Goal: Information Seeking & Learning: Learn about a topic

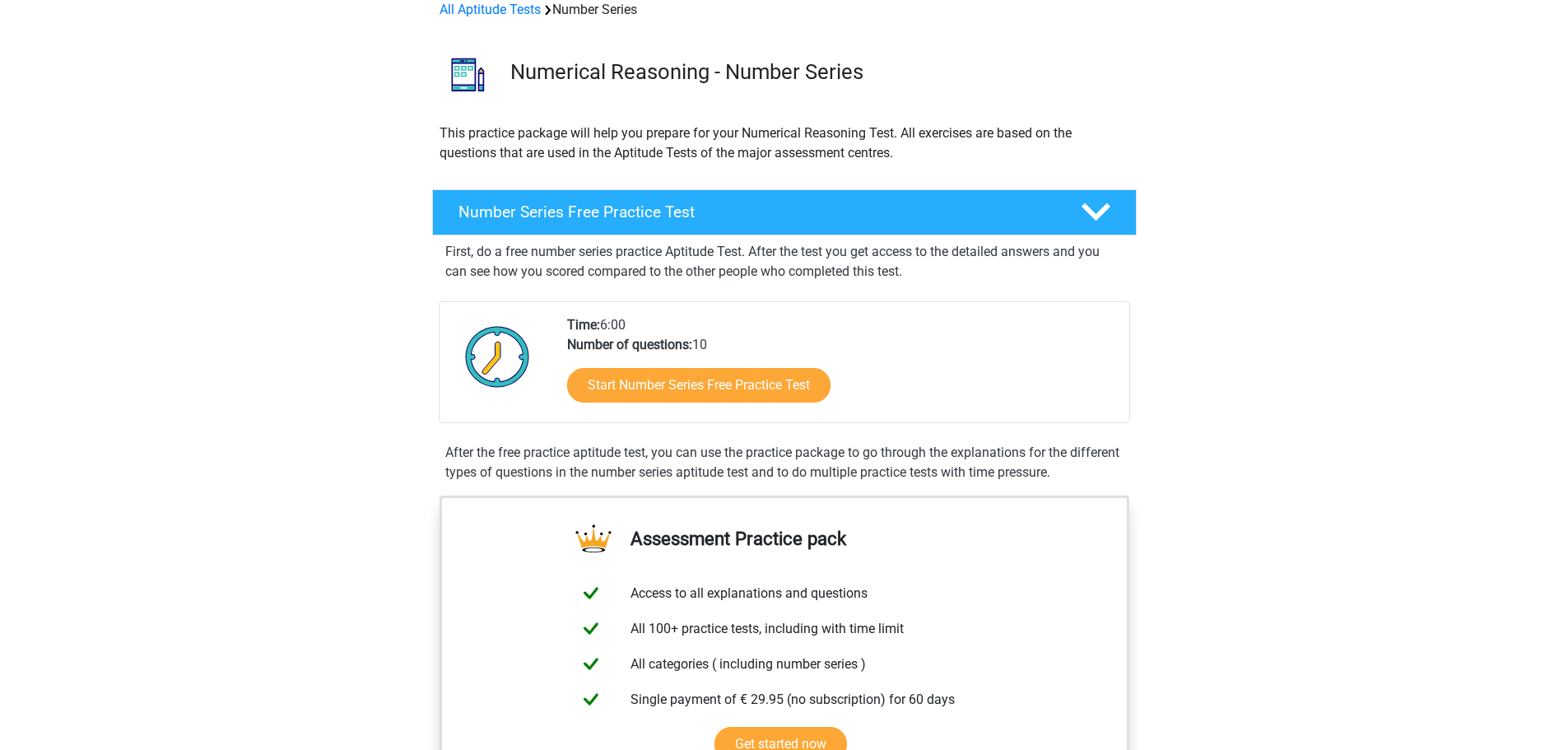
scroll to position [82, 0]
click at [700, 389] on link "Start Number Series Free Practice Test" at bounding box center [699, 384] width 303 height 39
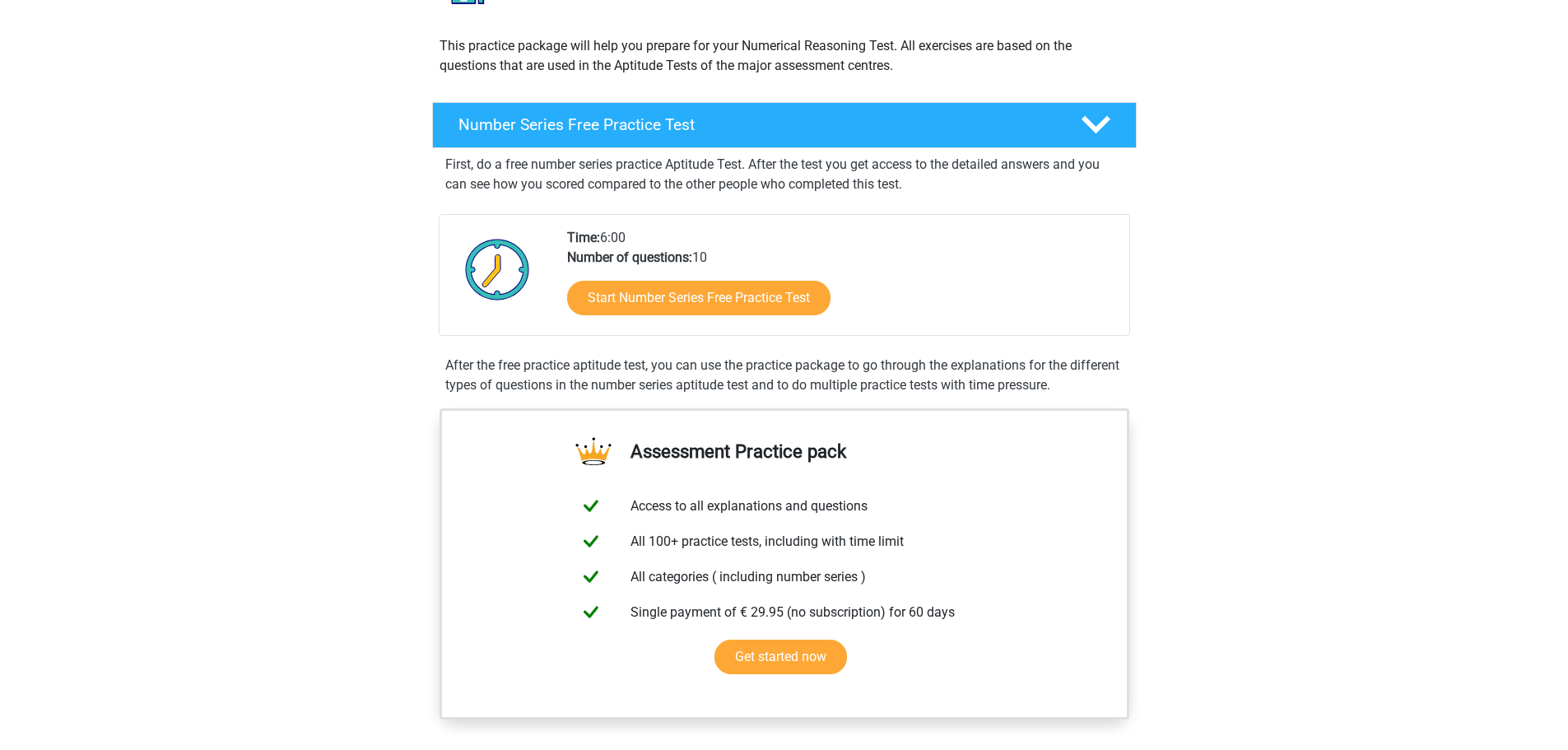
scroll to position [165, 0]
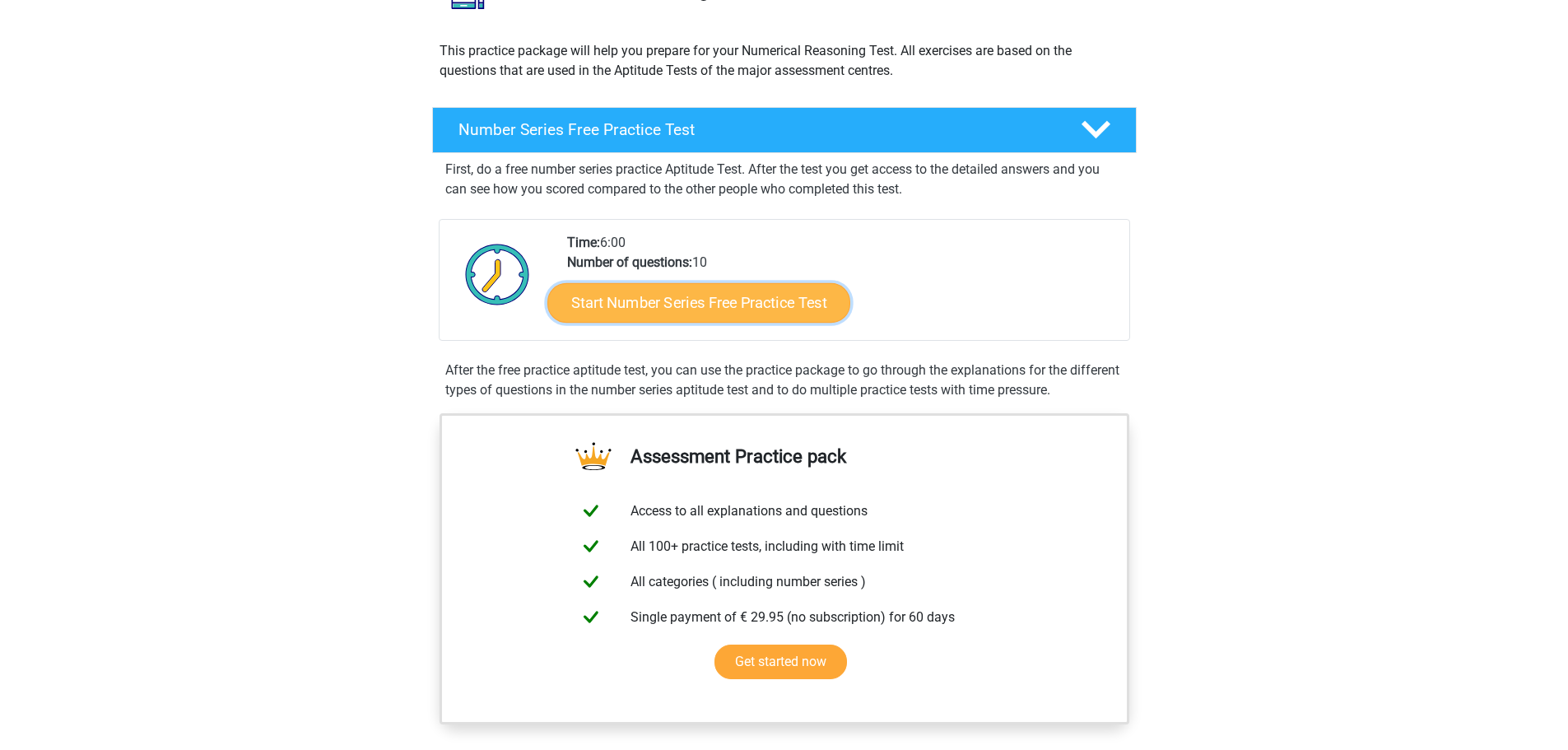
click at [680, 302] on link "Start Number Series Free Practice Test" at bounding box center [699, 302] width 303 height 39
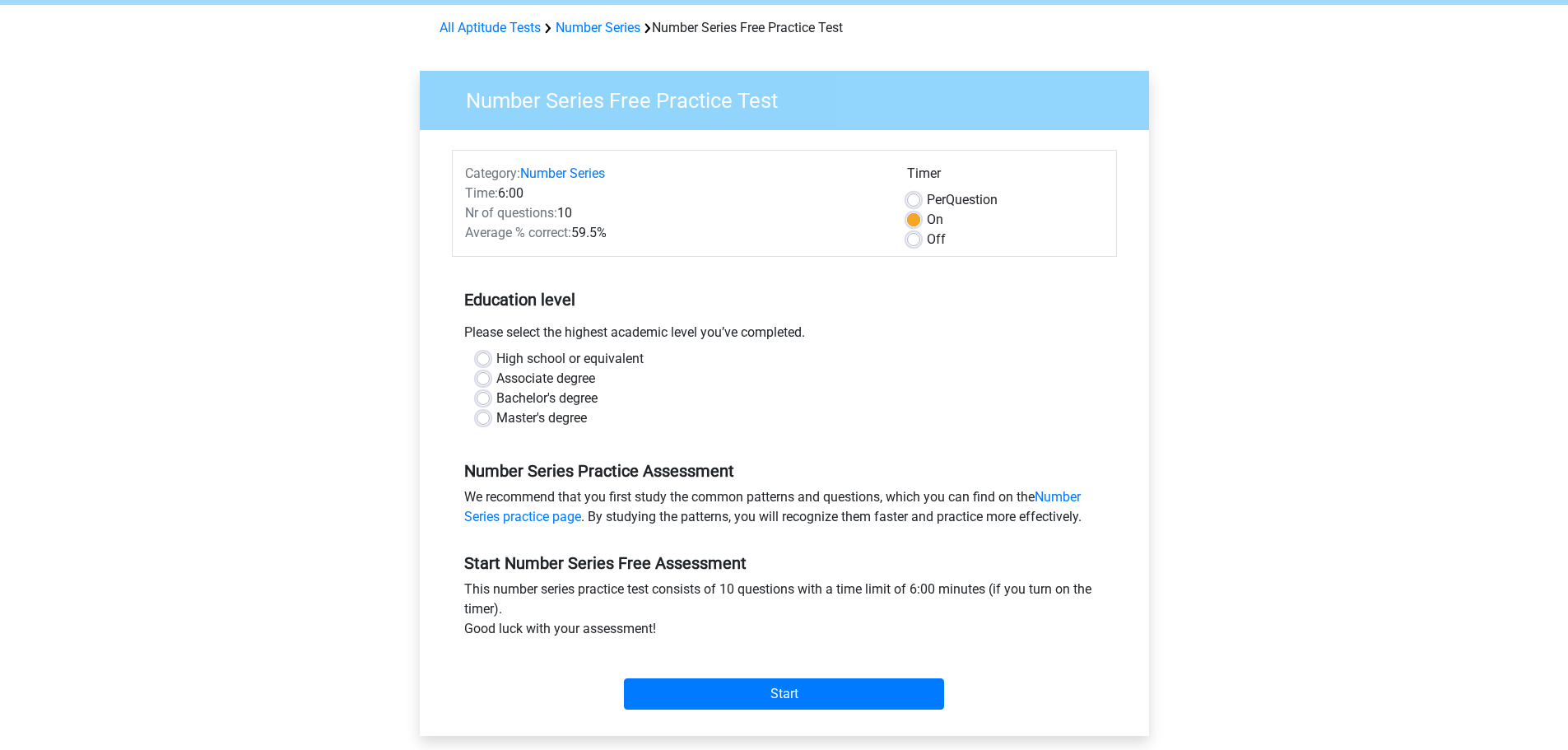
scroll to position [82, 0]
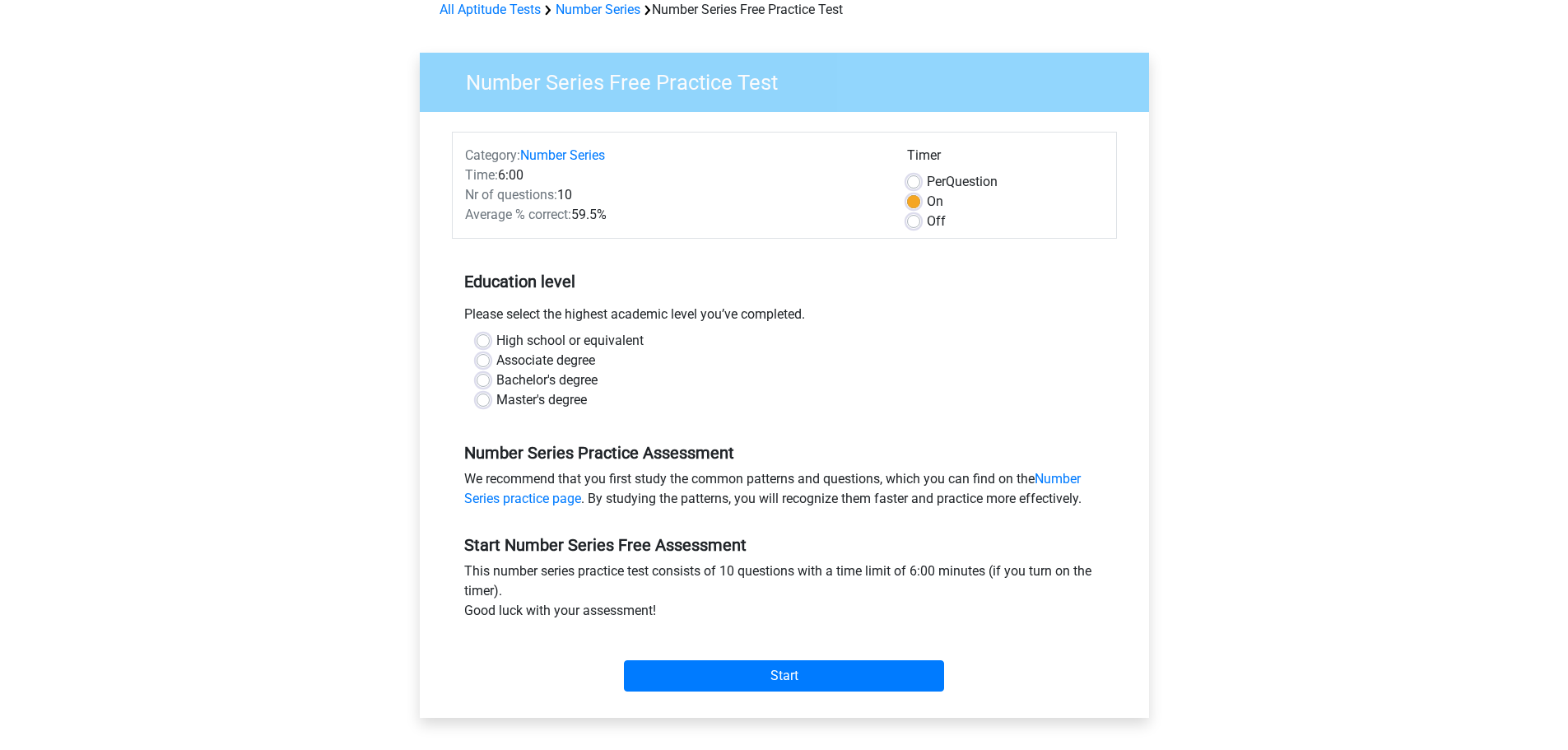
click at [496, 338] on label "High school or equivalent" at bounding box center [569, 341] width 147 height 20
click at [482, 338] on input "High school or equivalent" at bounding box center [482, 339] width 13 height 17
radio input "true"
click at [674, 671] on input "Start" at bounding box center [784, 676] width 320 height 31
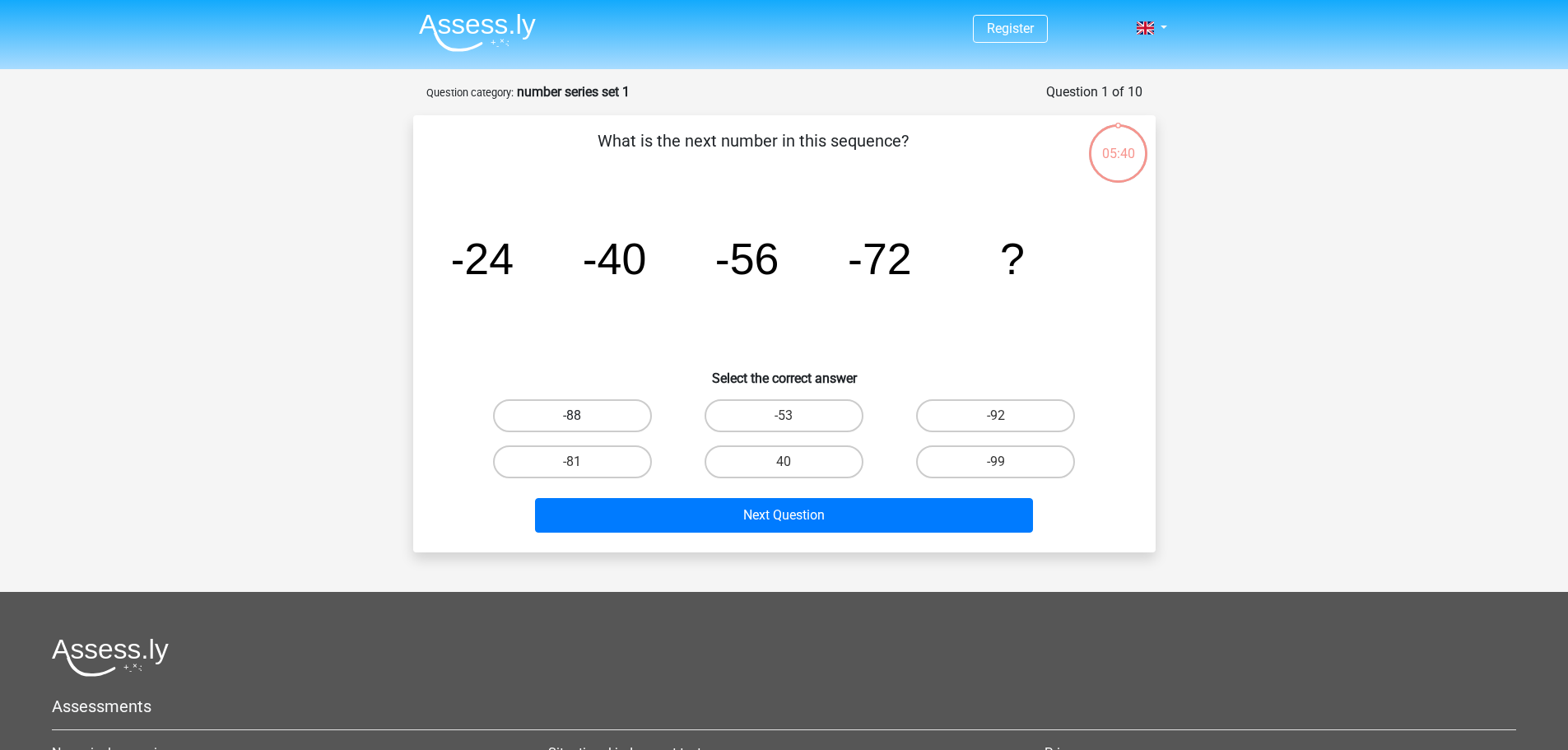
click at [564, 407] on label "-88" at bounding box center [572, 416] width 159 height 33
click at [572, 416] on input "-88" at bounding box center [577, 421] width 11 height 11
radio input "true"
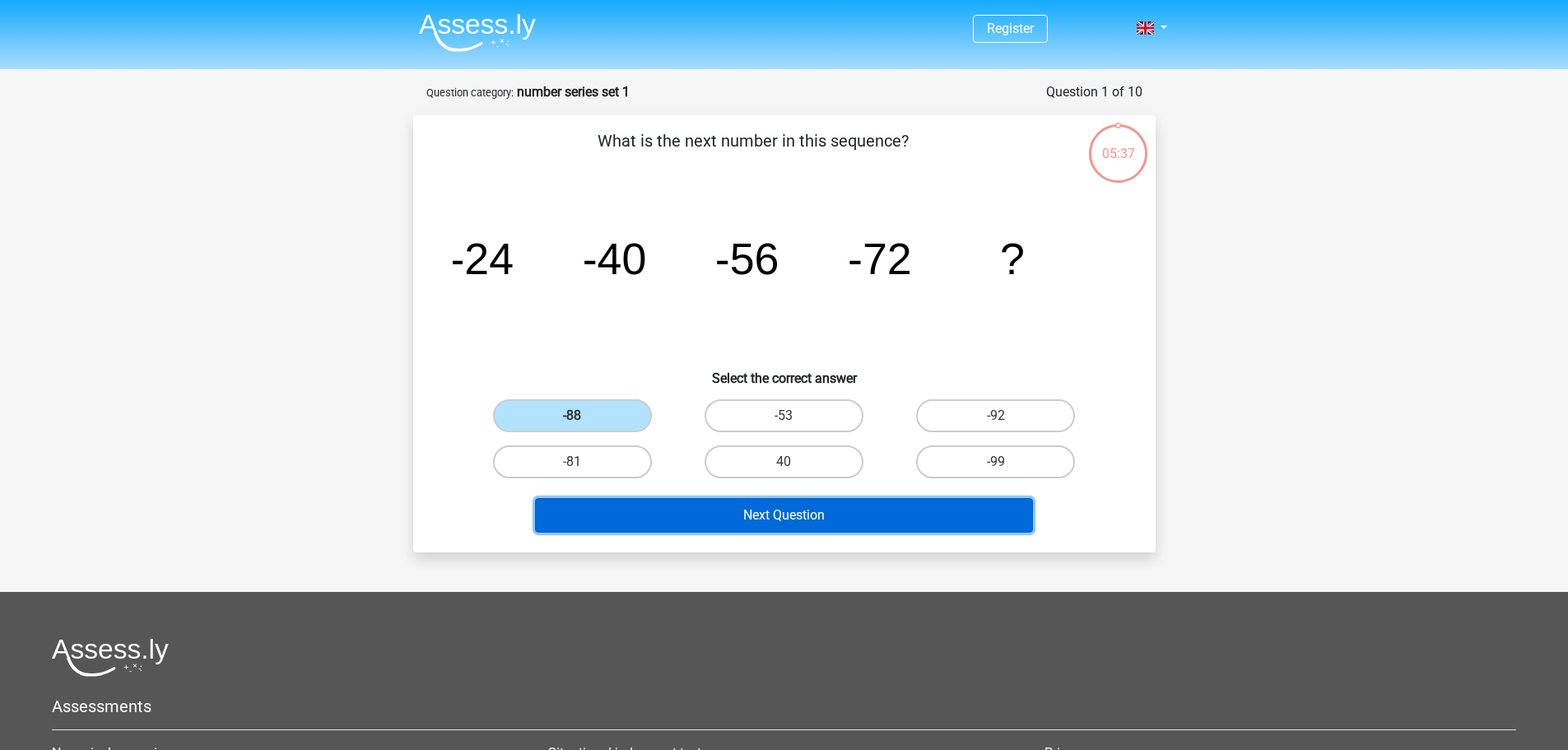
click at [786, 517] on button "Next Question" at bounding box center [784, 515] width 498 height 34
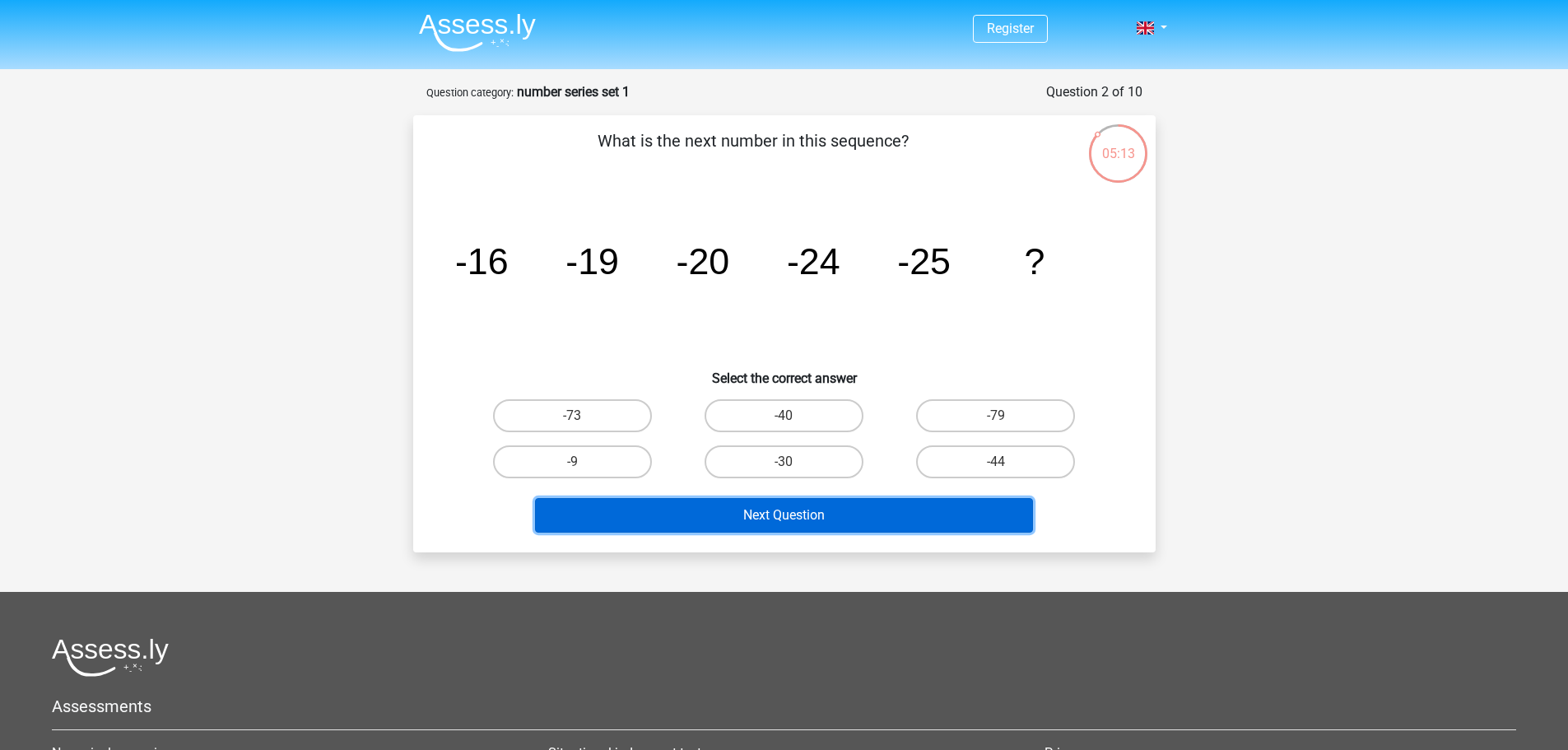
click at [868, 510] on button "Next Question" at bounding box center [784, 515] width 498 height 34
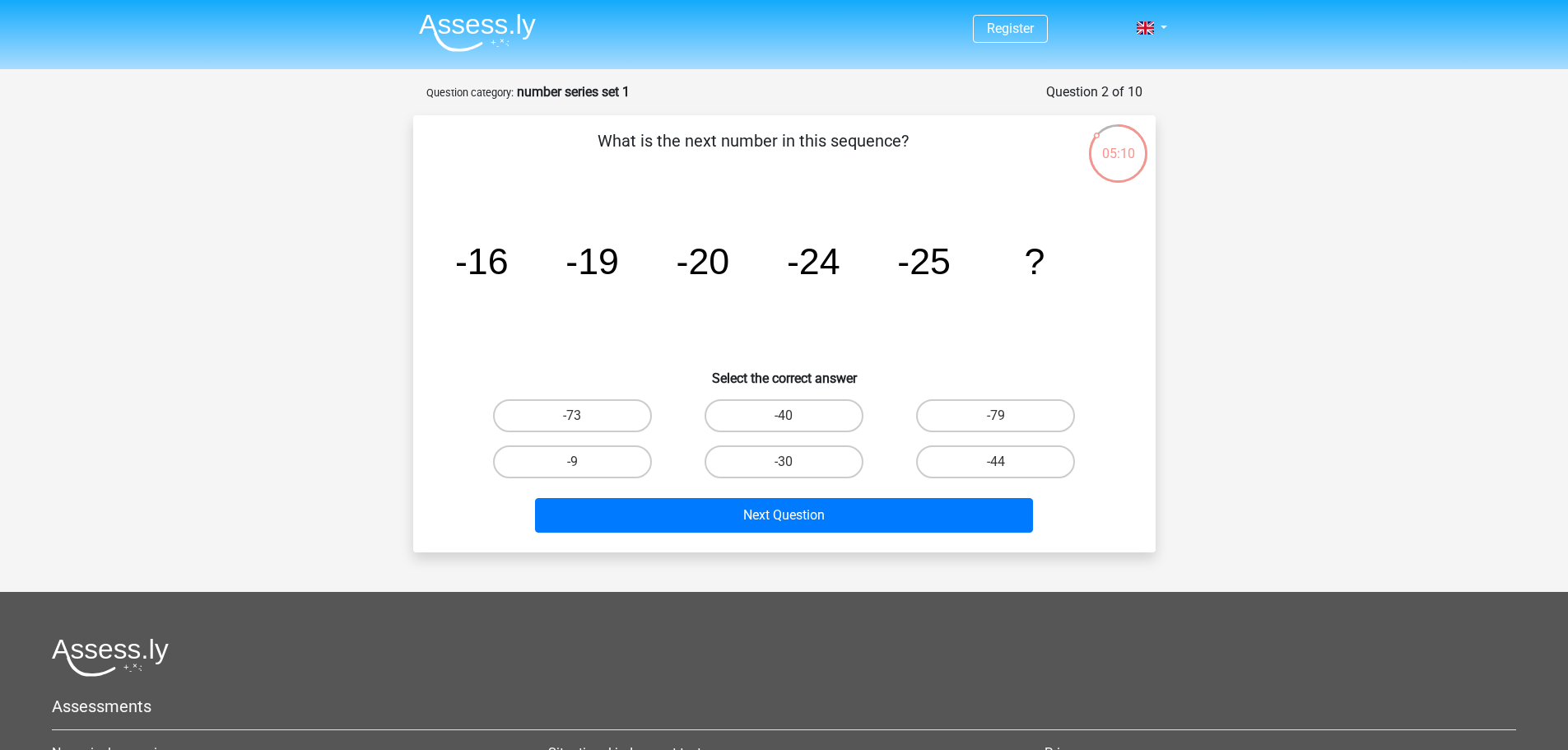
click at [931, 300] on icon "image/svg+xml -16 -19 -20 -24 -25 ?" at bounding box center [784, 274] width 663 height 166
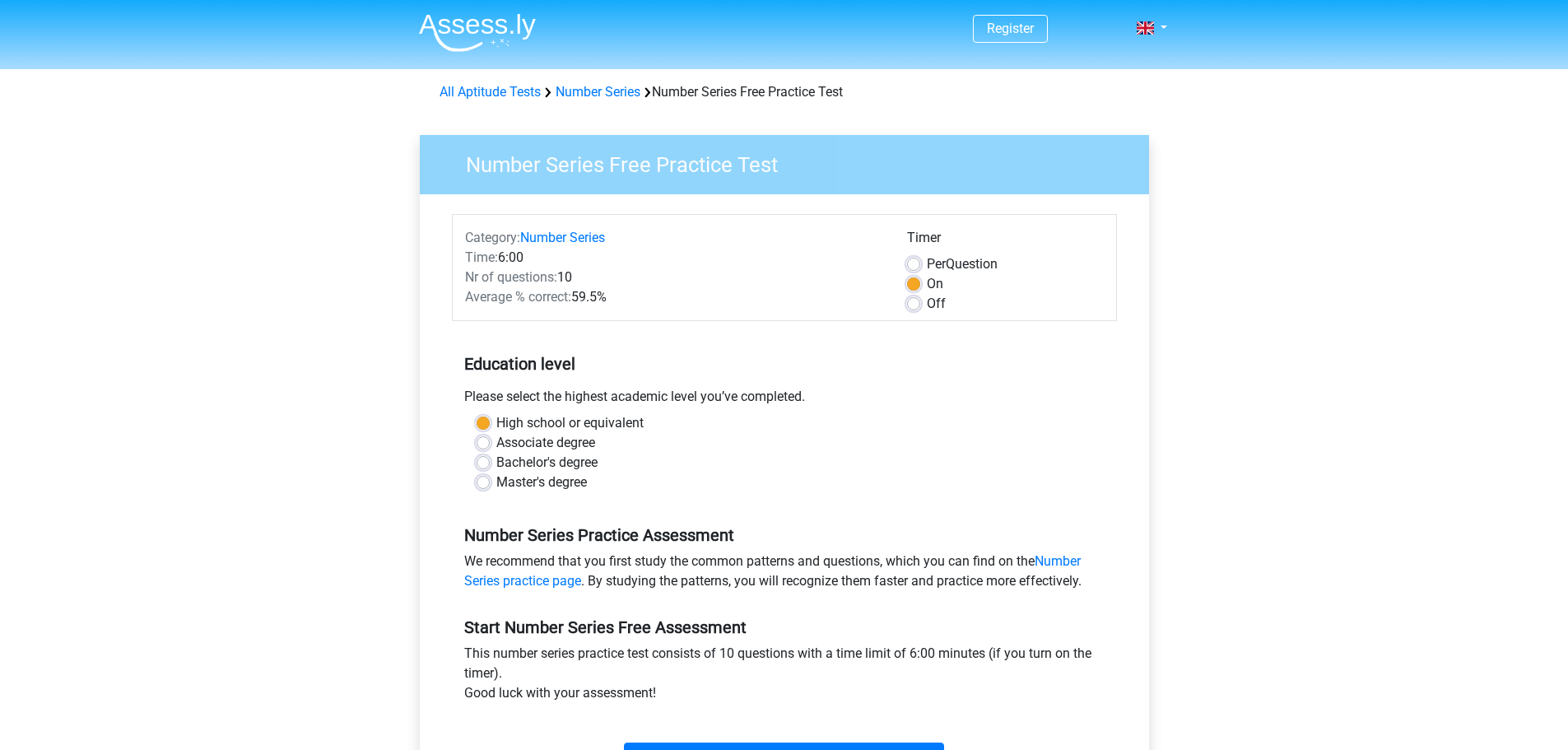
scroll to position [82, 0]
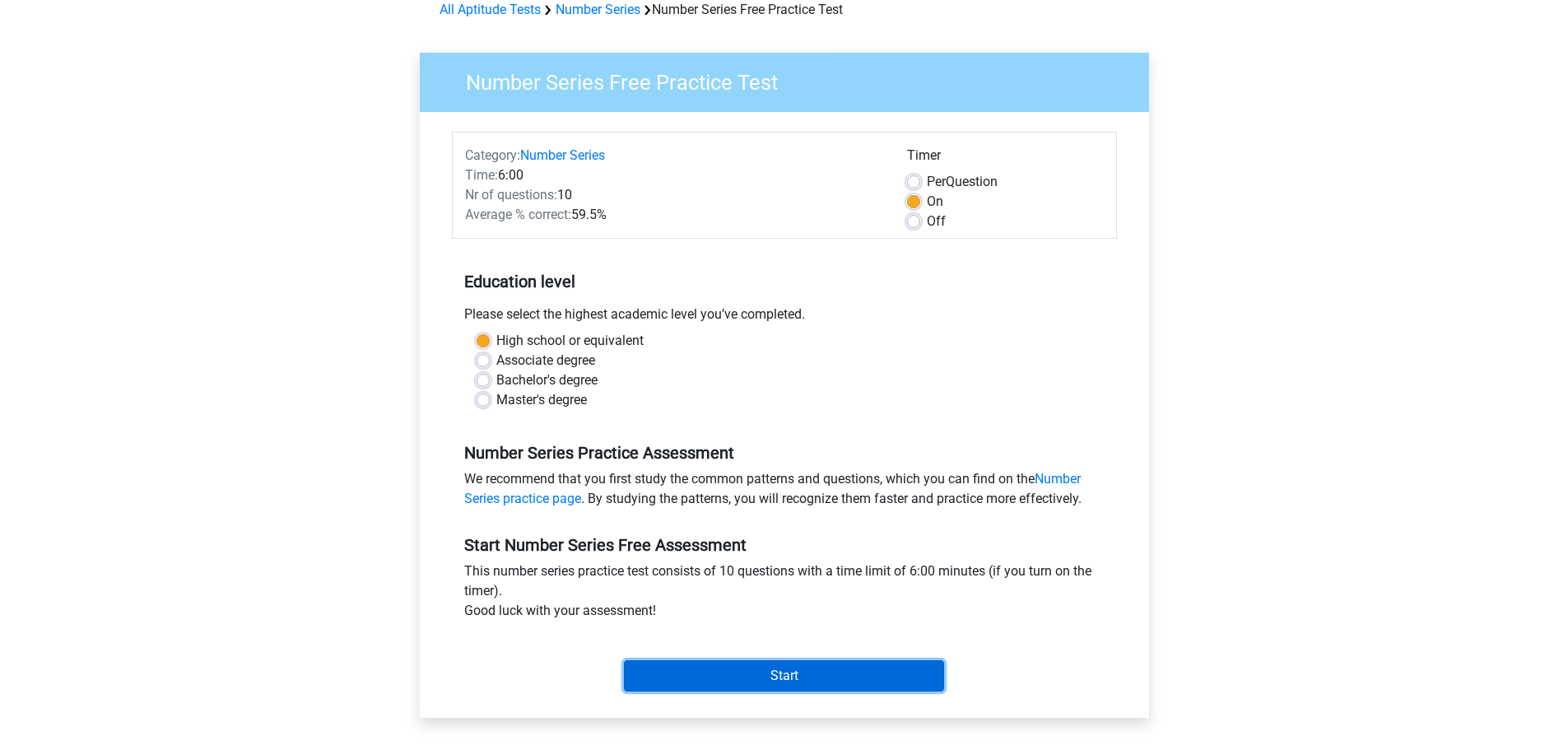
click at [758, 671] on input "Start" at bounding box center [784, 676] width 320 height 31
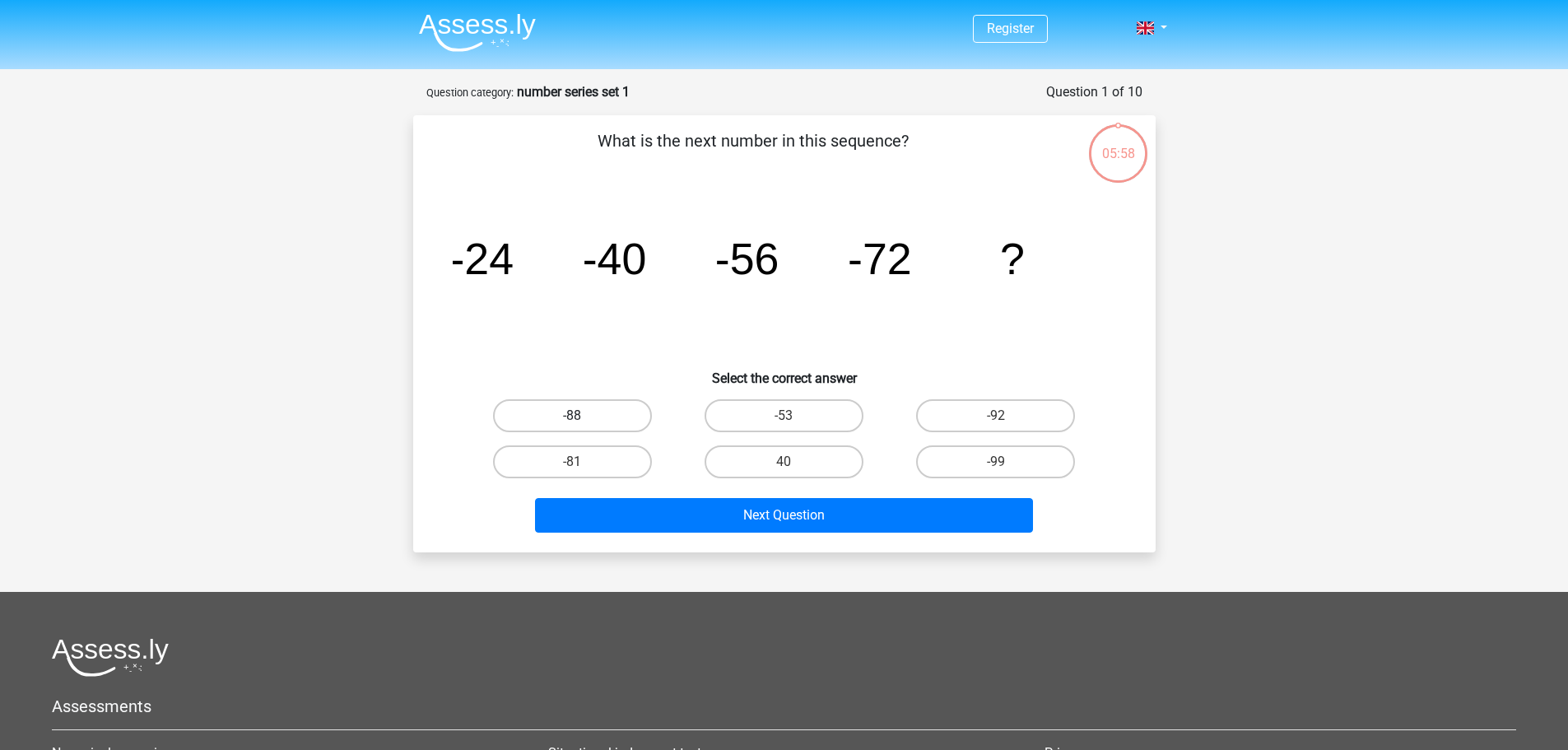
click at [544, 407] on label "-88" at bounding box center [572, 416] width 159 height 33
click at [572, 416] on input "-88" at bounding box center [577, 421] width 11 height 11
radio input "true"
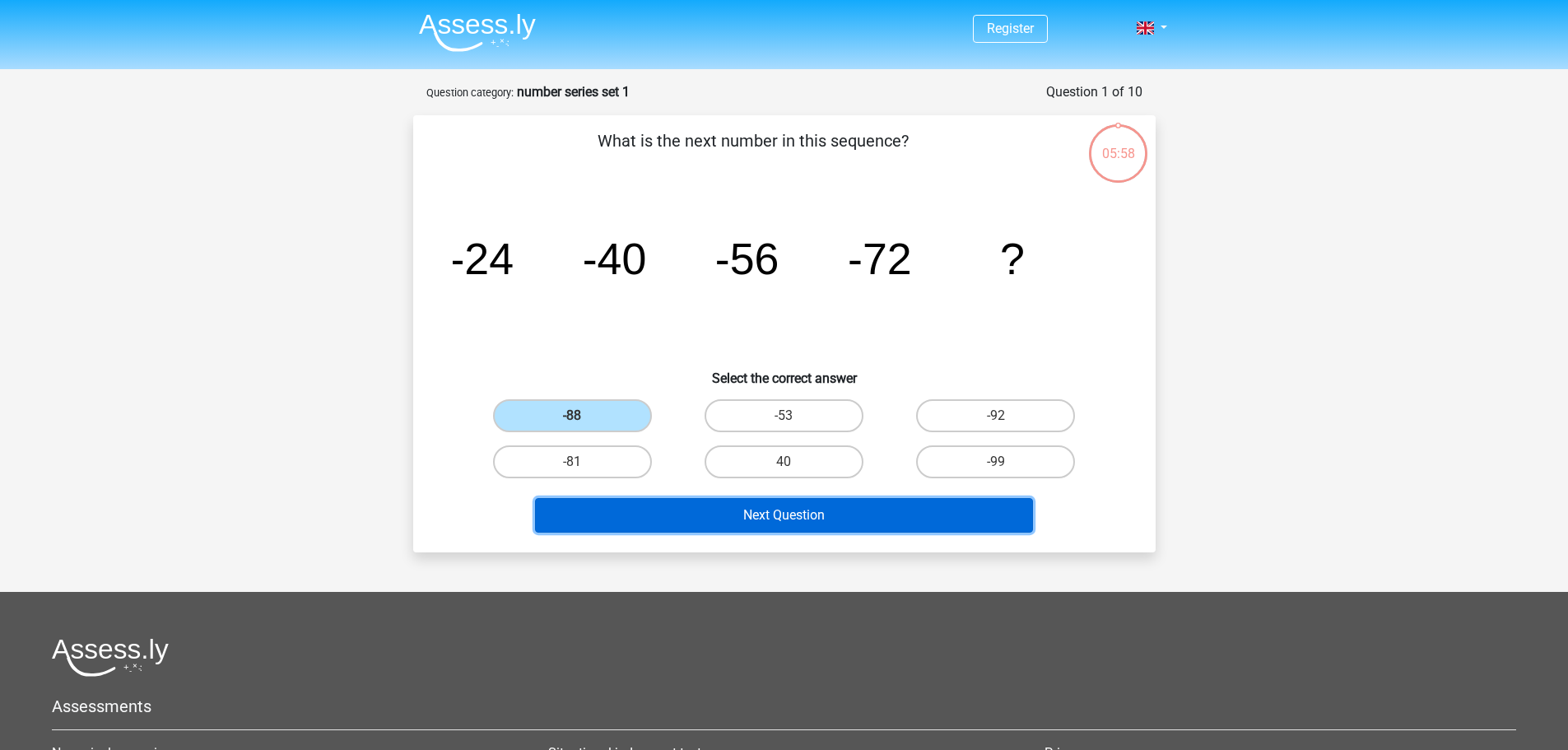
click at [690, 512] on button "Next Question" at bounding box center [784, 515] width 498 height 34
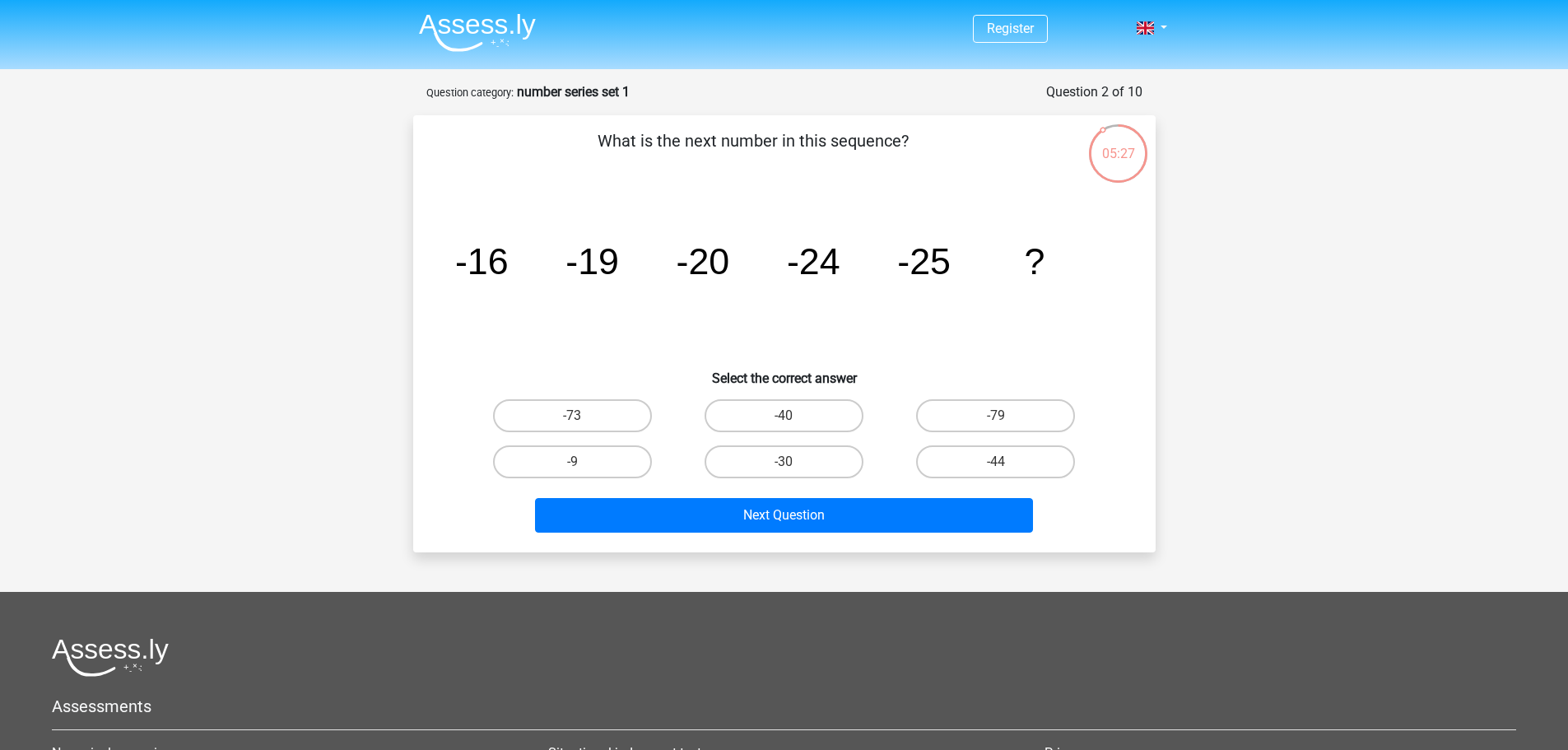
click at [789, 468] on input "-30" at bounding box center [789, 467] width 11 height 11
radio input "true"
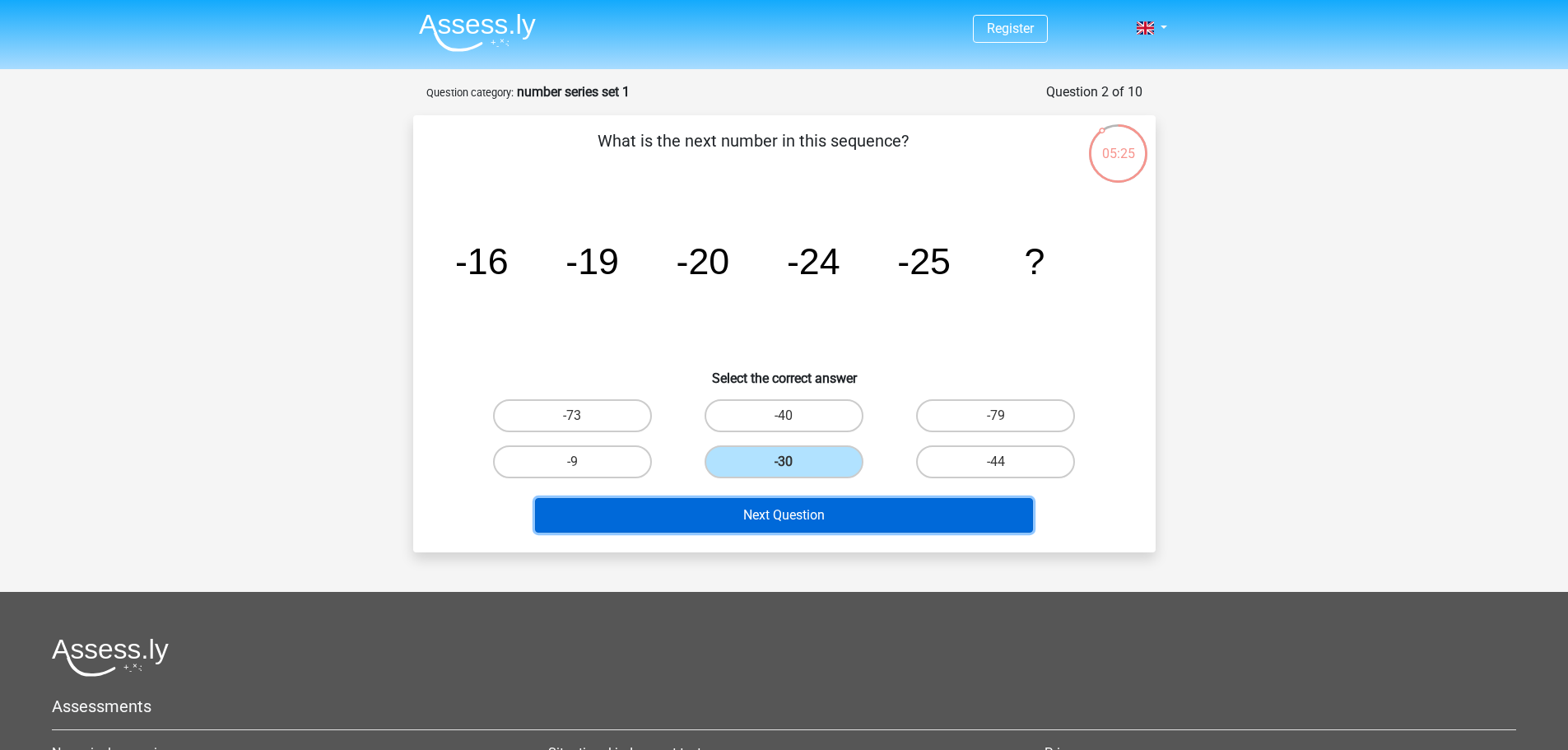
click at [732, 521] on button "Next Question" at bounding box center [784, 515] width 498 height 34
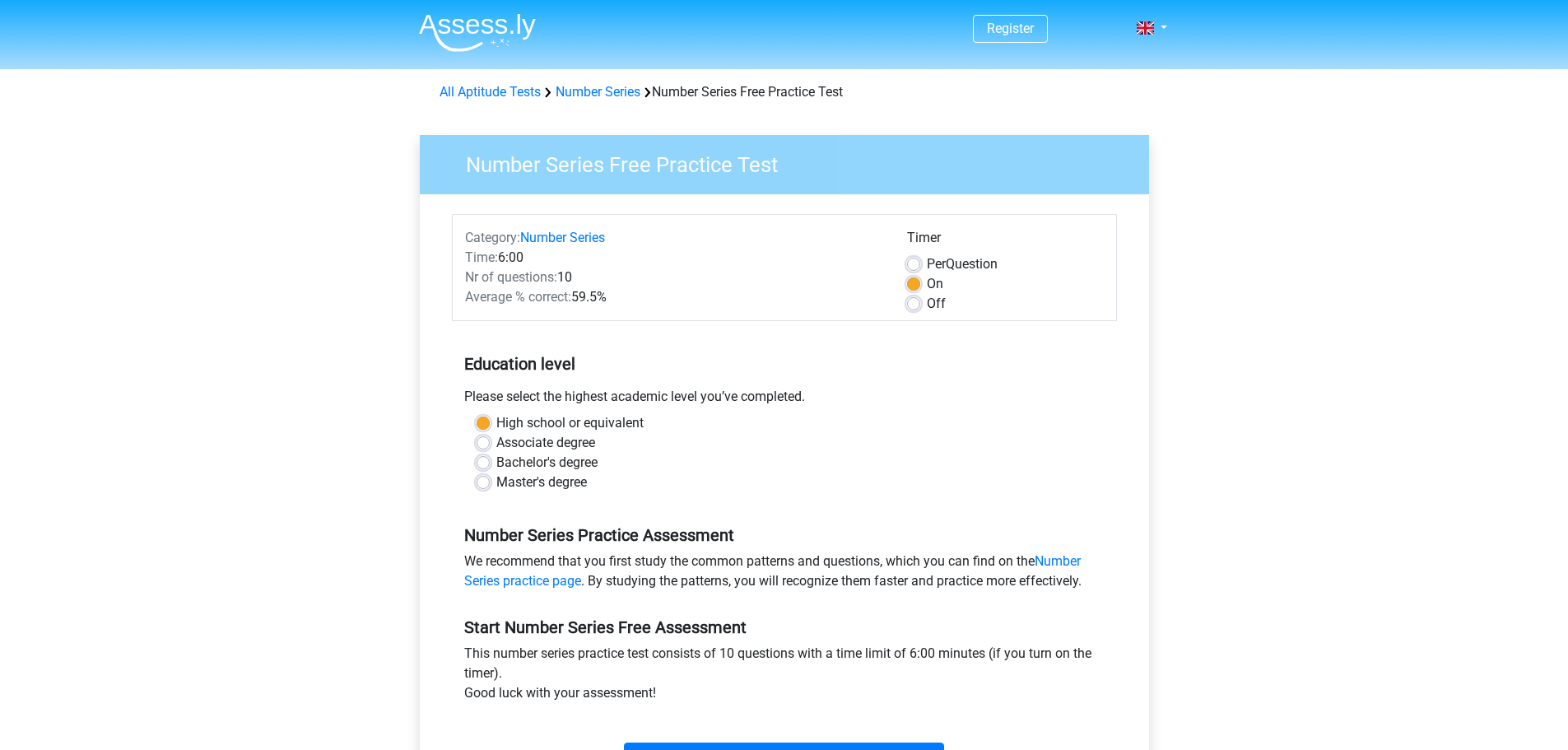
scroll to position [82, 0]
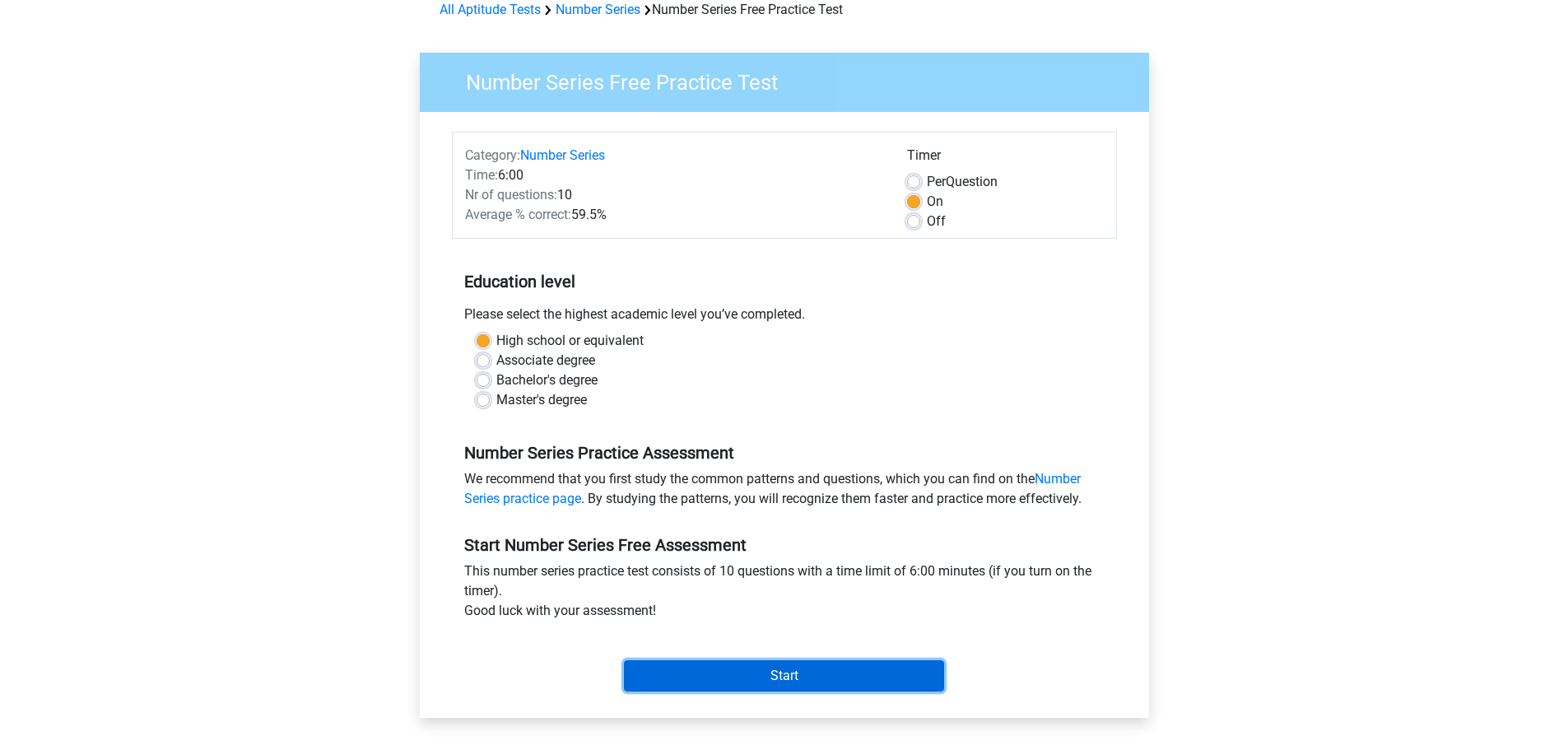
click at [753, 672] on input "Start" at bounding box center [784, 676] width 320 height 31
click at [771, 667] on input "Start" at bounding box center [784, 676] width 320 height 31
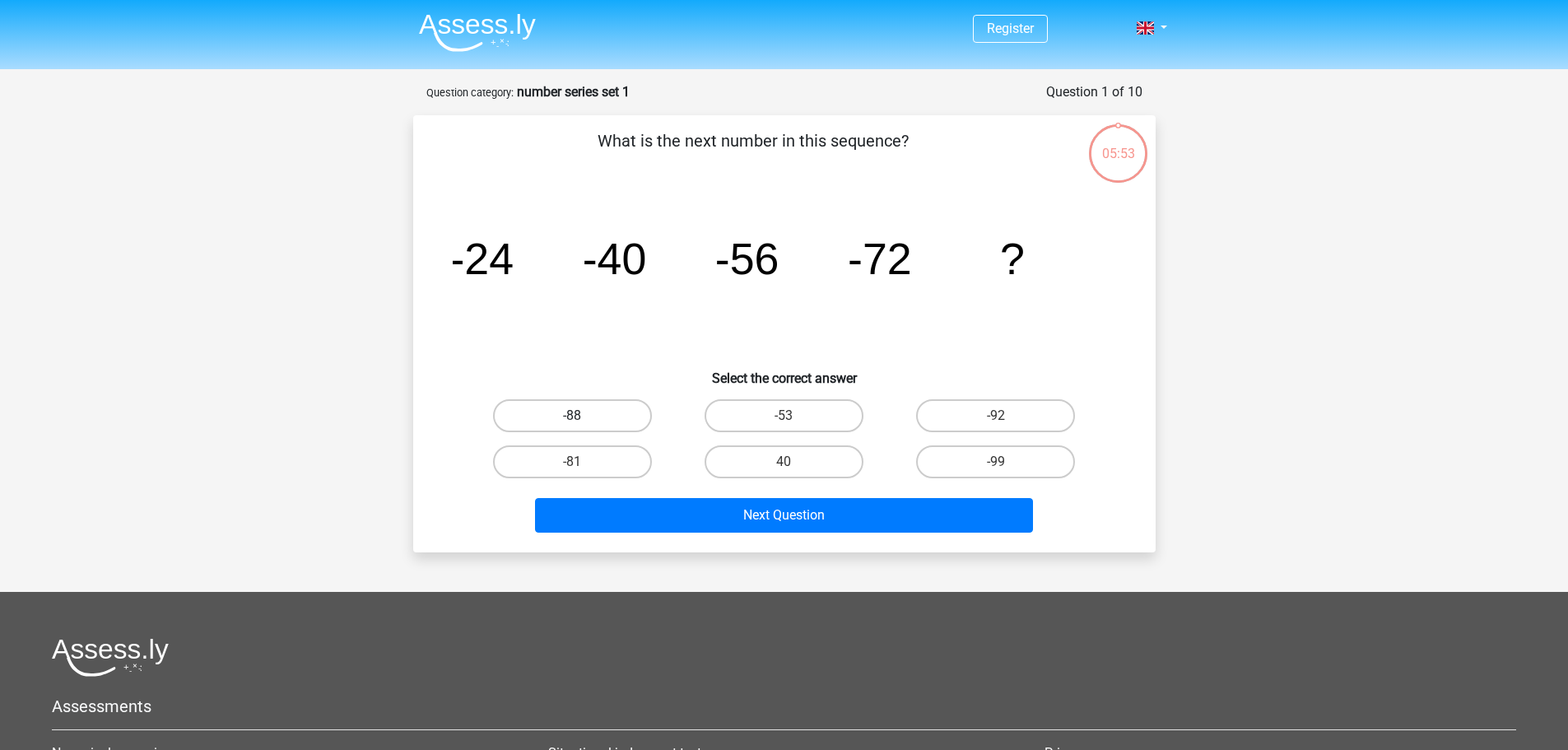
click at [542, 412] on label "-88" at bounding box center [572, 416] width 159 height 33
click at [572, 416] on input "-88" at bounding box center [577, 421] width 11 height 11
radio input "true"
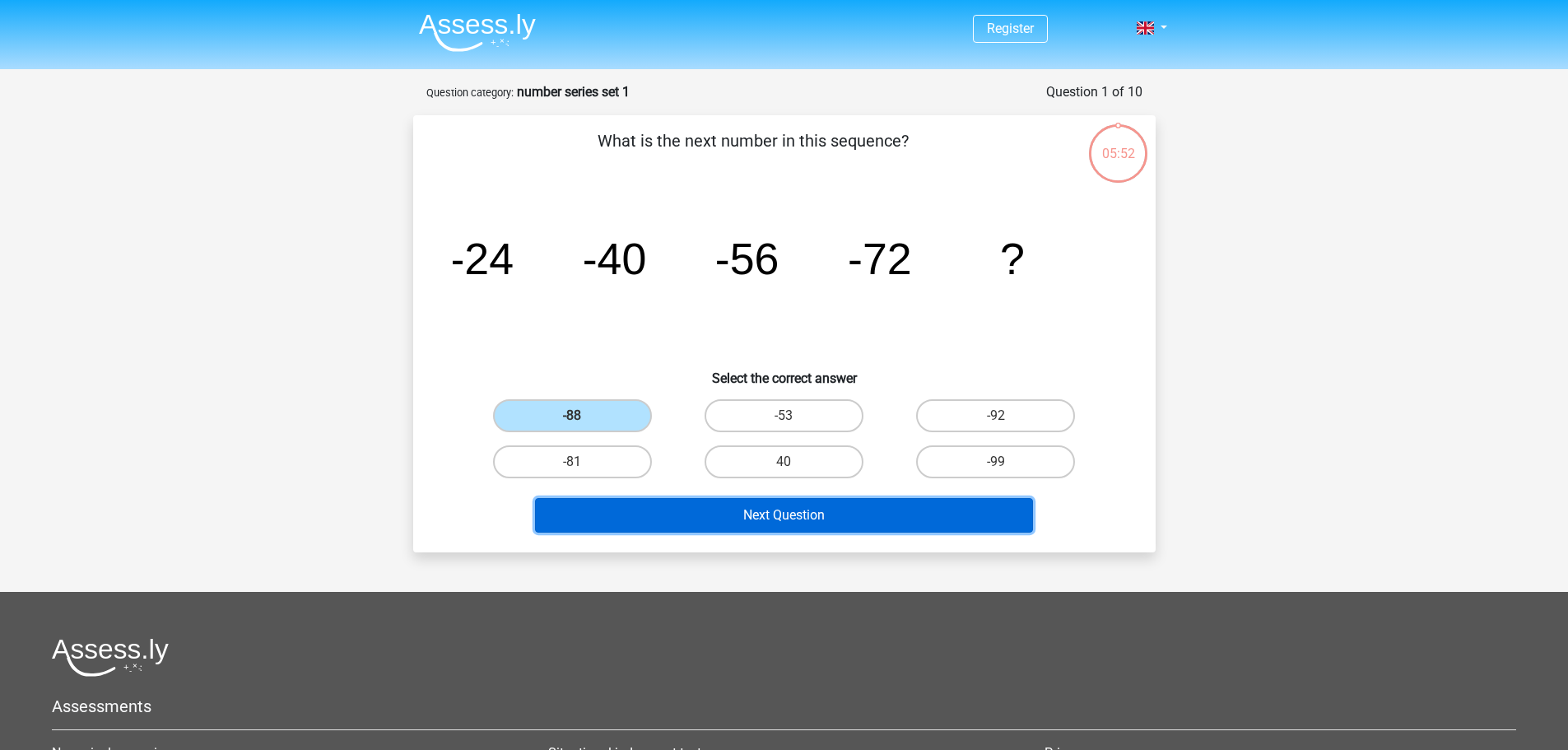
click at [624, 523] on button "Next Question" at bounding box center [784, 515] width 498 height 34
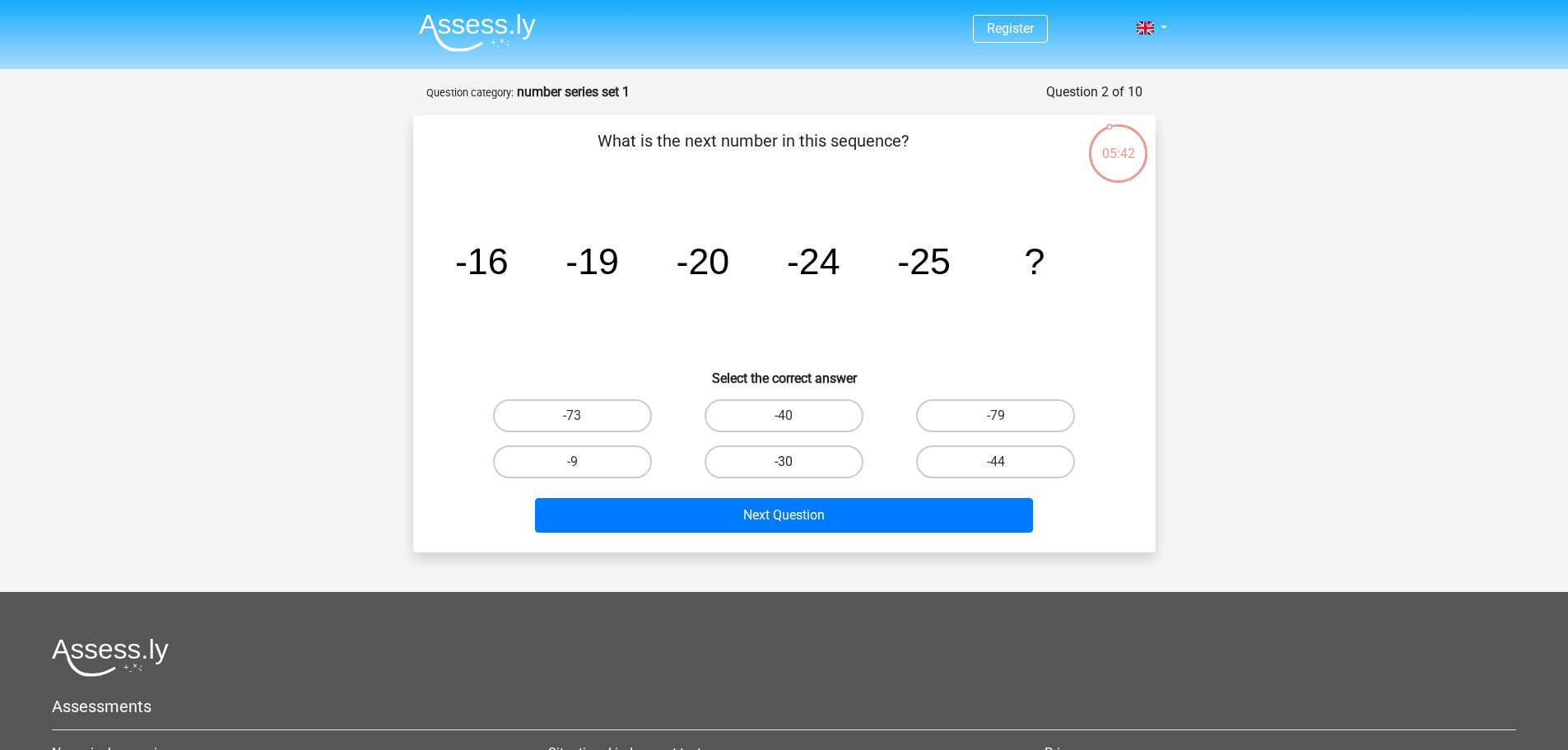
click at [783, 463] on label "-30" at bounding box center [784, 462] width 159 height 33
click at [784, 463] on input "-30" at bounding box center [789, 467] width 11 height 11
radio input "true"
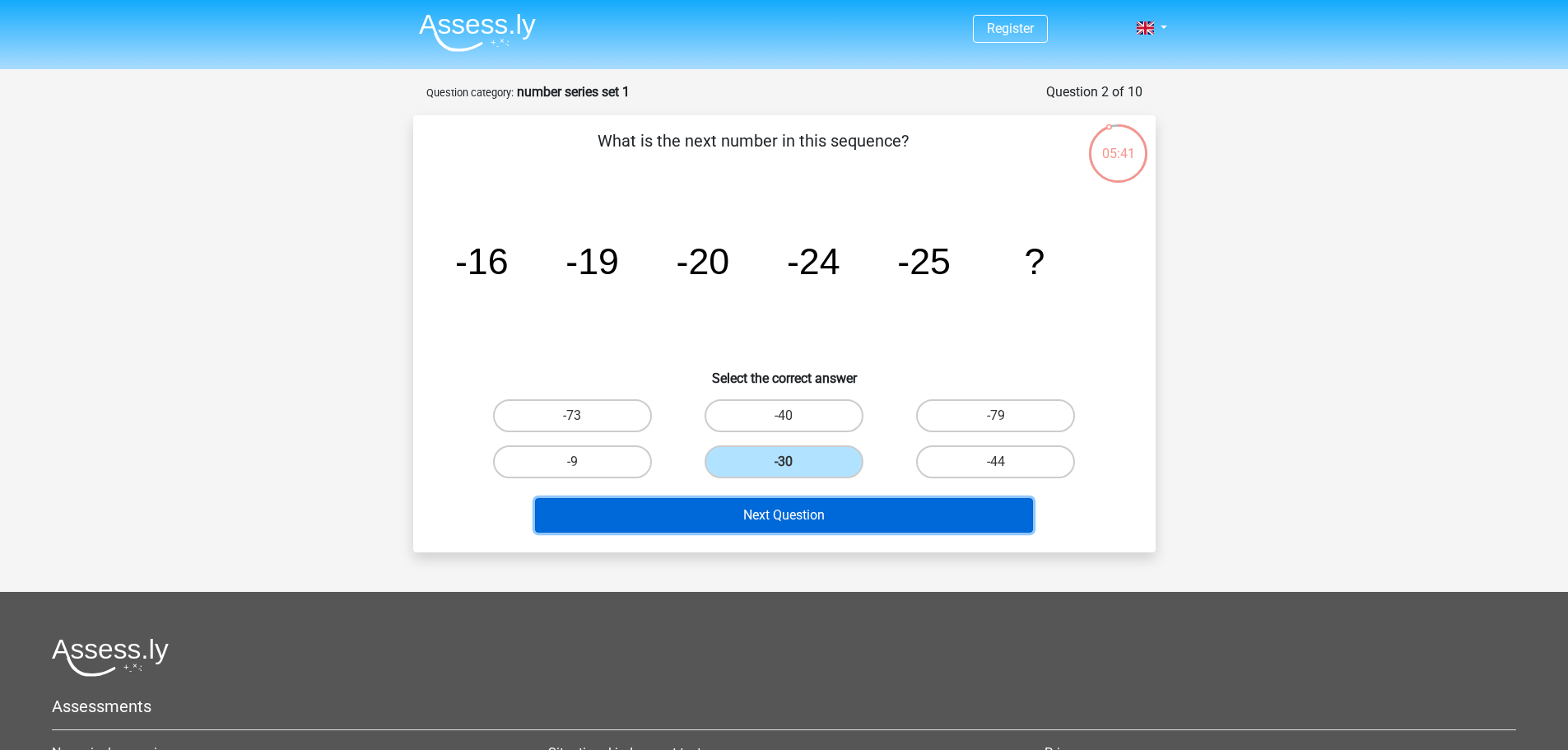
click at [780, 523] on button "Next Question" at bounding box center [784, 515] width 498 height 34
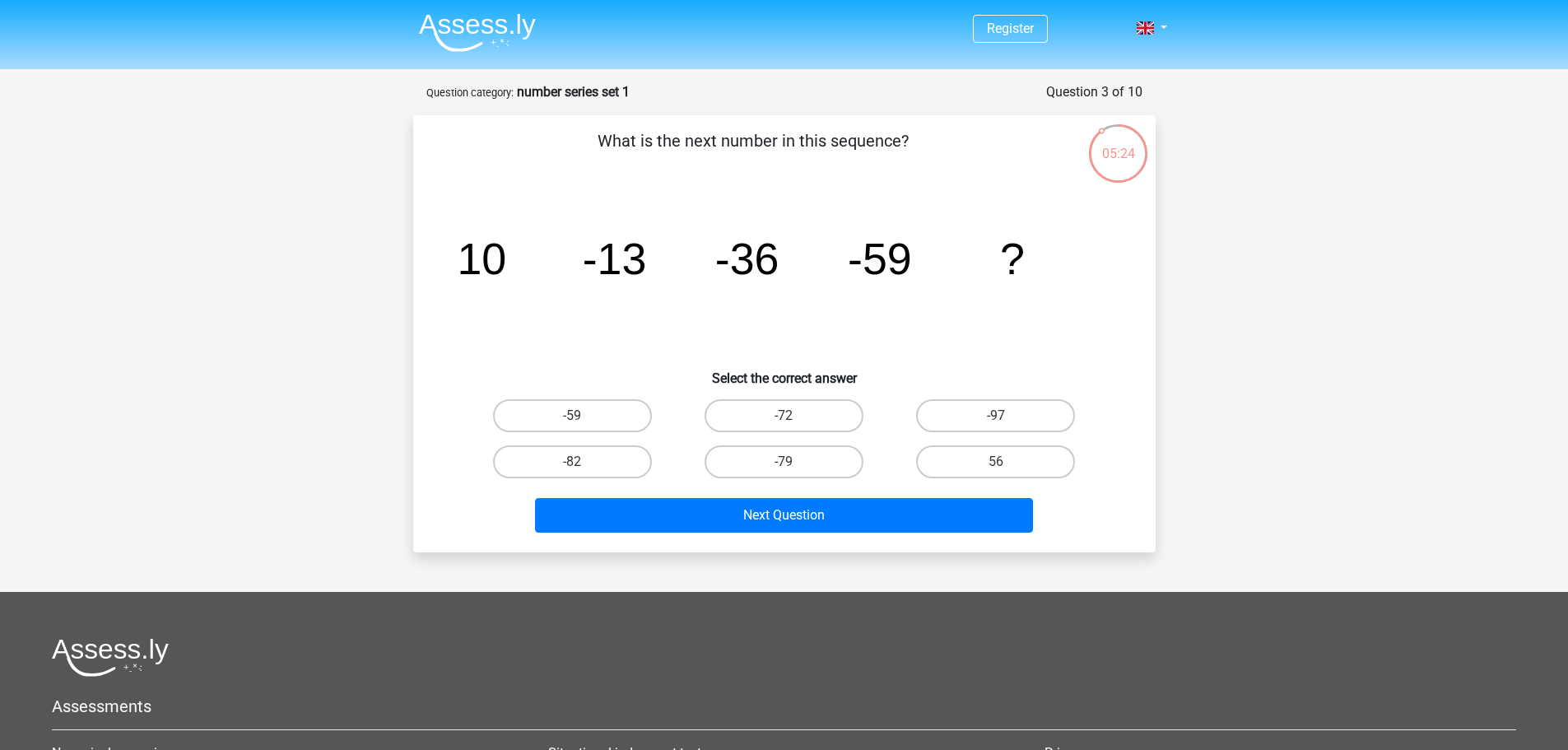
click at [578, 470] on input "-82" at bounding box center [577, 467] width 11 height 11
radio input "true"
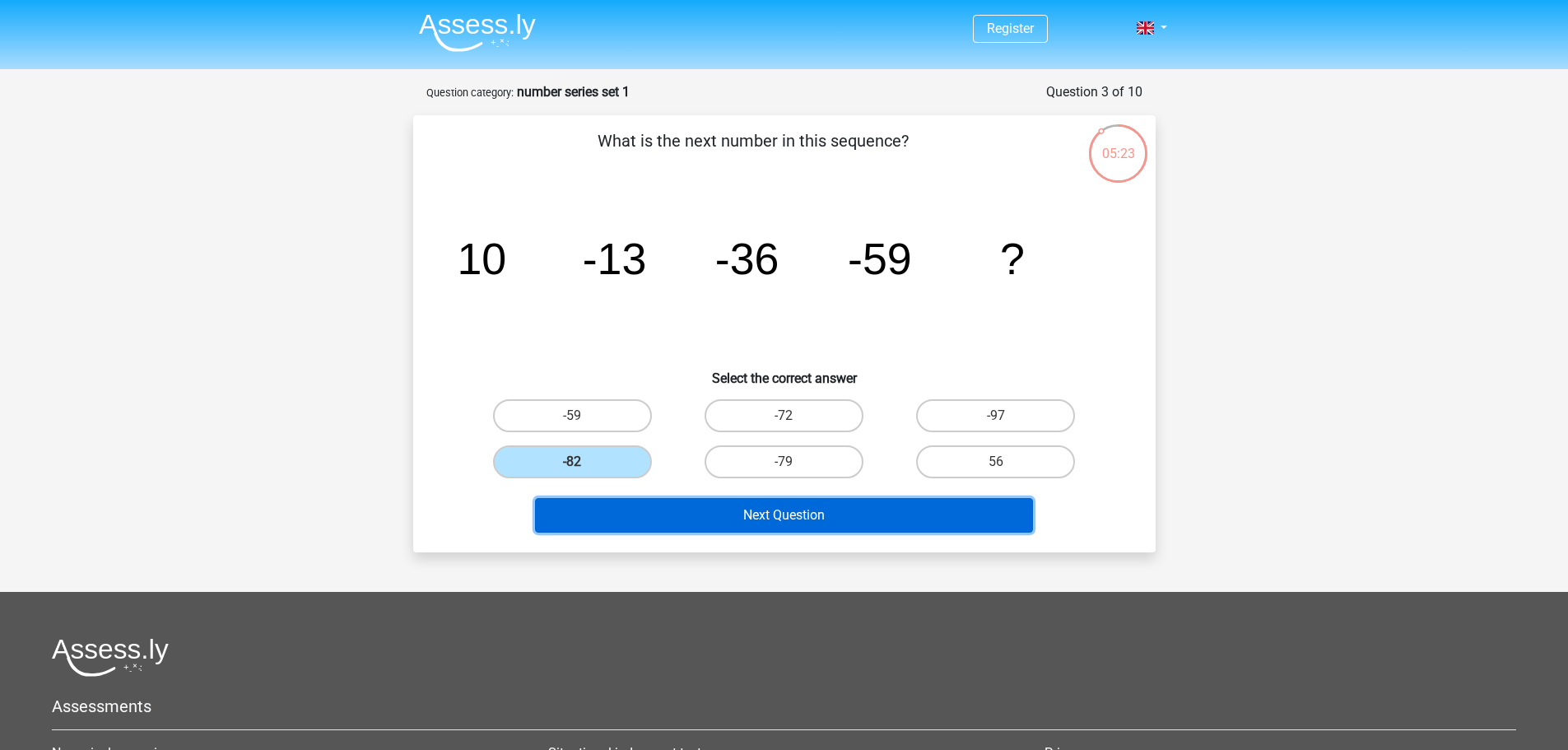
click at [630, 504] on button "Next Question" at bounding box center [784, 515] width 498 height 34
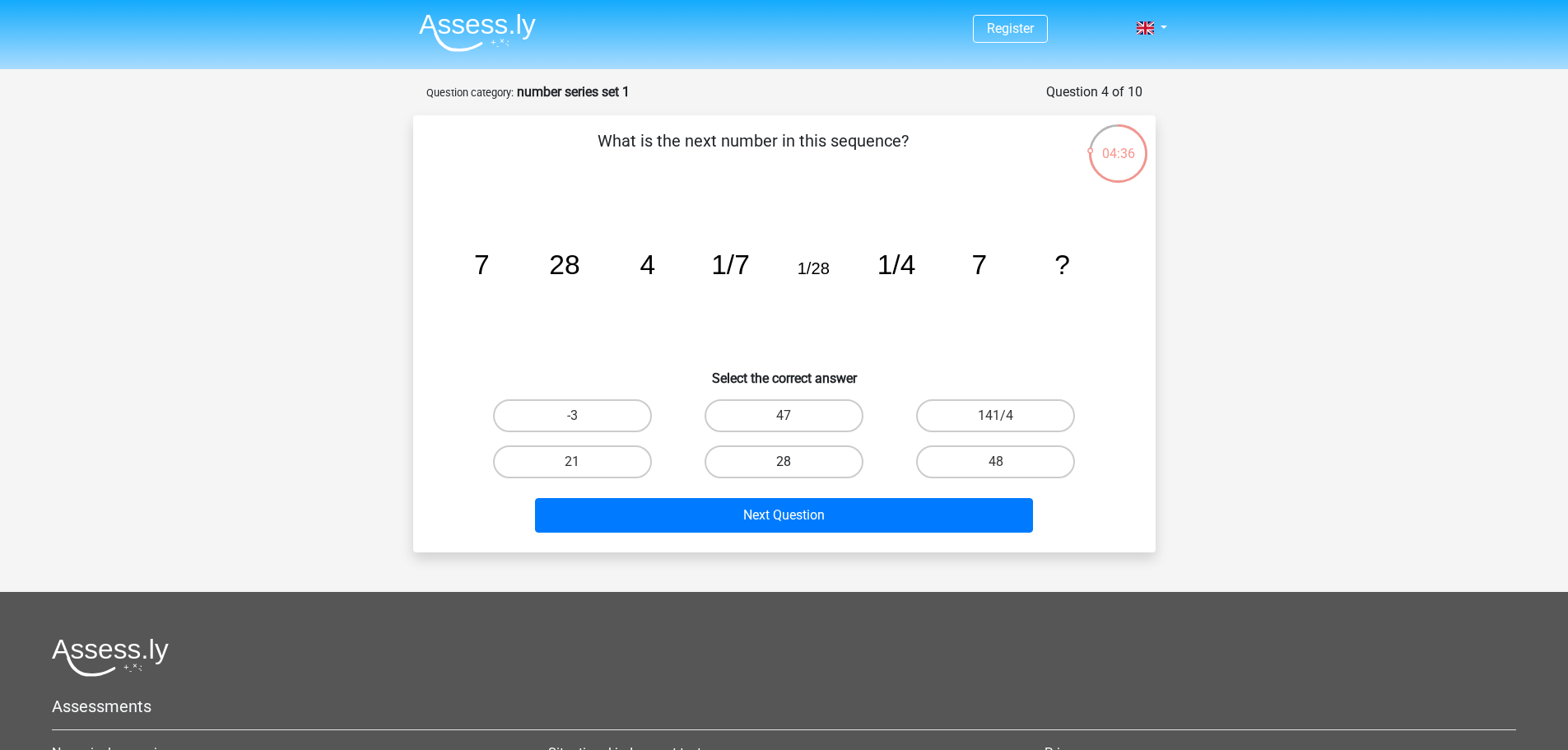
click at [773, 448] on label "28" at bounding box center [784, 462] width 159 height 33
click at [784, 462] on input "28" at bounding box center [789, 467] width 11 height 11
radio input "true"
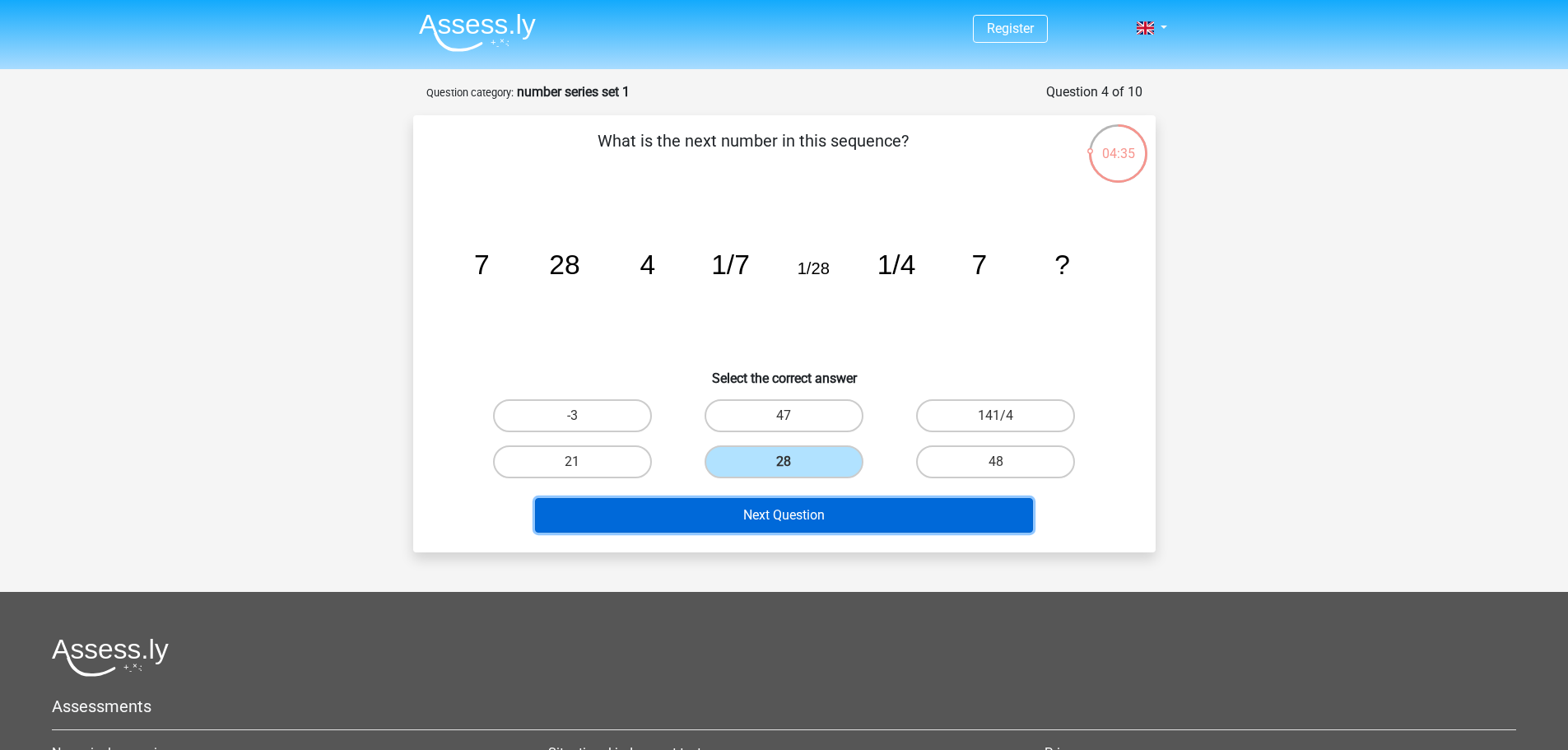
click at [785, 518] on button "Next Question" at bounding box center [784, 515] width 498 height 34
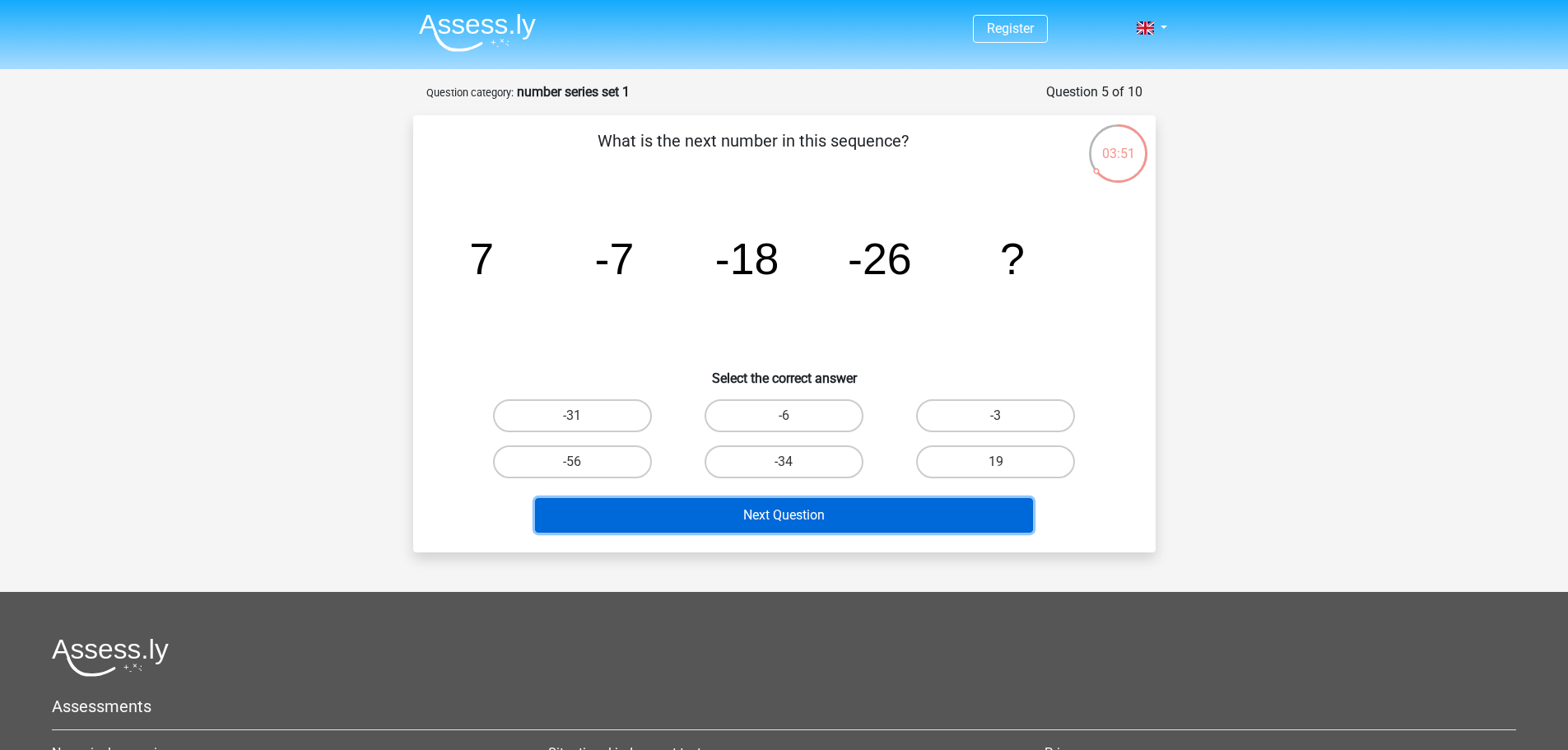
click at [826, 516] on button "Next Question" at bounding box center [784, 515] width 498 height 34
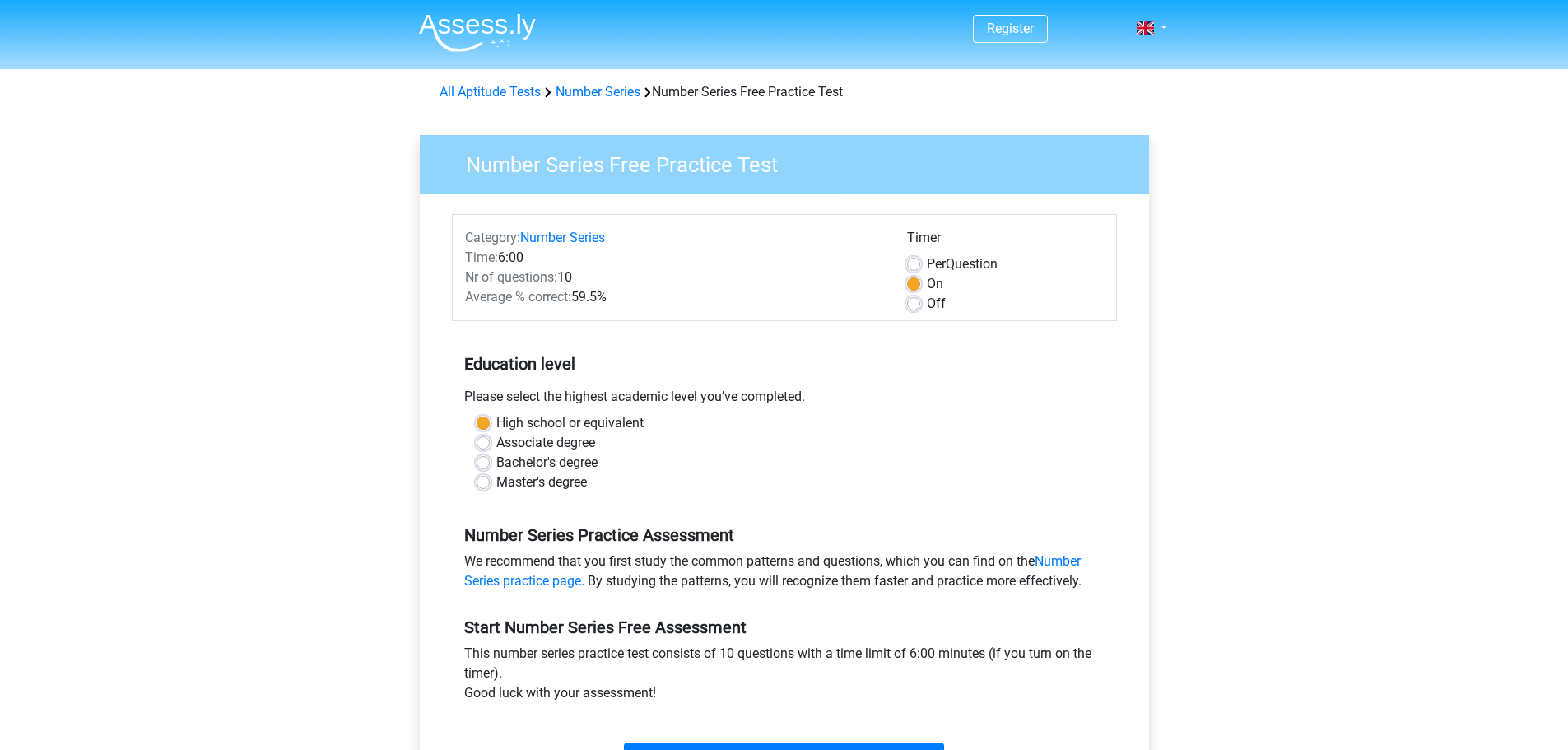
scroll to position [82, 0]
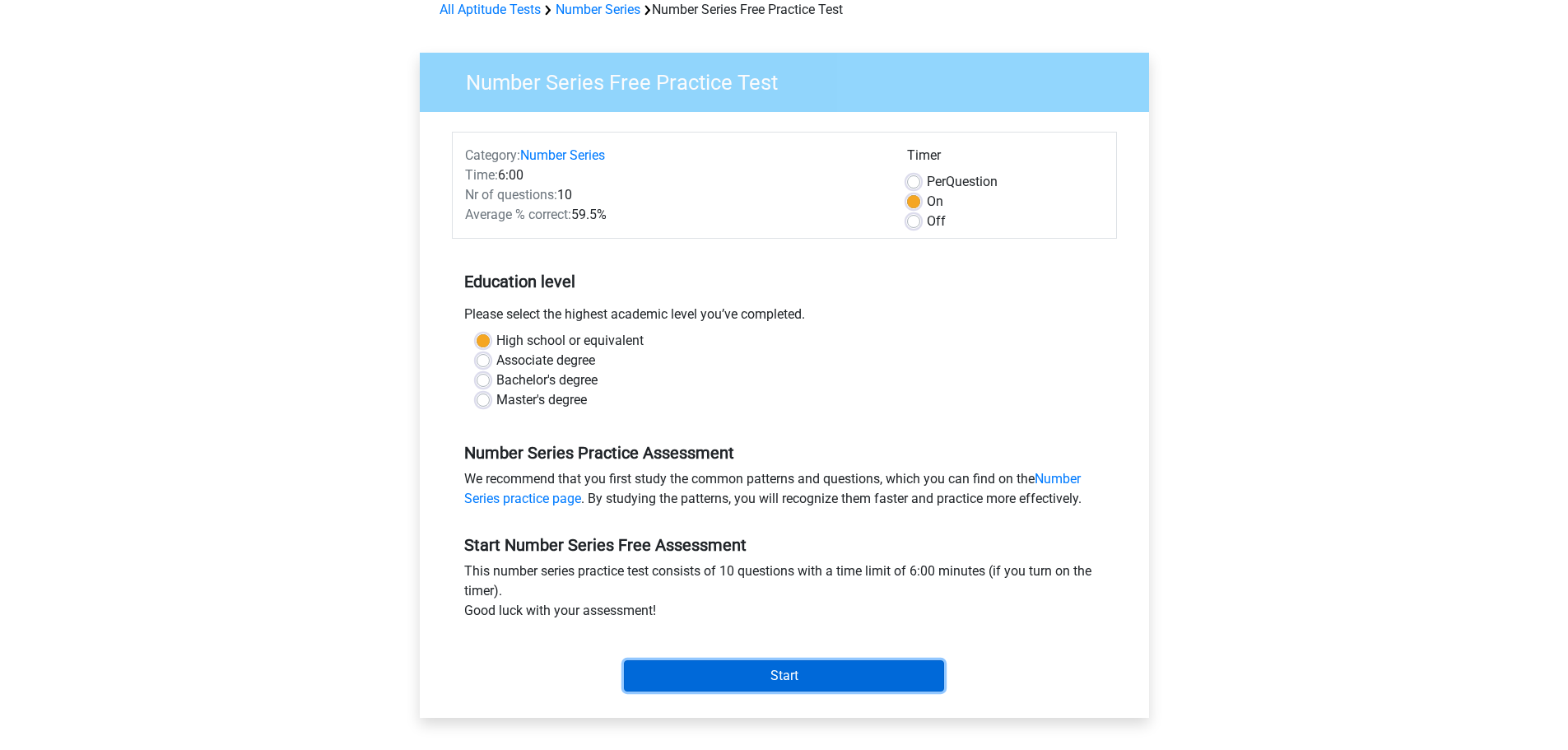
click at [833, 682] on input "Start" at bounding box center [784, 676] width 320 height 31
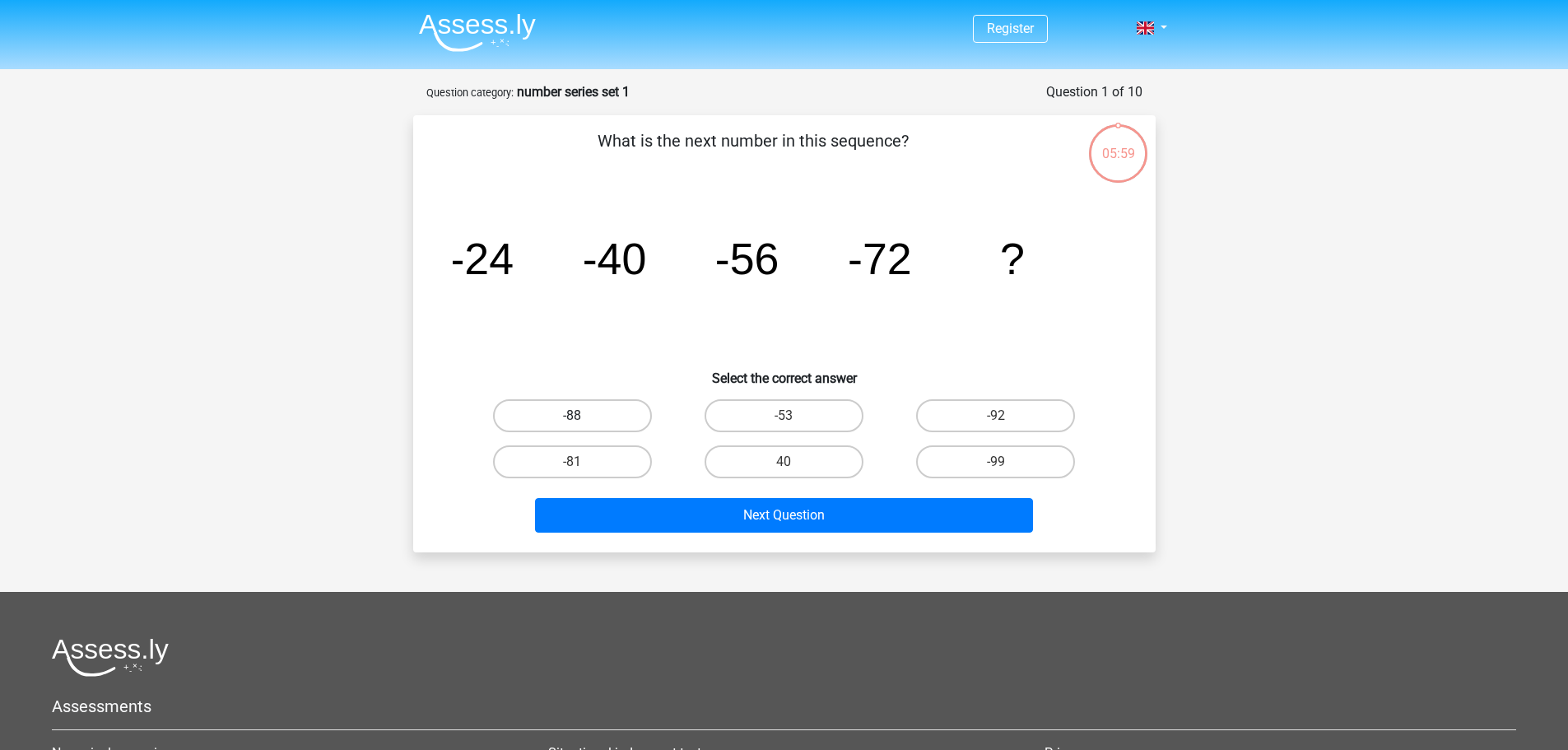
click at [546, 415] on label "-88" at bounding box center [572, 416] width 159 height 33
click at [572, 416] on input "-88" at bounding box center [577, 421] width 11 height 11
radio input "true"
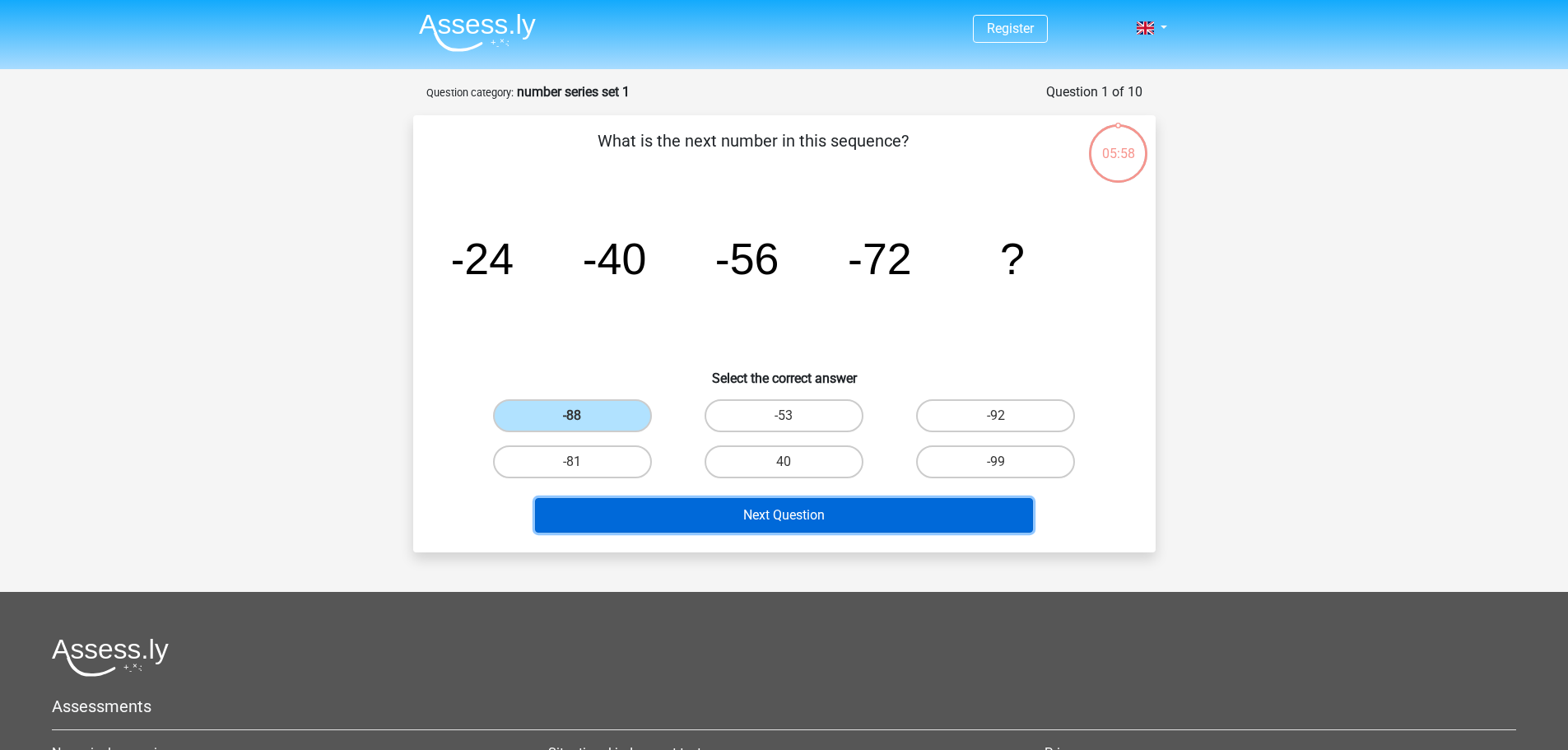
click at [691, 527] on button "Next Question" at bounding box center [784, 515] width 498 height 34
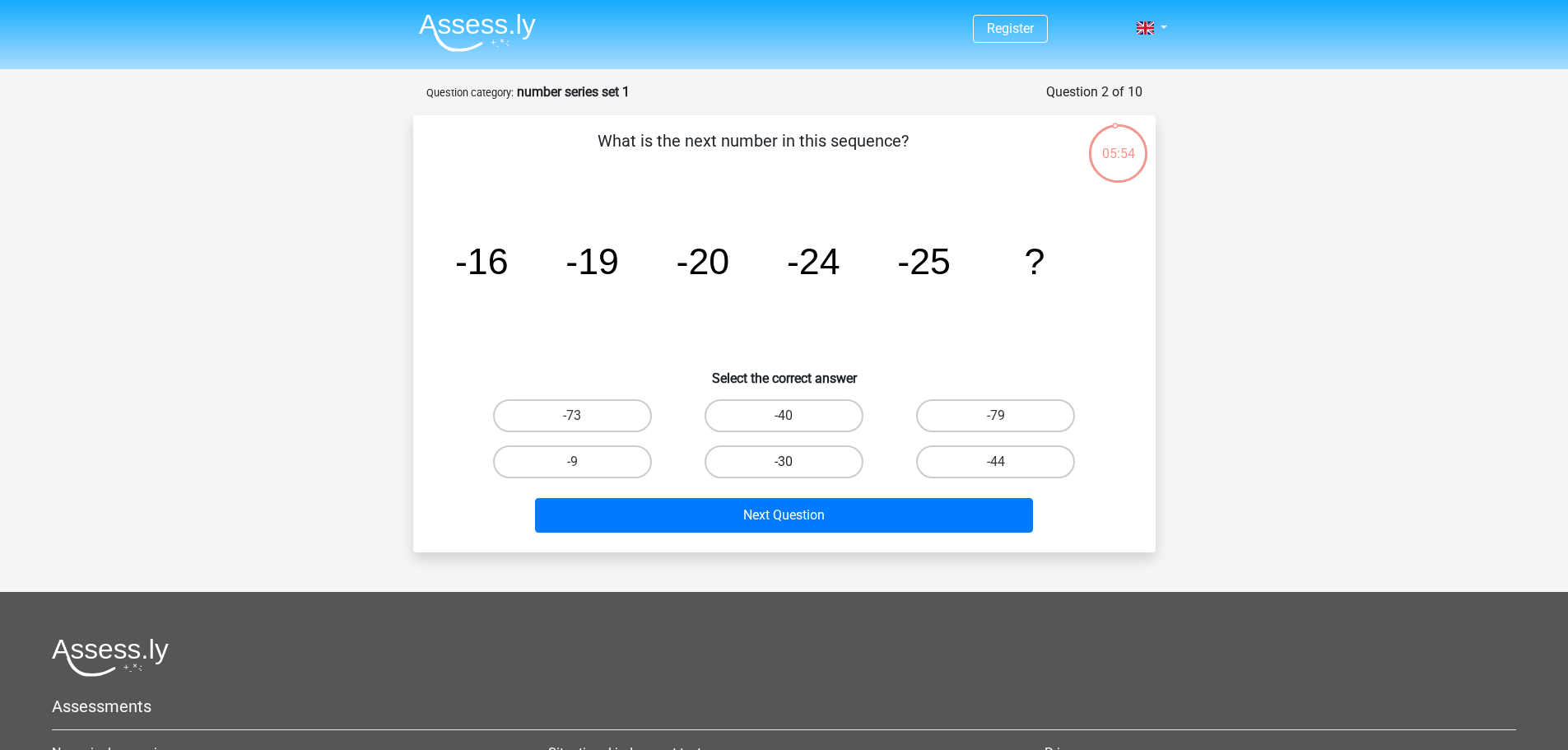
click at [776, 465] on label "-30" at bounding box center [784, 462] width 159 height 33
click at [784, 465] on input "-30" at bounding box center [789, 467] width 11 height 11
radio input "true"
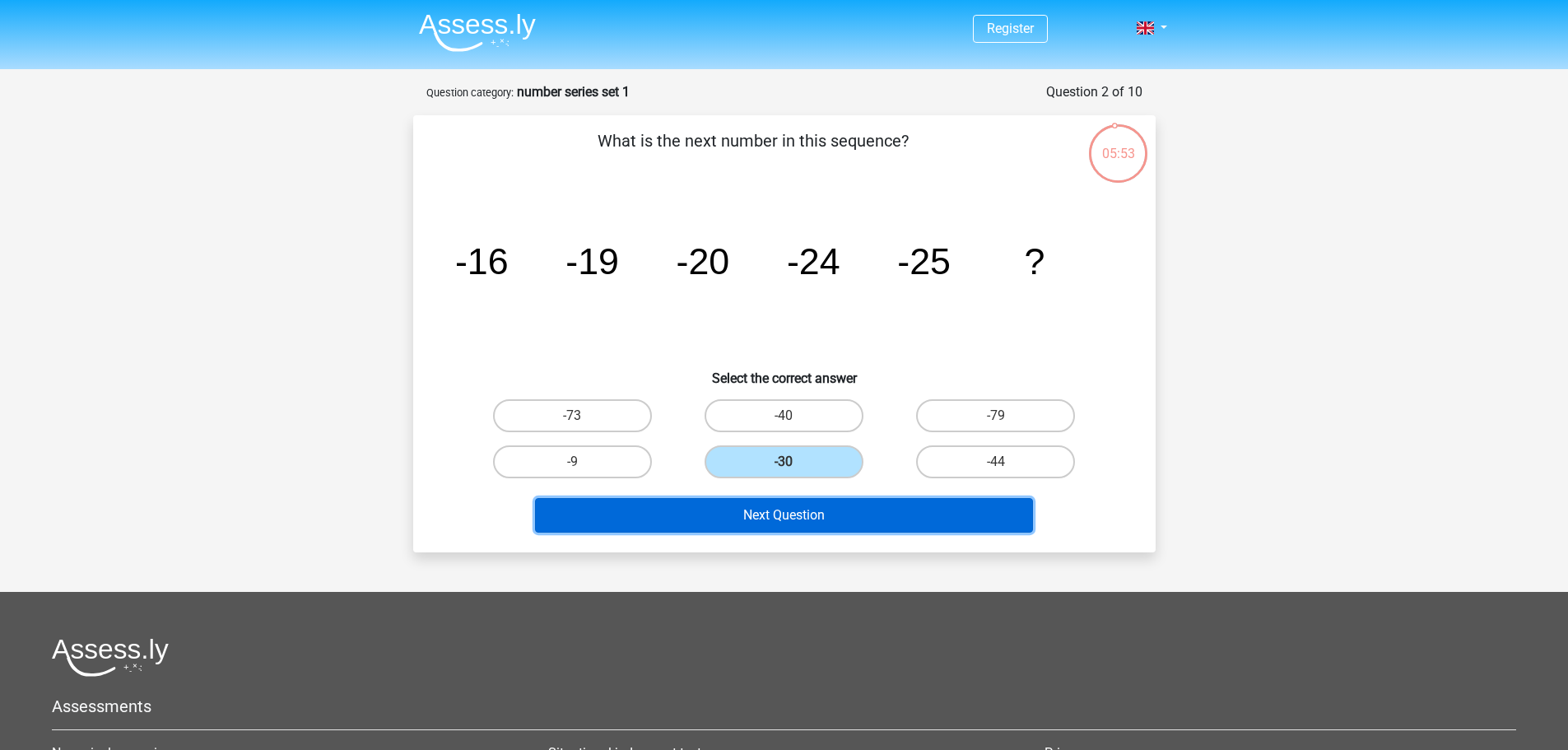
click at [786, 503] on button "Next Question" at bounding box center [784, 515] width 498 height 34
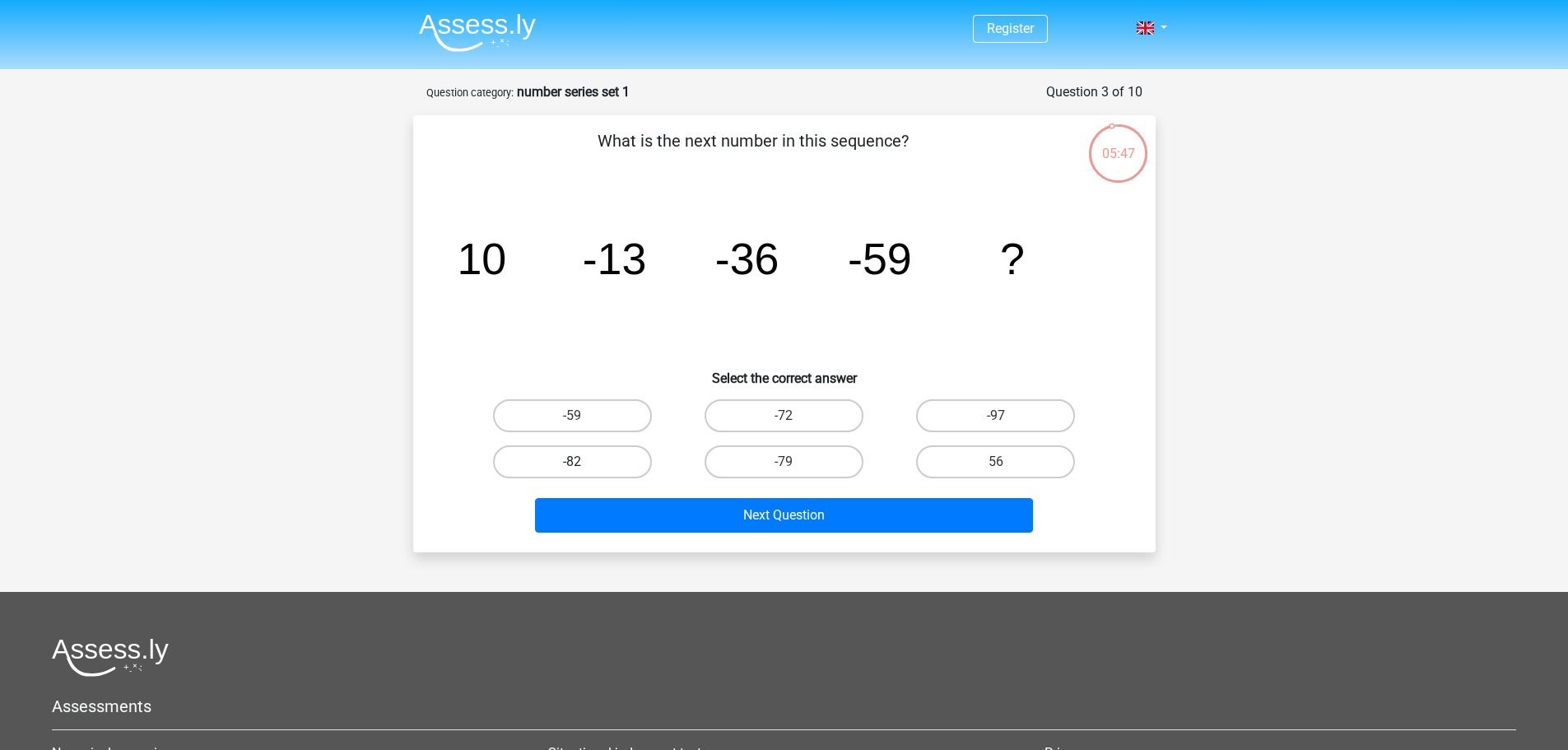
click at [549, 464] on label "-82" at bounding box center [572, 462] width 159 height 33
click at [572, 464] on input "-82" at bounding box center [577, 467] width 11 height 11
radio input "true"
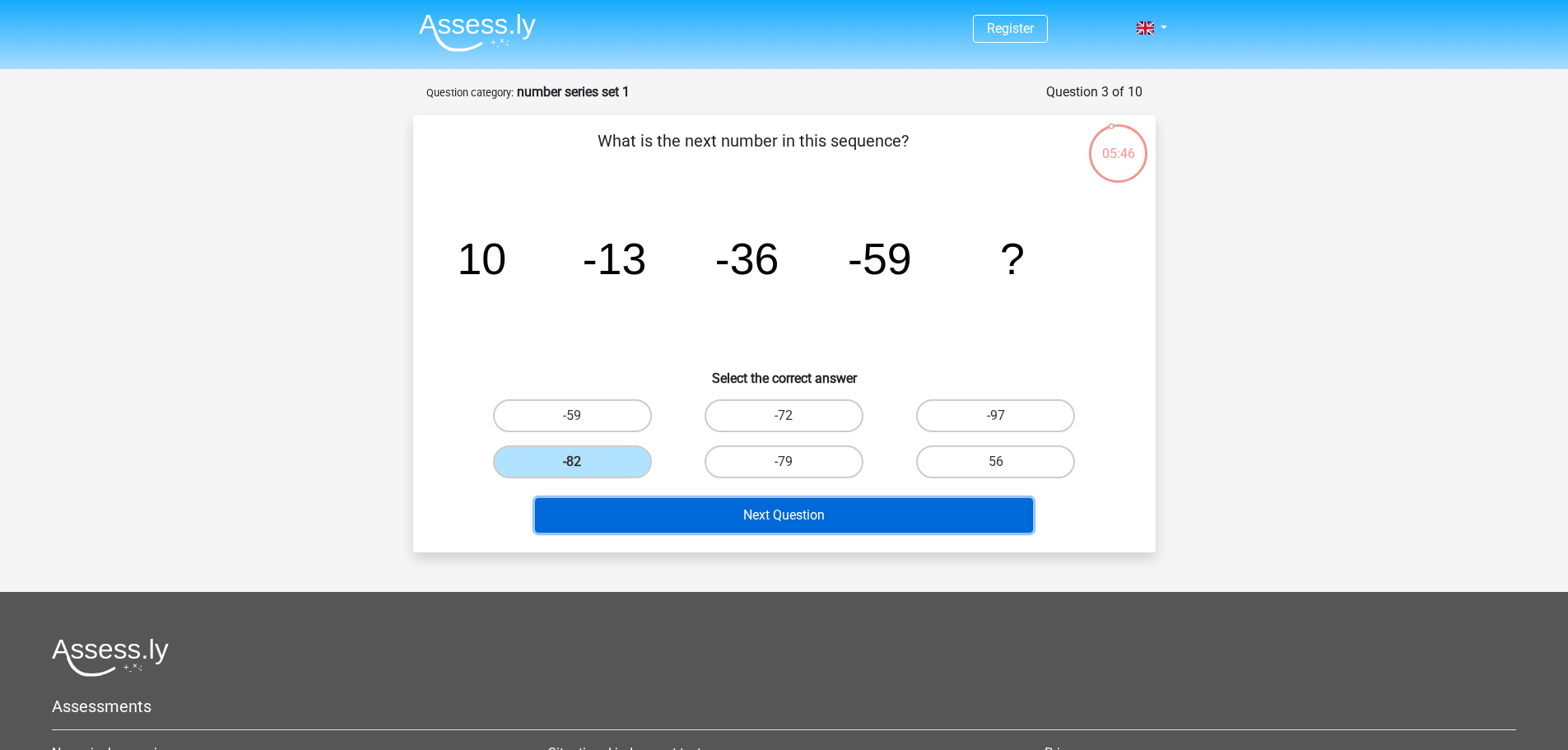
click at [653, 529] on button "Next Question" at bounding box center [784, 515] width 498 height 34
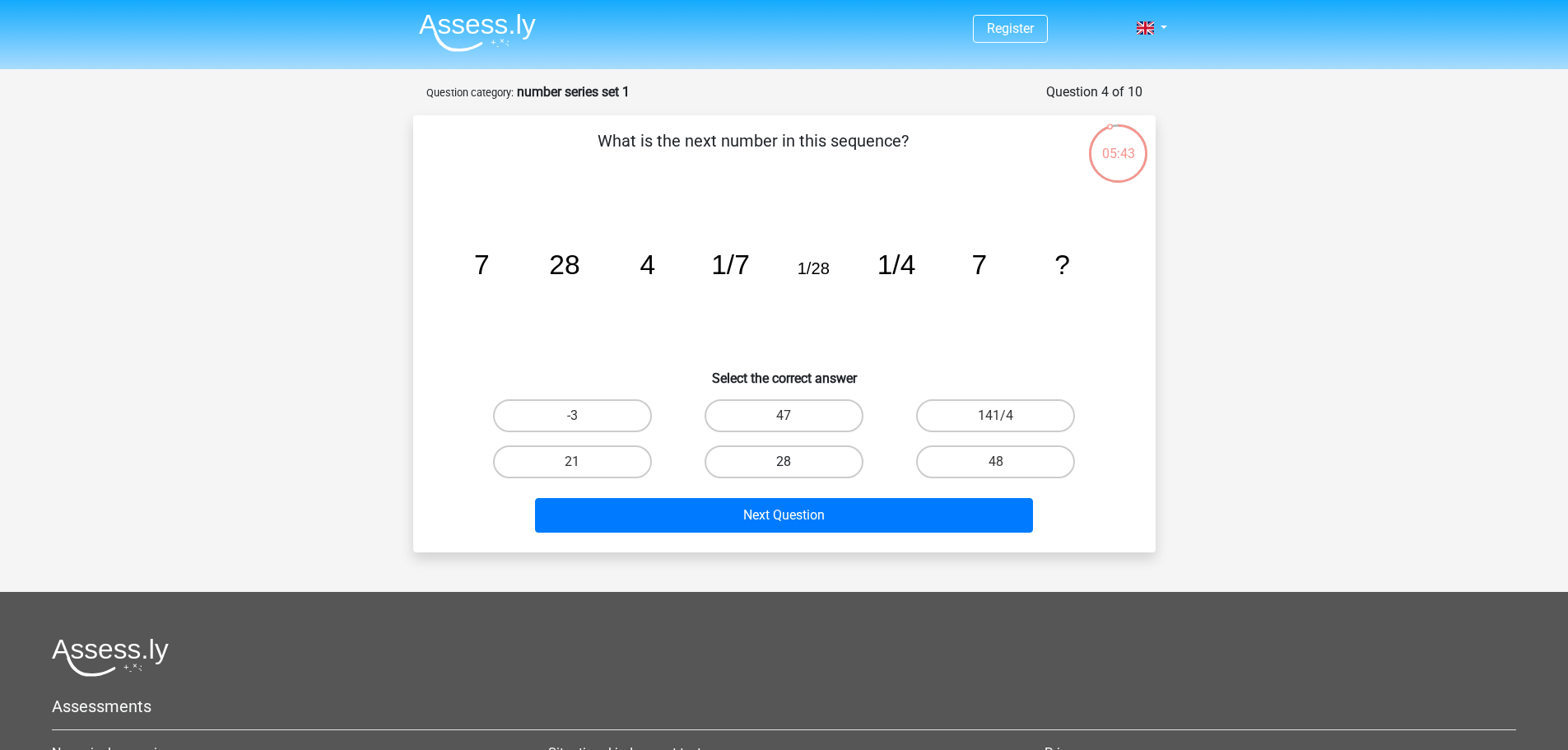
click at [758, 468] on label "28" at bounding box center [784, 462] width 159 height 33
click at [784, 468] on input "28" at bounding box center [789, 467] width 11 height 11
radio input "true"
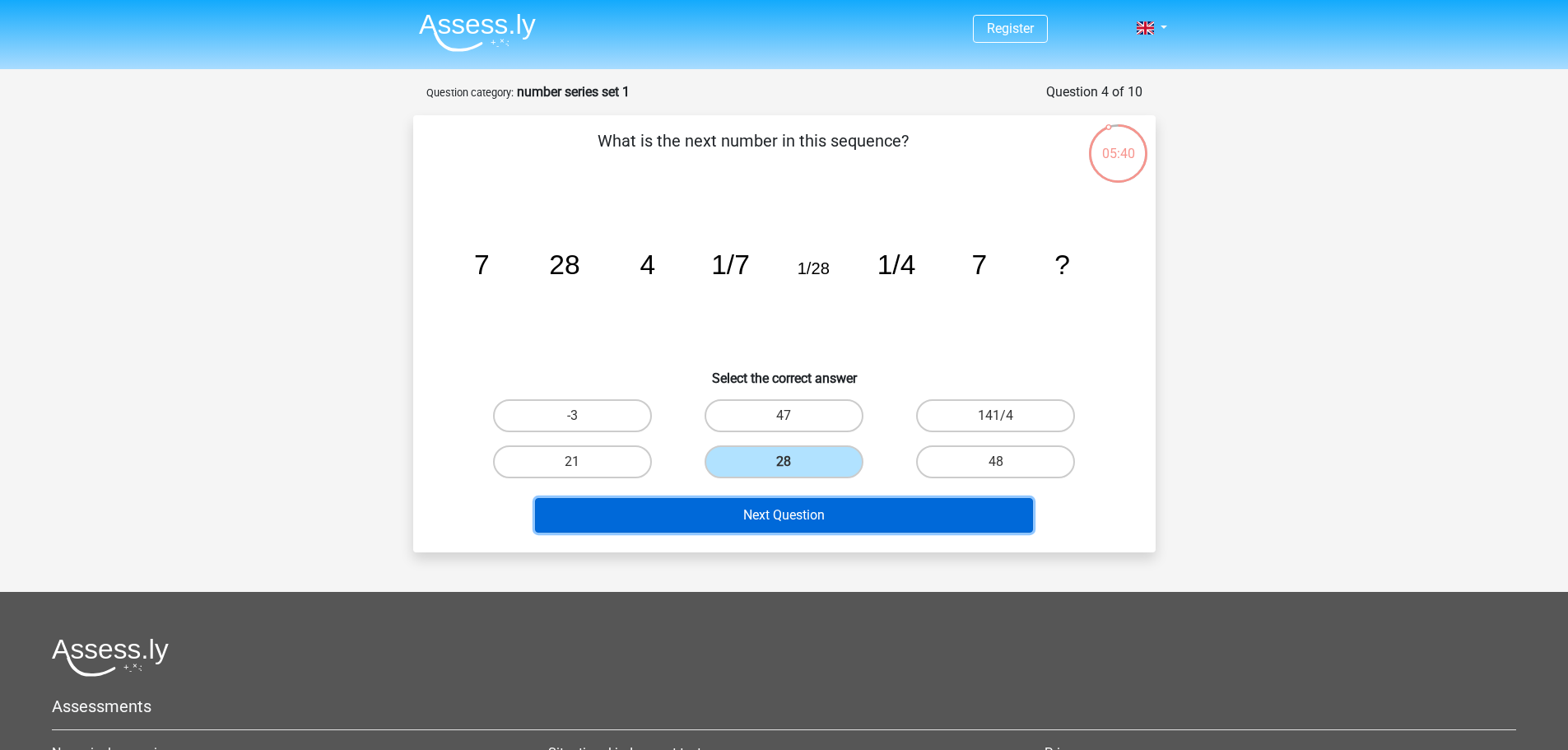
click at [758, 520] on button "Next Question" at bounding box center [784, 515] width 498 height 34
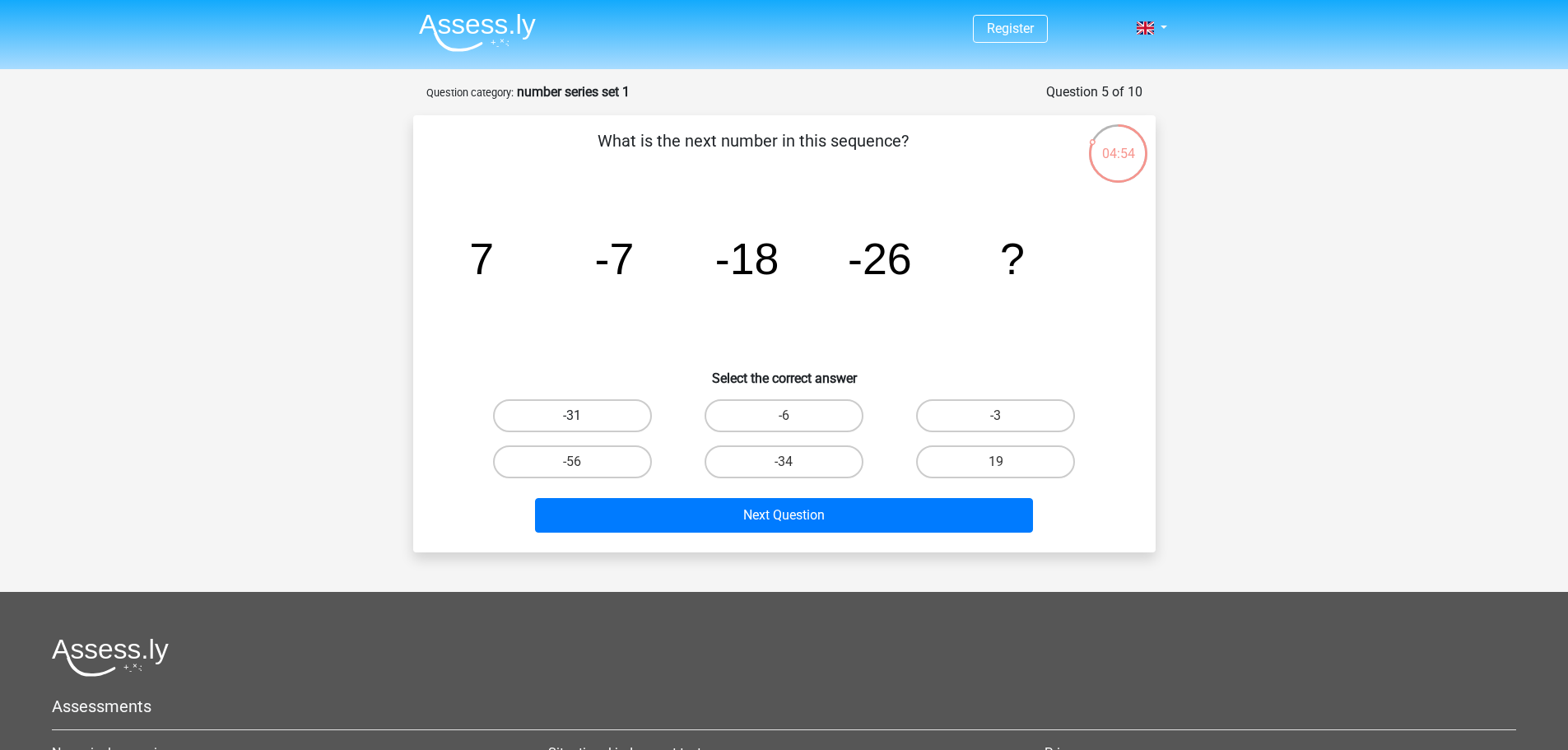
click at [529, 419] on label "-31" at bounding box center [572, 416] width 159 height 33
click at [572, 419] on input "-31" at bounding box center [577, 421] width 11 height 11
radio input "true"
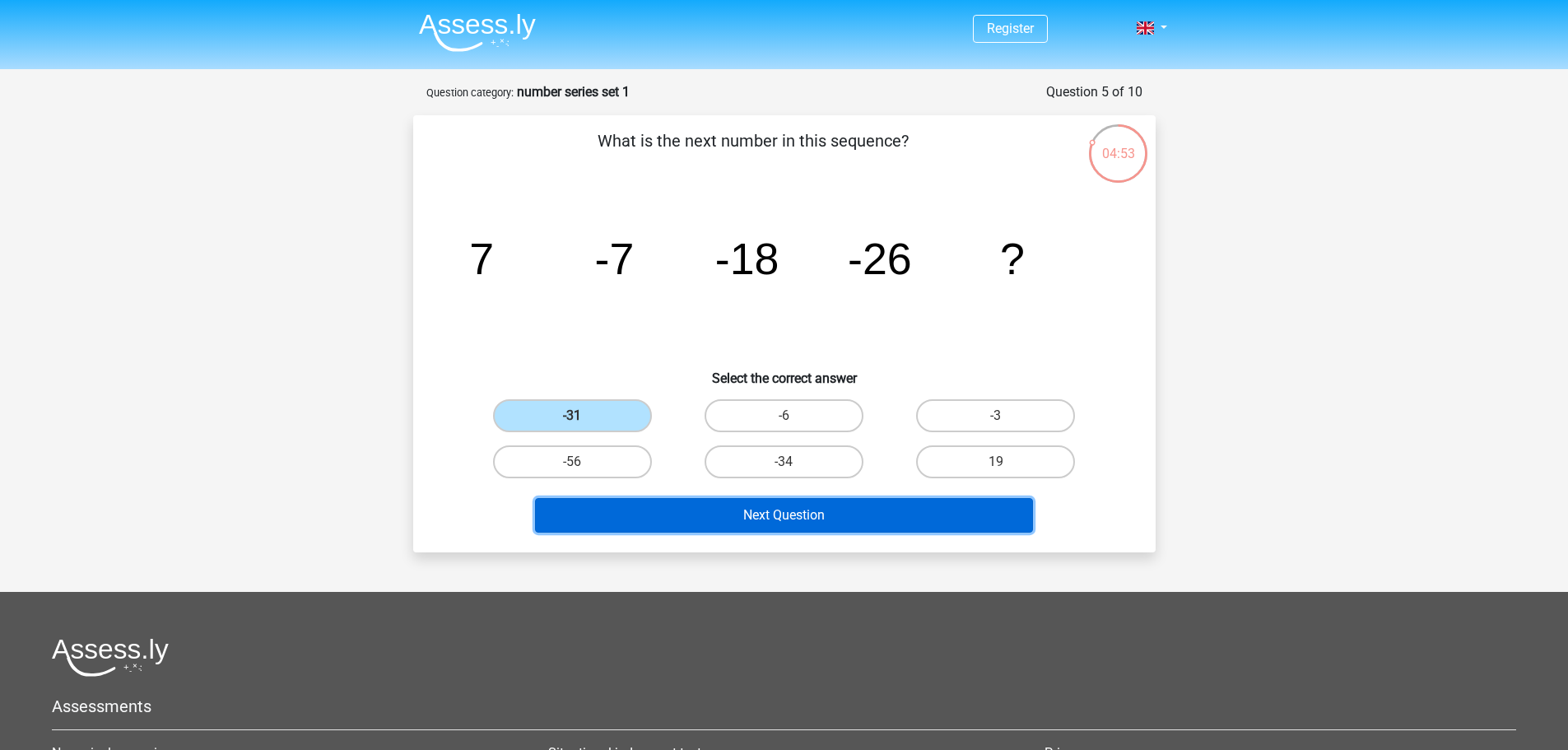
click at [770, 506] on button "Next Question" at bounding box center [784, 515] width 498 height 34
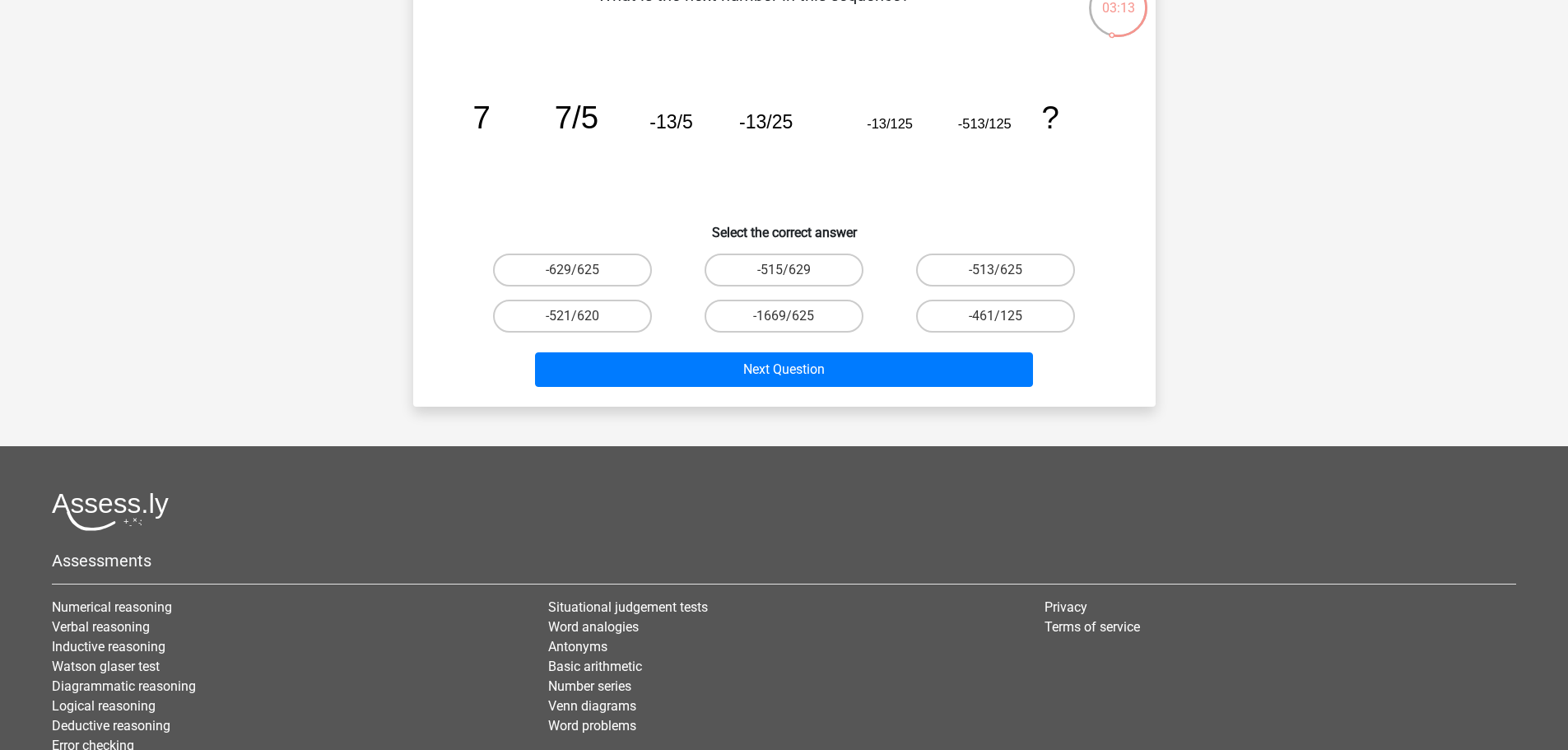
scroll to position [165, 0]
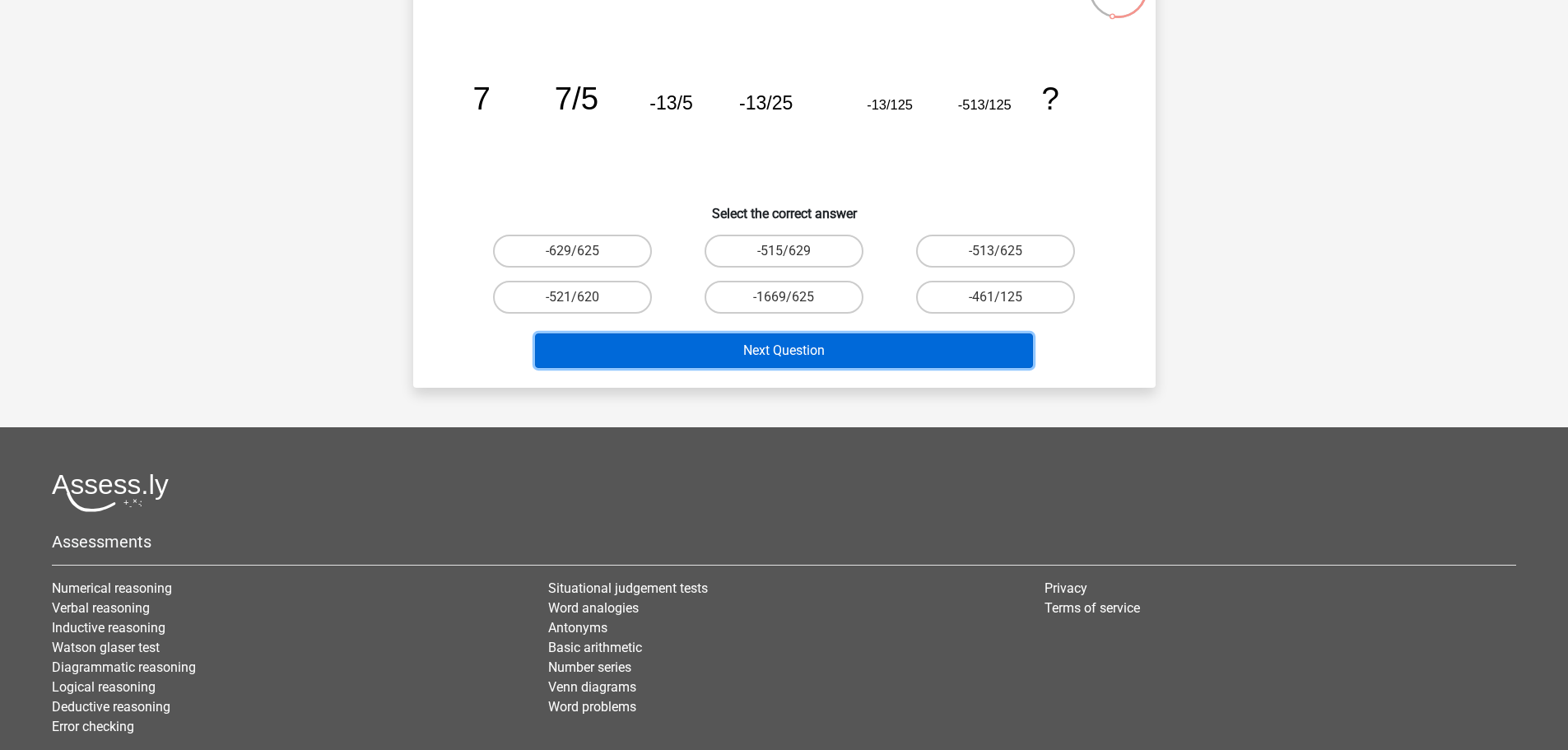
click at [956, 346] on button "Next Question" at bounding box center [784, 350] width 498 height 34
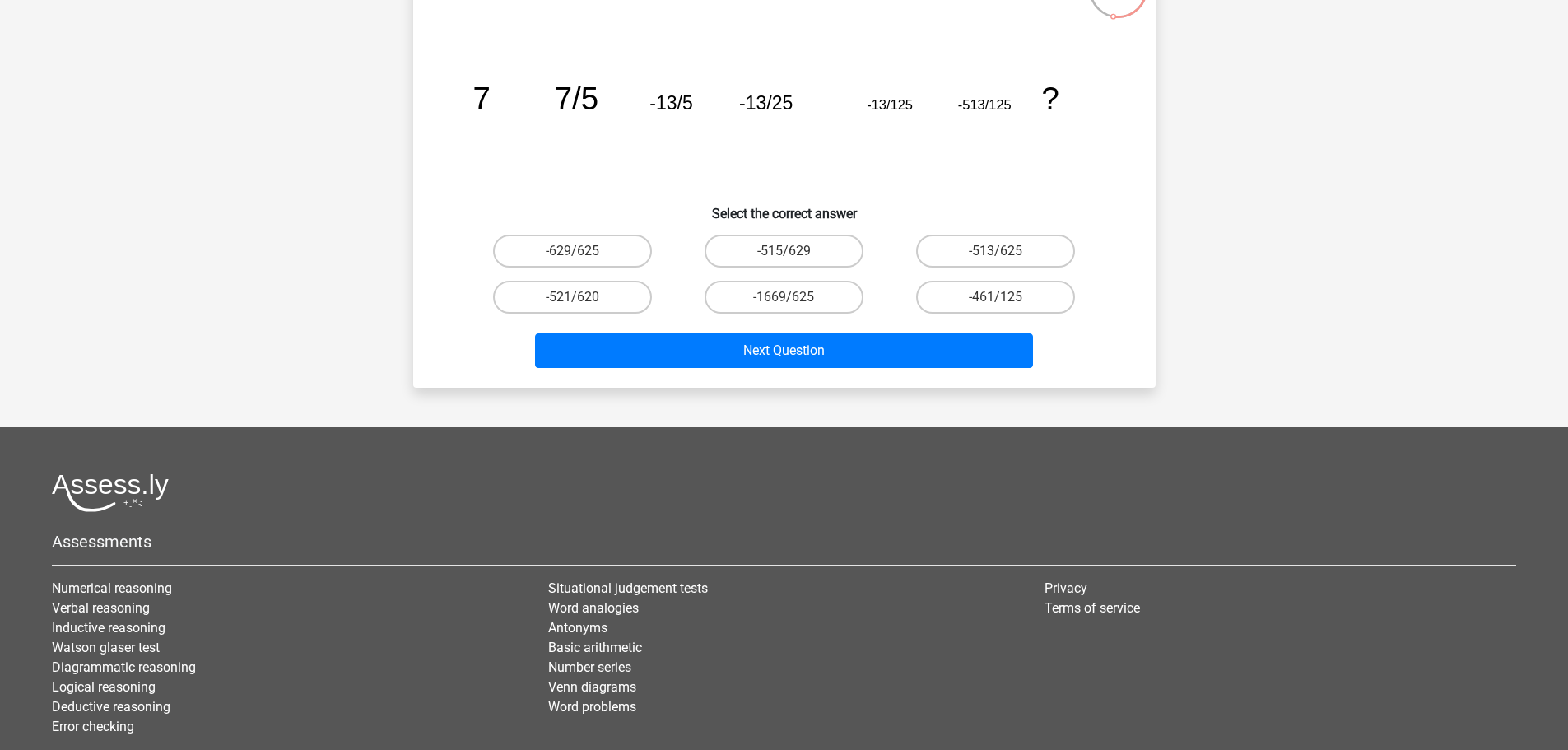
click at [1010, 113] on icon "image/svg+xml 7 7/5 -13/5 -13/25 -13/125 -513/125 ?" at bounding box center [784, 109] width 663 height 166
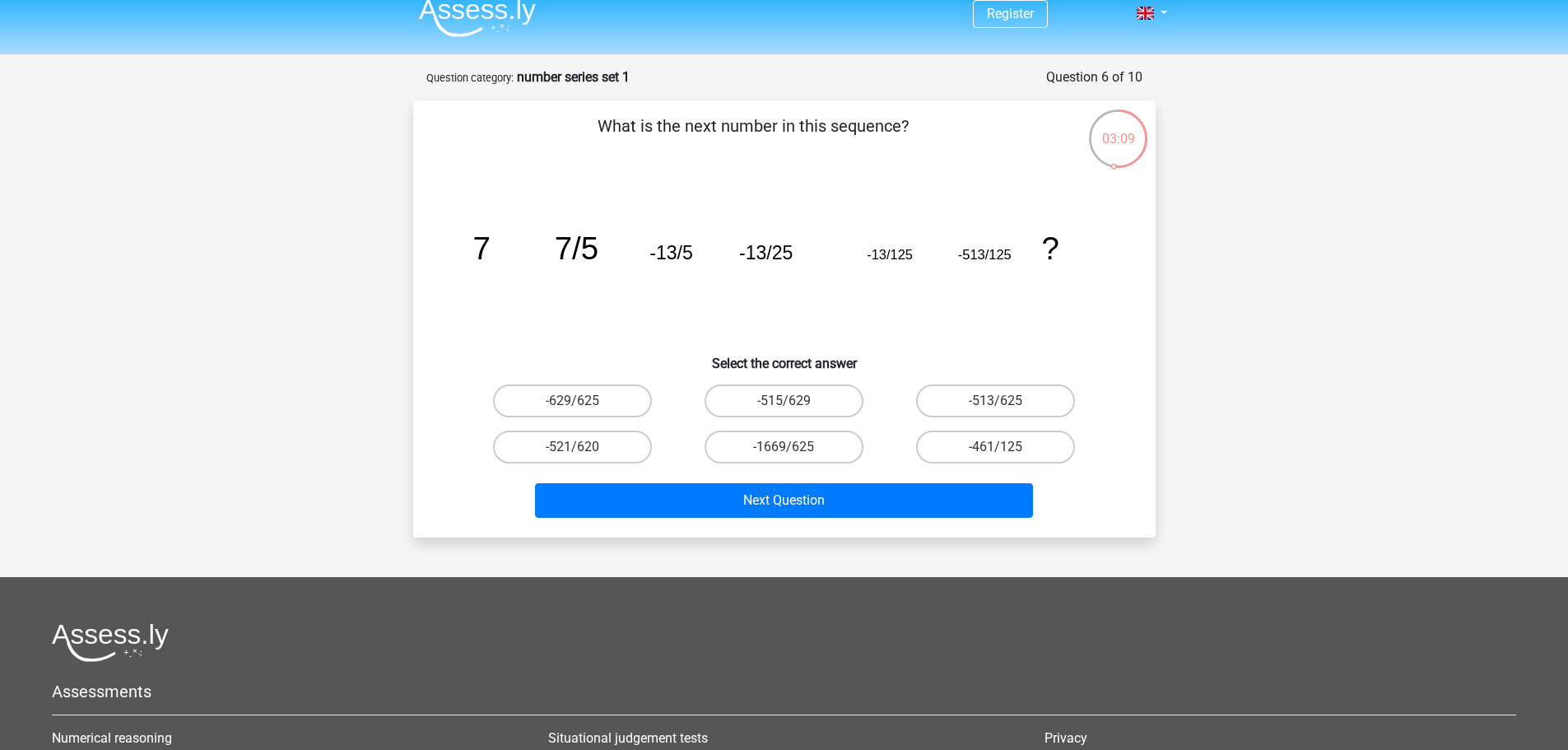
scroll to position [0, 0]
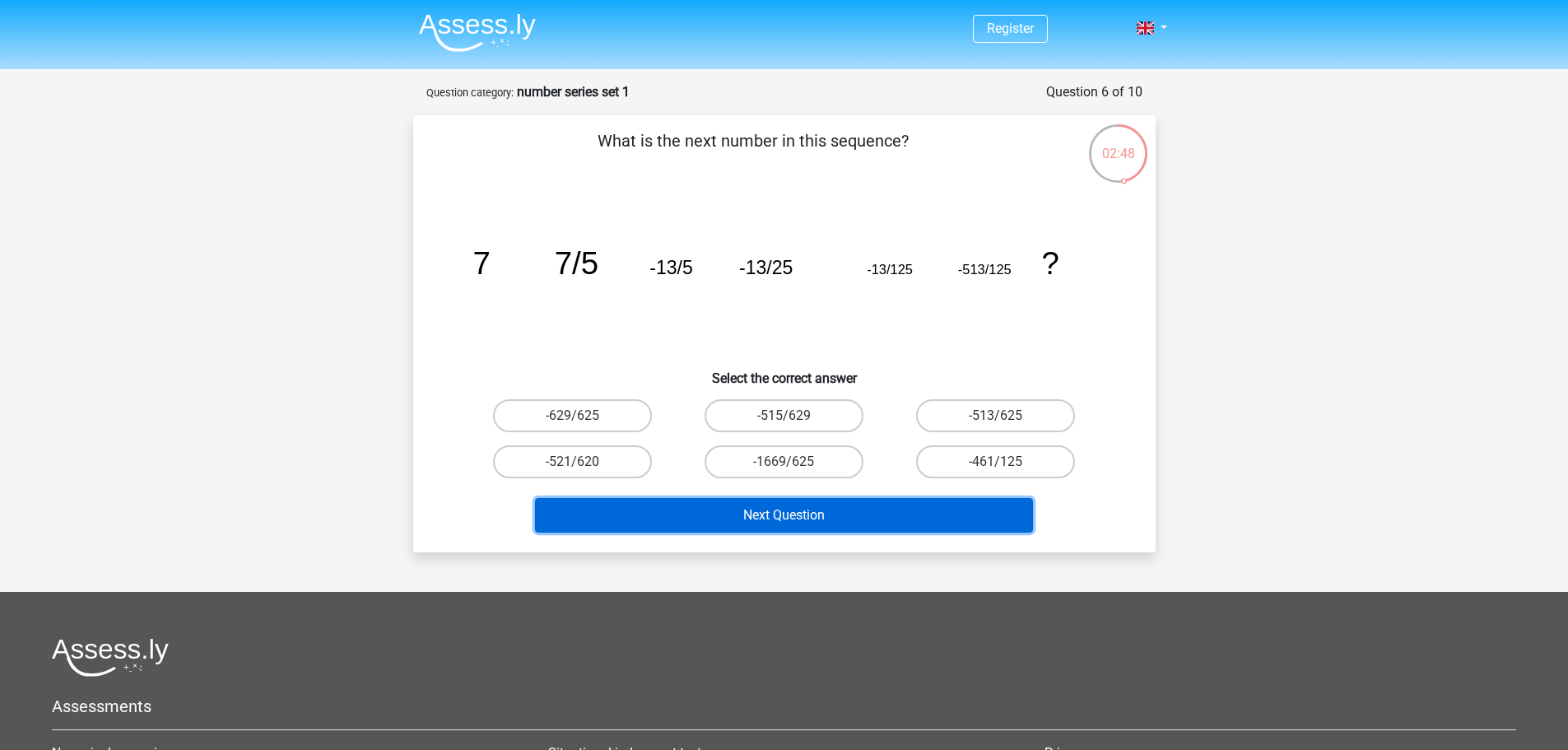
click at [647, 525] on button "Next Question" at bounding box center [784, 515] width 498 height 34
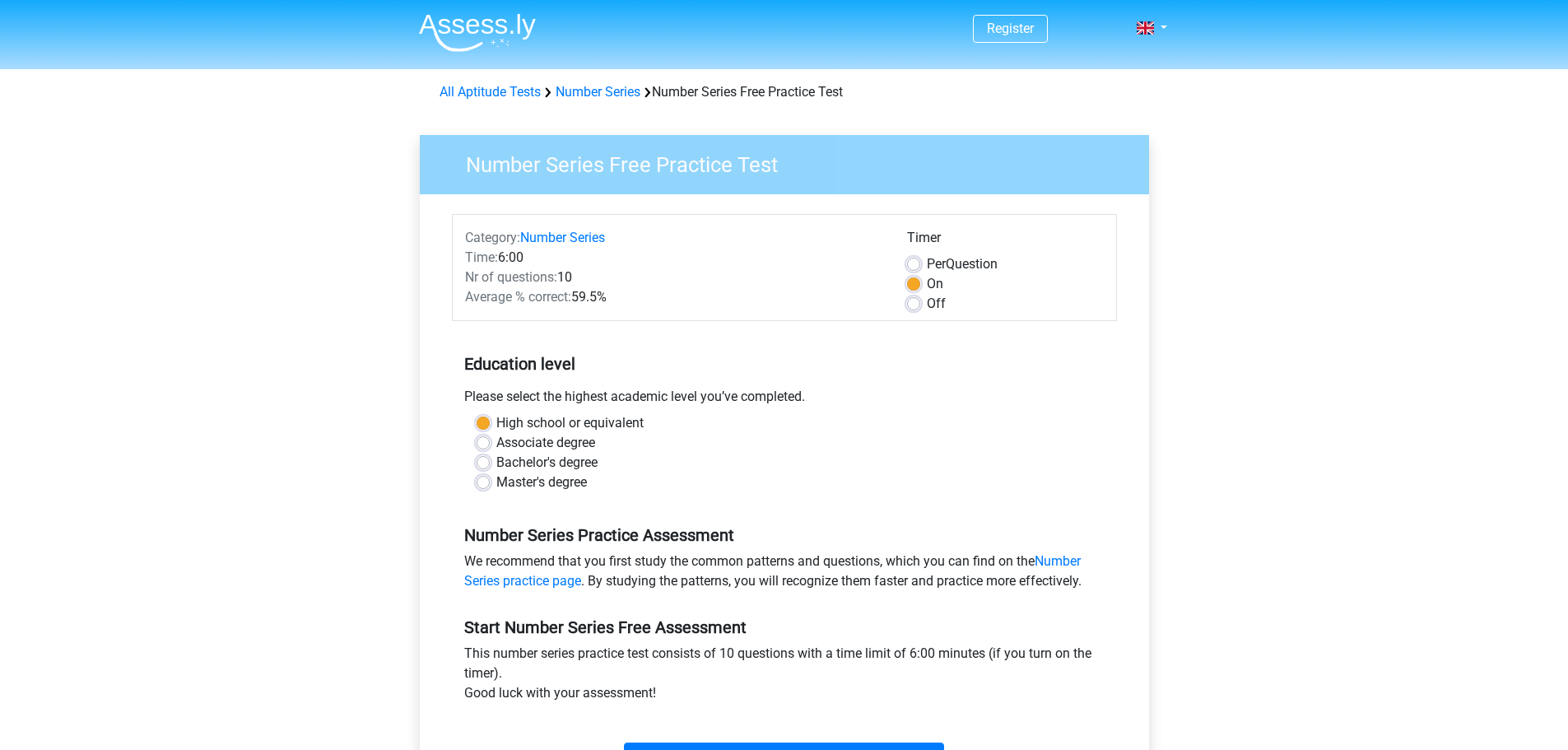
scroll to position [82, 0]
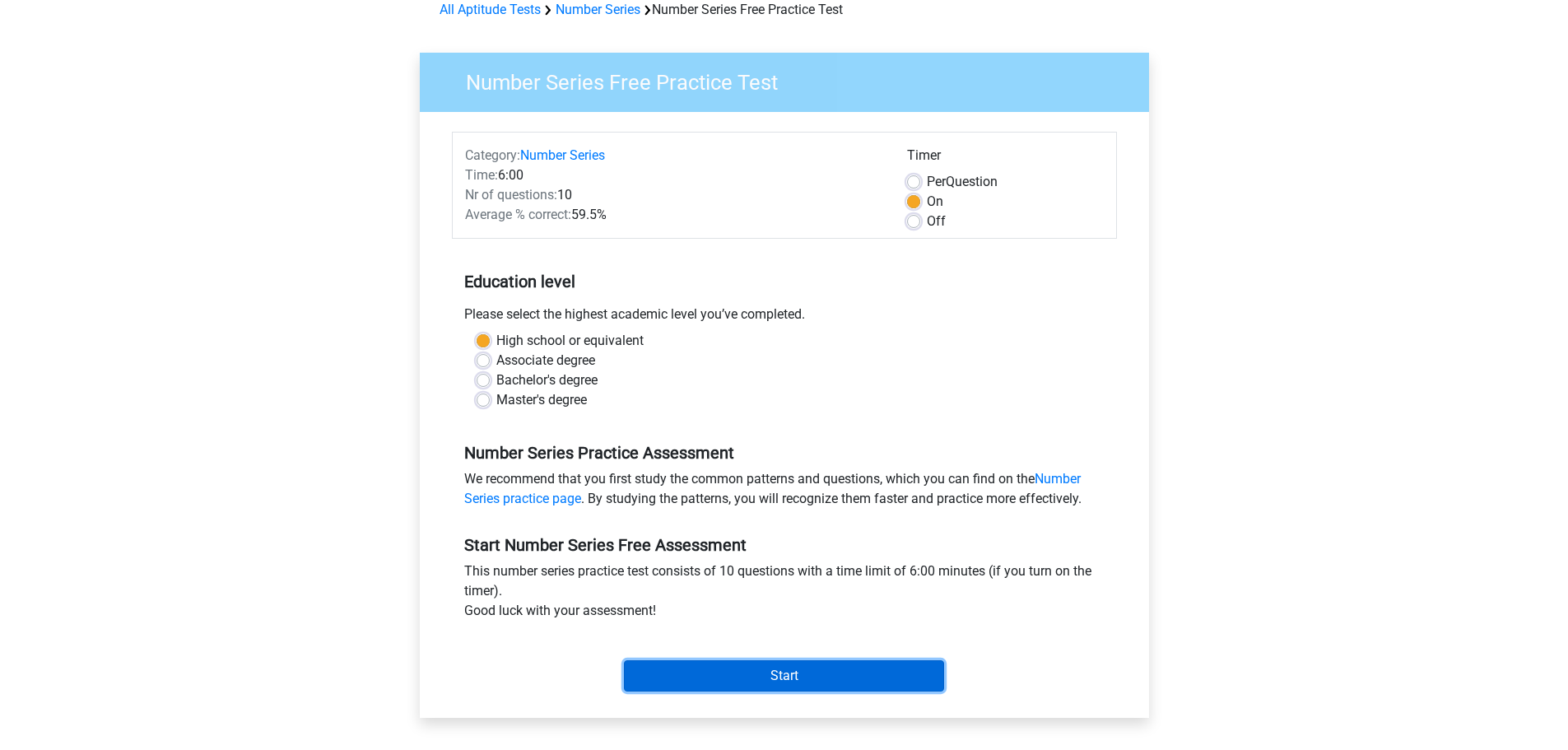
click at [789, 667] on input "Start" at bounding box center [784, 676] width 320 height 31
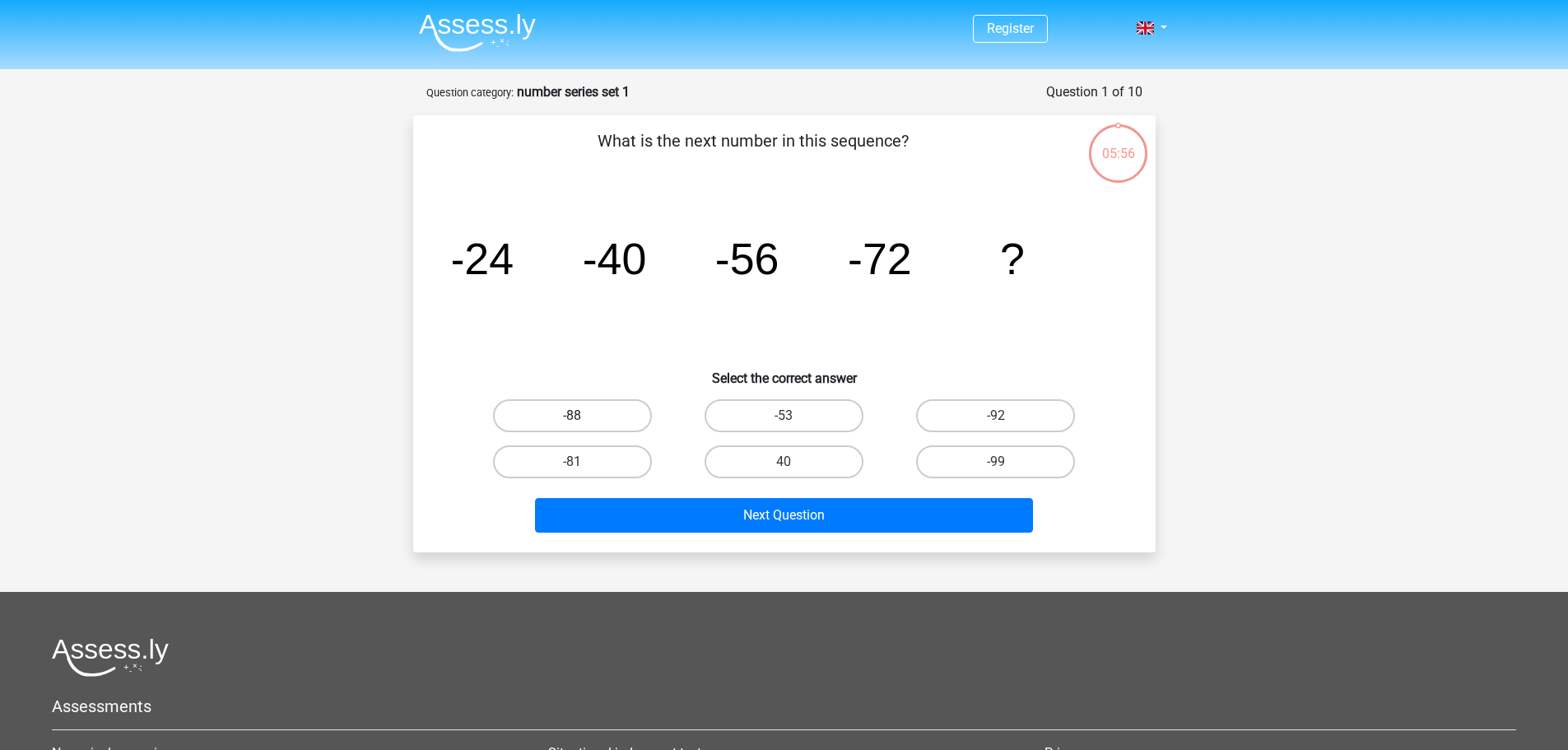
click at [570, 407] on label "-88" at bounding box center [572, 416] width 159 height 33
click at [572, 416] on input "-88" at bounding box center [577, 421] width 11 height 11
radio input "true"
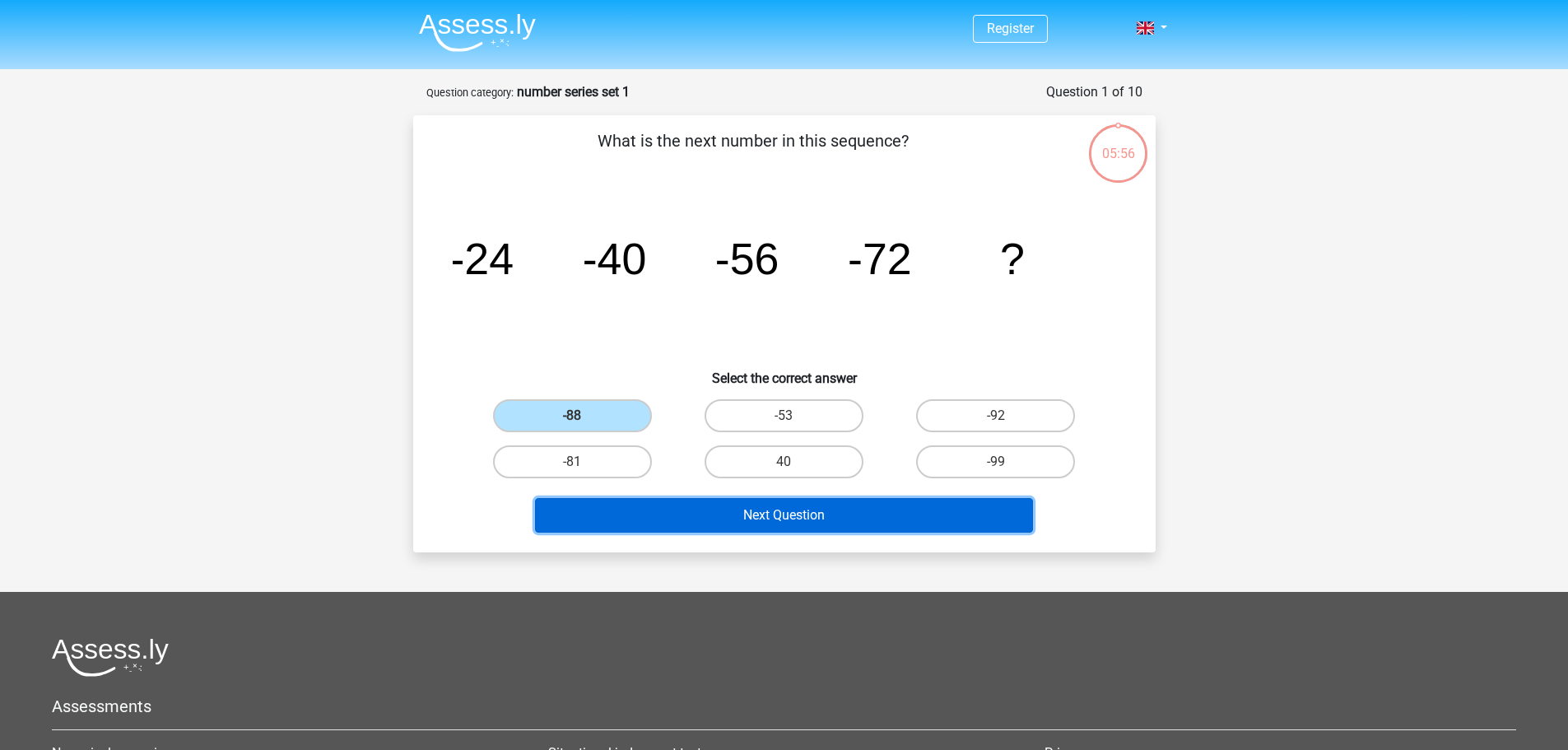
click at [631, 515] on button "Next Question" at bounding box center [784, 515] width 498 height 34
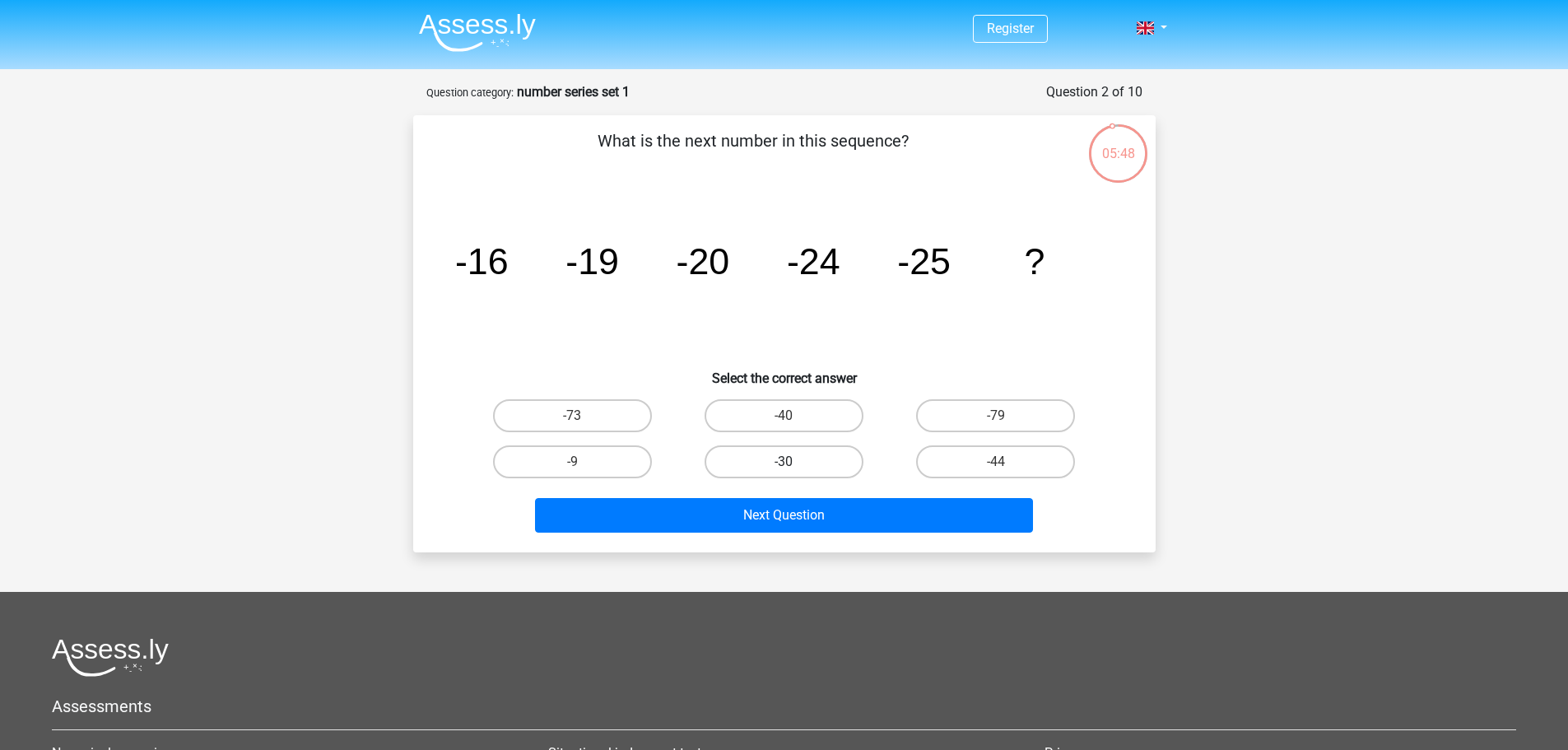
click at [799, 461] on label "-30" at bounding box center [784, 462] width 159 height 33
click at [795, 462] on input "-30" at bounding box center [789, 467] width 11 height 11
radio input "true"
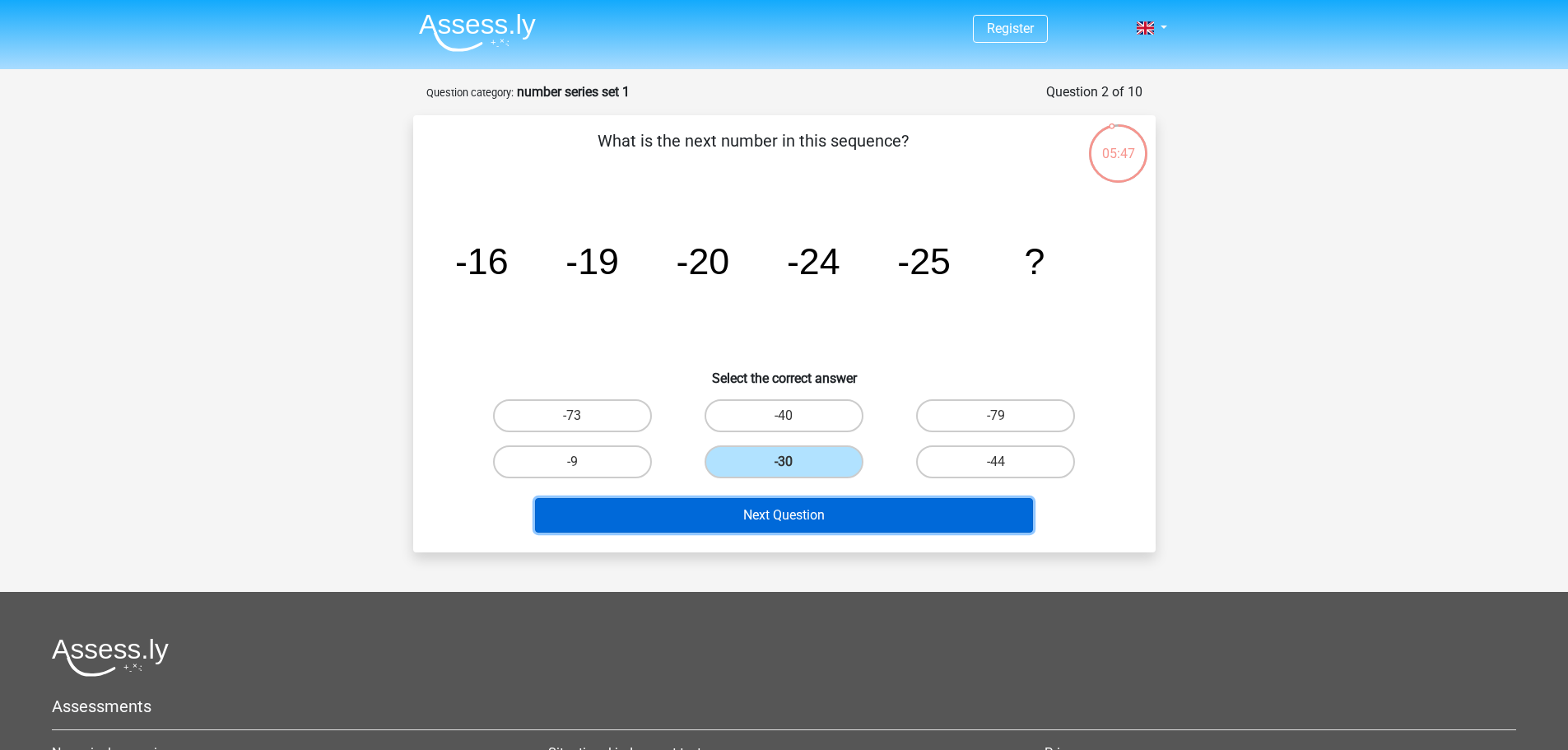
click at [795, 507] on button "Next Question" at bounding box center [784, 515] width 498 height 34
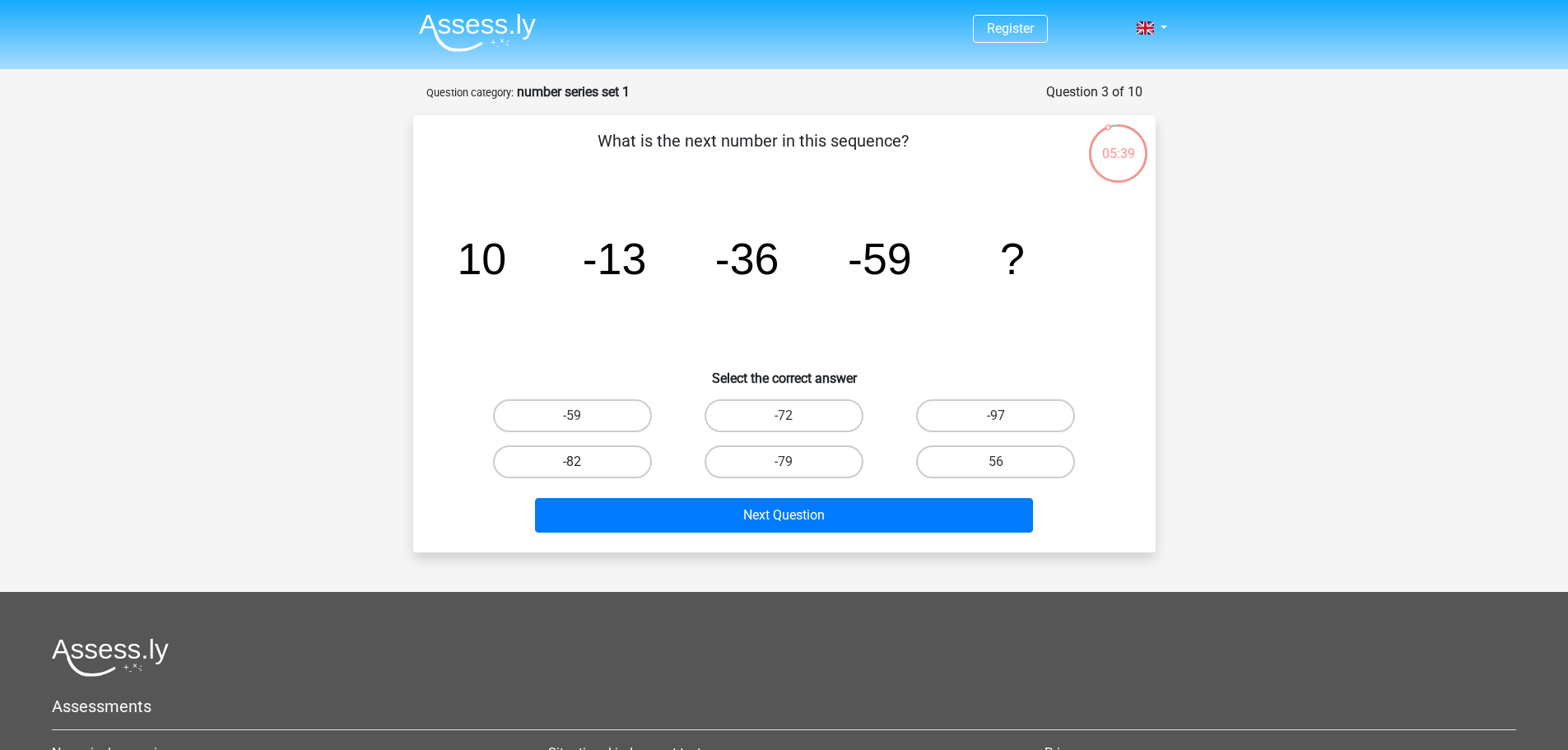
click at [588, 466] on label "-82" at bounding box center [572, 462] width 159 height 33
click at [583, 466] on input "-82" at bounding box center [577, 467] width 11 height 11
radio input "true"
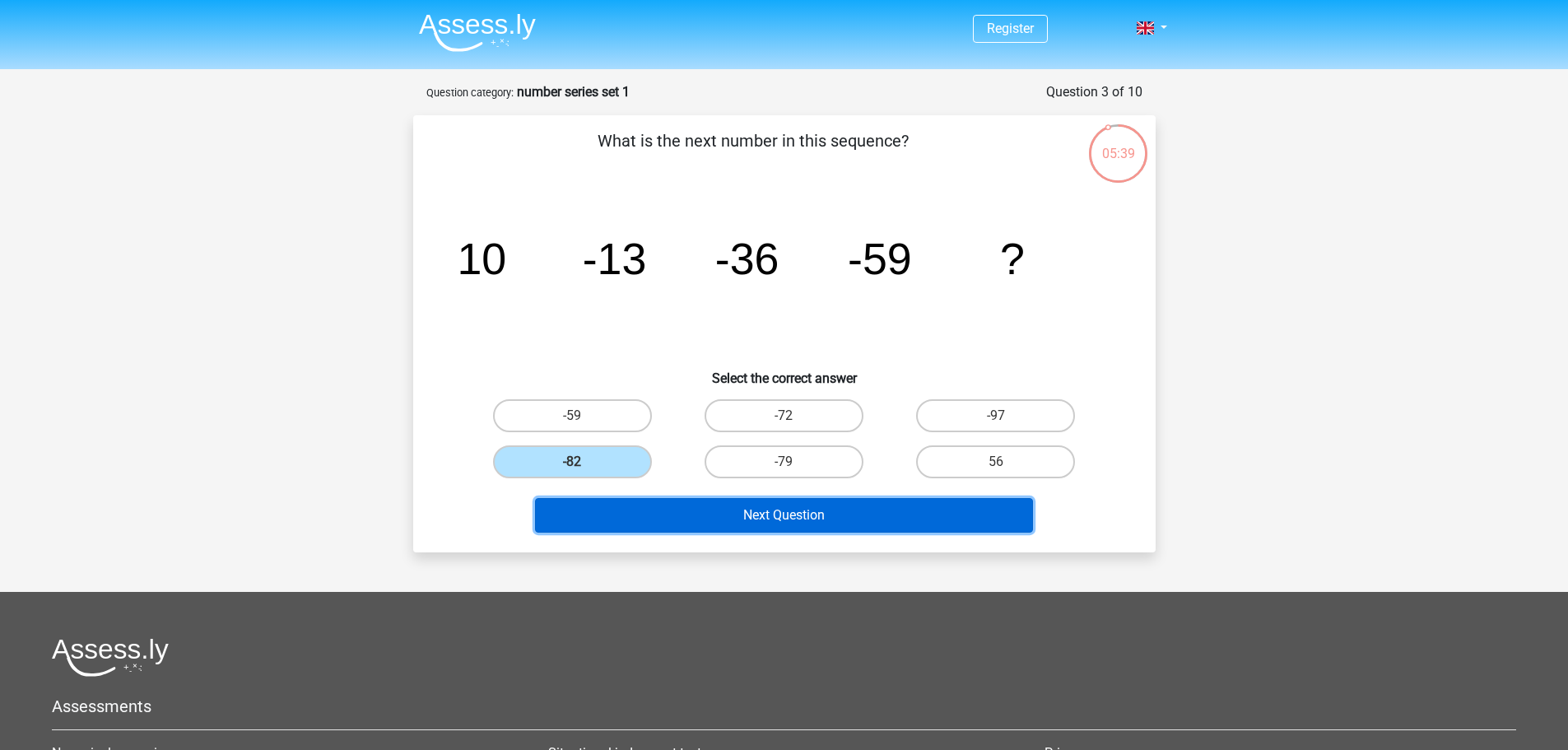
click at [675, 512] on button "Next Question" at bounding box center [784, 515] width 498 height 34
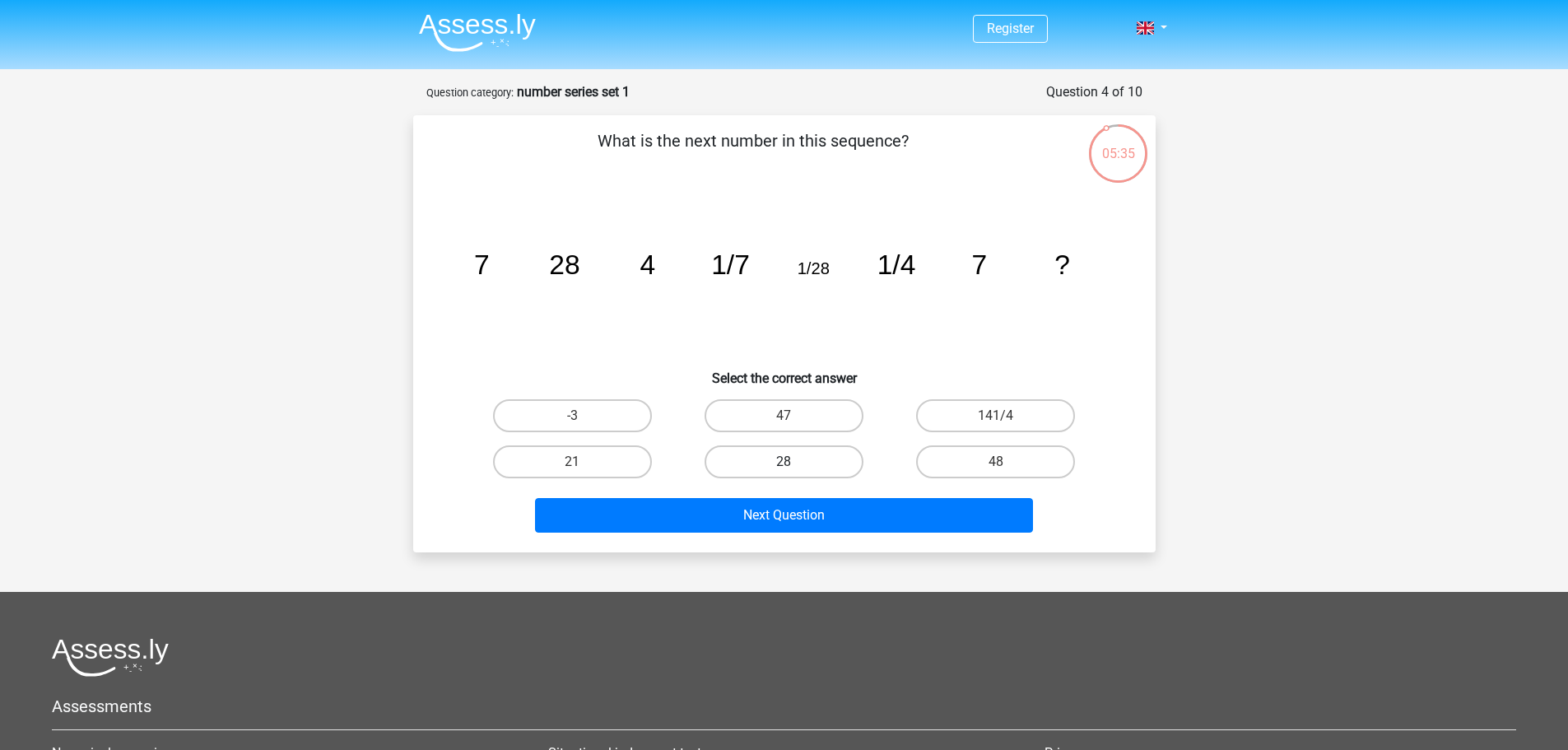
click at [795, 463] on label "28" at bounding box center [784, 462] width 159 height 33
click at [795, 463] on input "28" at bounding box center [789, 467] width 11 height 11
radio input "true"
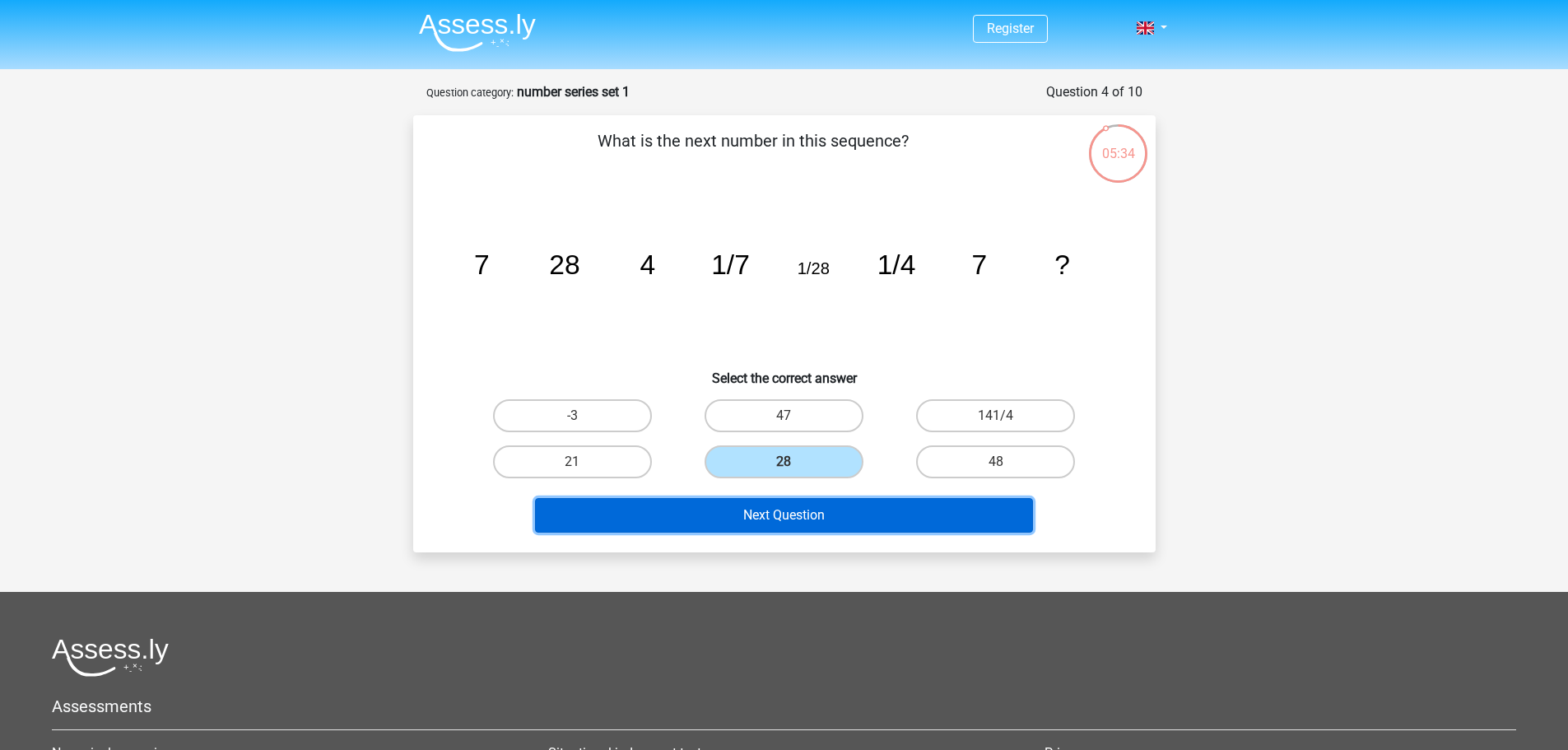
click at [808, 521] on button "Next Question" at bounding box center [784, 515] width 498 height 34
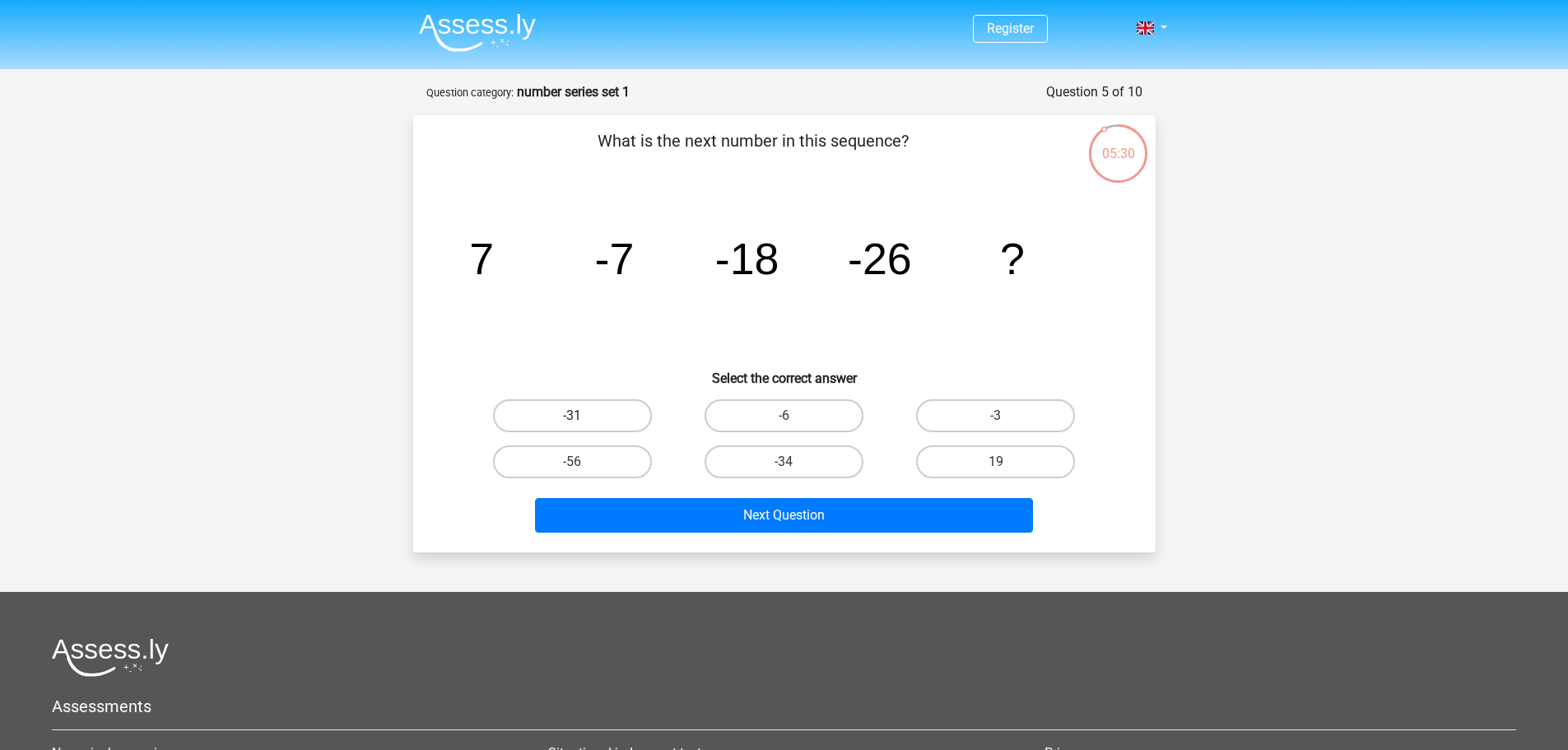
click at [585, 417] on label "-31" at bounding box center [572, 416] width 159 height 33
click at [583, 417] on input "-31" at bounding box center [577, 421] width 11 height 11
radio input "true"
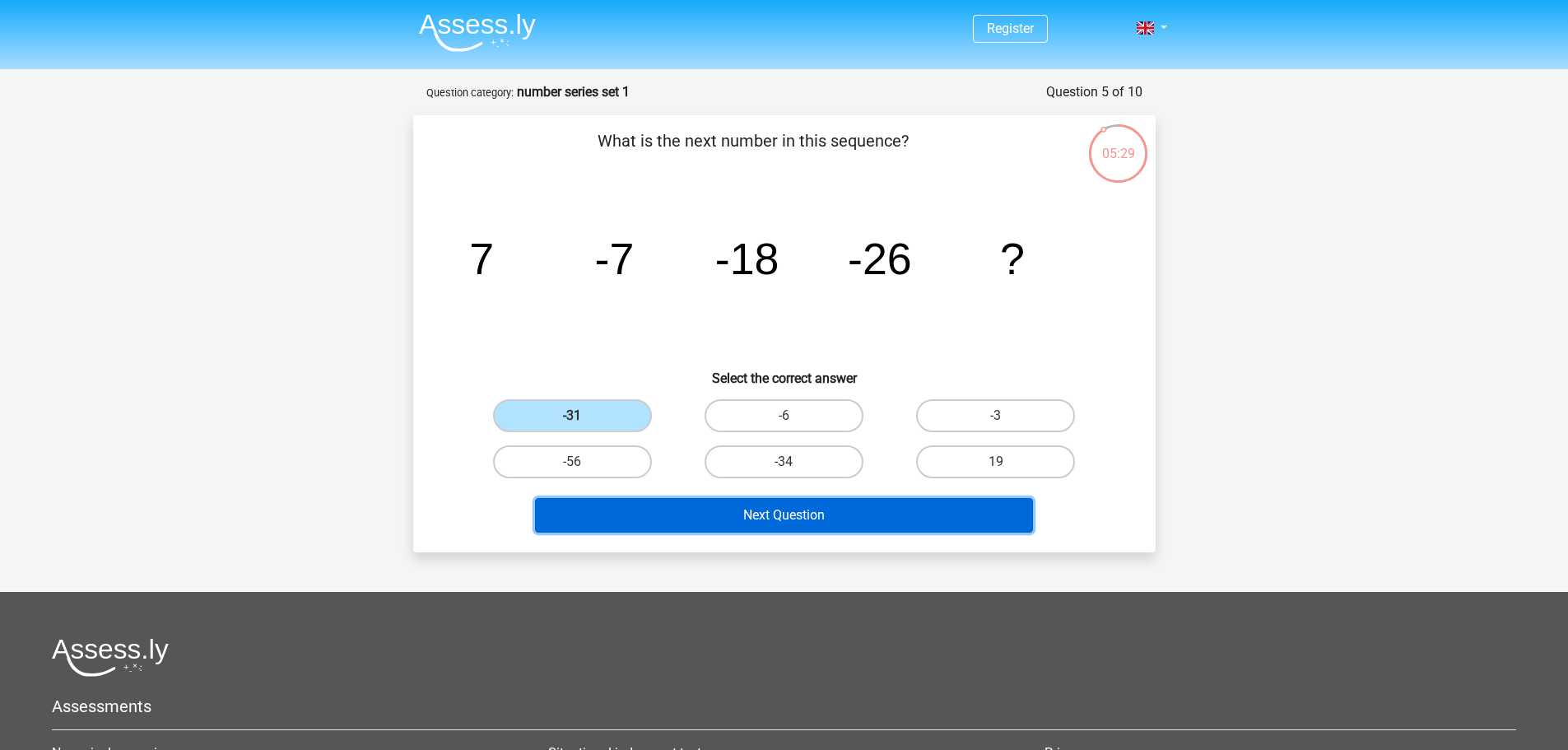
click at [665, 514] on button "Next Question" at bounding box center [784, 515] width 498 height 34
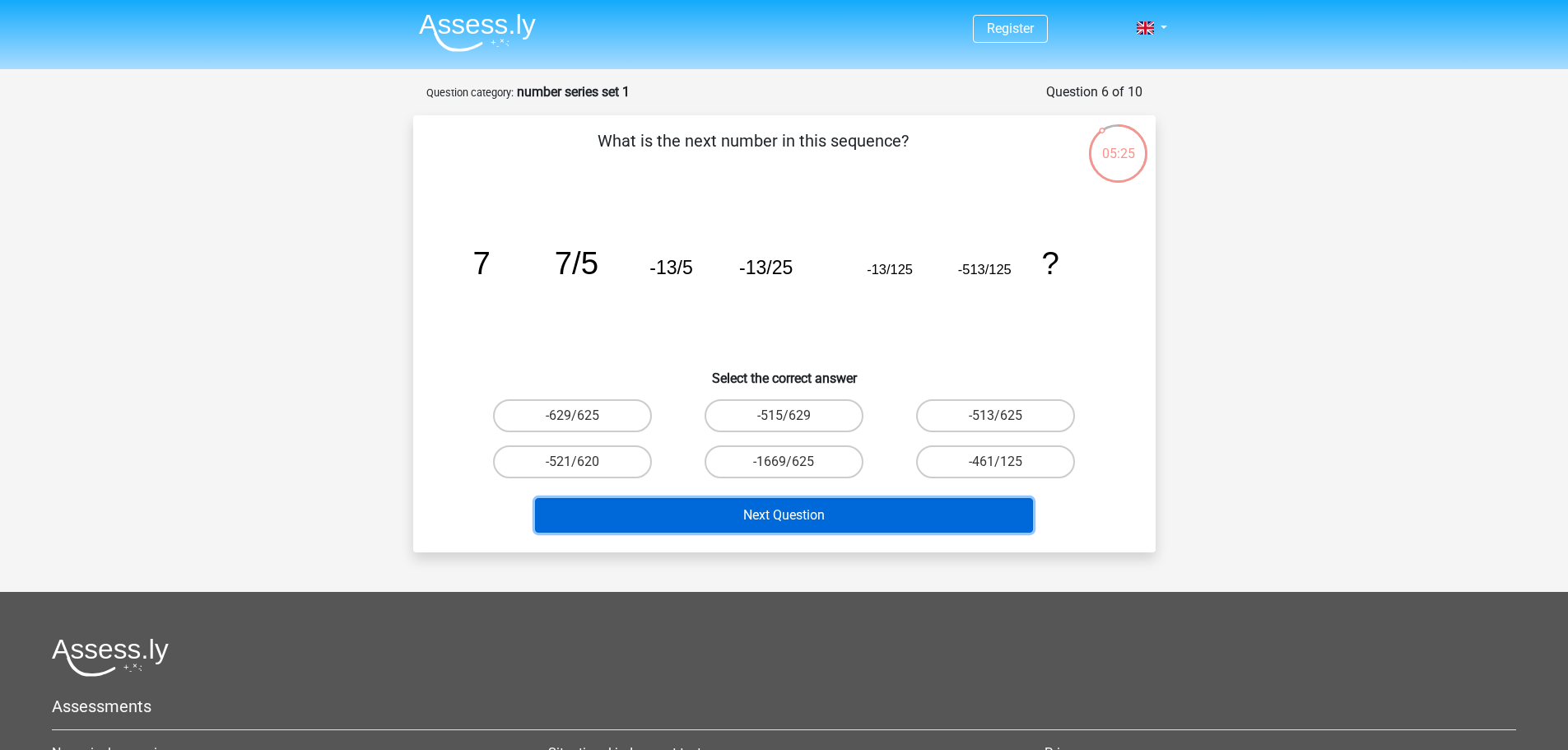
click at [961, 506] on button "Next Question" at bounding box center [784, 515] width 498 height 34
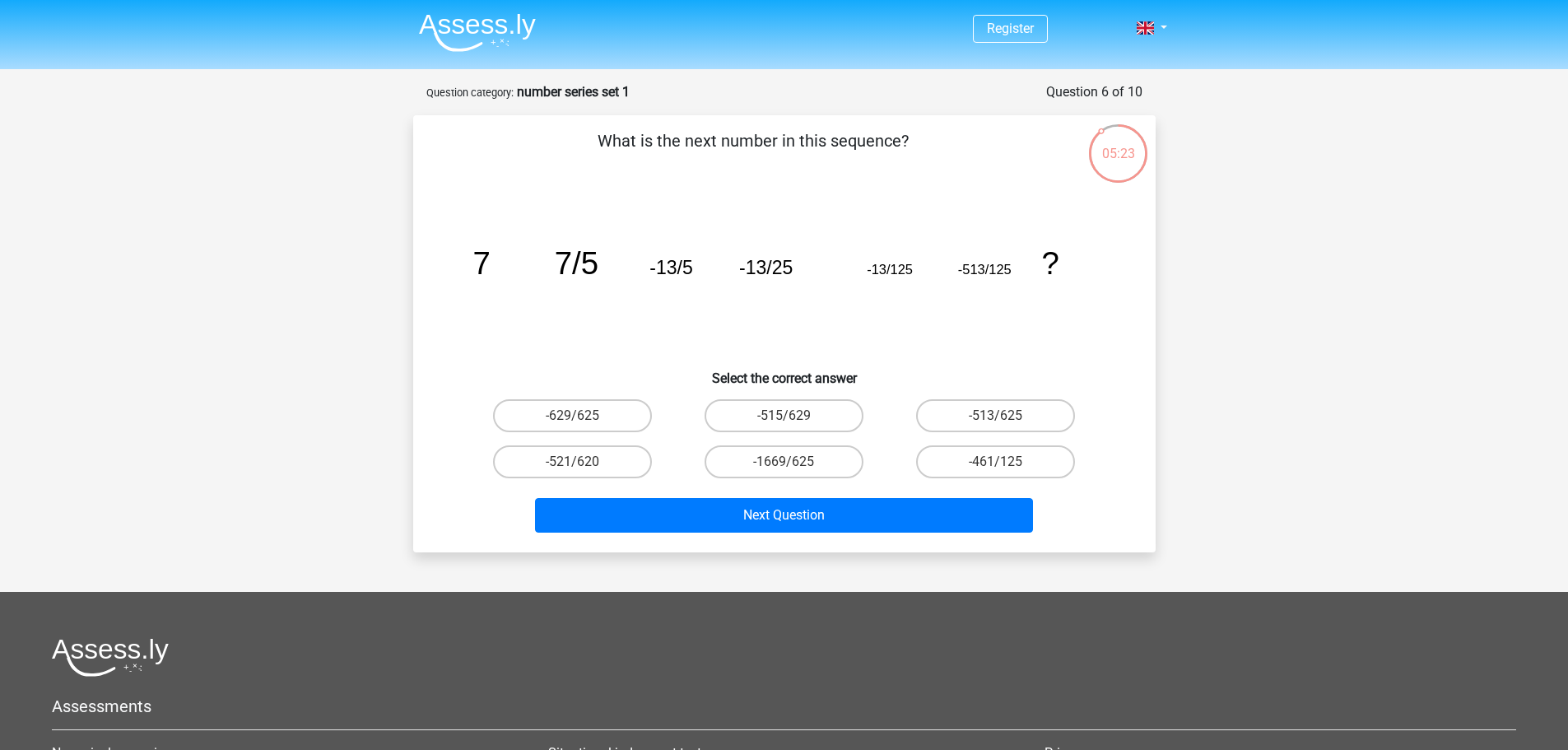
click at [931, 330] on icon "image/svg+xml 7 7/5 -13/5 -13/25 -13/125 -513/125 ?" at bounding box center [784, 274] width 663 height 166
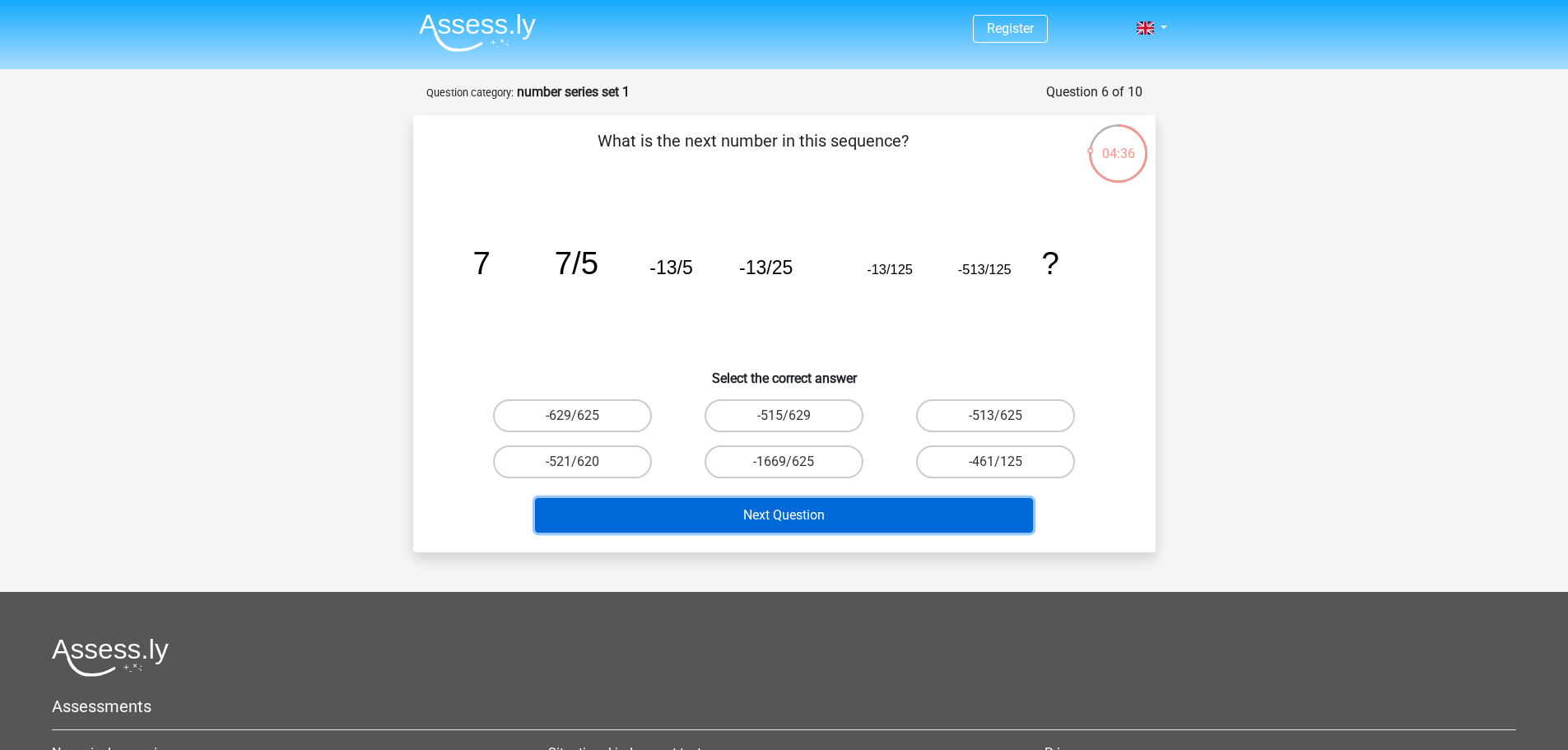
click at [782, 510] on button "Next Question" at bounding box center [784, 515] width 498 height 34
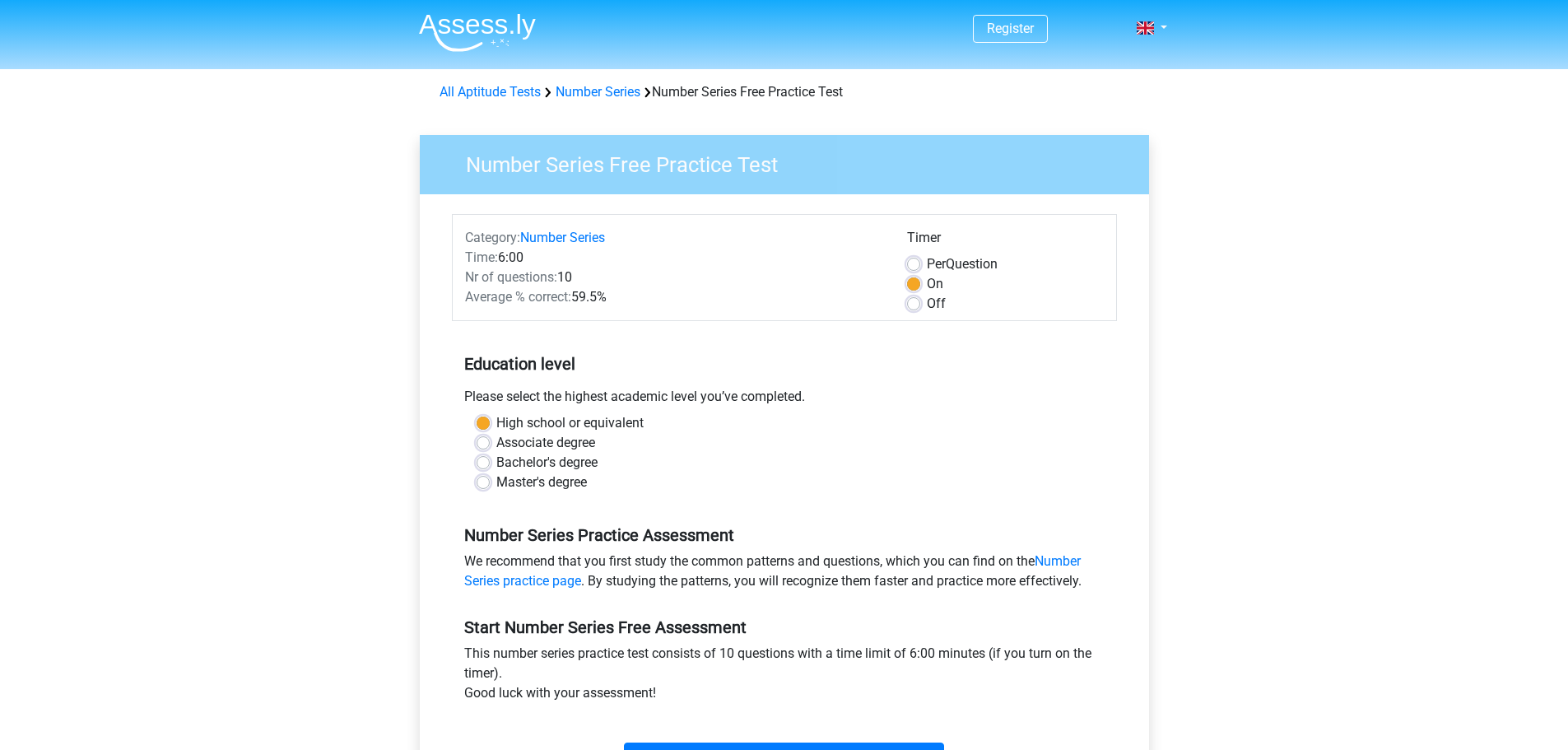
scroll to position [82, 0]
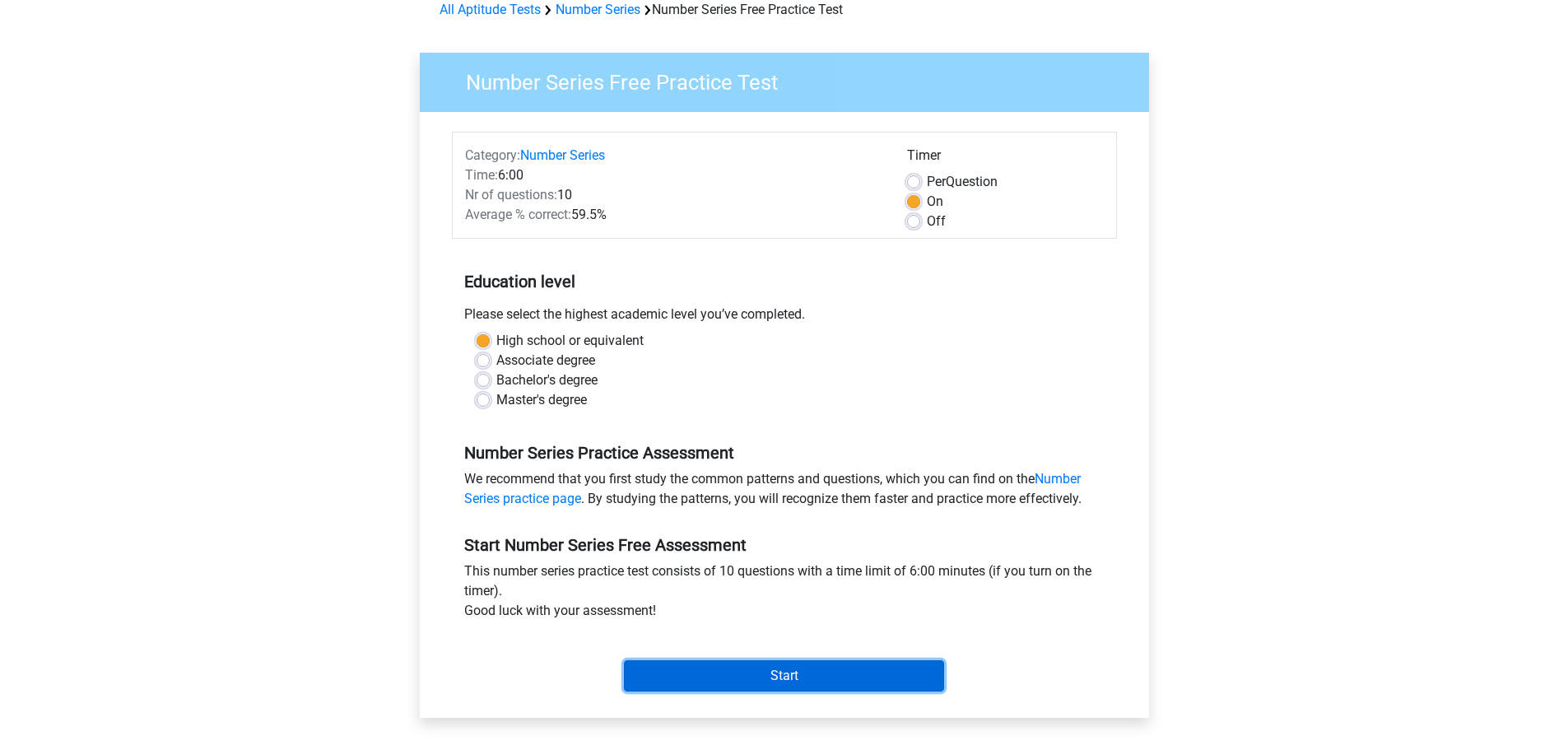
click at [684, 669] on input "Start" at bounding box center [784, 676] width 320 height 31
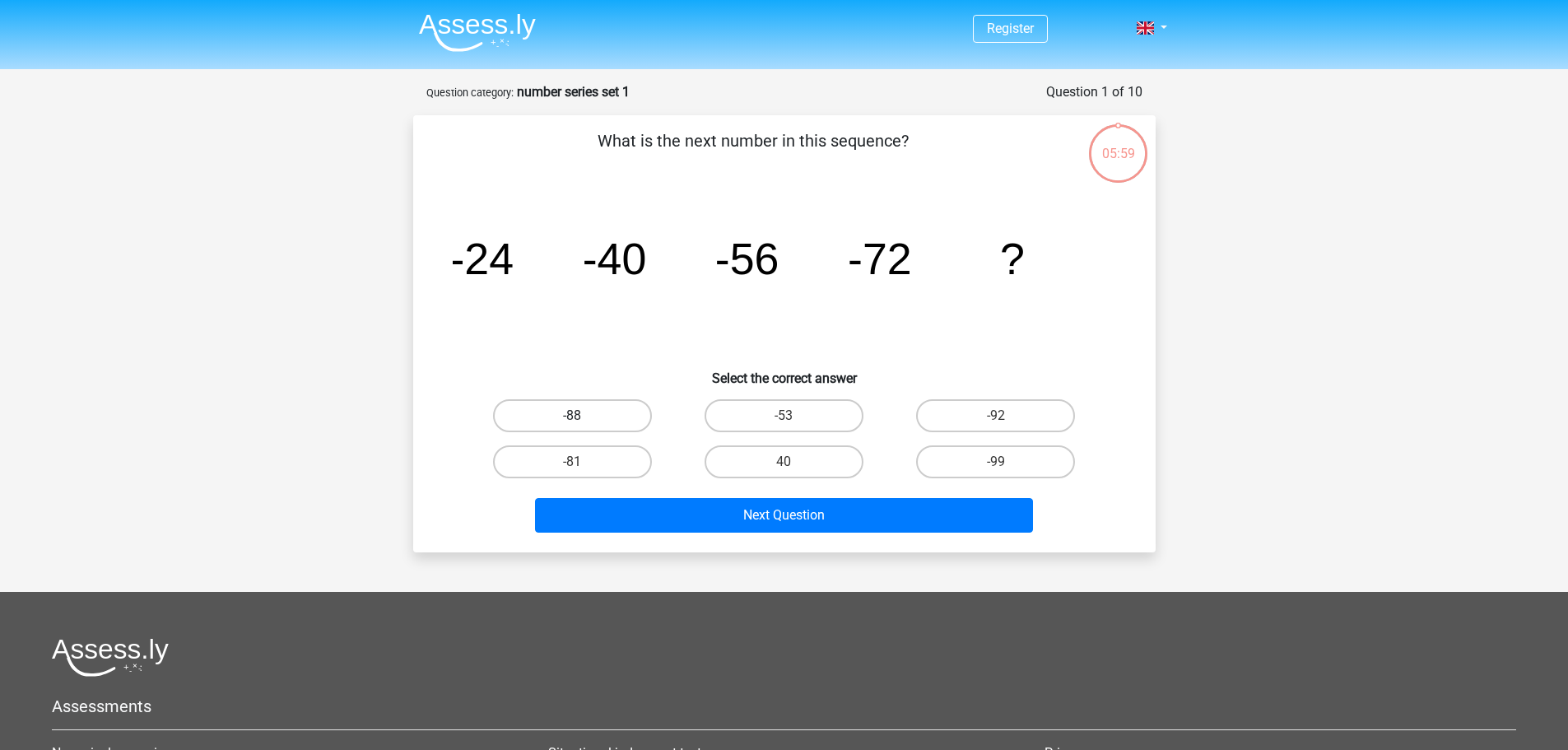
click at [569, 427] on label "-88" at bounding box center [572, 416] width 159 height 33
click at [572, 427] on input "-88" at bounding box center [577, 421] width 11 height 11
radio input "true"
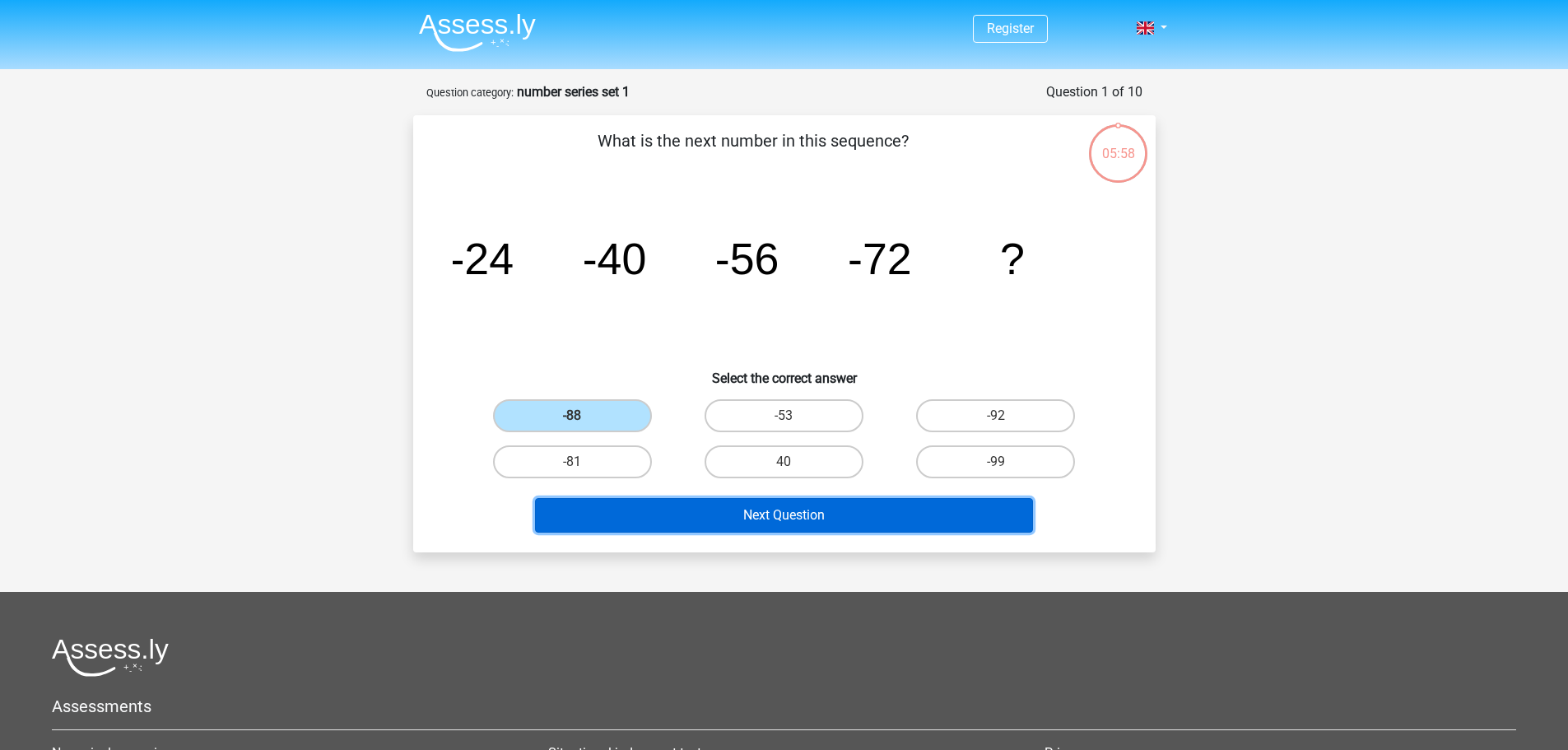
click at [613, 506] on button "Next Question" at bounding box center [784, 515] width 498 height 34
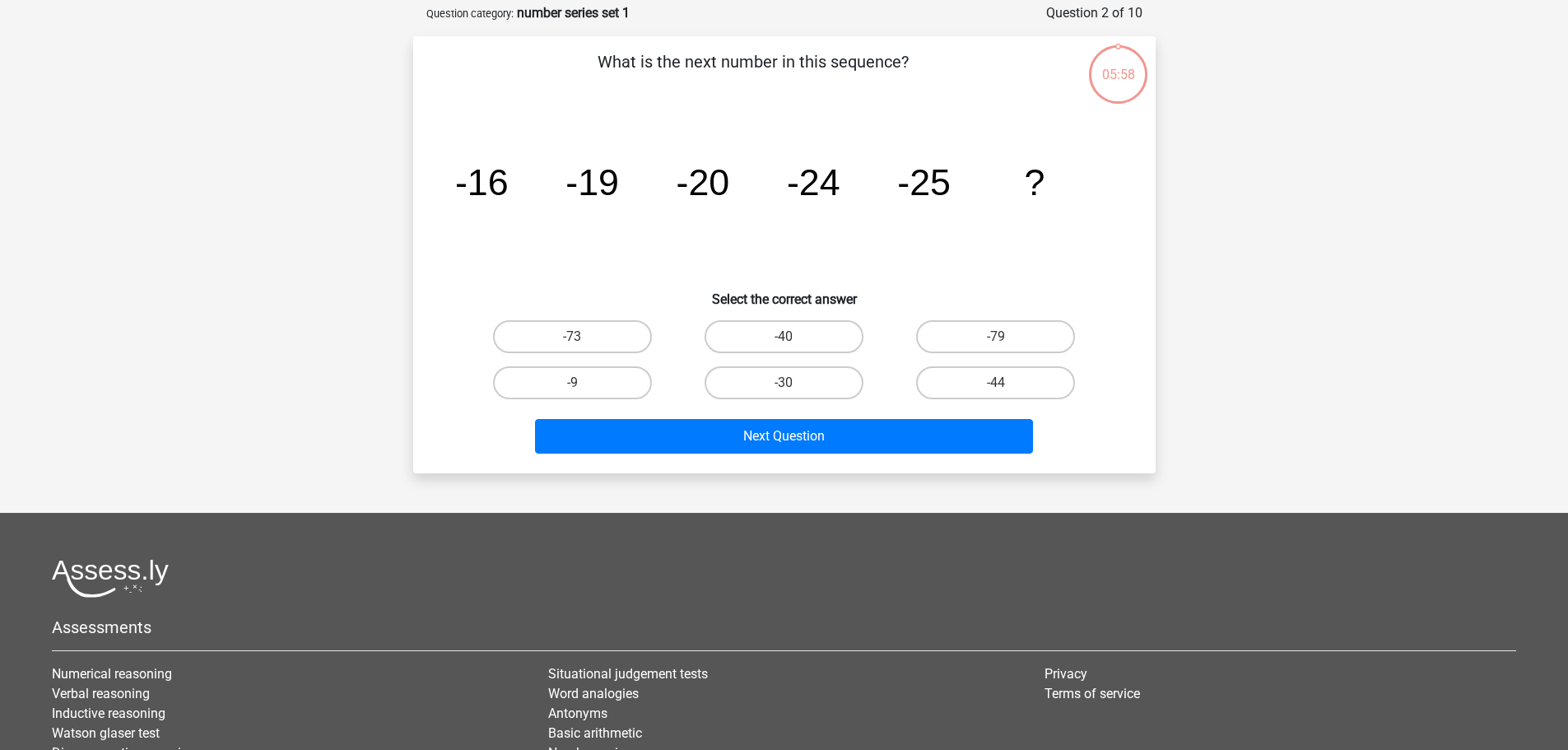
scroll to position [82, 0]
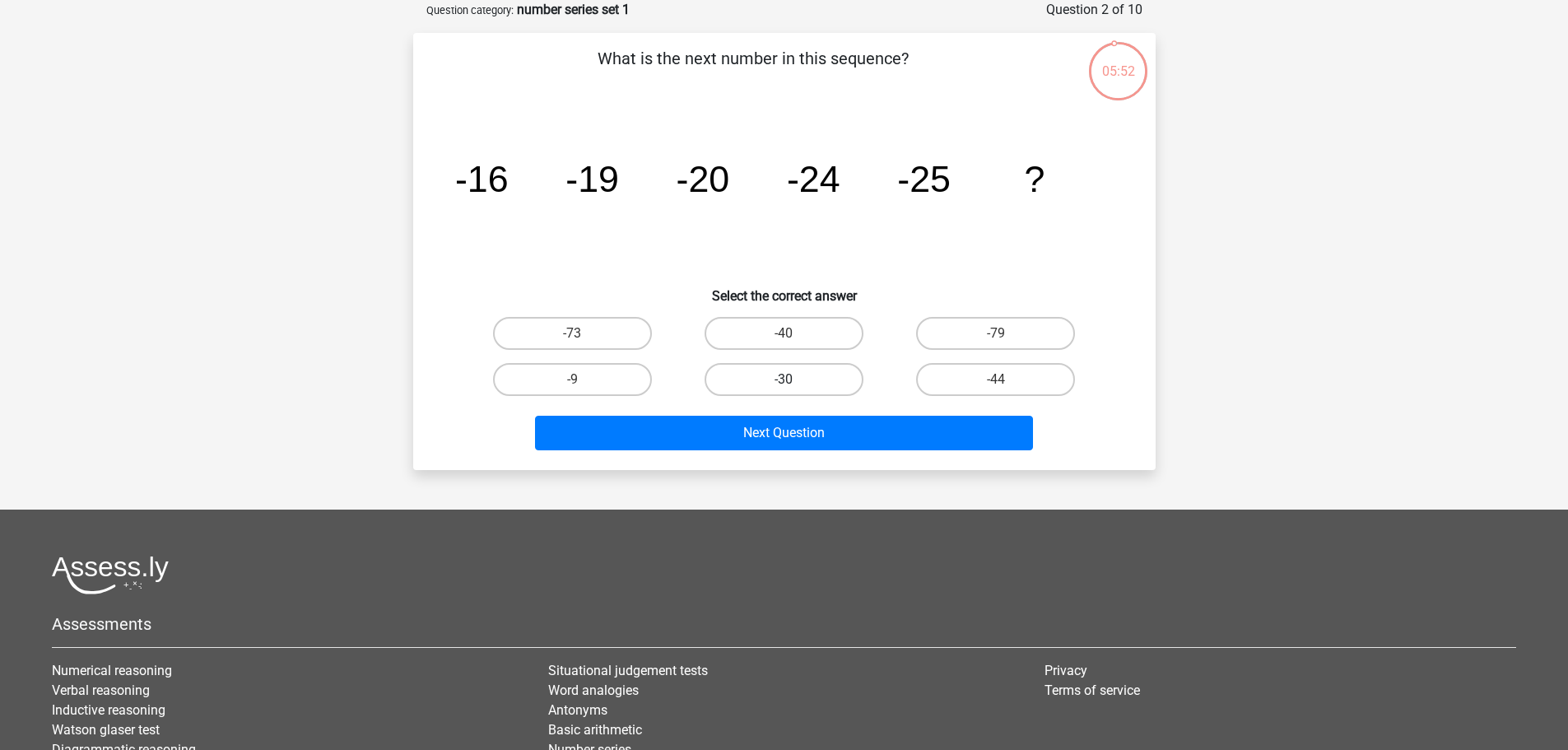
click at [759, 382] on label "-30" at bounding box center [784, 380] width 159 height 33
click at [784, 382] on input "-30" at bounding box center [789, 385] width 11 height 11
radio input "true"
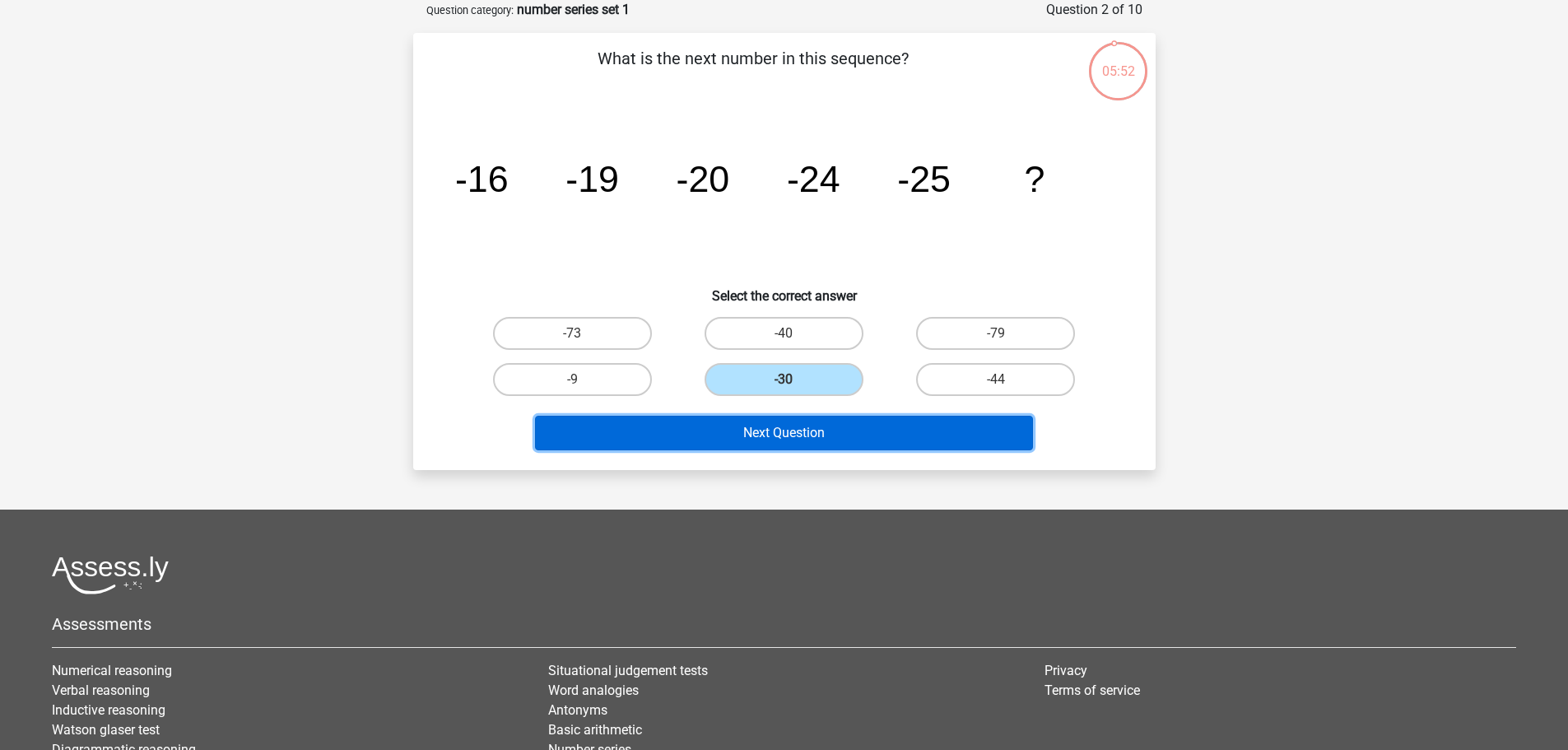
click at [750, 427] on button "Next Question" at bounding box center [784, 433] width 498 height 34
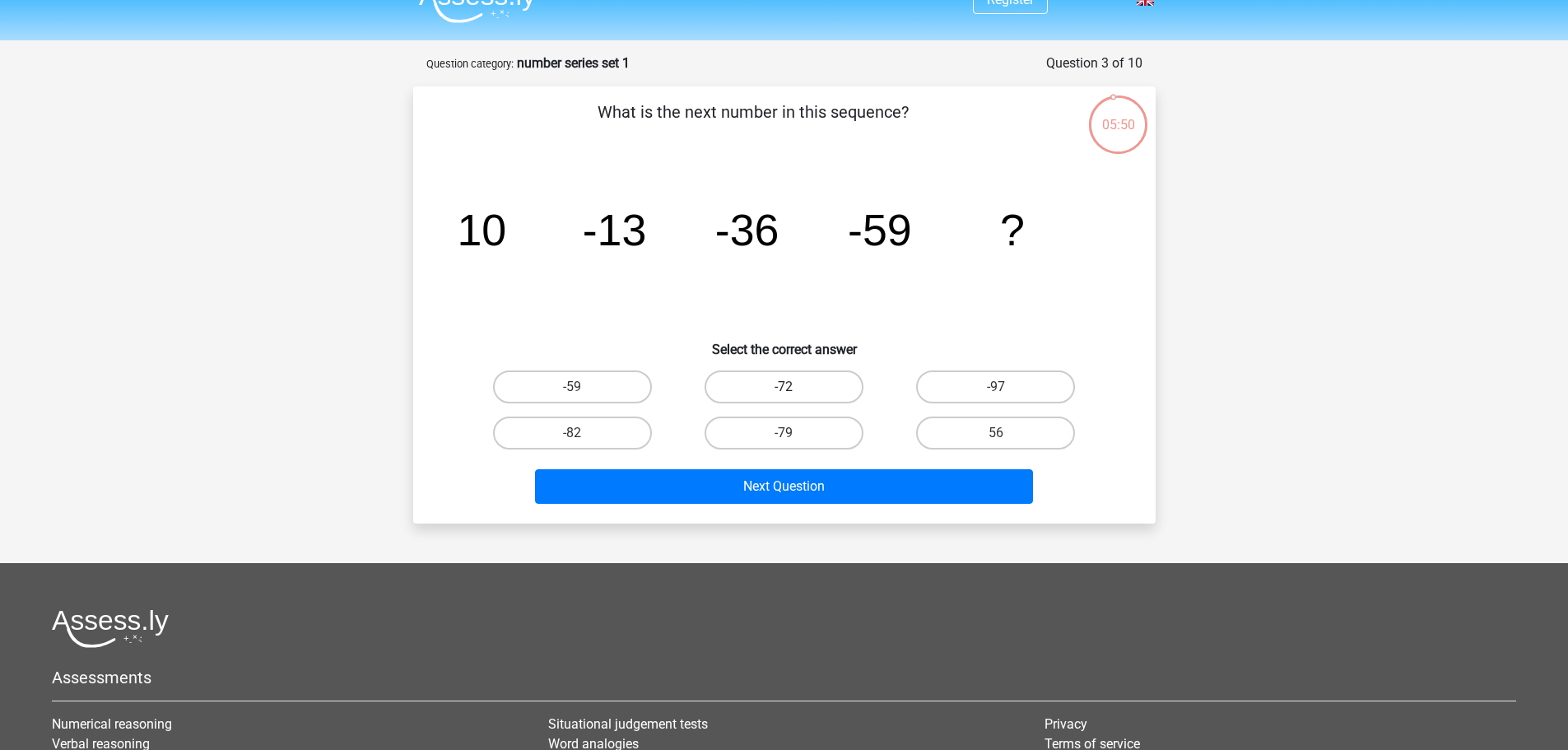
scroll to position [0, 0]
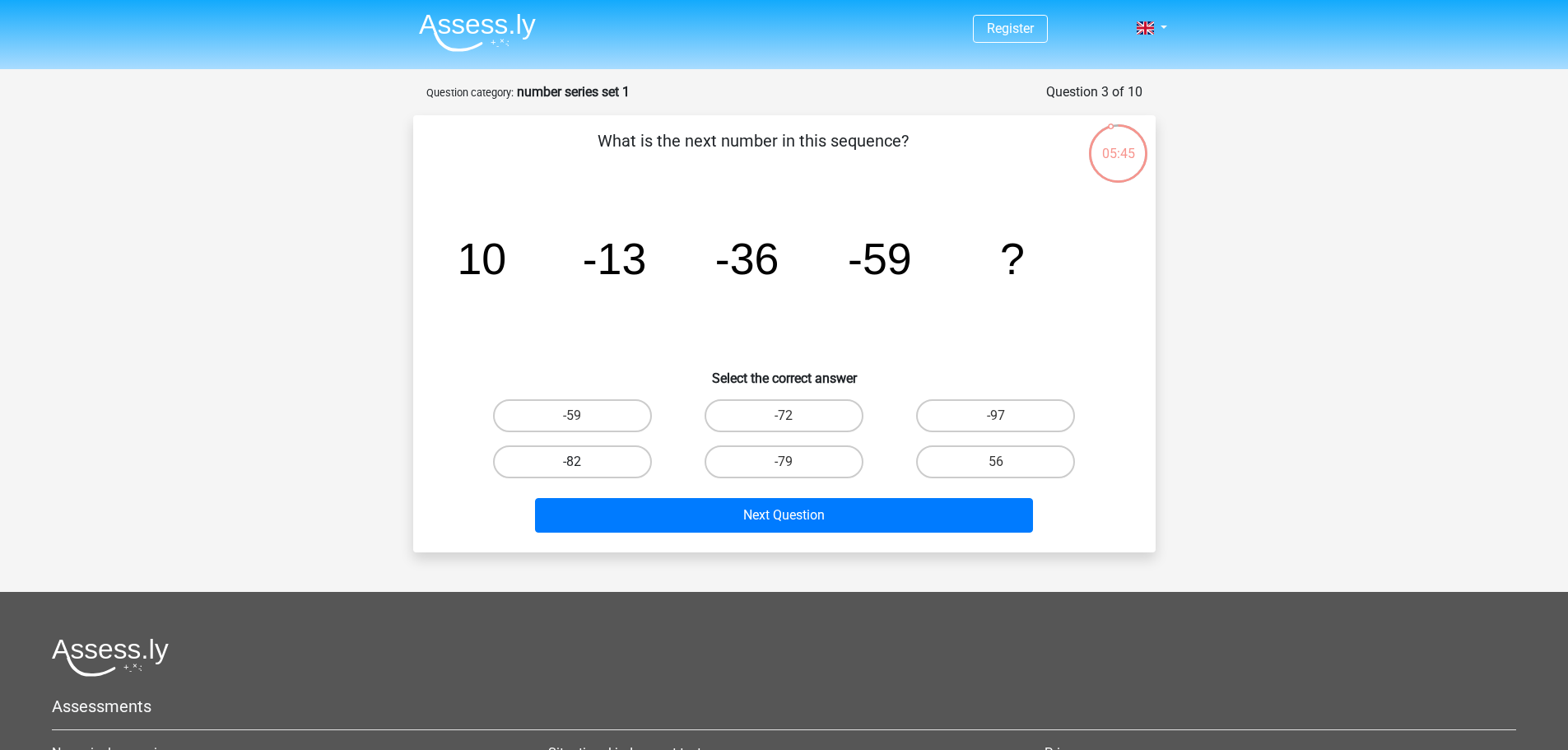
click at [583, 460] on label "-82" at bounding box center [572, 462] width 159 height 33
click at [583, 462] on input "-82" at bounding box center [577, 467] width 11 height 11
radio input "true"
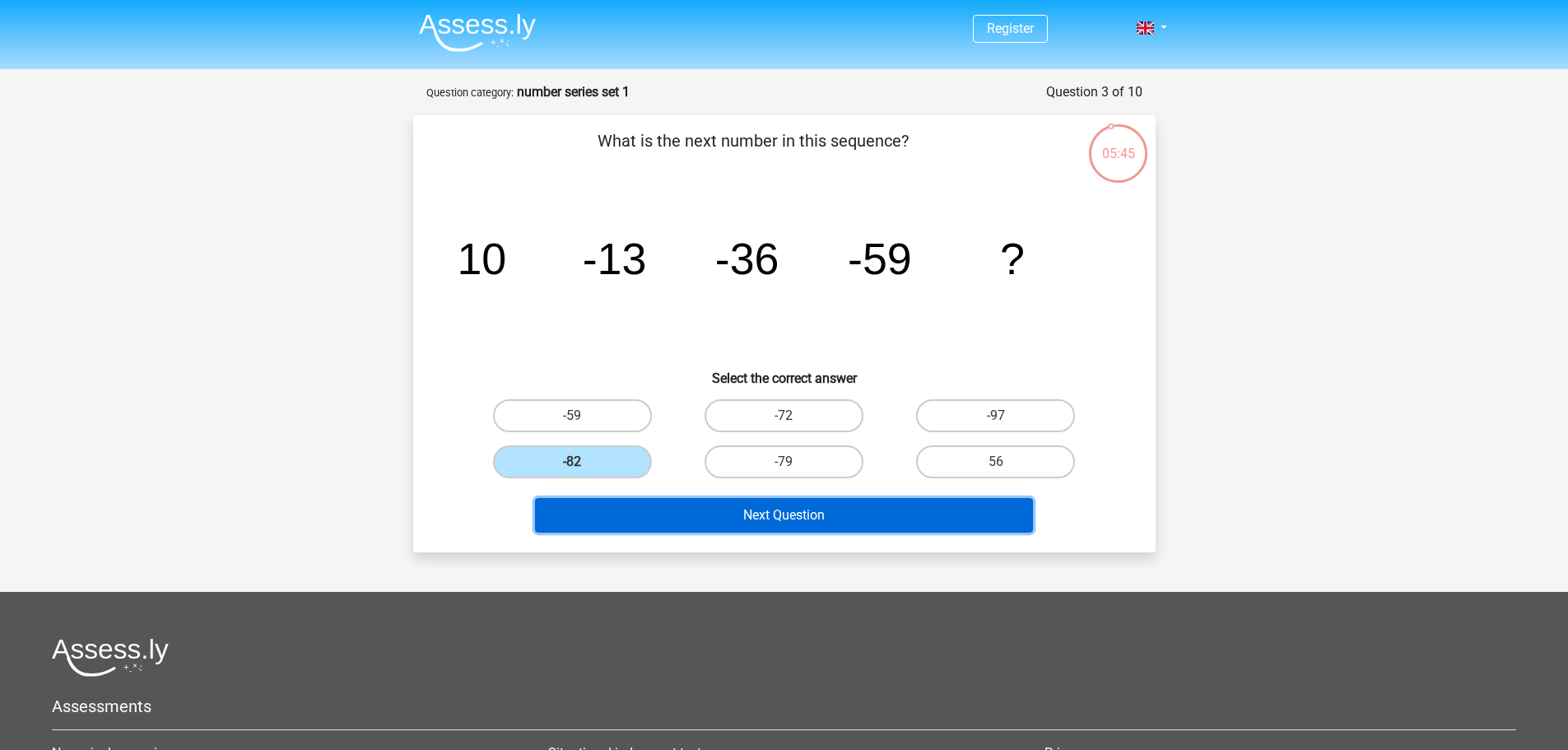
click at [631, 512] on button "Next Question" at bounding box center [784, 515] width 498 height 34
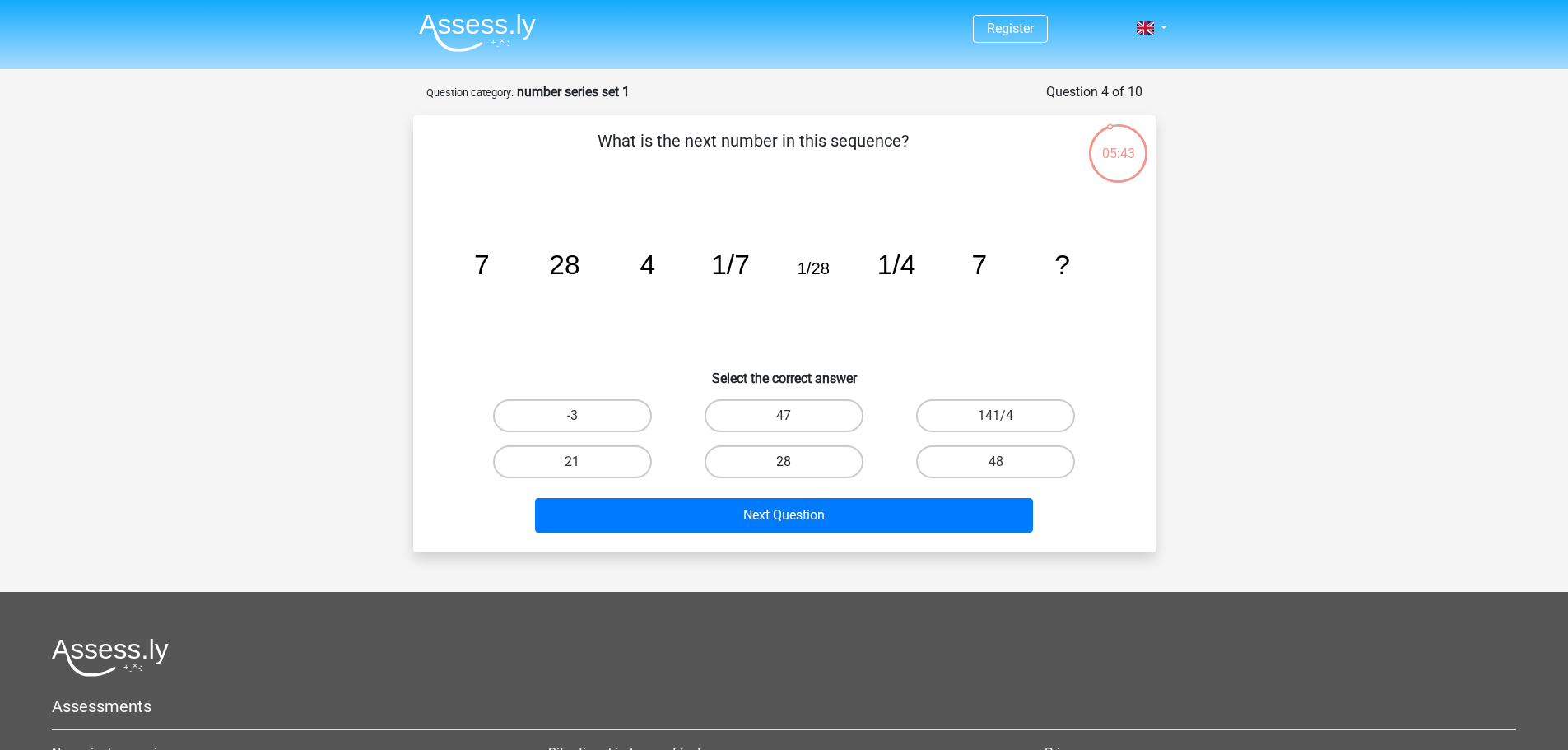
click at [789, 460] on label "28" at bounding box center [784, 462] width 159 height 33
click at [789, 462] on input "28" at bounding box center [789, 467] width 11 height 11
radio input "true"
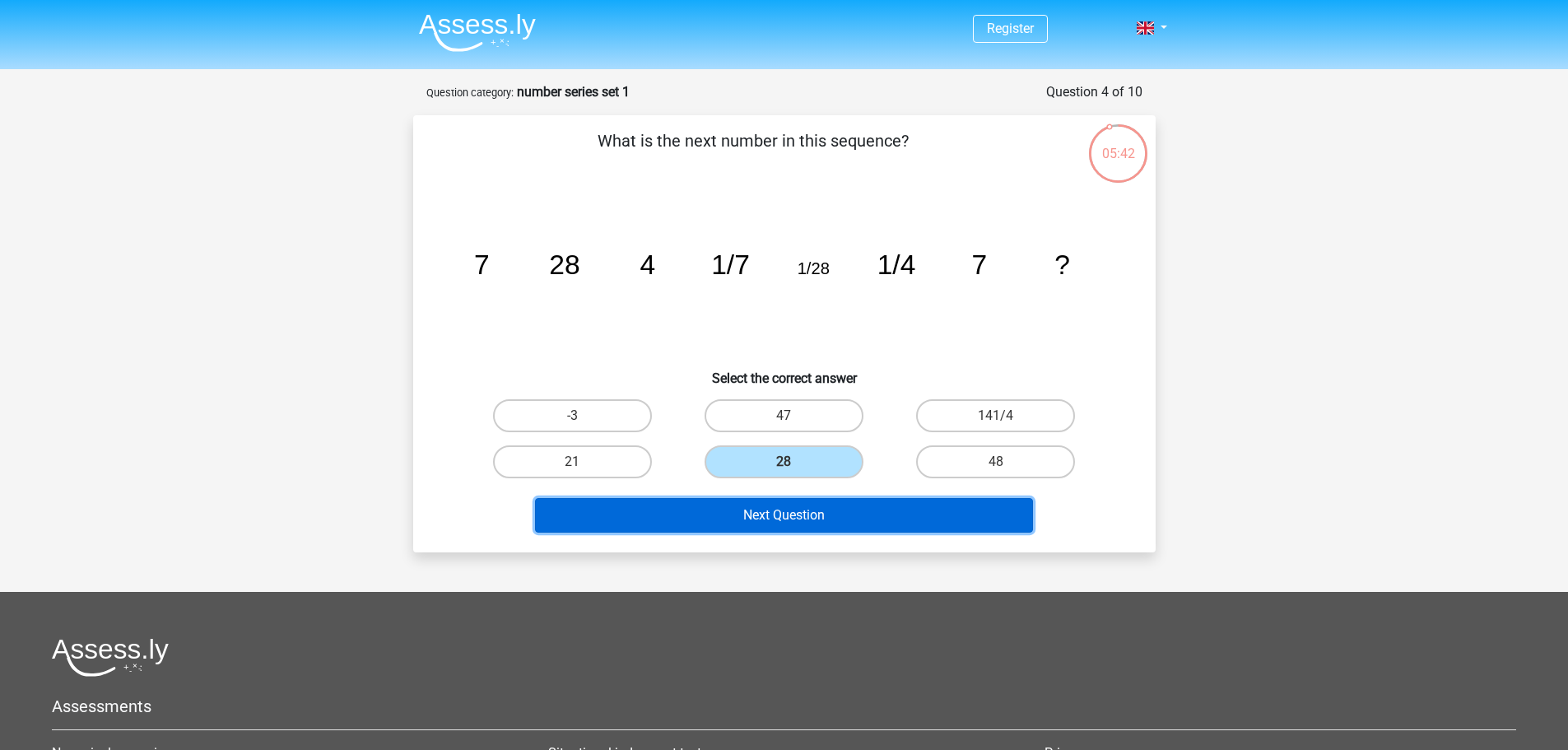
click at [796, 514] on button "Next Question" at bounding box center [784, 515] width 498 height 34
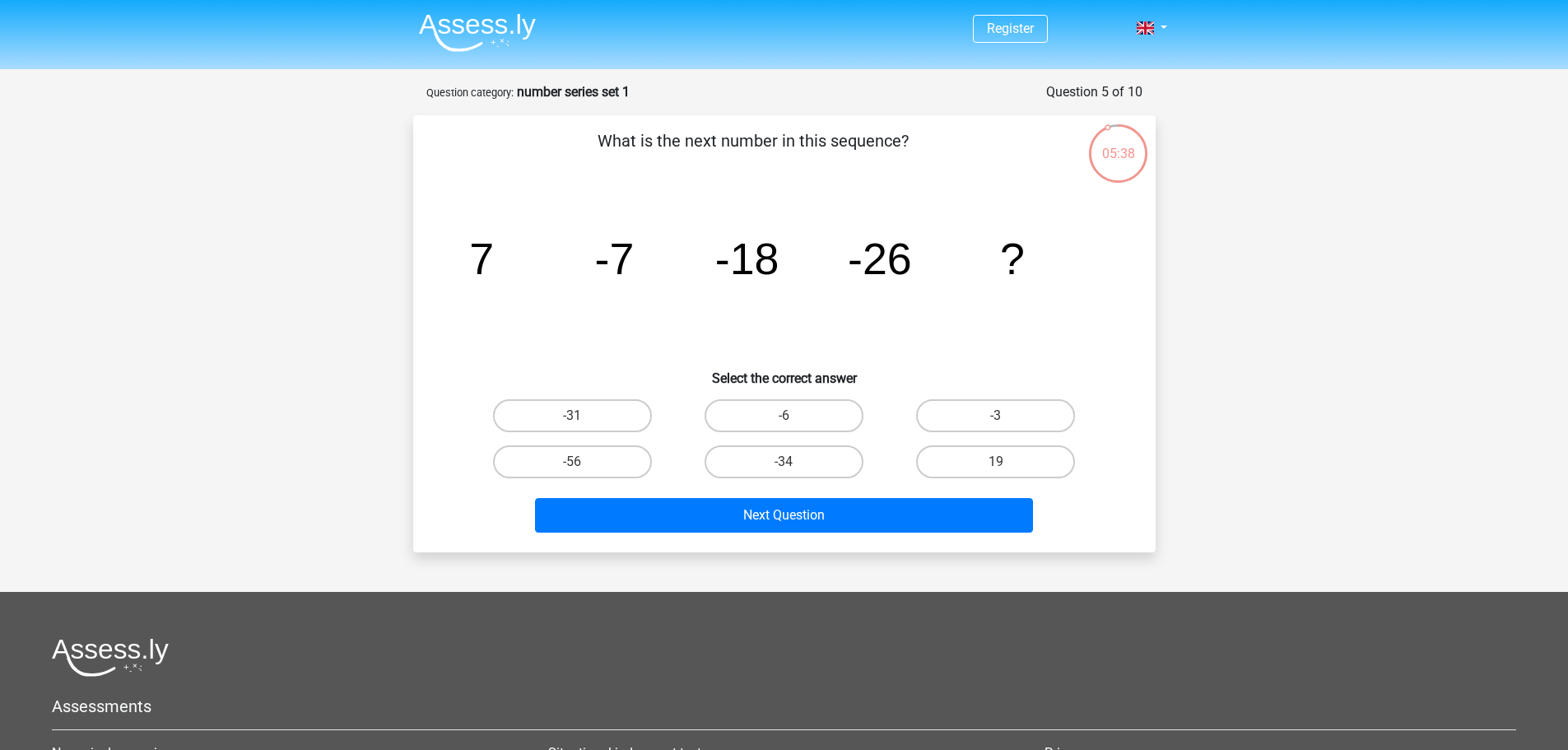
click at [581, 417] on input "-31" at bounding box center [577, 421] width 11 height 11
radio input "true"
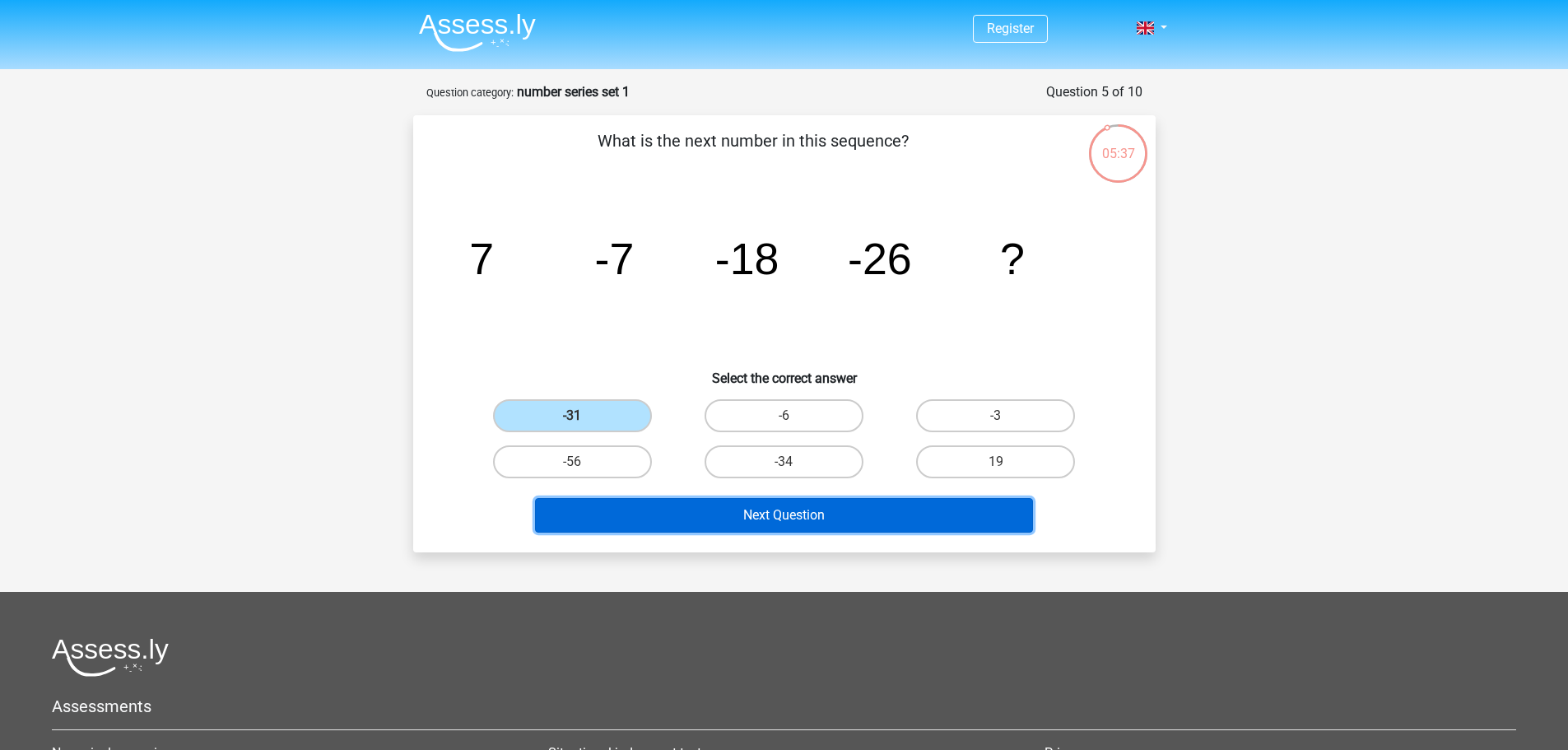
click at [635, 517] on button "Next Question" at bounding box center [784, 515] width 498 height 34
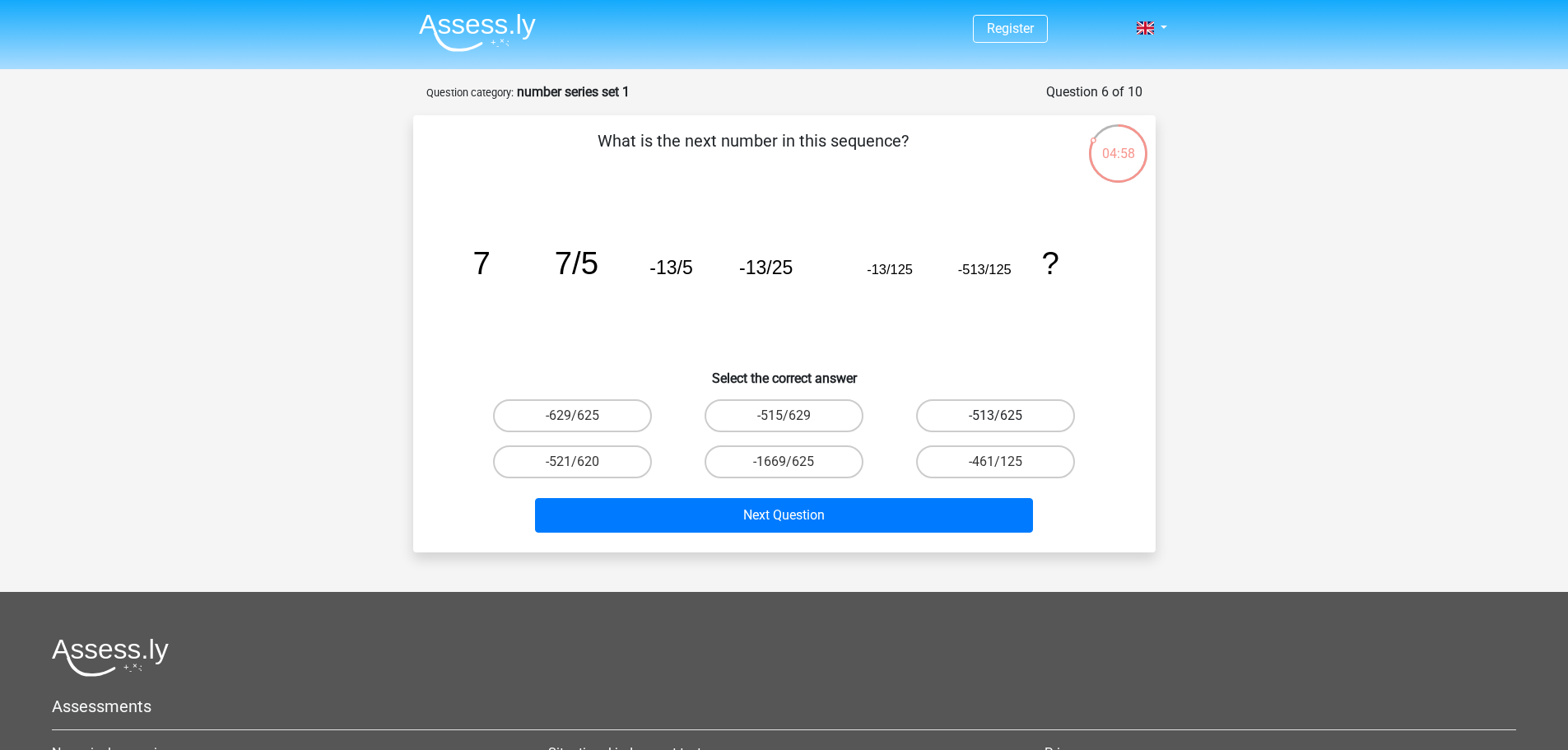
click at [987, 410] on label "-513/625" at bounding box center [995, 416] width 159 height 33
click at [996, 416] on input "-513/625" at bounding box center [1001, 421] width 11 height 11
radio input "true"
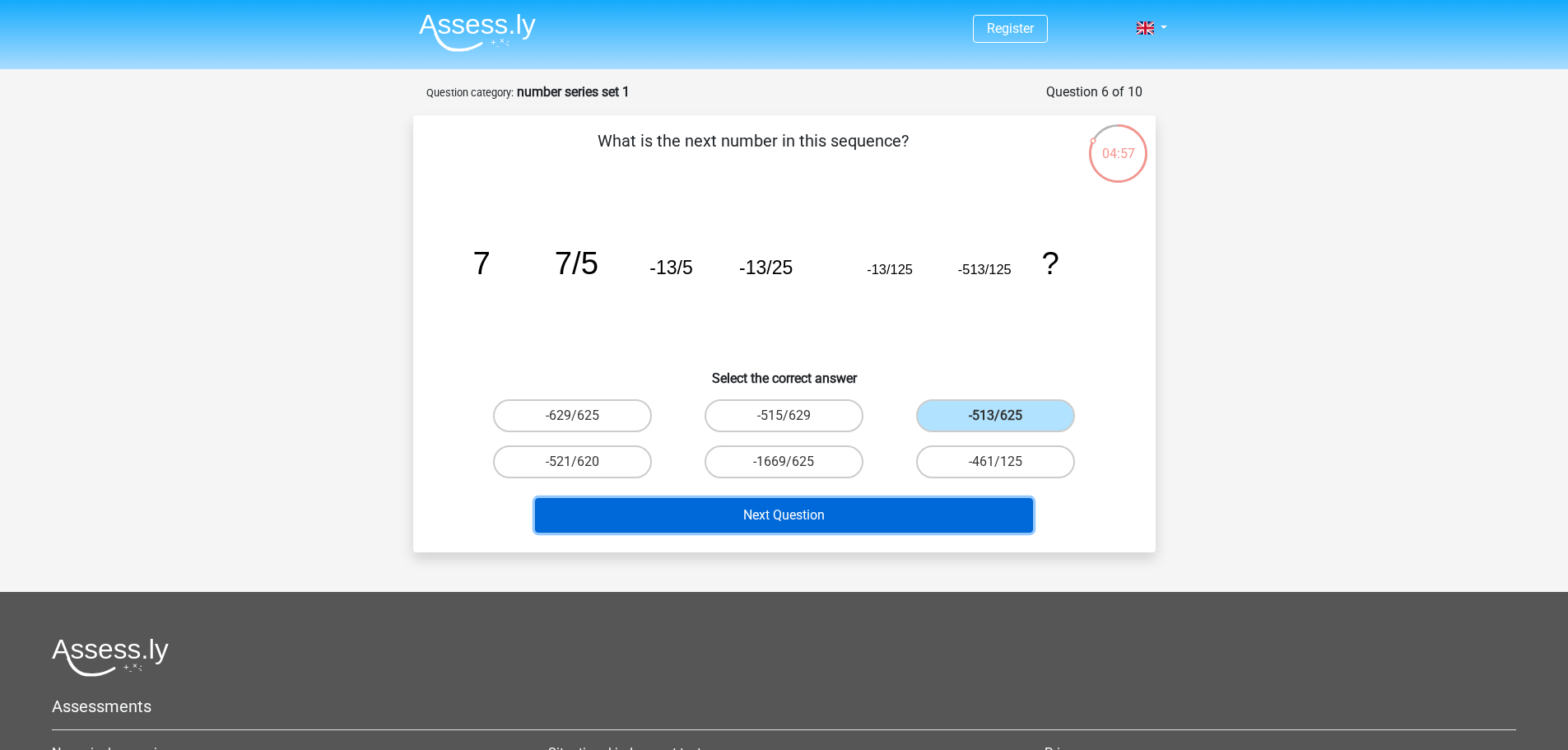
click at [805, 519] on button "Next Question" at bounding box center [784, 515] width 498 height 34
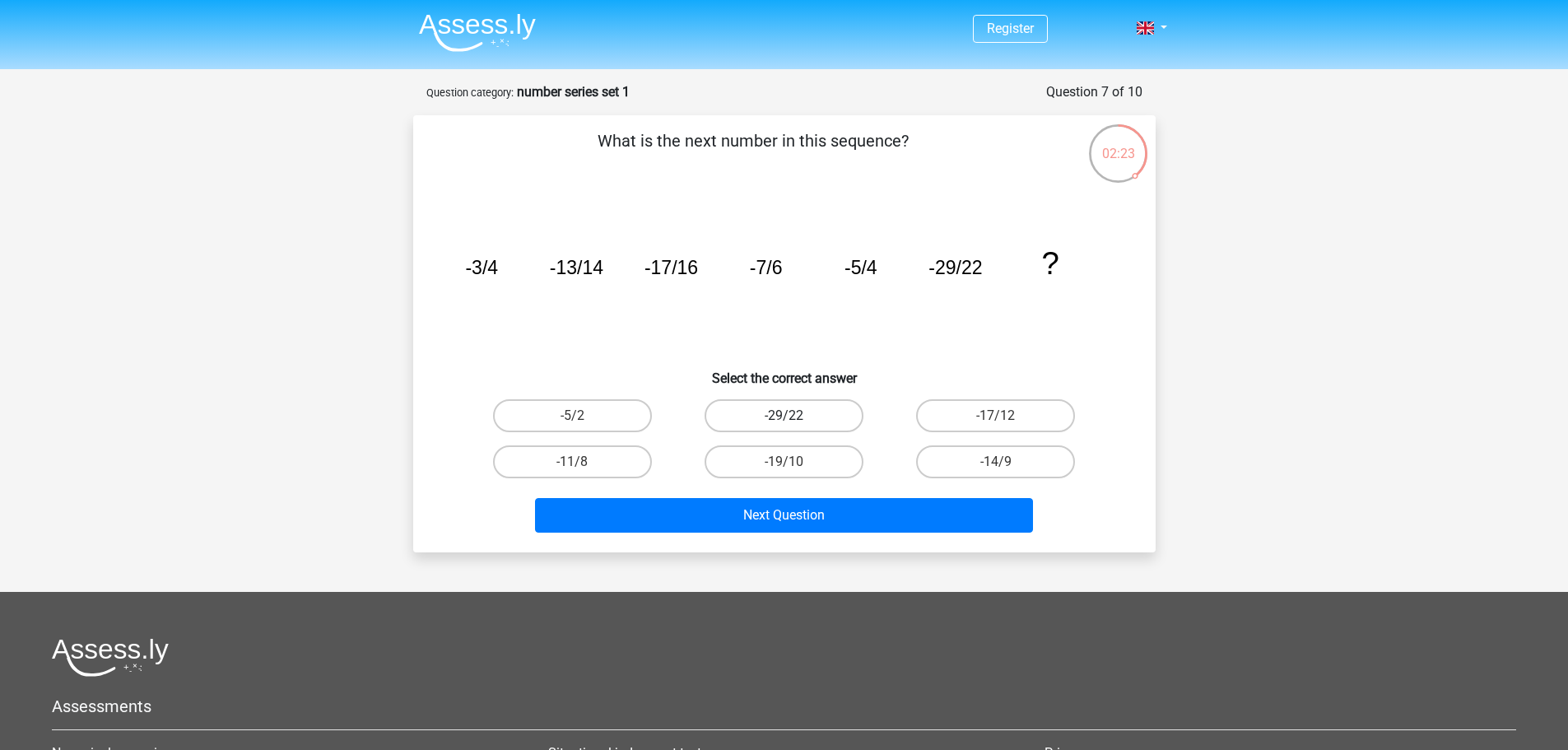
click at [811, 421] on label "-29/22" at bounding box center [784, 416] width 159 height 33
click at [795, 421] on input "-29/22" at bounding box center [789, 421] width 11 height 11
radio input "true"
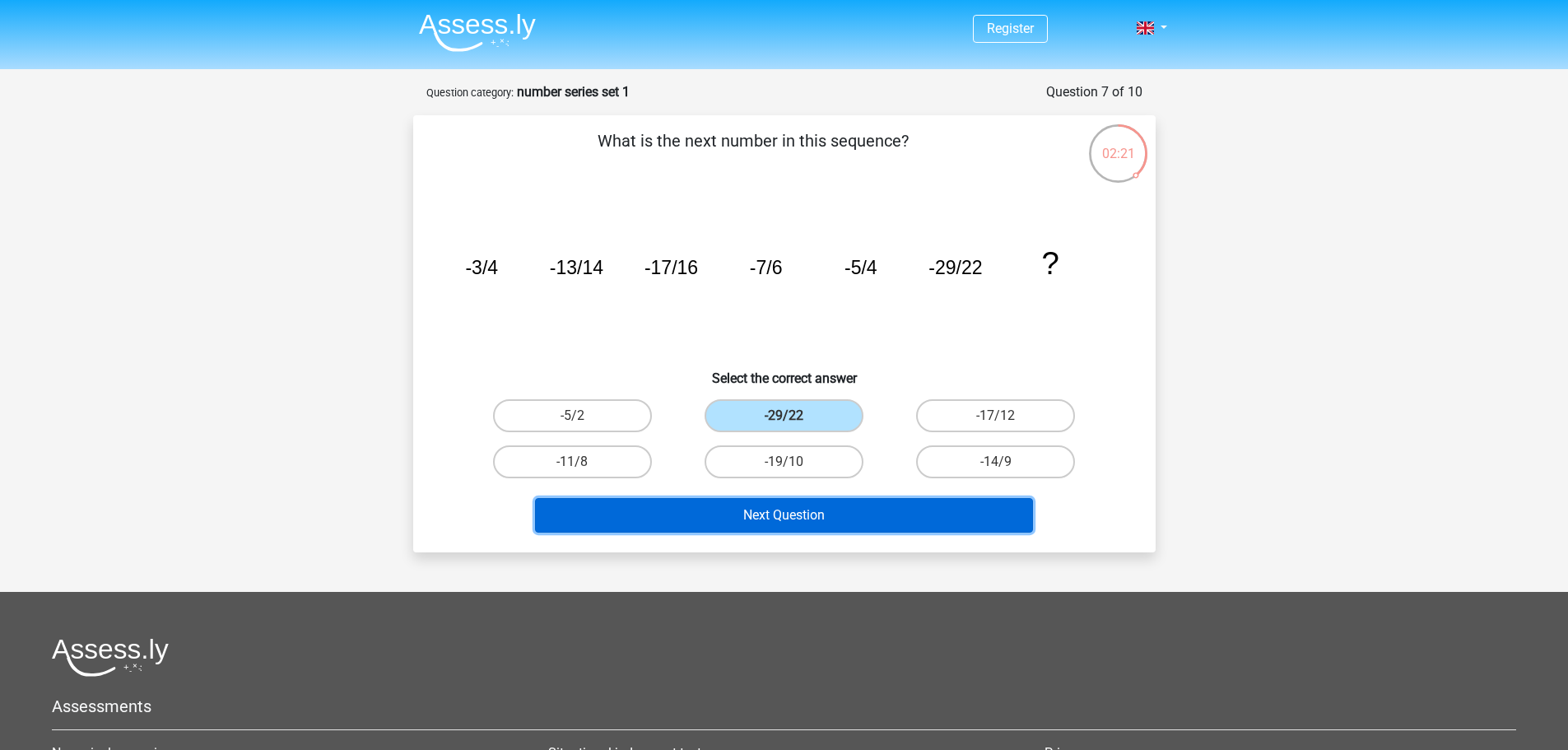
click at [815, 509] on button "Next Question" at bounding box center [784, 515] width 498 height 34
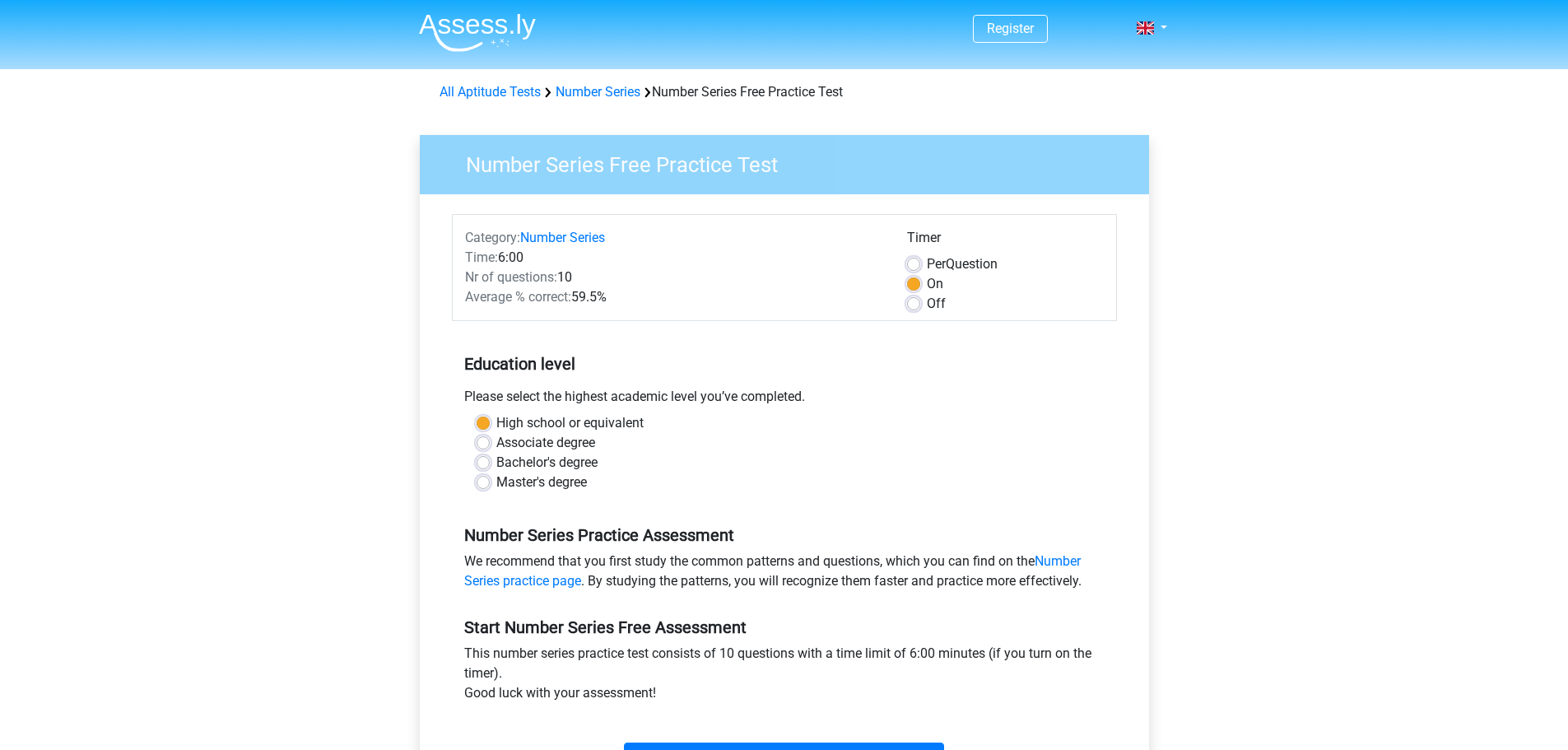
scroll to position [82, 0]
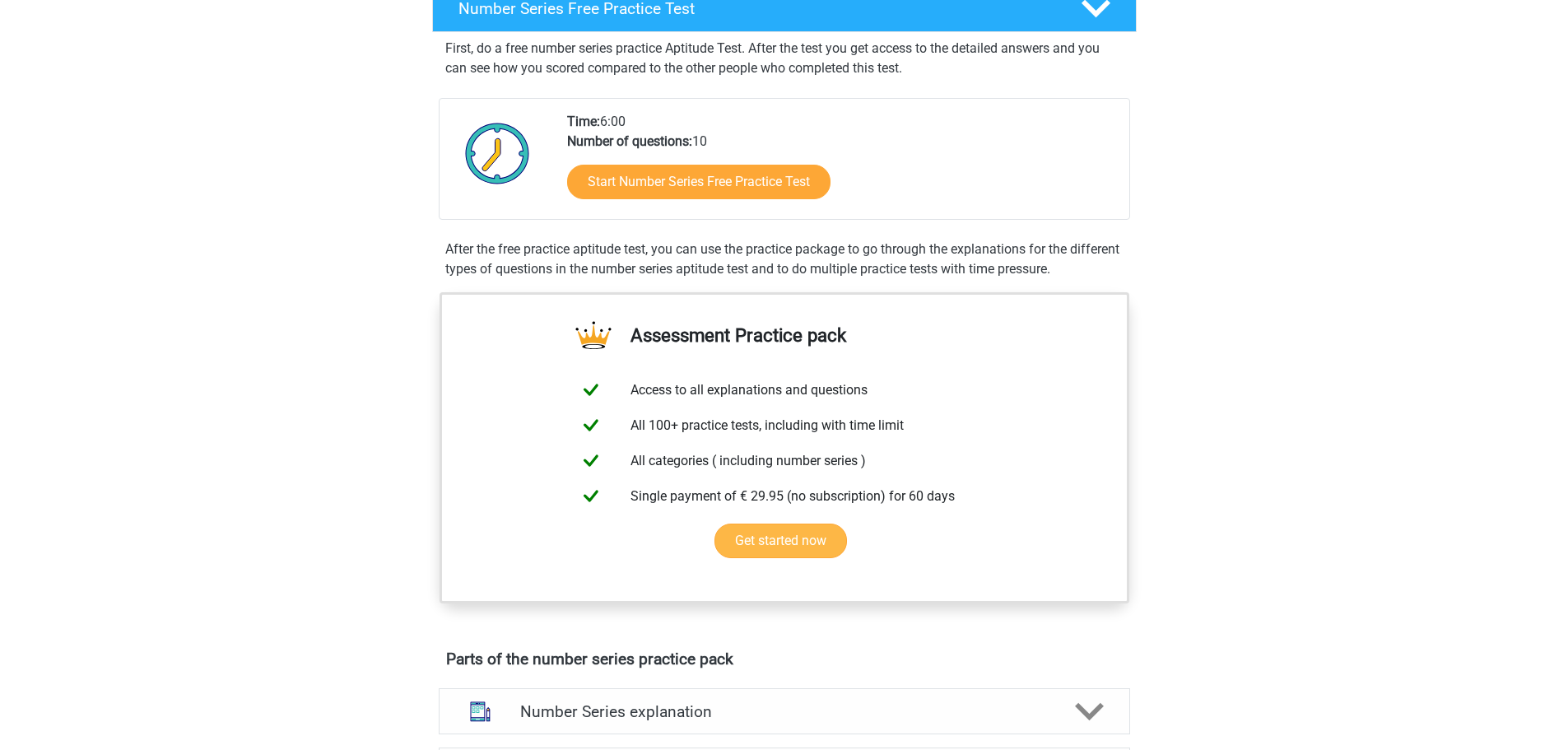
scroll to position [412, 0]
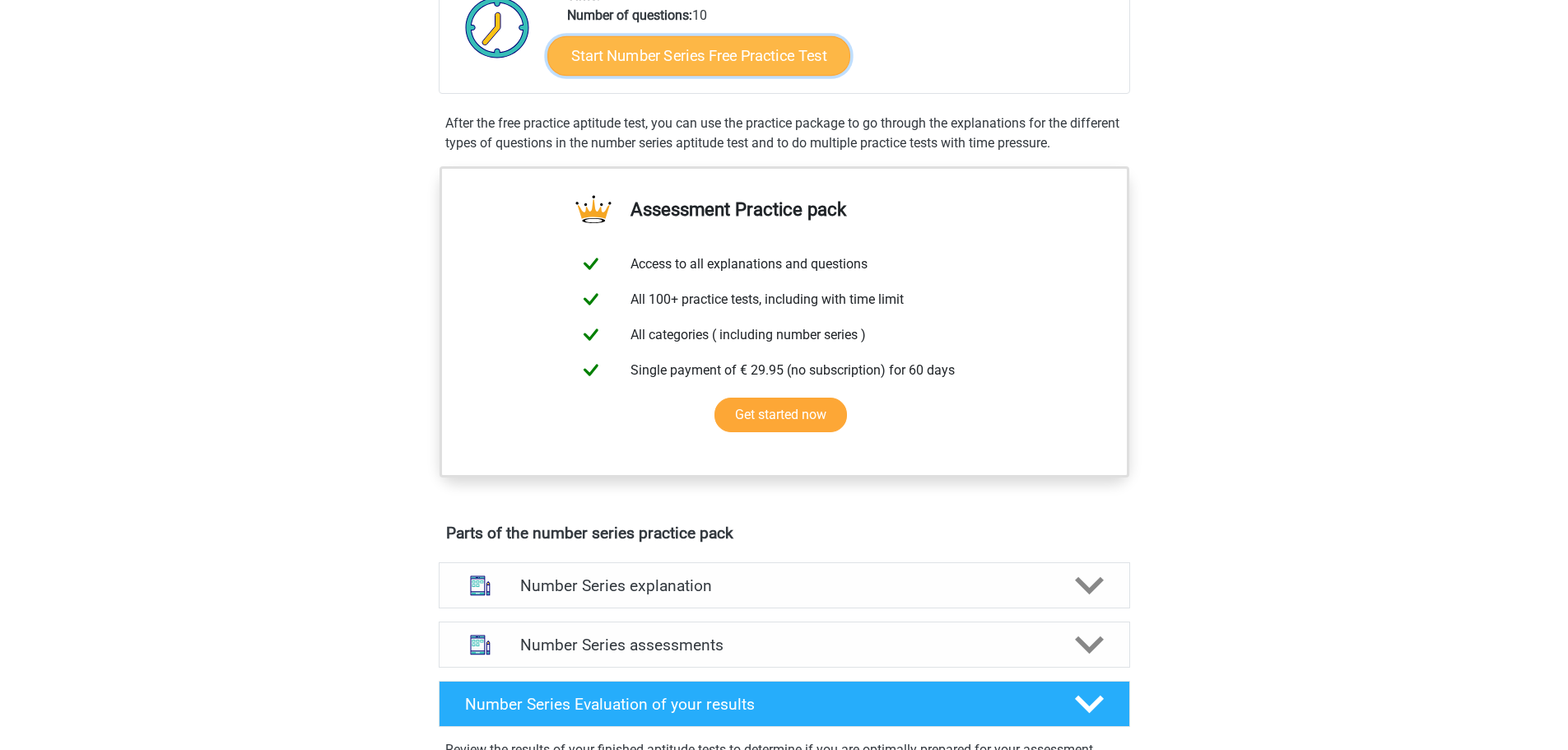
click at [681, 40] on link "Start Number Series Free Practice Test" at bounding box center [699, 55] width 303 height 39
click at [671, 67] on link "Start Number Series Free Practice Test" at bounding box center [699, 55] width 303 height 39
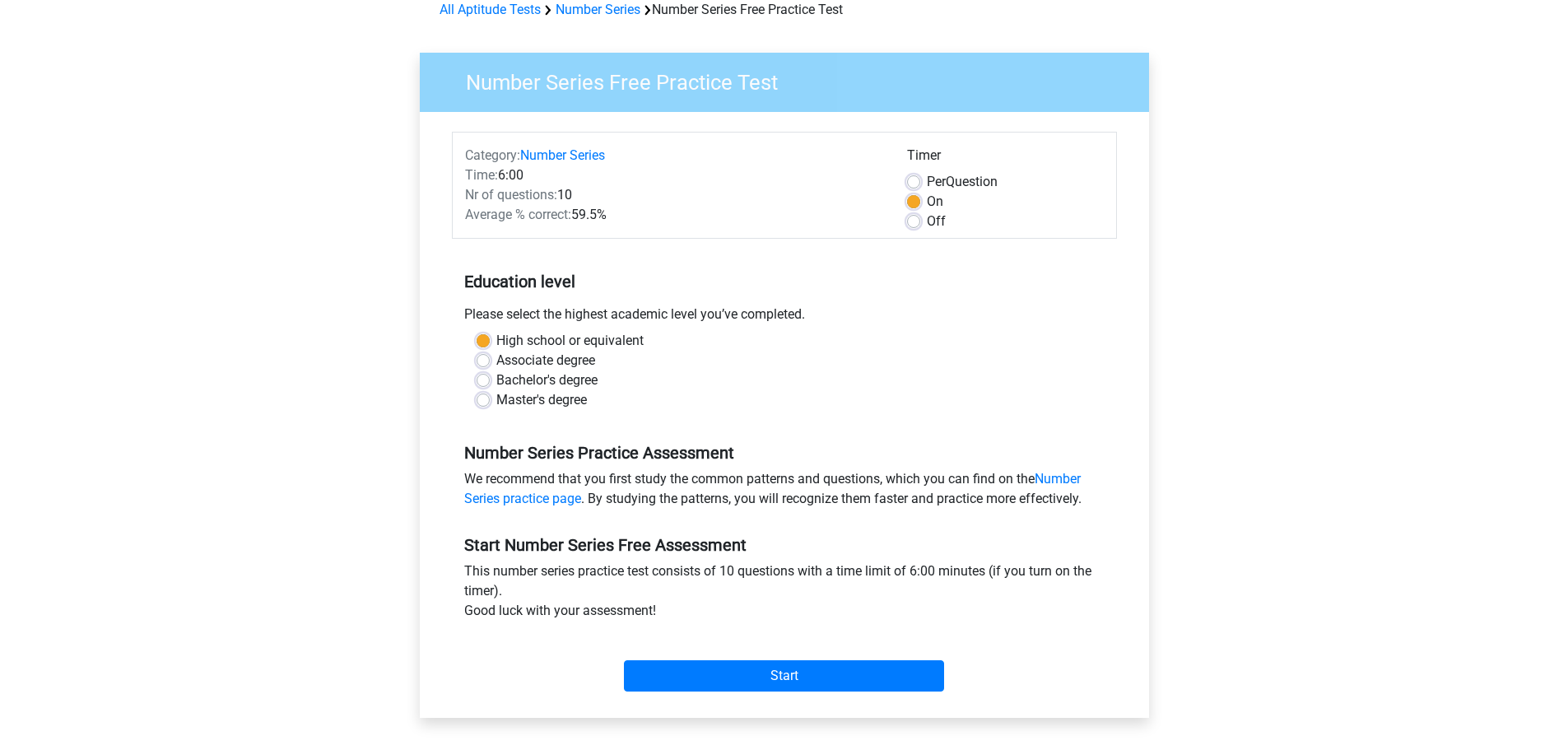
scroll to position [329, 0]
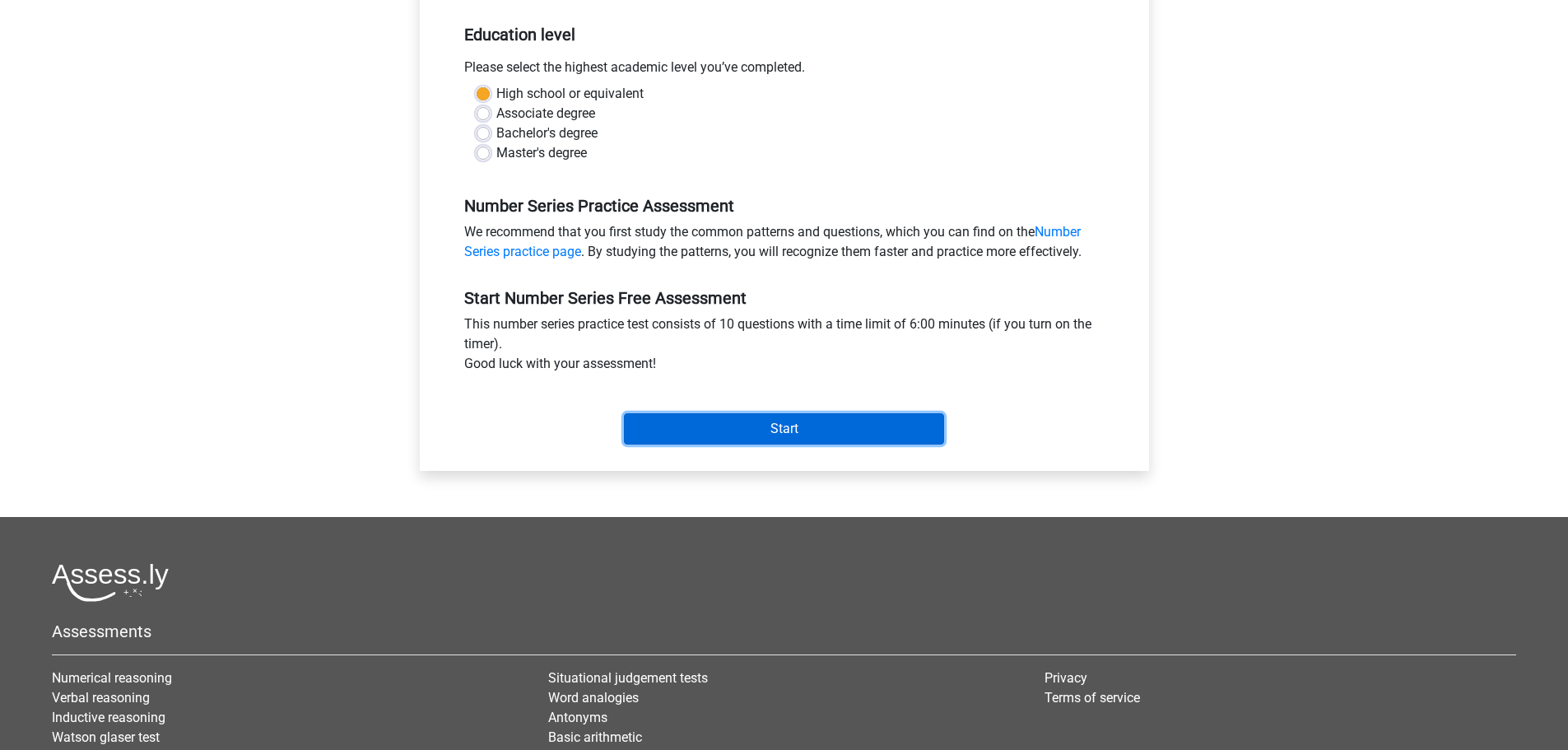
click at [789, 433] on input "Start" at bounding box center [784, 429] width 320 height 31
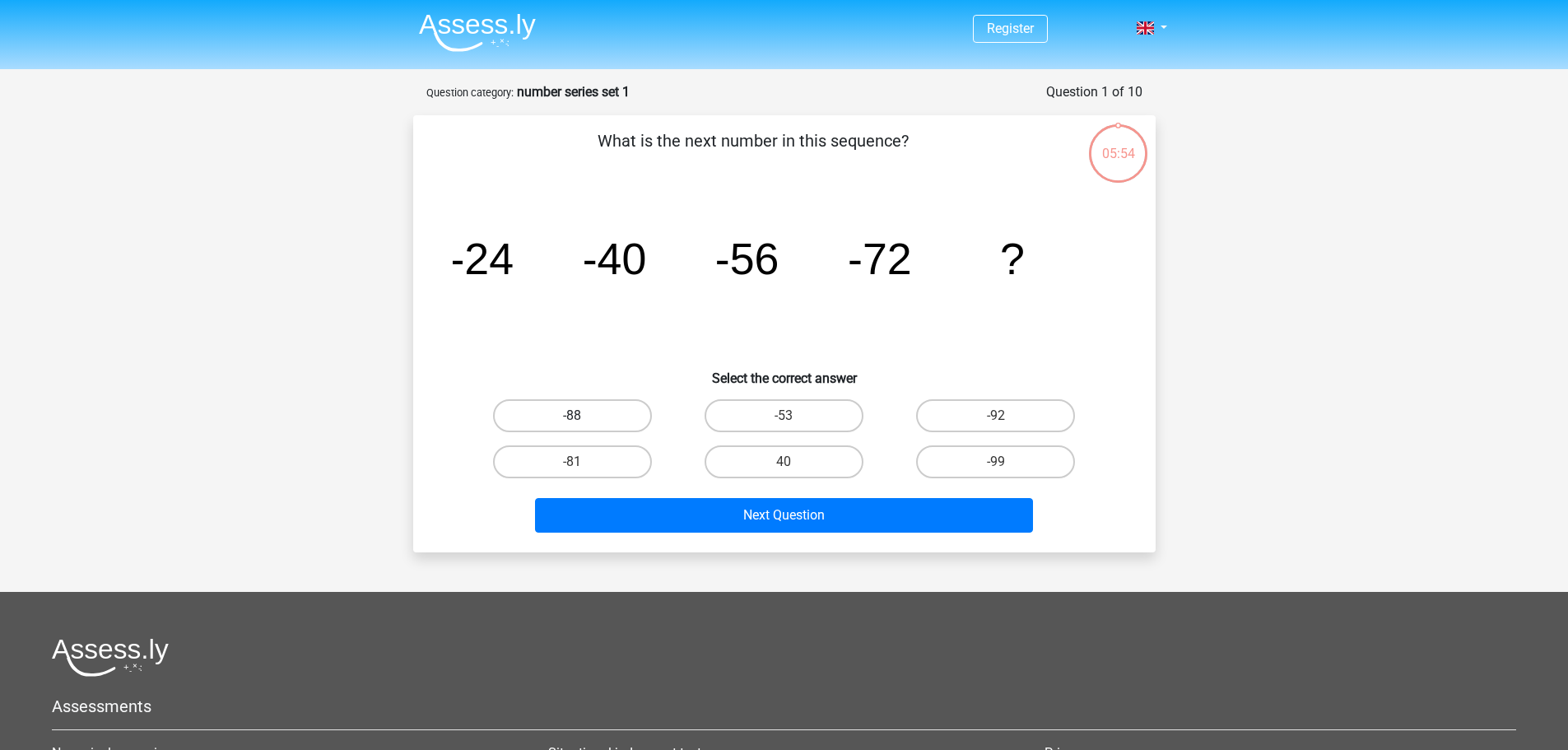
click at [595, 413] on label "-88" at bounding box center [572, 416] width 159 height 33
click at [583, 416] on input "-88" at bounding box center [577, 421] width 11 height 11
radio input "true"
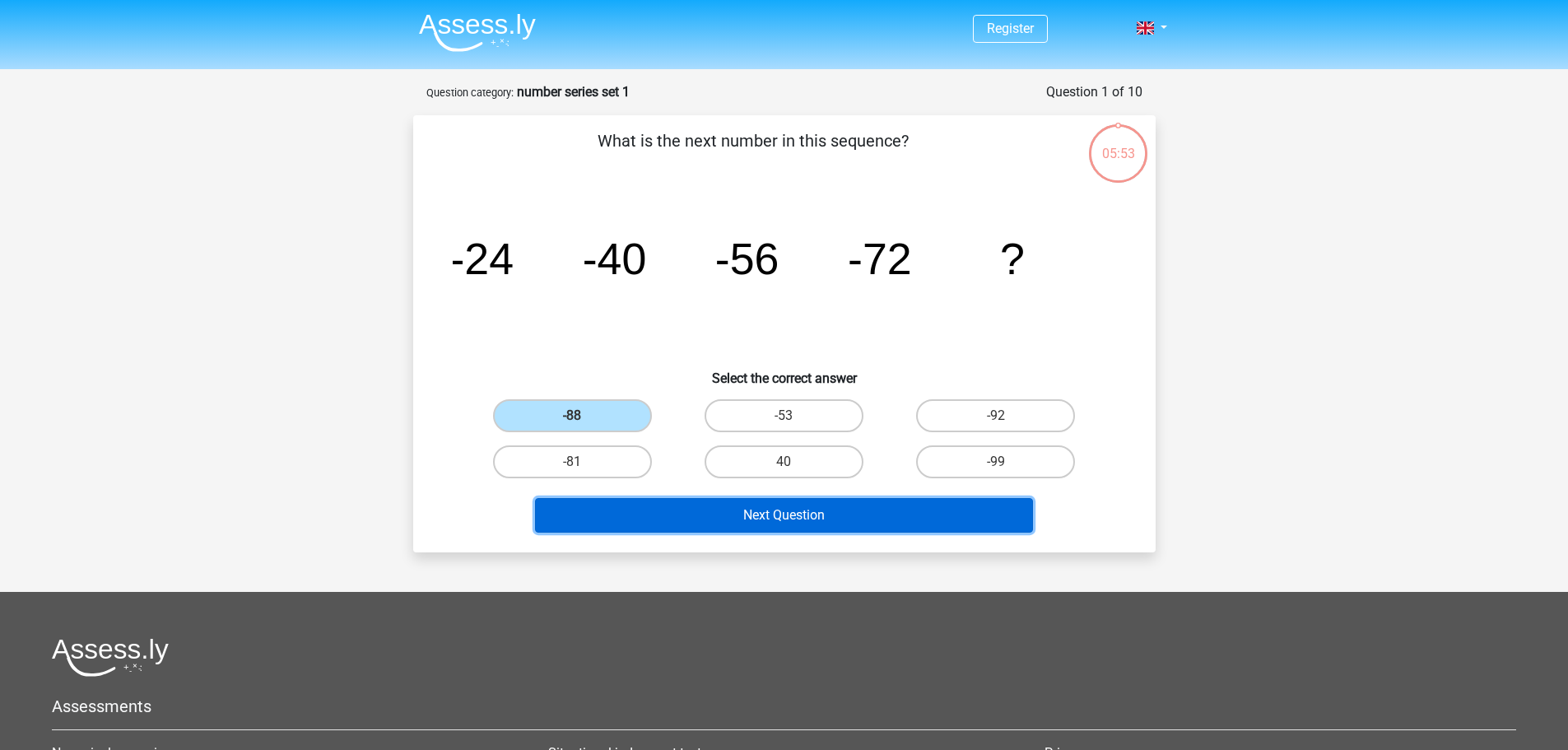
click at [676, 503] on button "Next Question" at bounding box center [784, 515] width 498 height 34
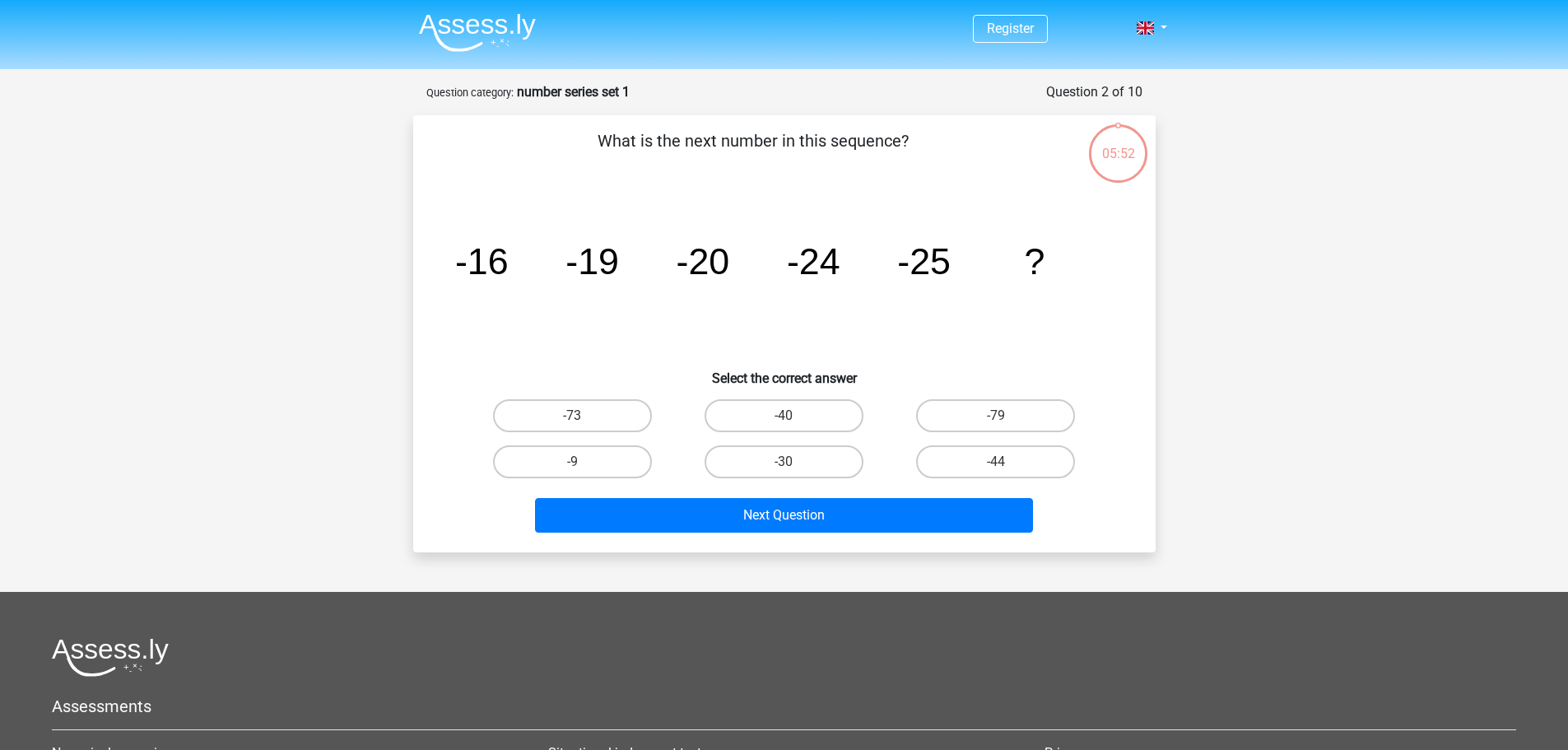
scroll to position [82, 0]
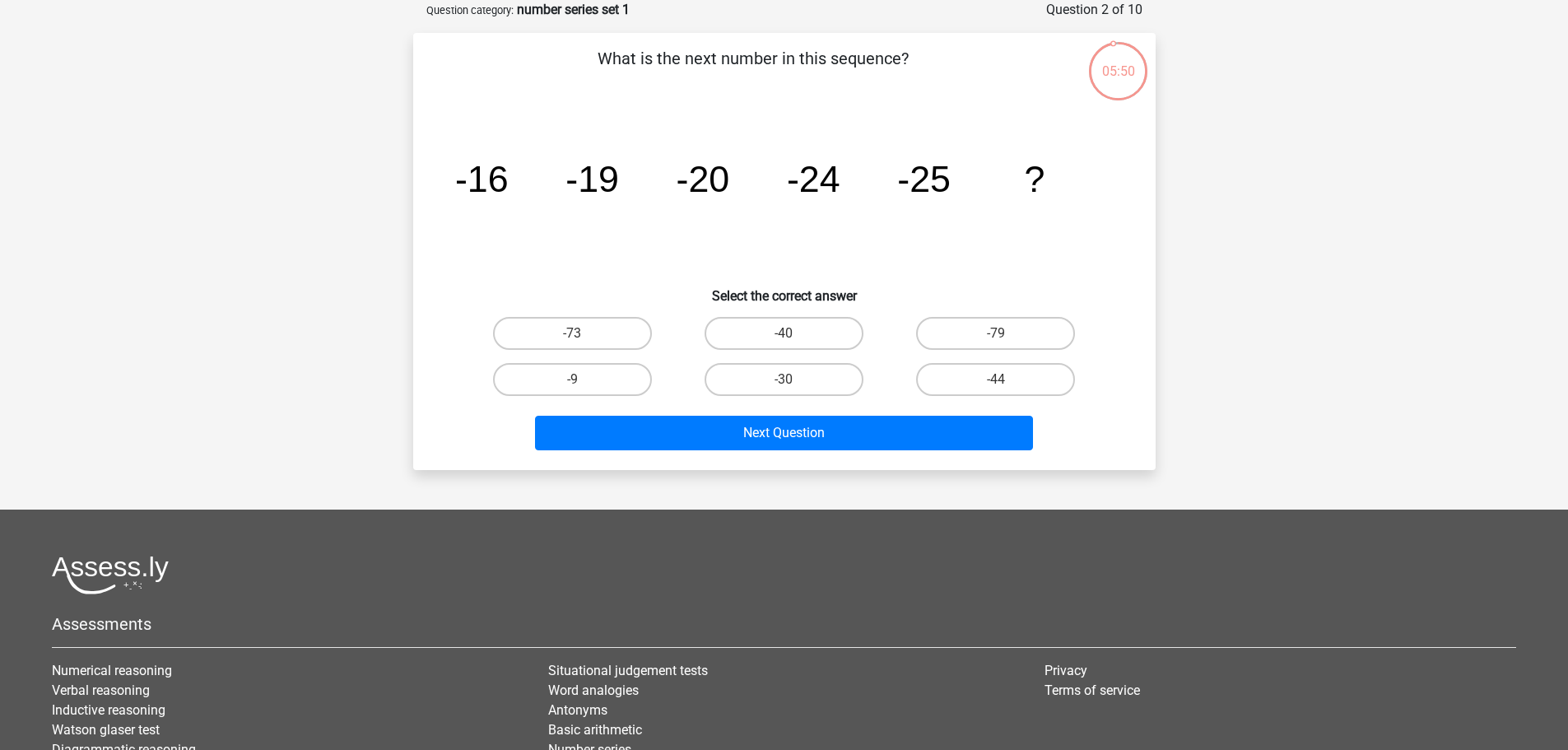
click at [740, 400] on div "-30" at bounding box center [784, 379] width 212 height 46
click at [763, 386] on label "-30" at bounding box center [784, 380] width 159 height 33
click at [784, 386] on input "-30" at bounding box center [789, 385] width 11 height 11
radio input "true"
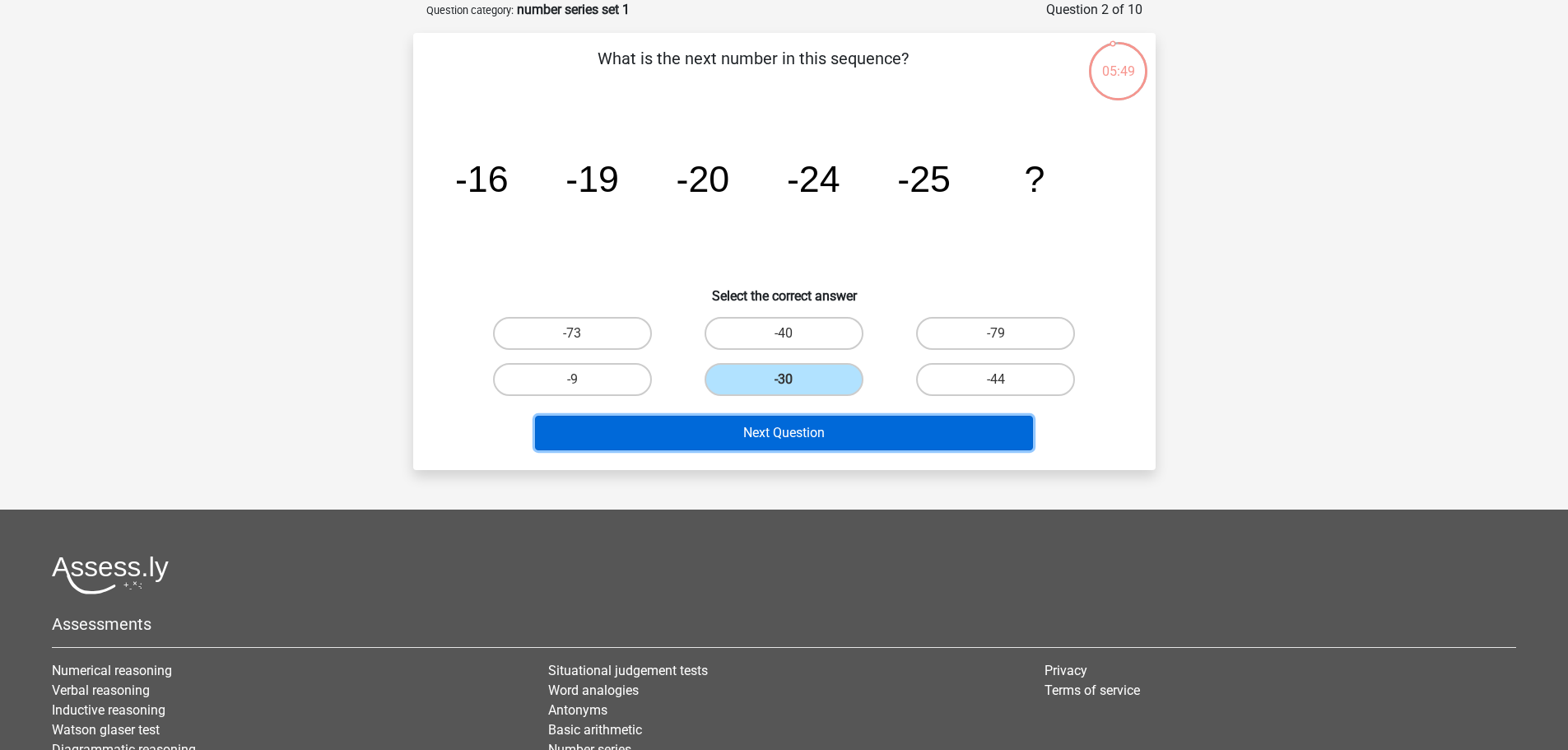
click at [746, 428] on button "Next Question" at bounding box center [784, 433] width 498 height 34
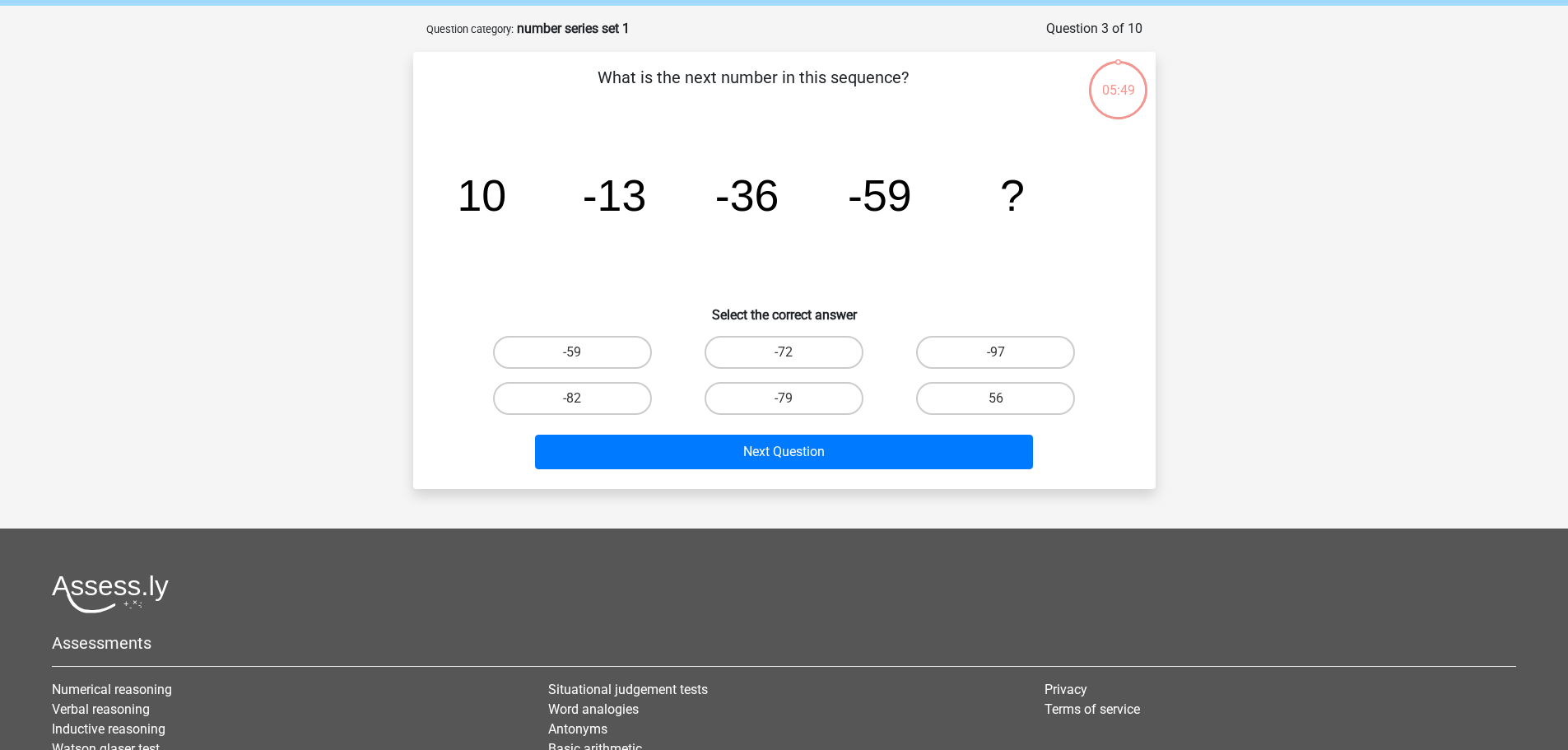
scroll to position [0, 0]
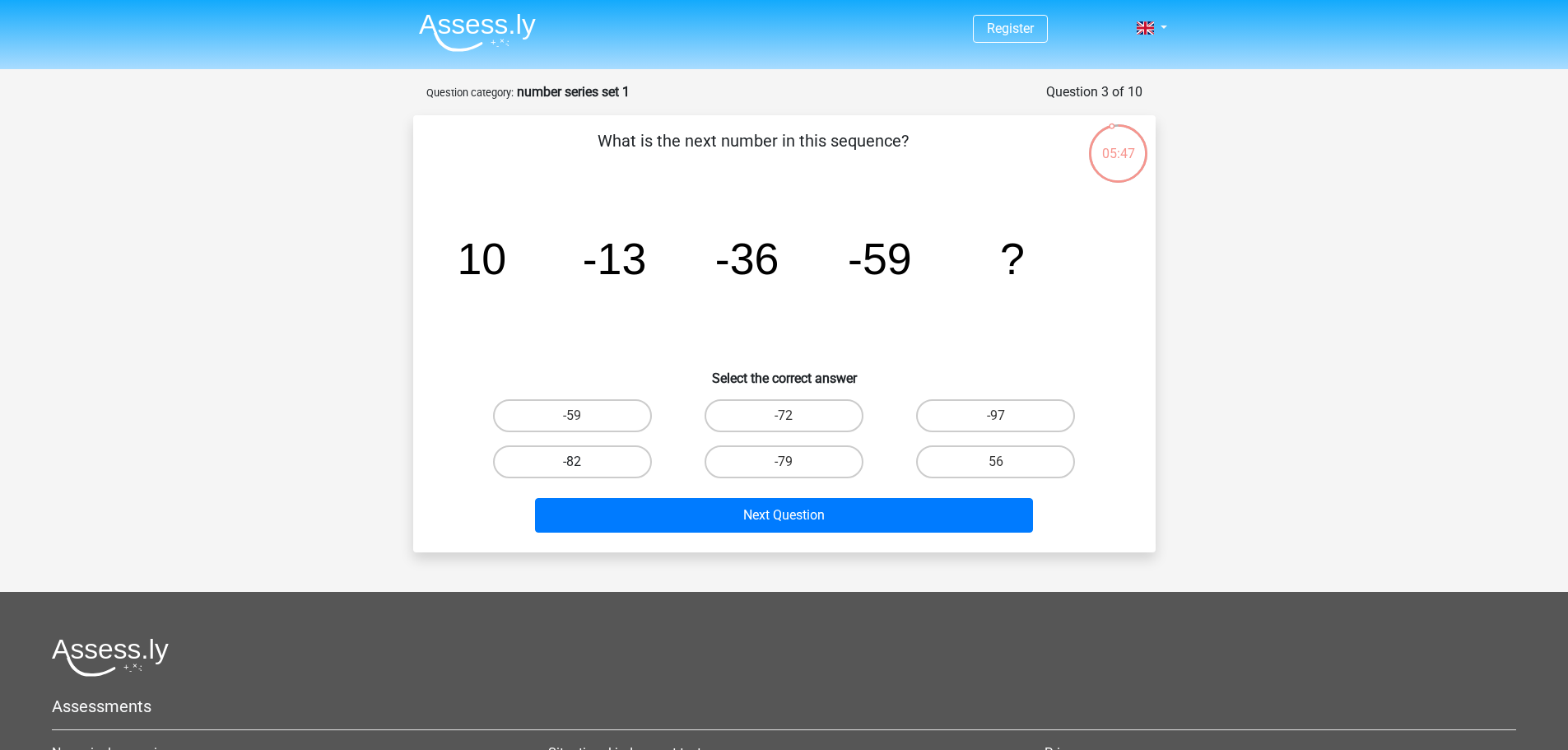
click at [603, 462] on label "-82" at bounding box center [572, 462] width 159 height 33
click at [583, 462] on input "-82" at bounding box center [577, 467] width 11 height 11
radio input "true"
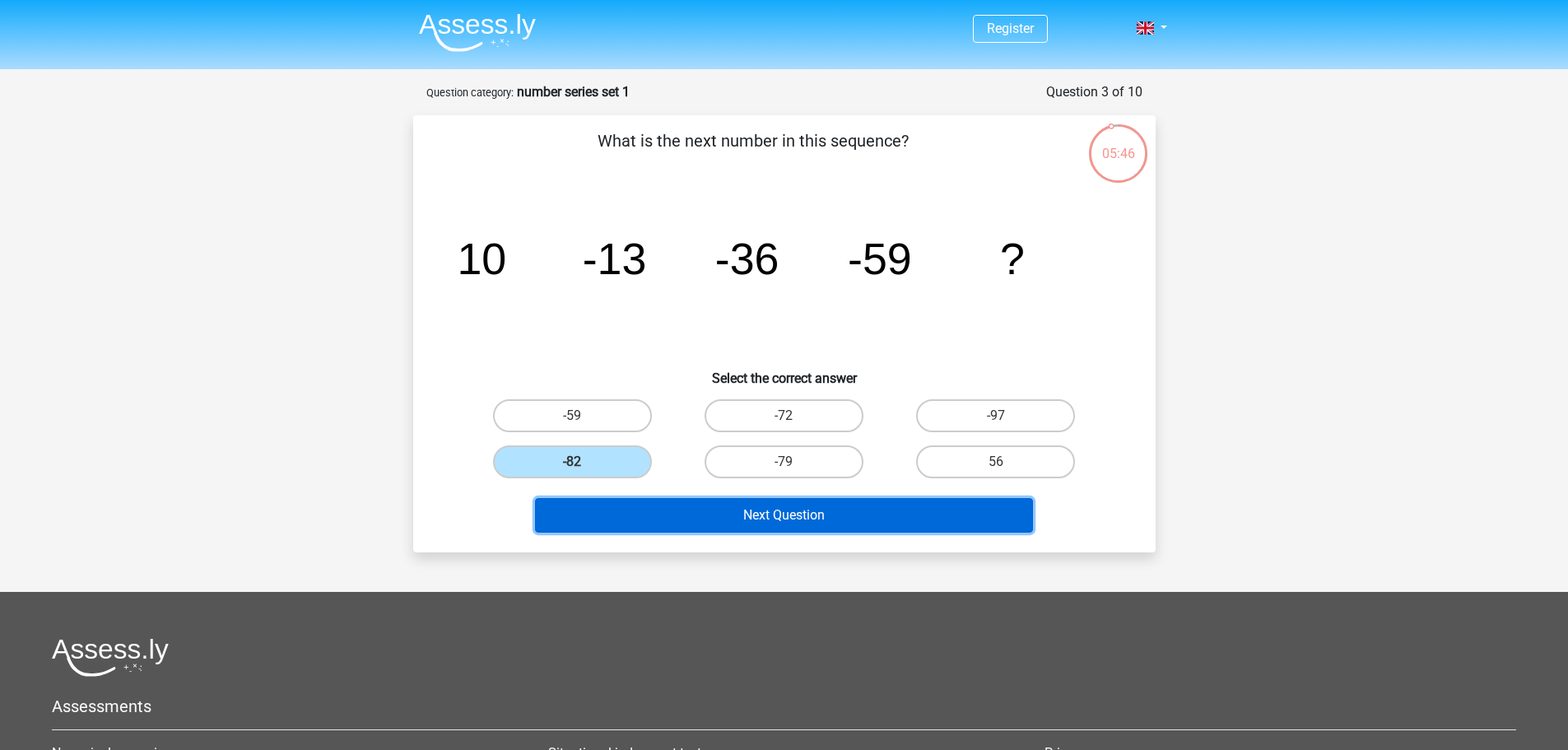
click at [751, 521] on button "Next Question" at bounding box center [784, 515] width 498 height 34
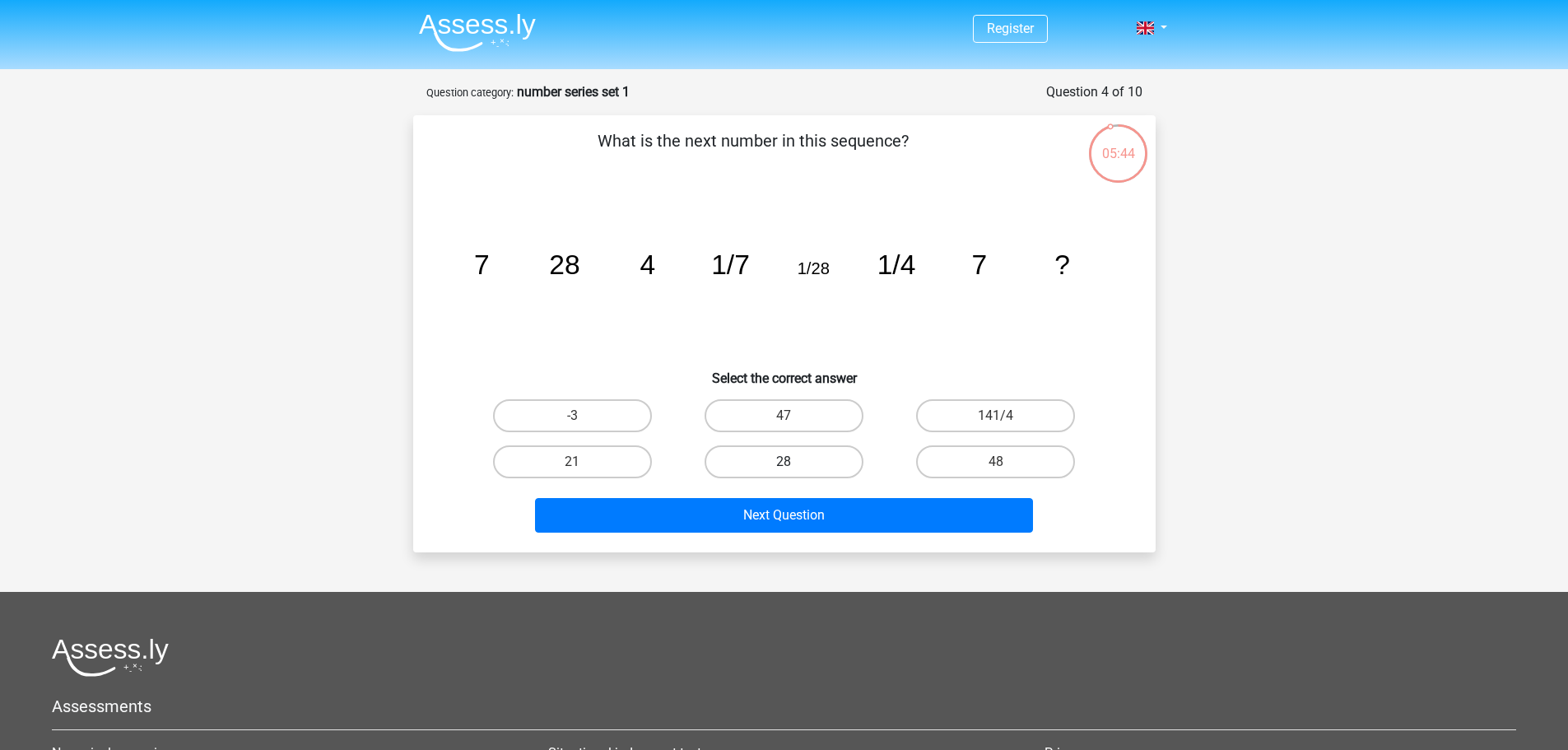
click at [805, 454] on label "28" at bounding box center [784, 462] width 159 height 33
click at [795, 462] on input "28" at bounding box center [789, 467] width 11 height 11
radio input "true"
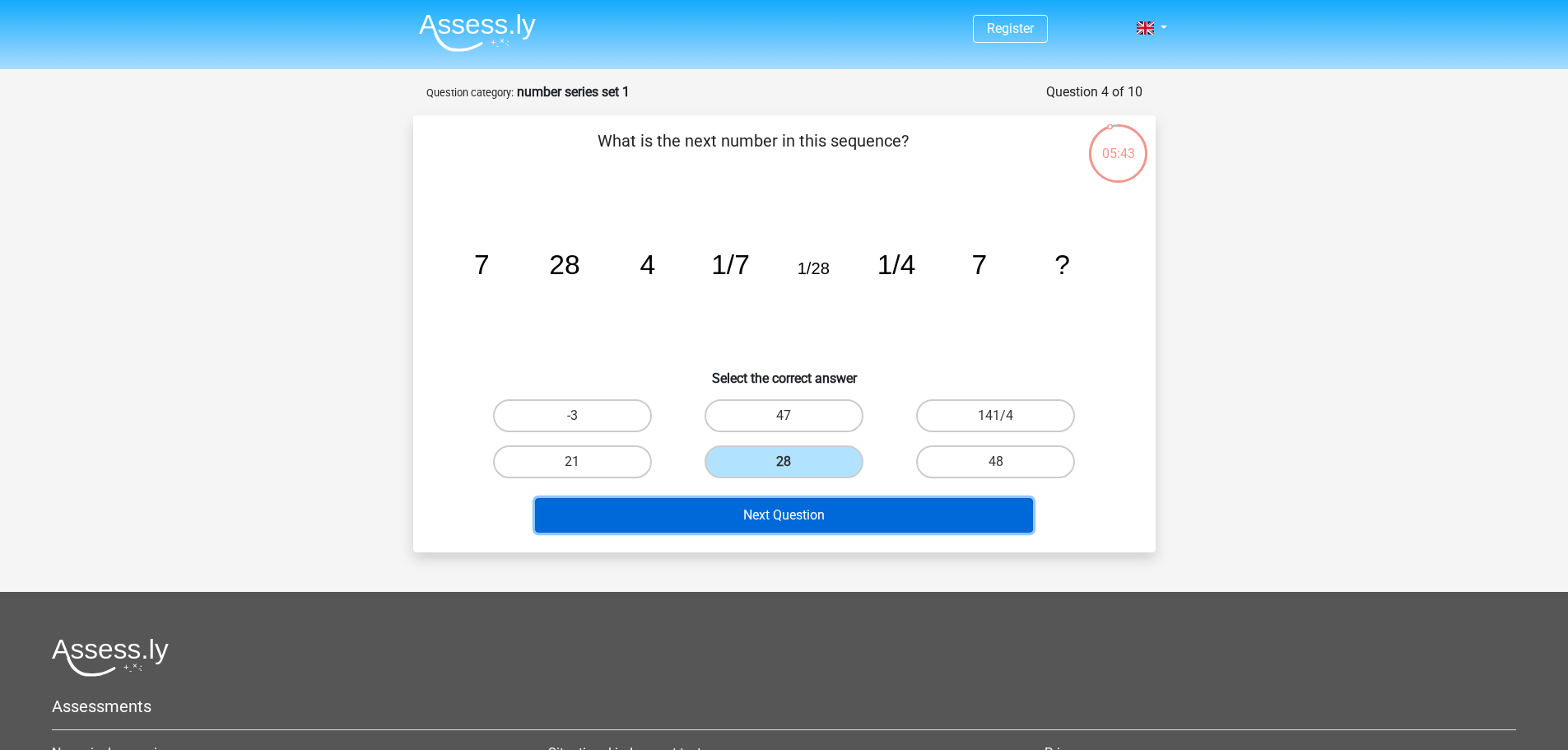
click at [814, 514] on button "Next Question" at bounding box center [784, 515] width 498 height 34
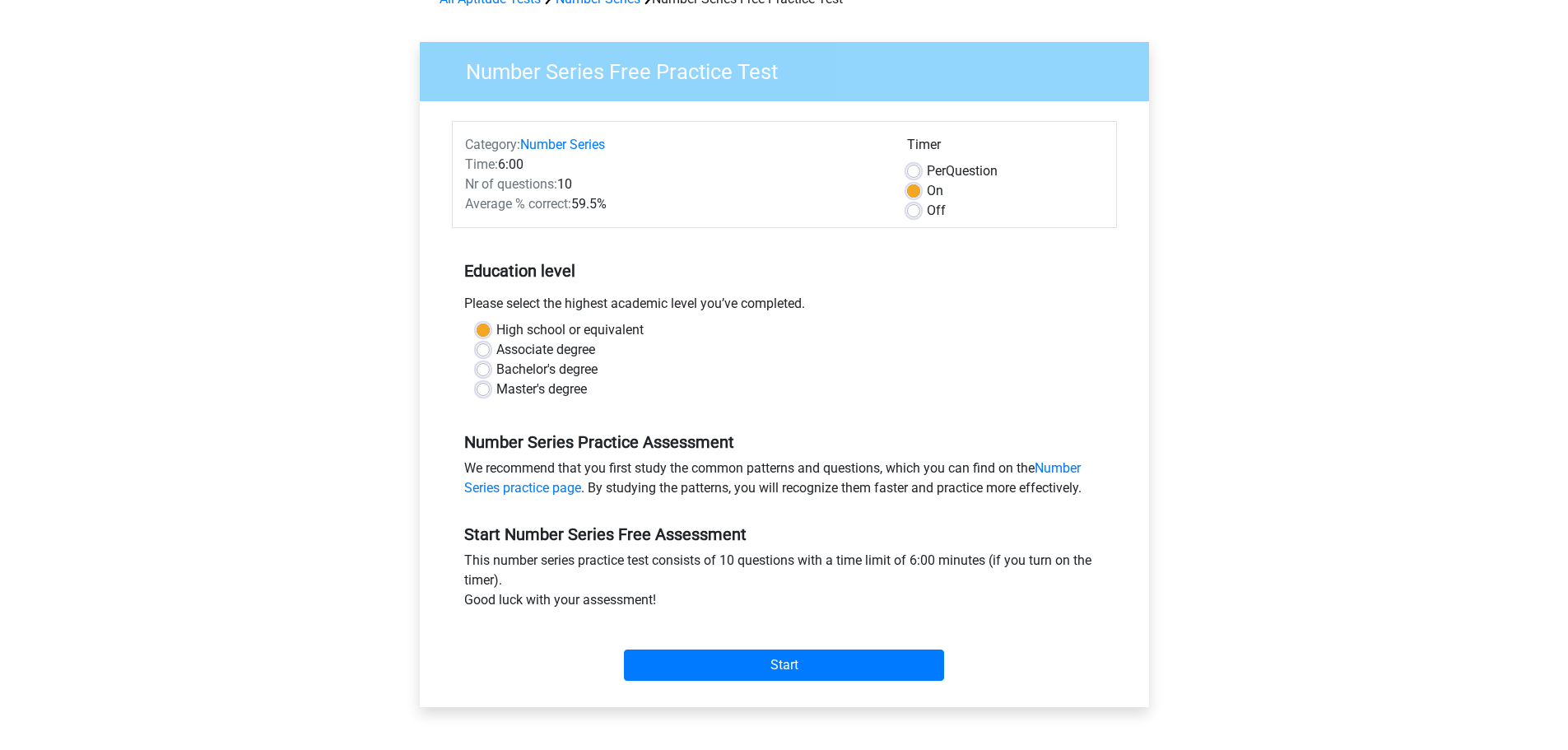
scroll to position [165, 0]
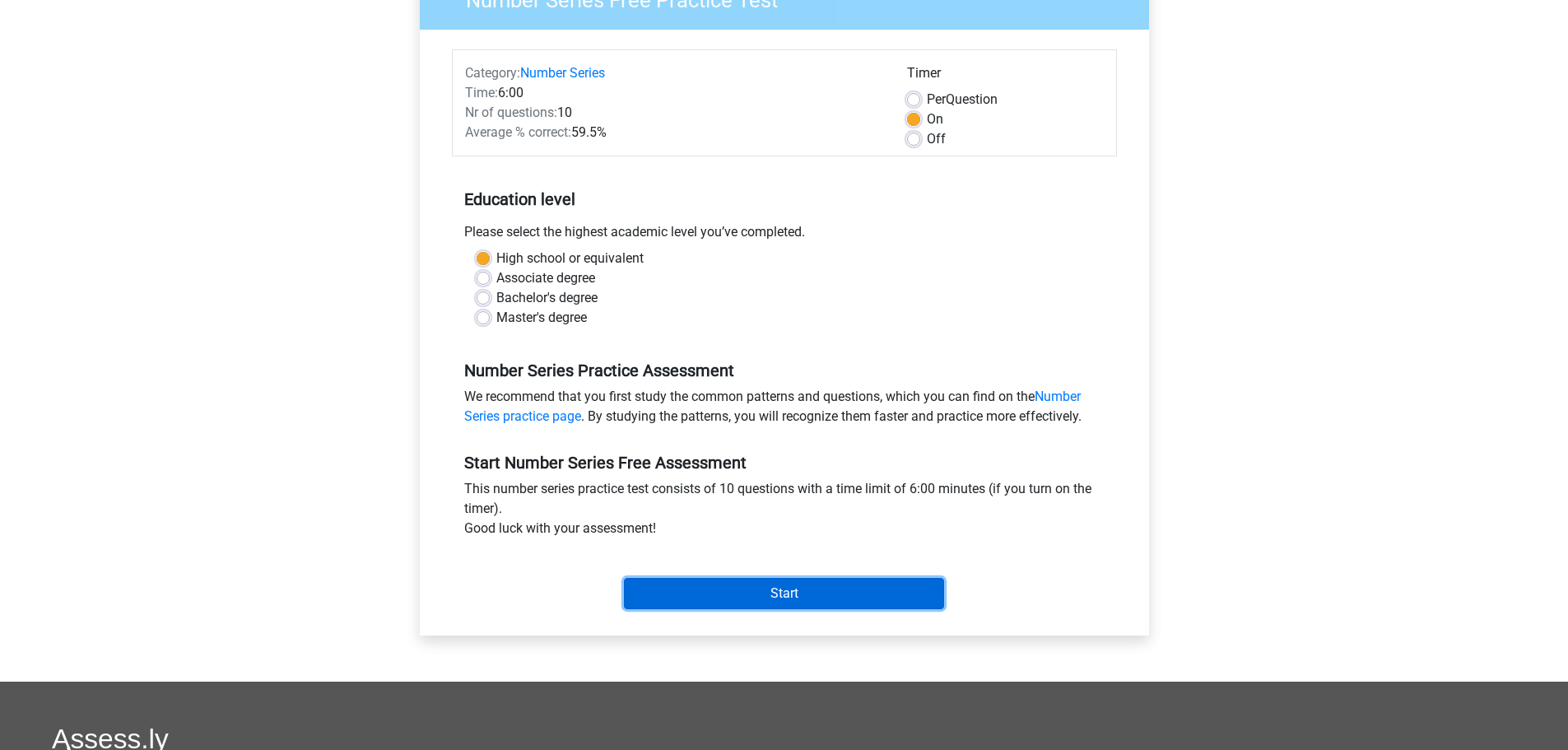
click at [749, 603] on input "Start" at bounding box center [784, 594] width 320 height 31
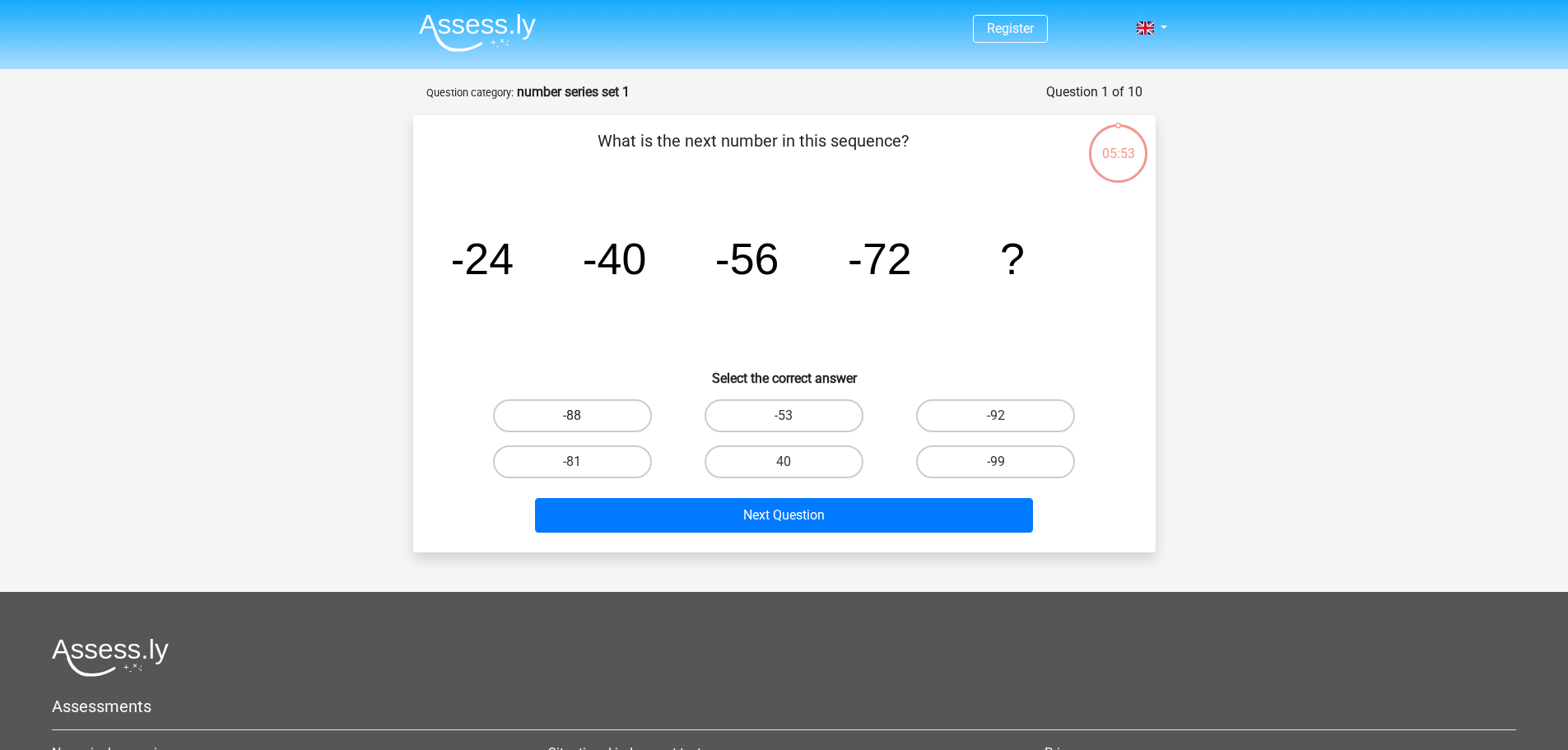
click at [605, 412] on label "-88" at bounding box center [572, 416] width 159 height 33
click at [583, 416] on input "-88" at bounding box center [577, 421] width 11 height 11
radio input "true"
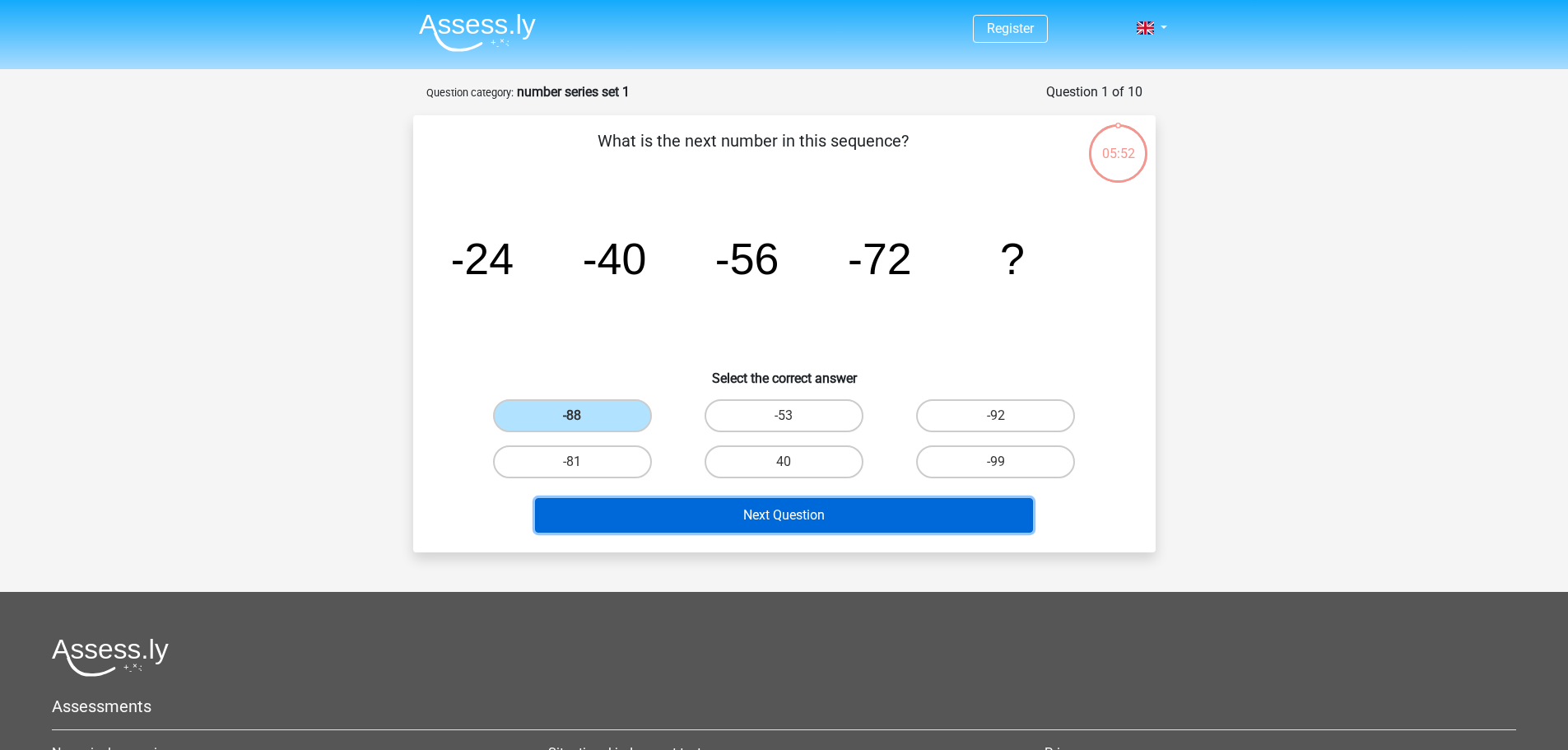
click at [644, 512] on button "Next Question" at bounding box center [784, 515] width 498 height 34
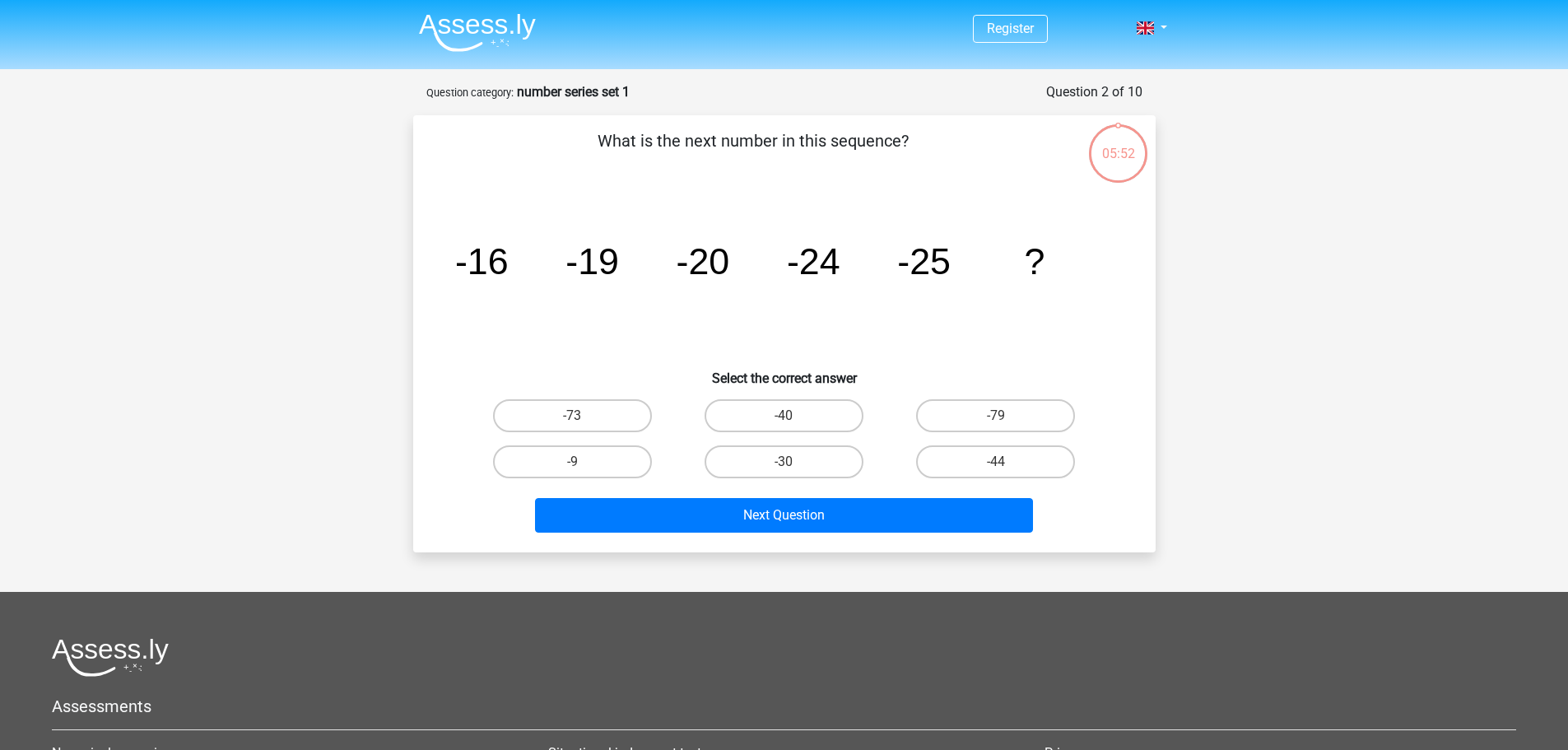
scroll to position [82, 0]
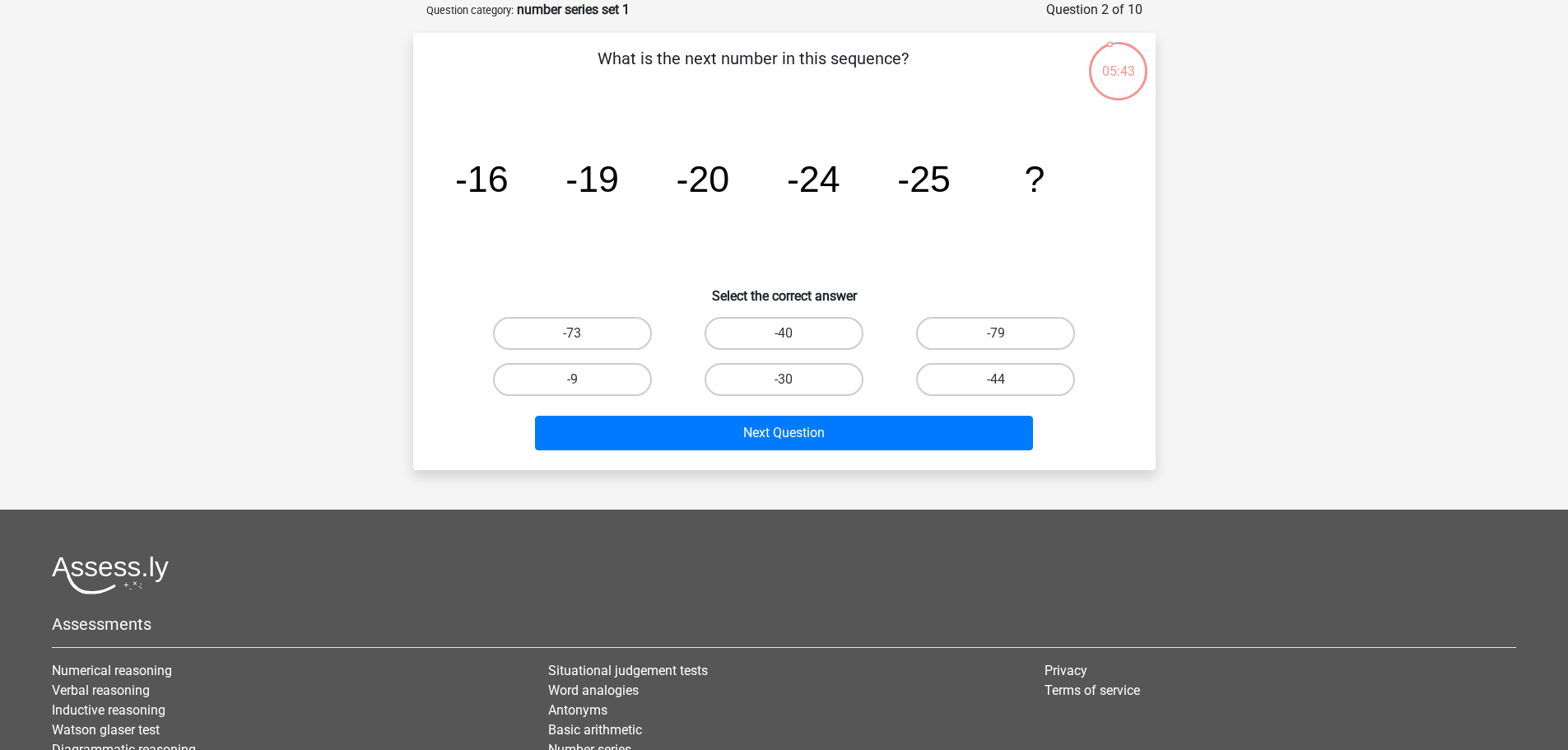
click at [785, 386] on input "-30" at bounding box center [789, 385] width 11 height 11
radio input "true"
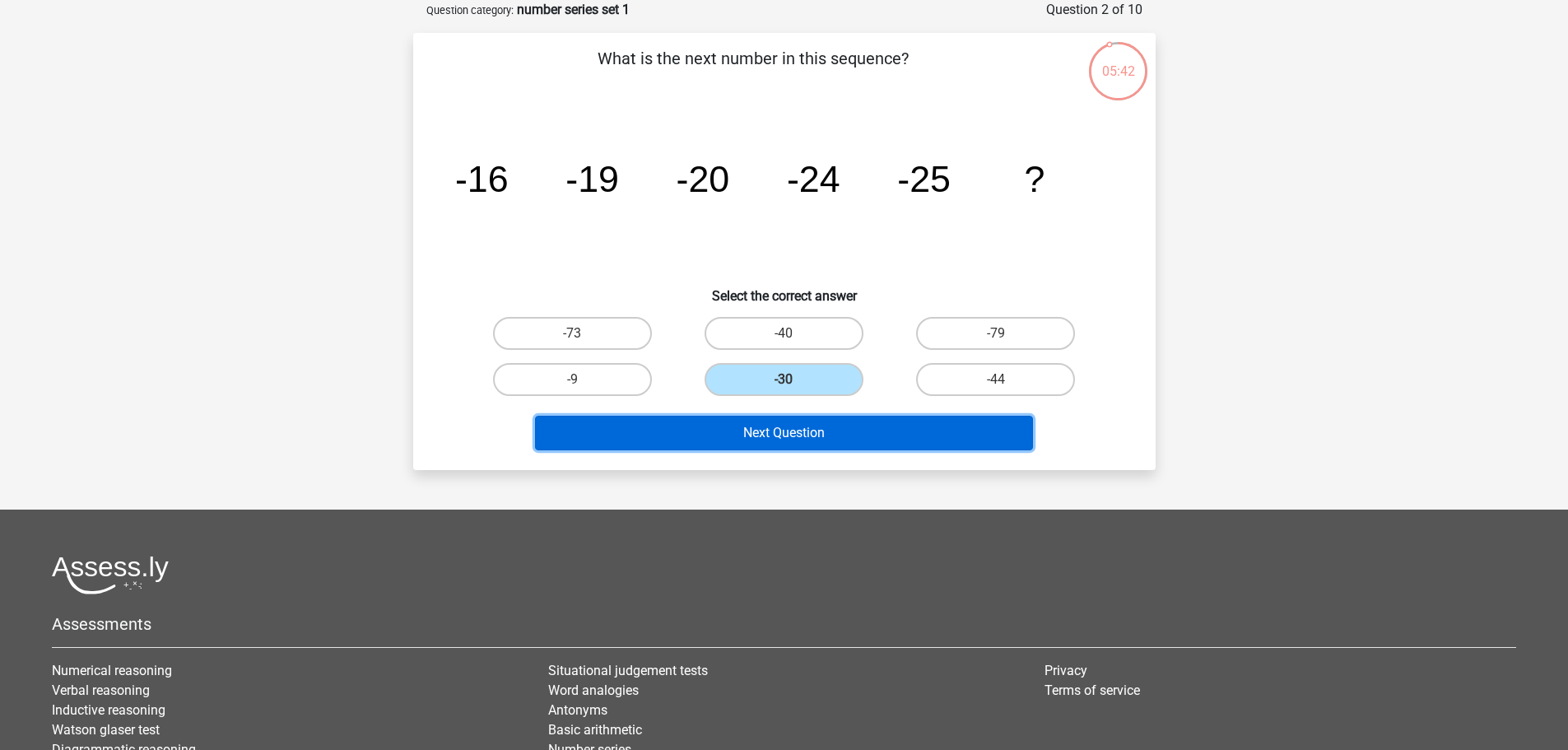
click at [784, 436] on button "Next Question" at bounding box center [784, 433] width 498 height 34
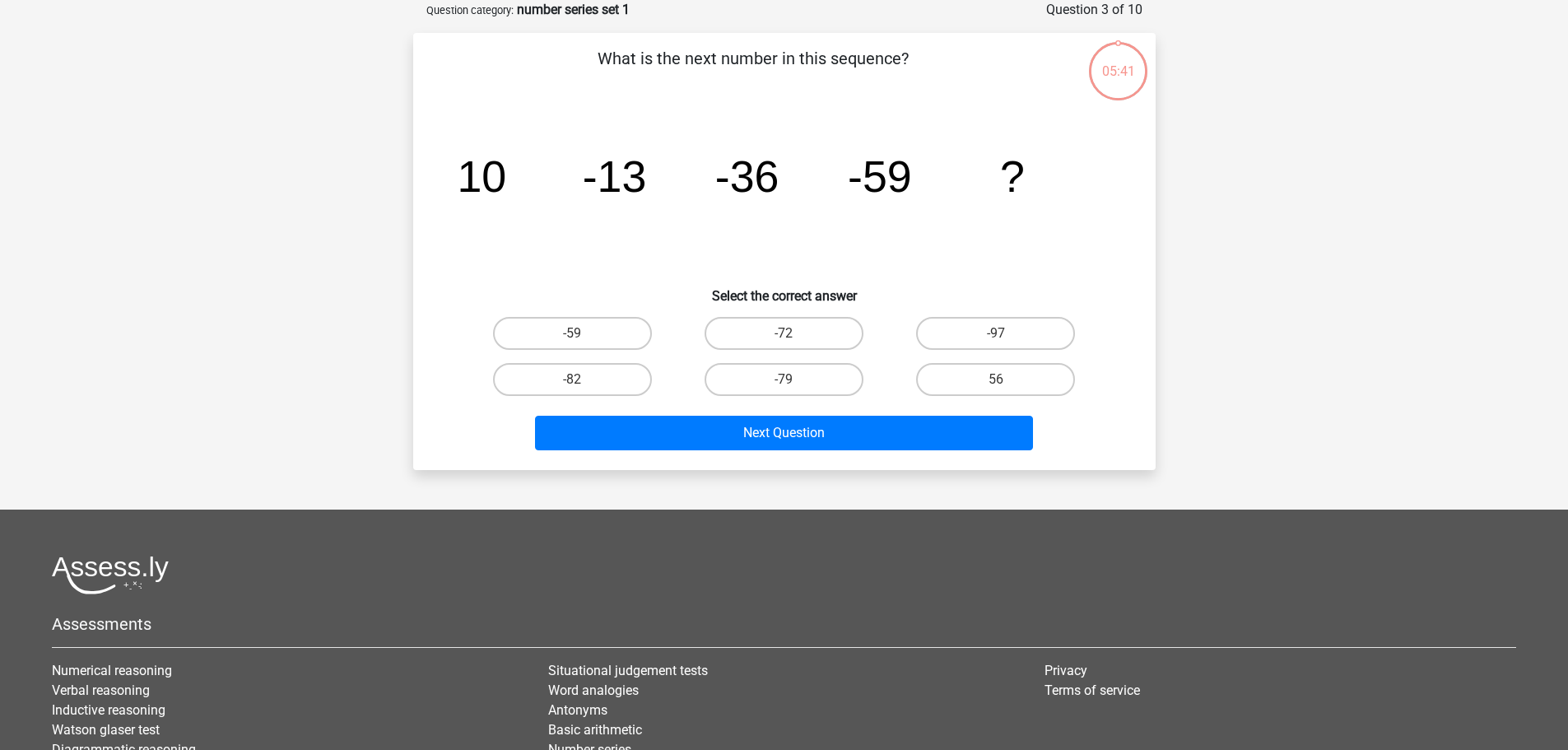
scroll to position [0, 0]
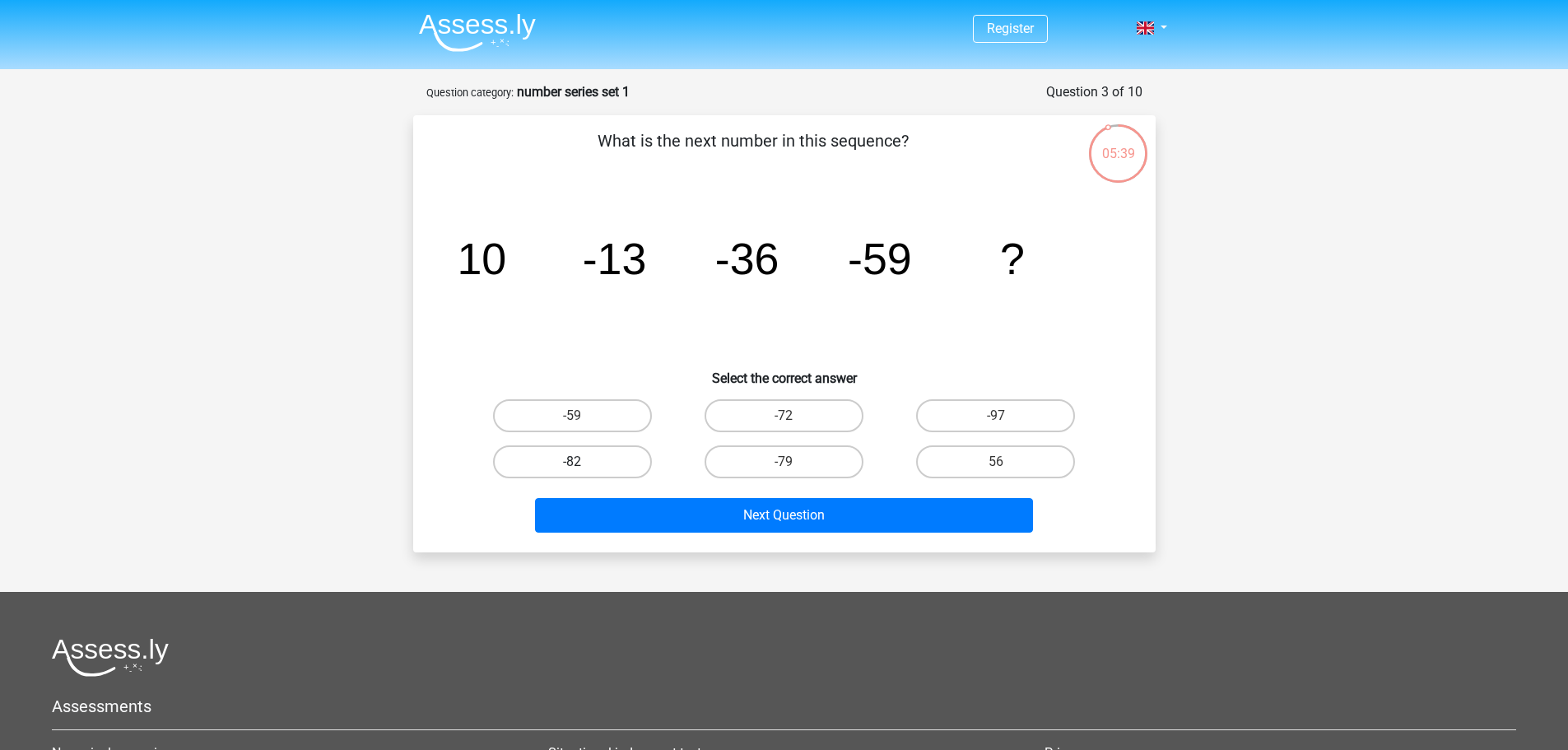
click at [550, 457] on label "-82" at bounding box center [572, 462] width 159 height 33
click at [572, 462] on input "-82" at bounding box center [577, 467] width 11 height 11
radio input "true"
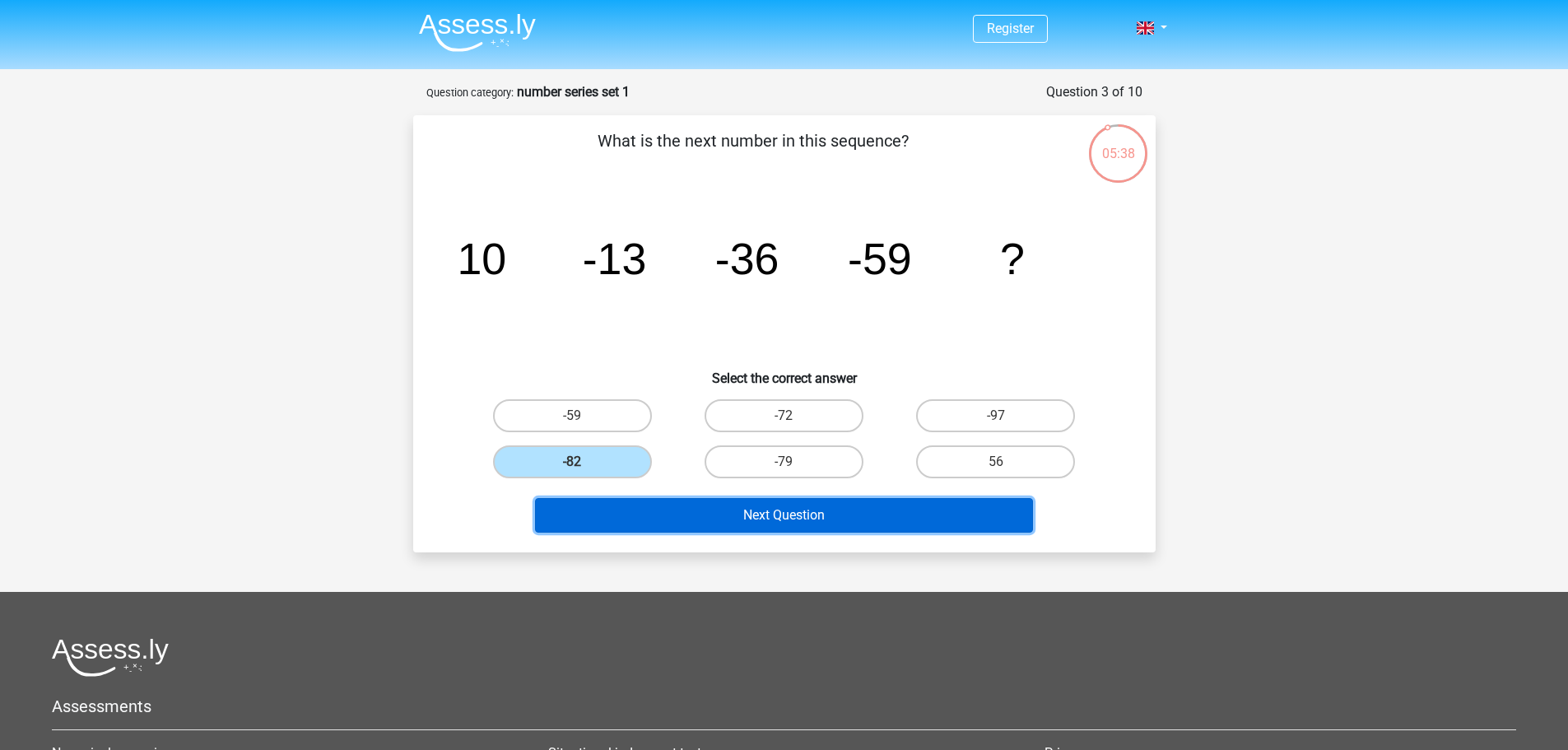
click at [640, 510] on button "Next Question" at bounding box center [784, 515] width 498 height 34
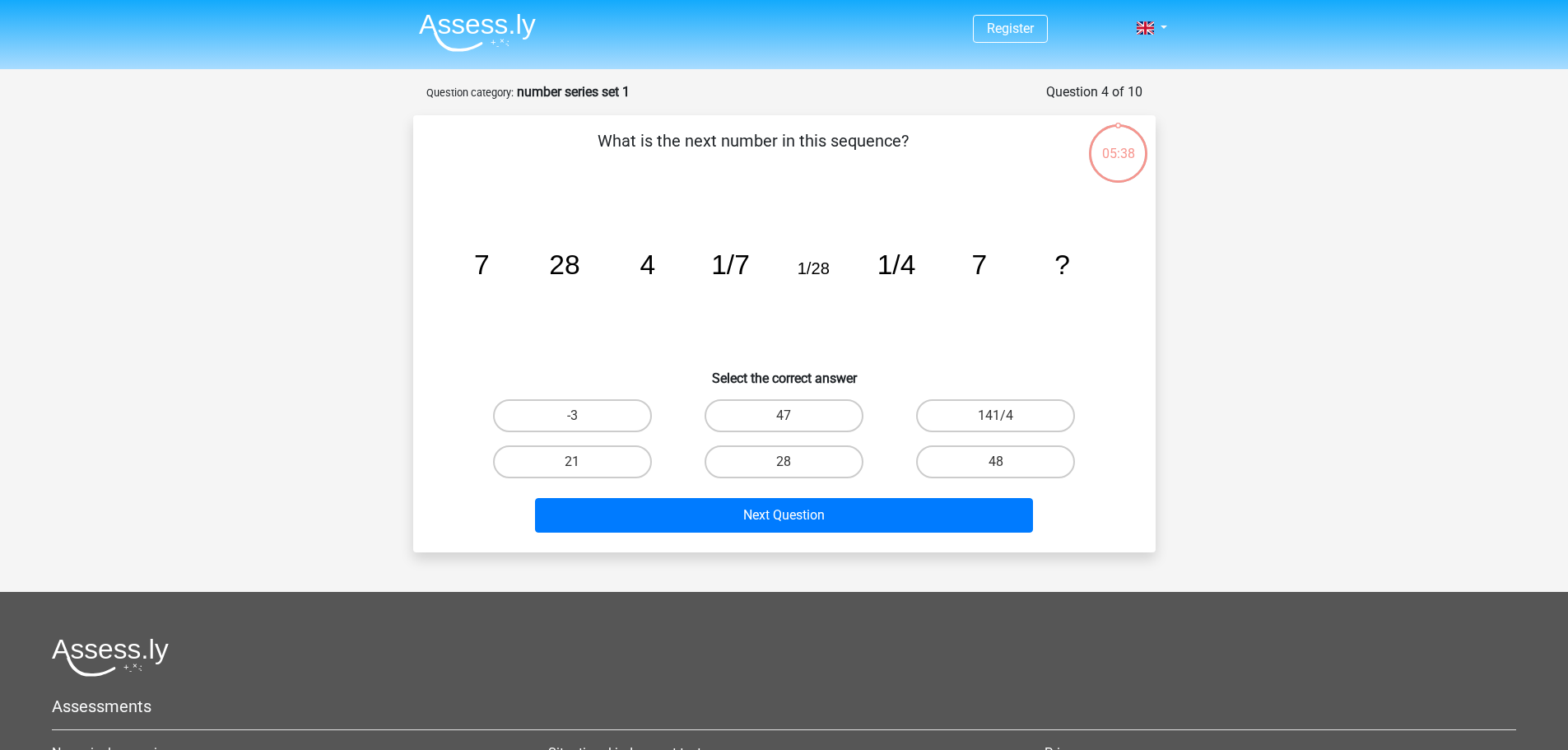
scroll to position [82, 0]
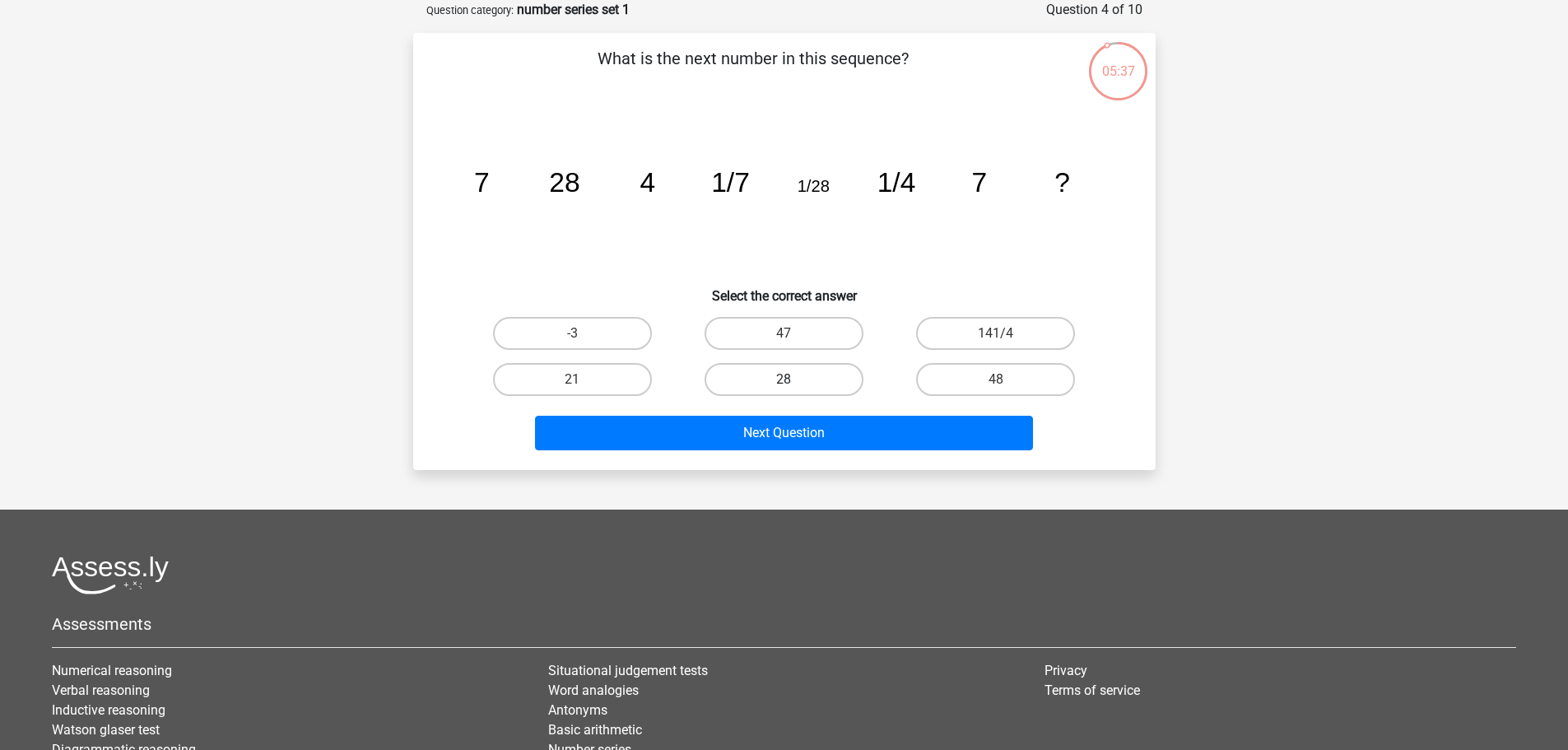
click at [766, 379] on label "28" at bounding box center [784, 380] width 159 height 33
click at [784, 380] on input "28" at bounding box center [789, 385] width 11 height 11
radio input "true"
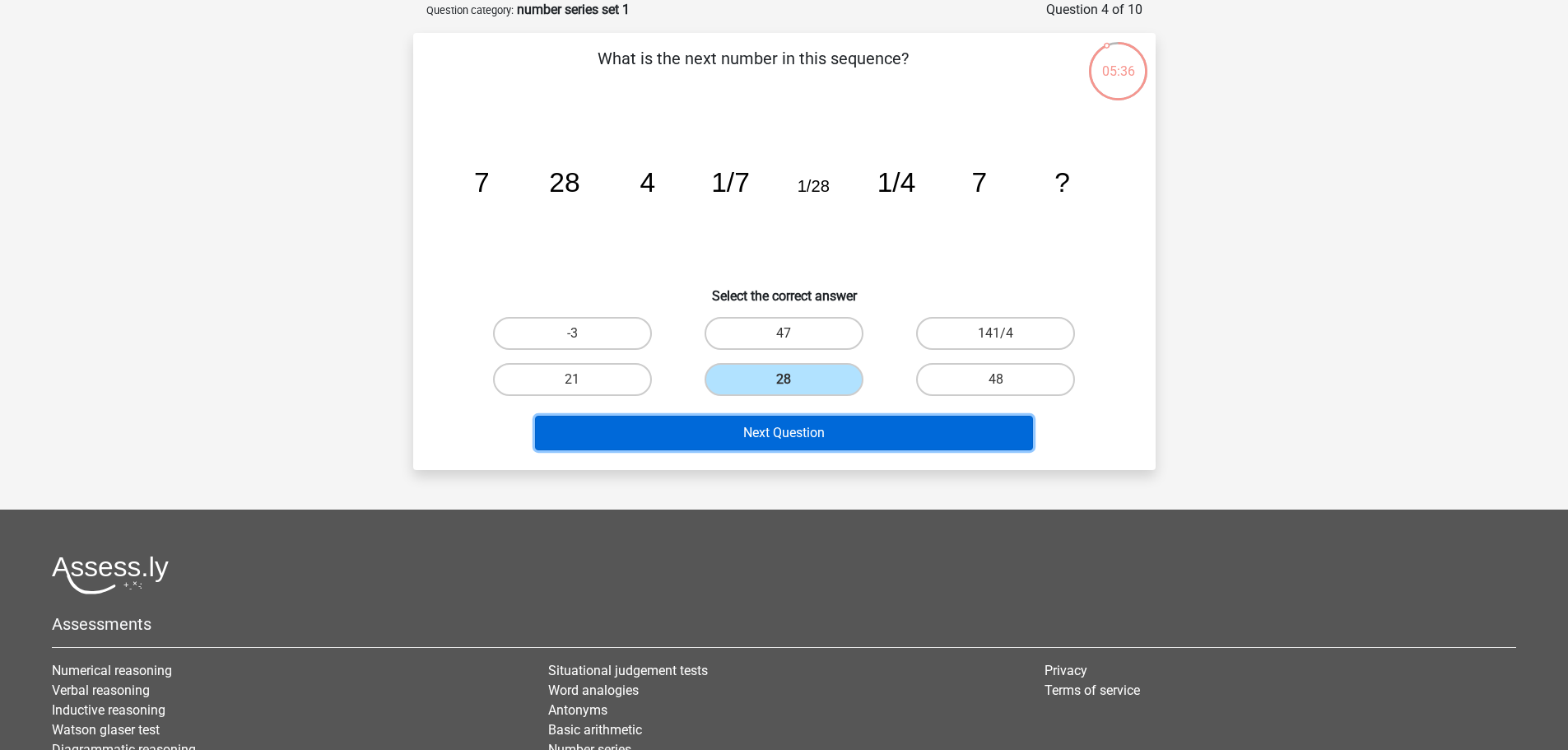
click at [763, 422] on button "Next Question" at bounding box center [784, 433] width 498 height 34
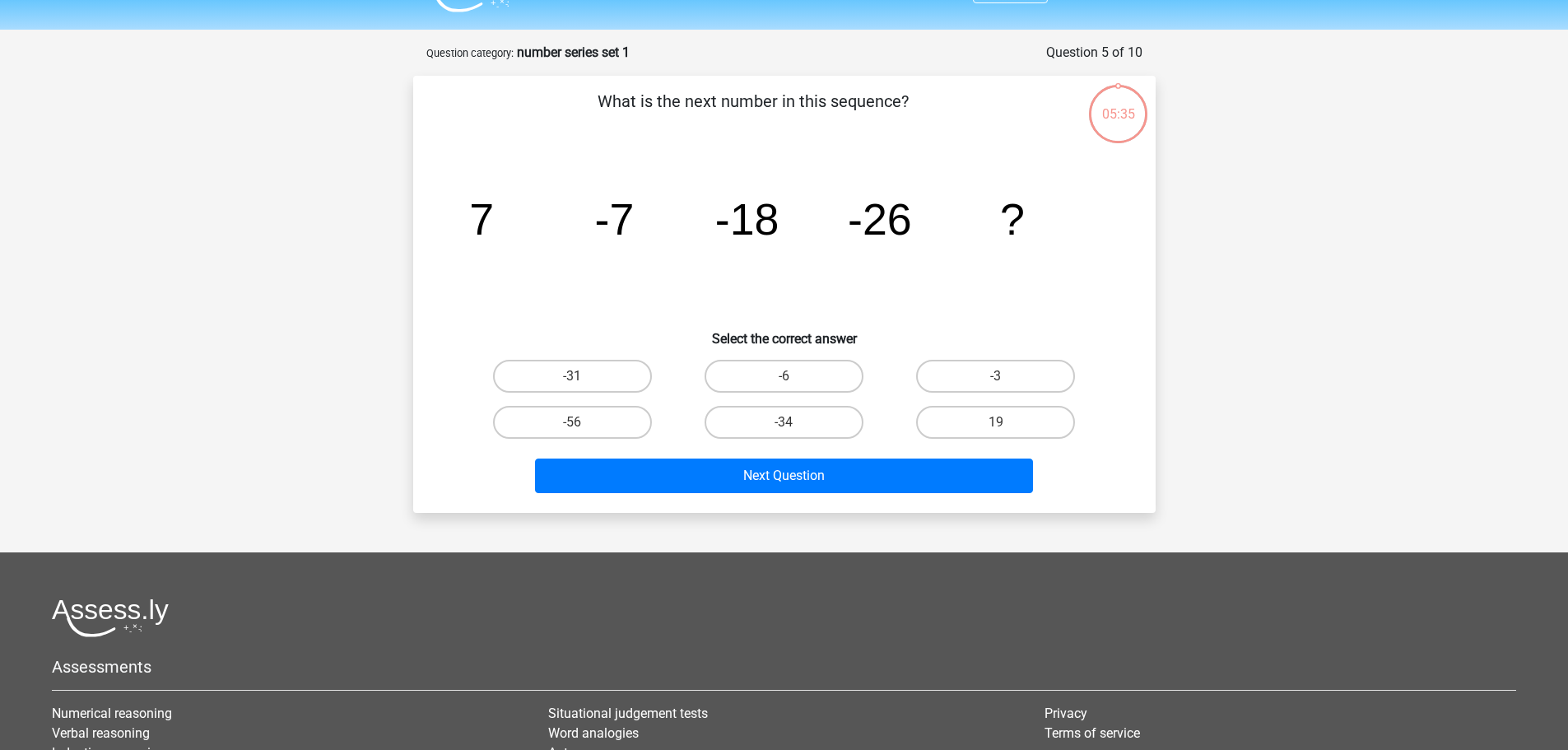
scroll to position [0, 0]
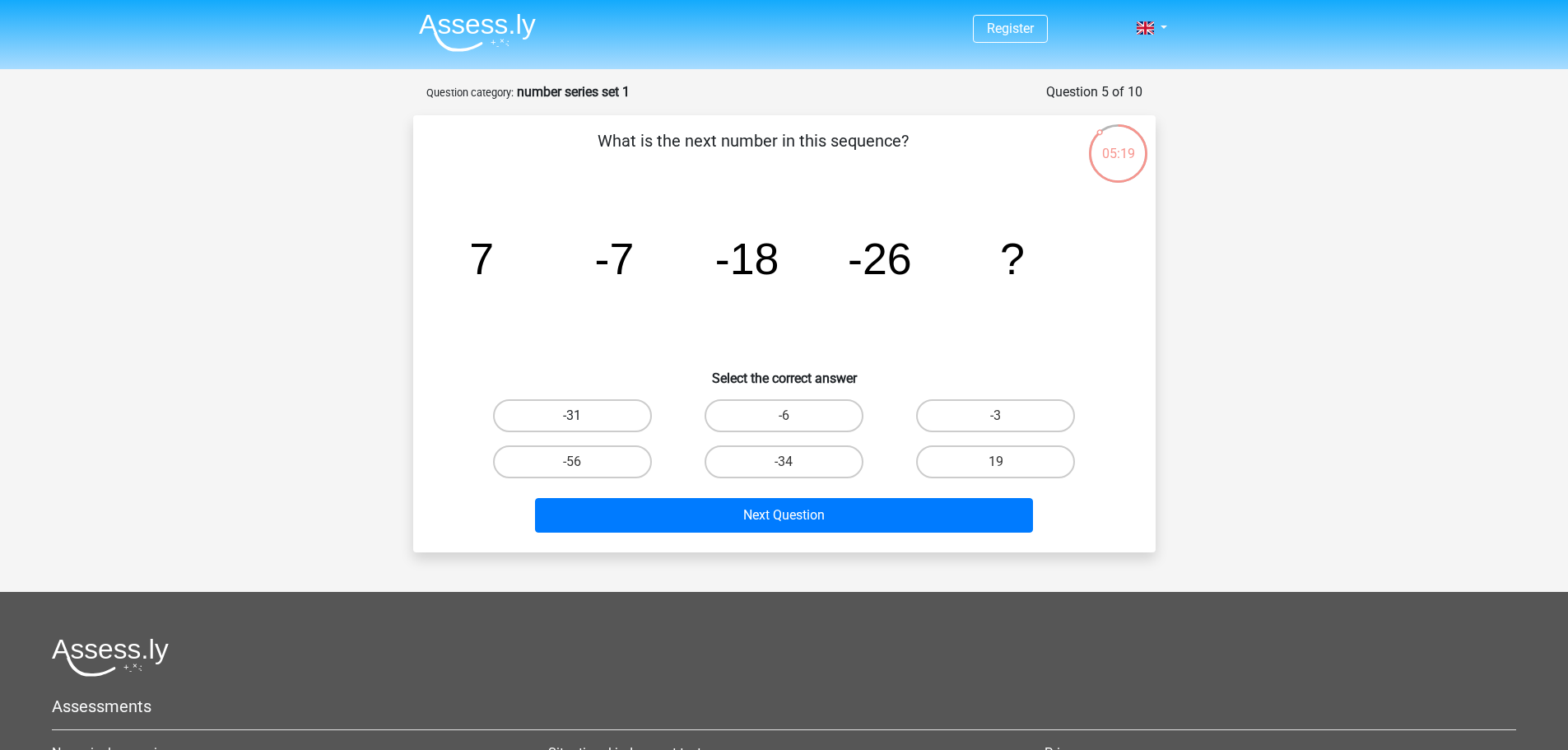
click at [605, 405] on label "-31" at bounding box center [572, 416] width 159 height 33
click at [583, 416] on input "-31" at bounding box center [577, 421] width 11 height 11
radio input "true"
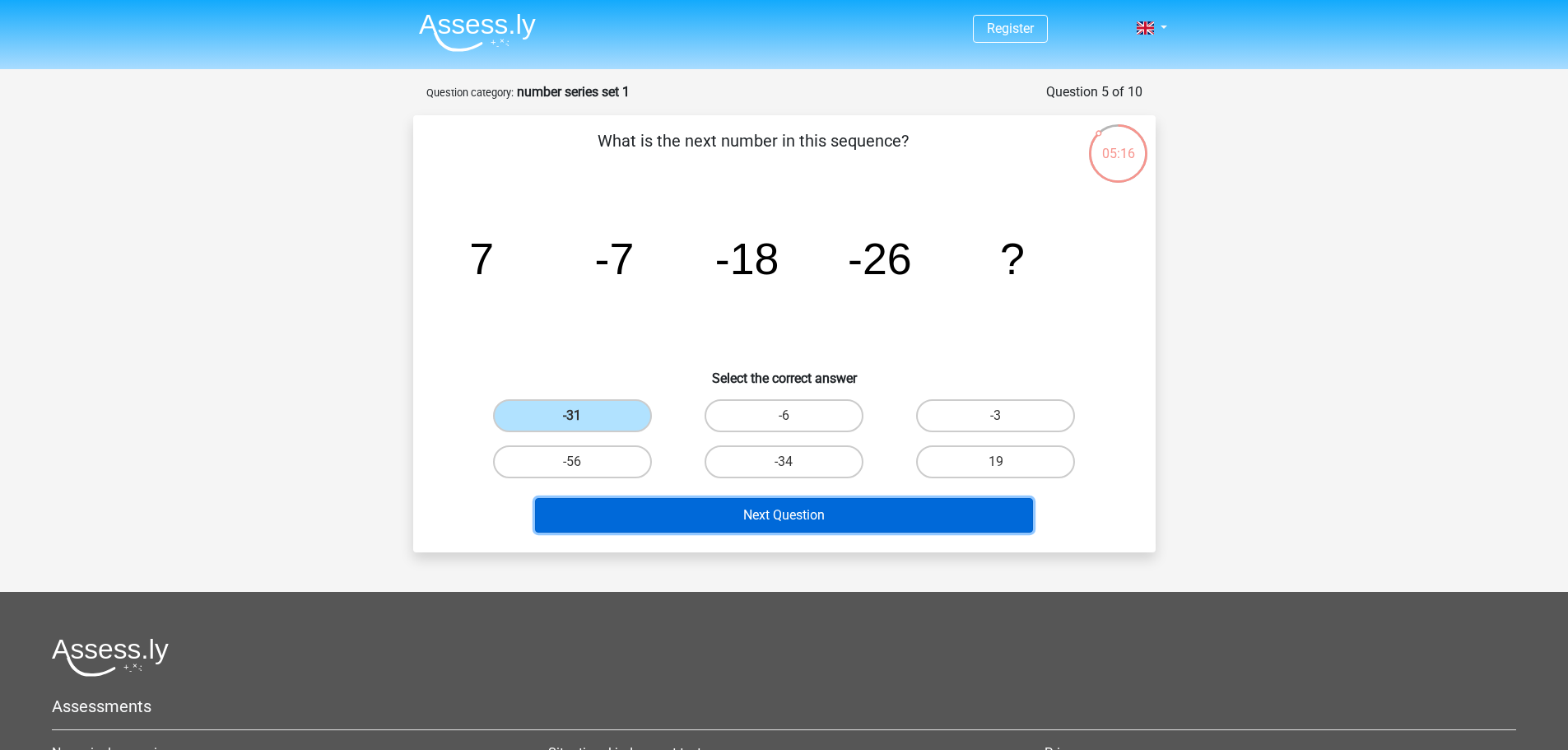
click at [758, 517] on button "Next Question" at bounding box center [784, 515] width 498 height 34
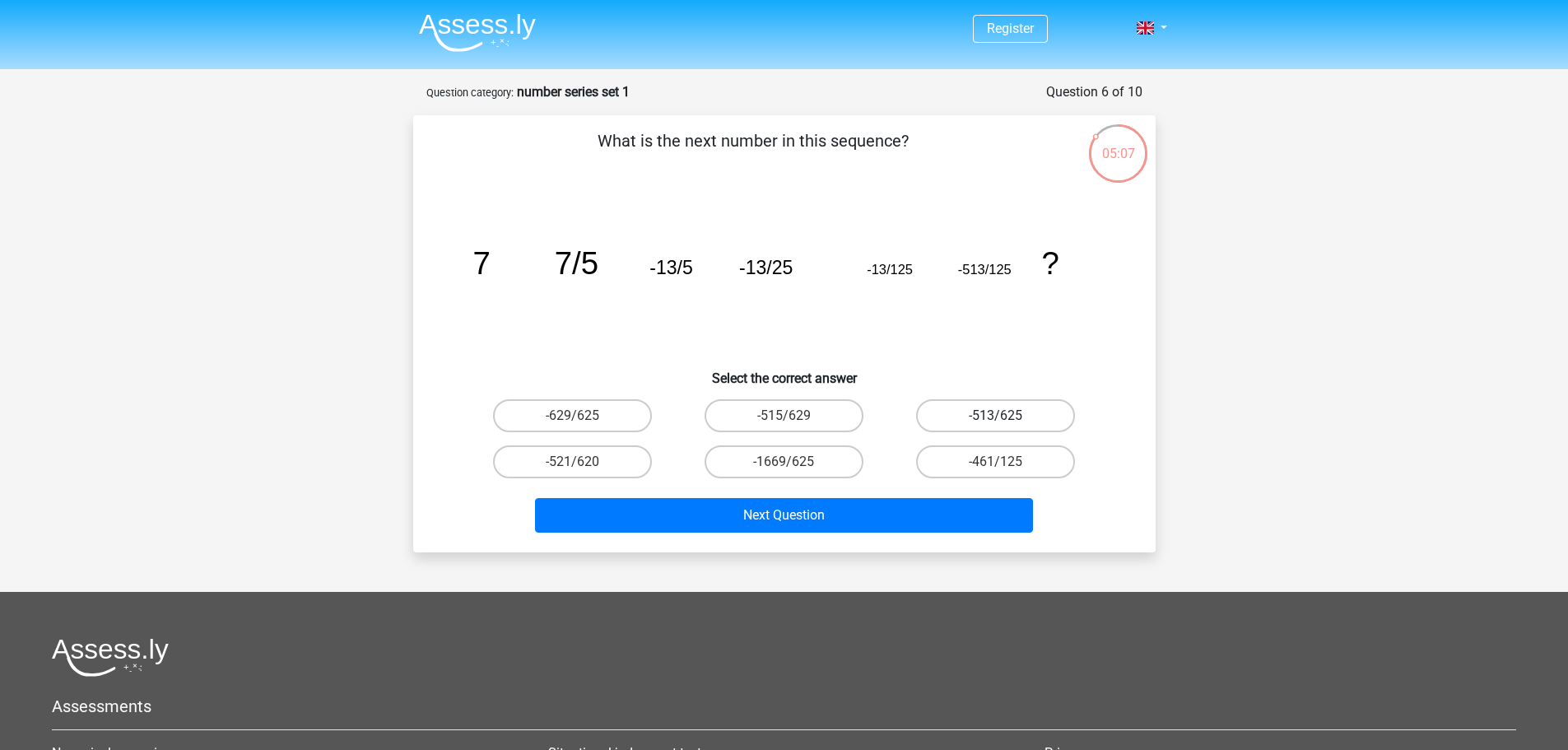
click at [1043, 417] on label "-513/625" at bounding box center [995, 416] width 159 height 33
click at [1007, 417] on input "-513/625" at bounding box center [1001, 421] width 11 height 11
radio input "true"
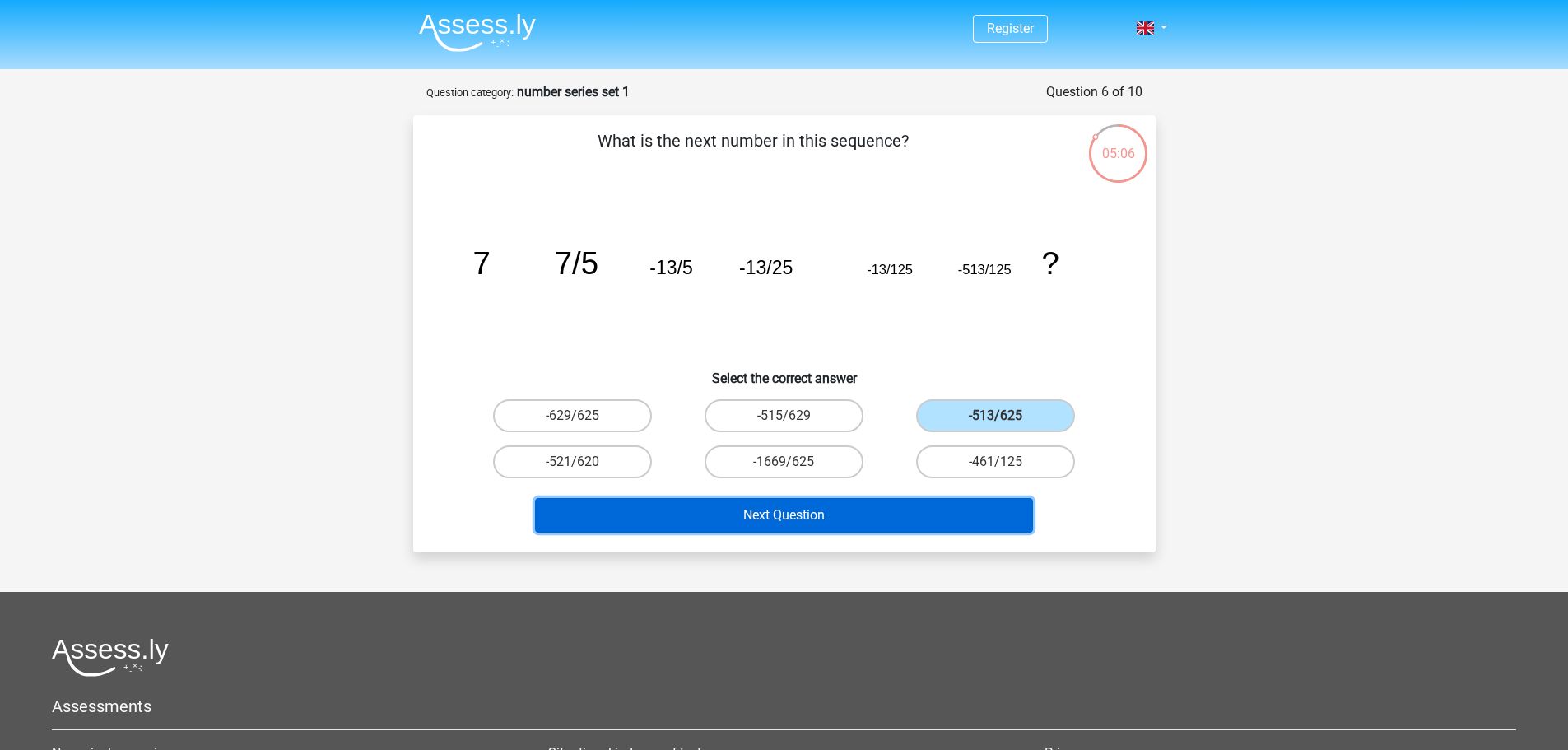
click at [877, 519] on button "Next Question" at bounding box center [784, 515] width 498 height 34
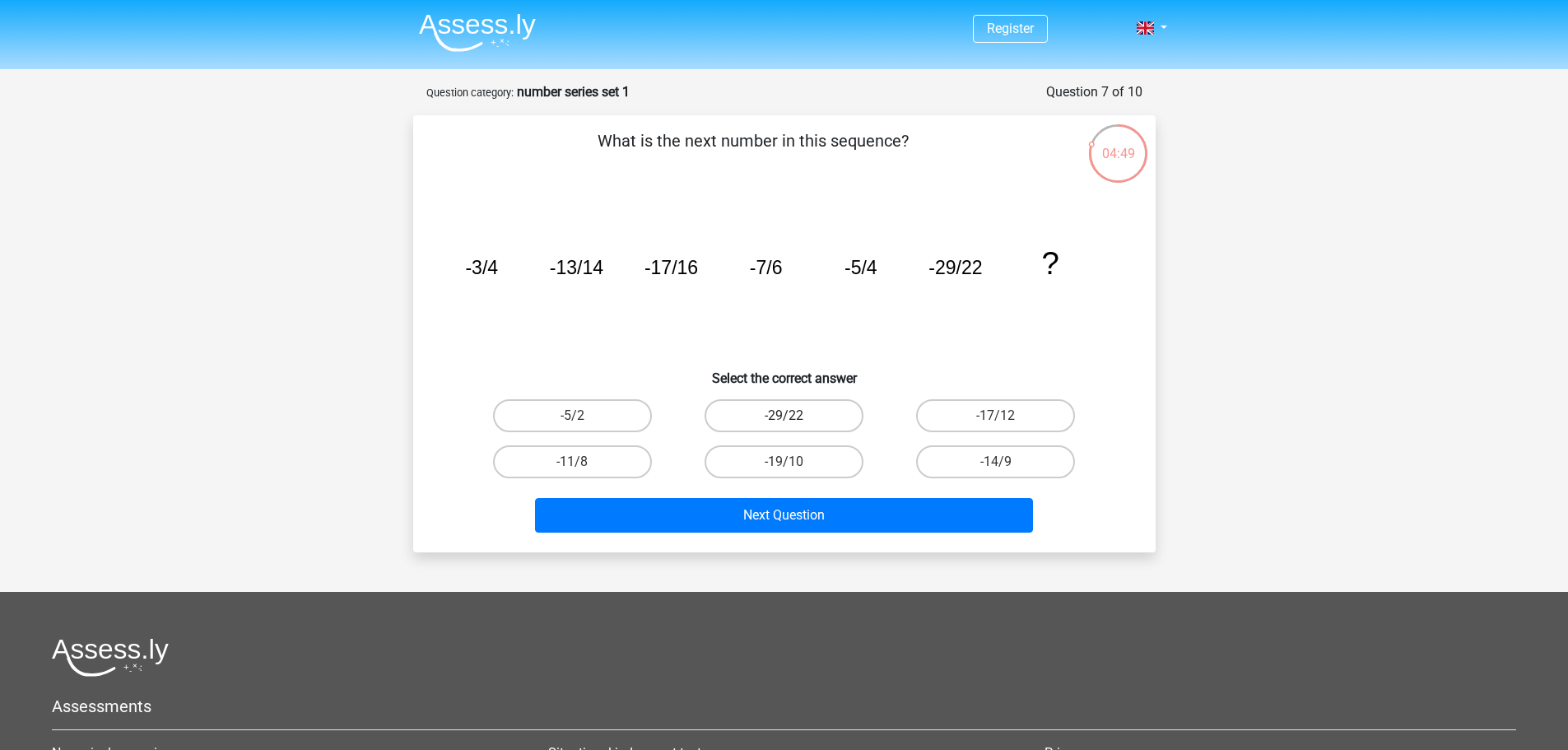
click at [813, 417] on label "-29/22" at bounding box center [784, 416] width 159 height 33
click at [795, 417] on input "-29/22" at bounding box center [789, 421] width 11 height 11
radio input "true"
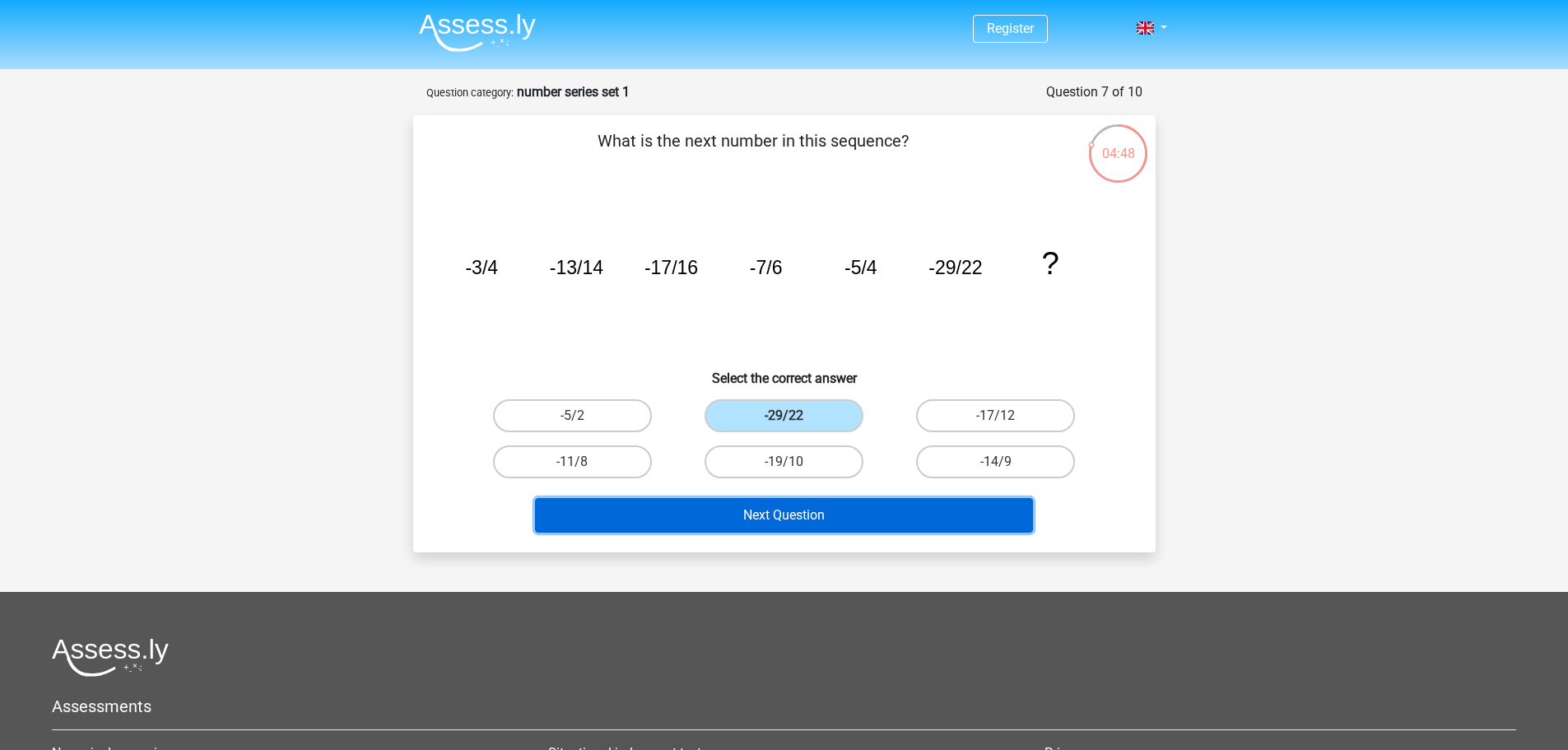
click at [821, 506] on button "Next Question" at bounding box center [784, 515] width 498 height 34
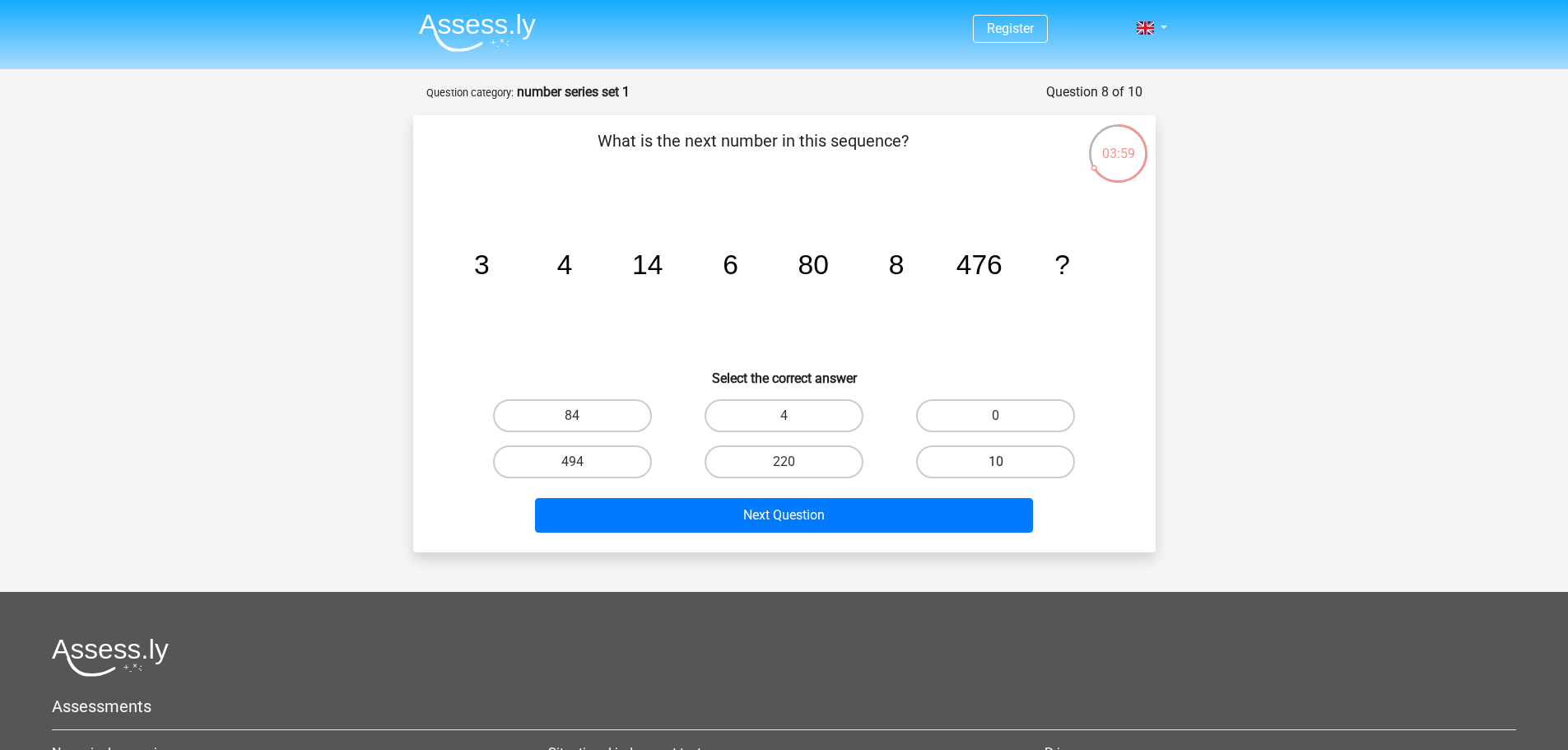
click at [991, 464] on label "10" at bounding box center [995, 462] width 159 height 33
click at [996, 464] on input "10" at bounding box center [1001, 467] width 11 height 11
radio input "true"
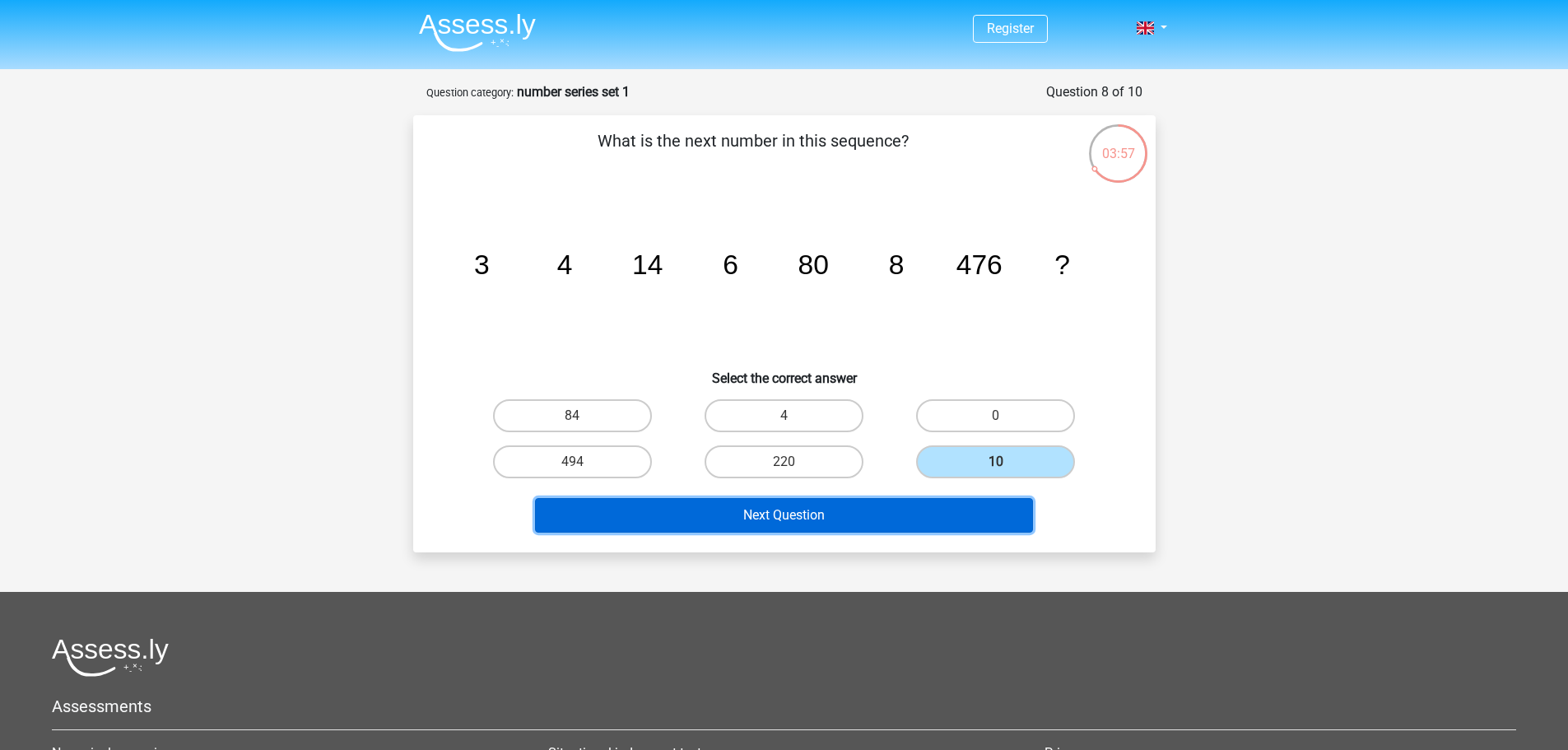
click at [879, 528] on button "Next Question" at bounding box center [784, 515] width 498 height 34
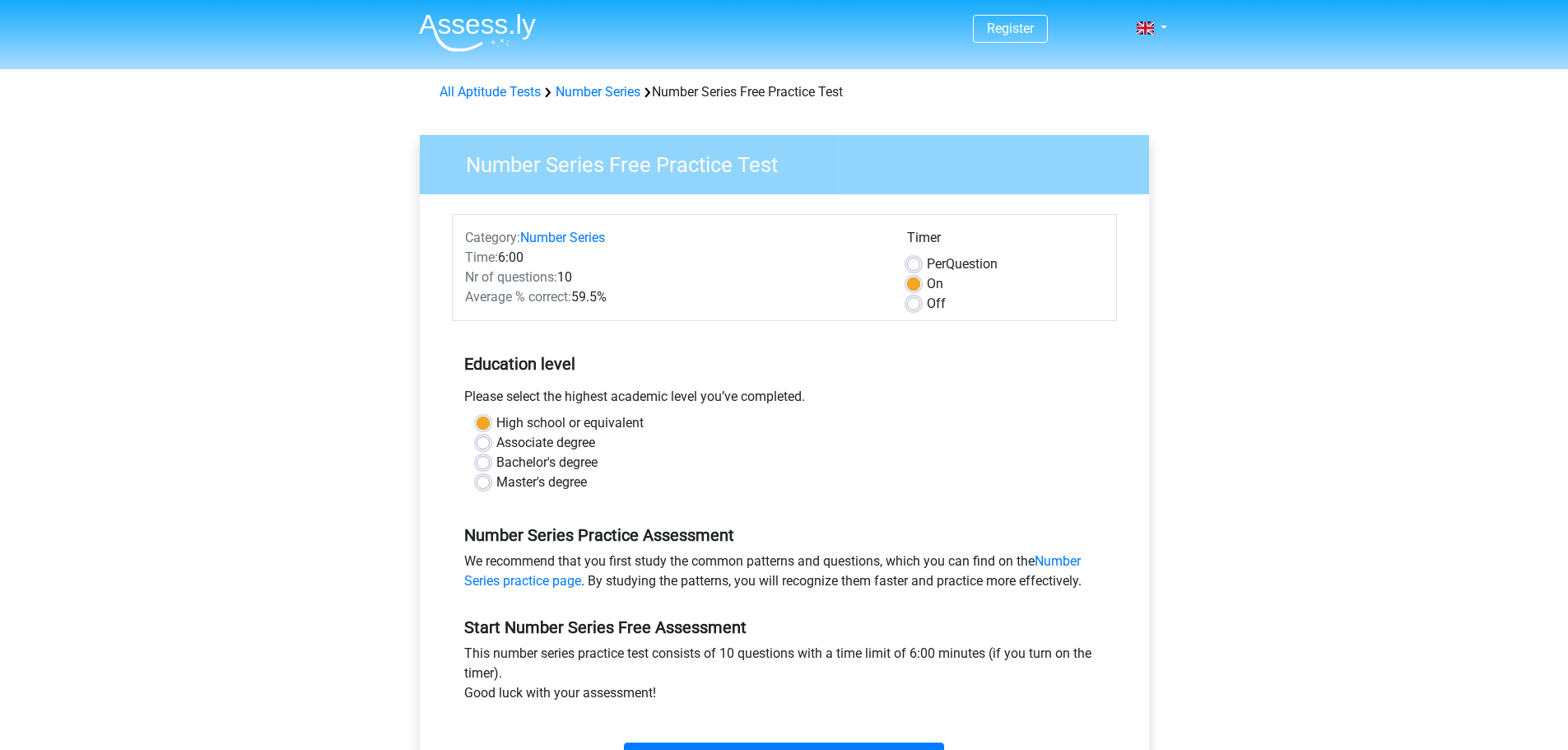
scroll to position [165, 0]
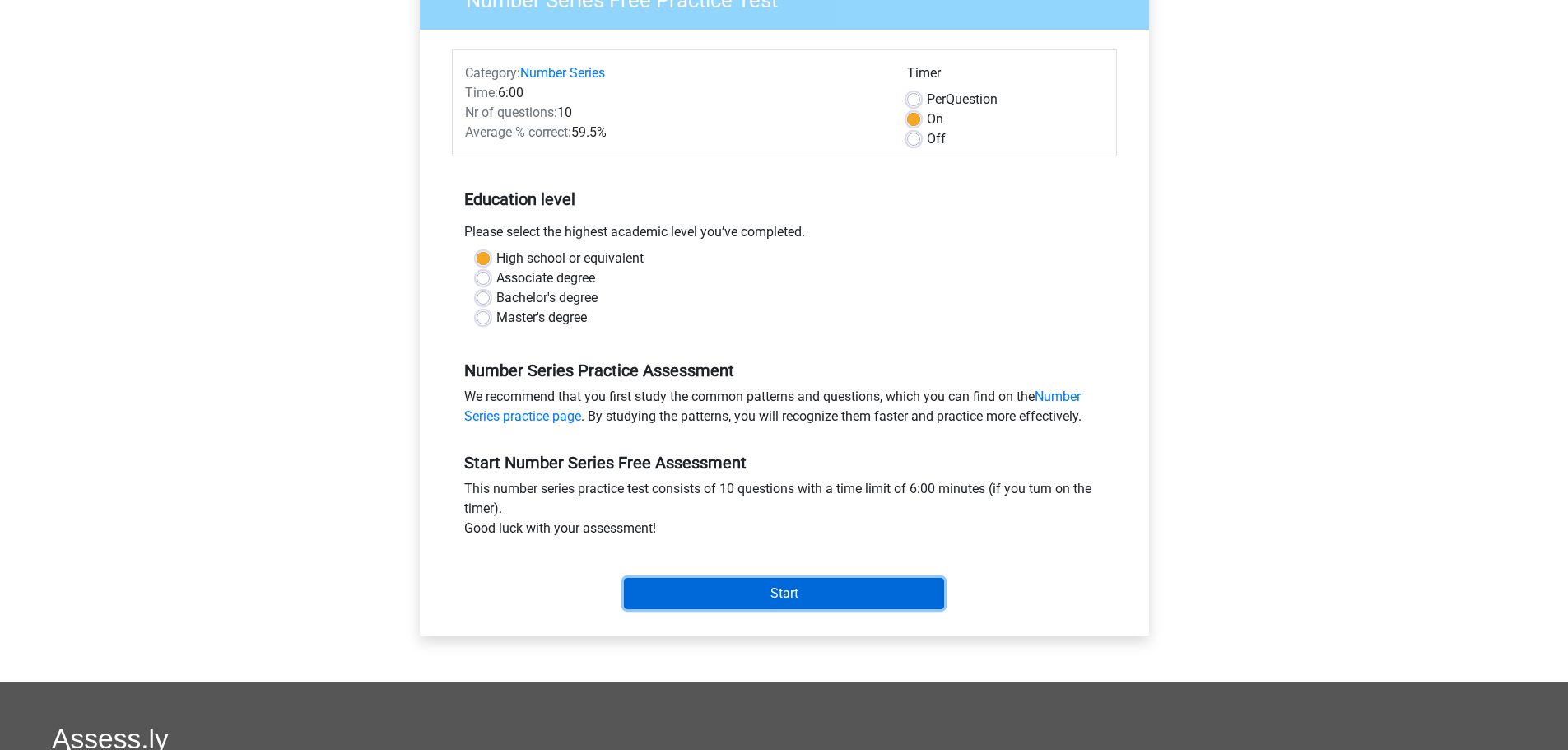
click at [669, 589] on input "Start" at bounding box center [784, 594] width 320 height 31
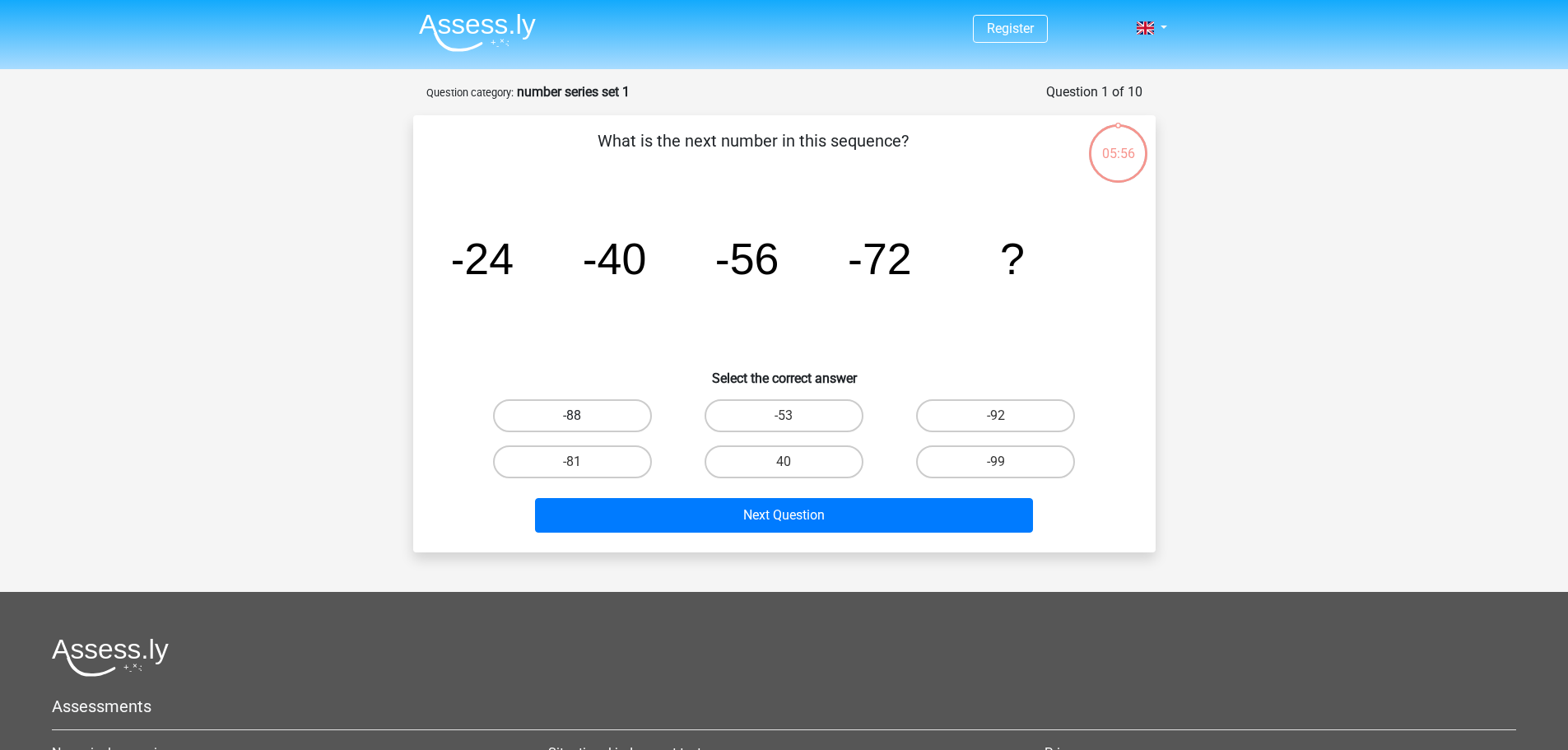
click at [588, 412] on label "-88" at bounding box center [572, 416] width 159 height 33
click at [583, 416] on input "-88" at bounding box center [577, 421] width 11 height 11
radio input "true"
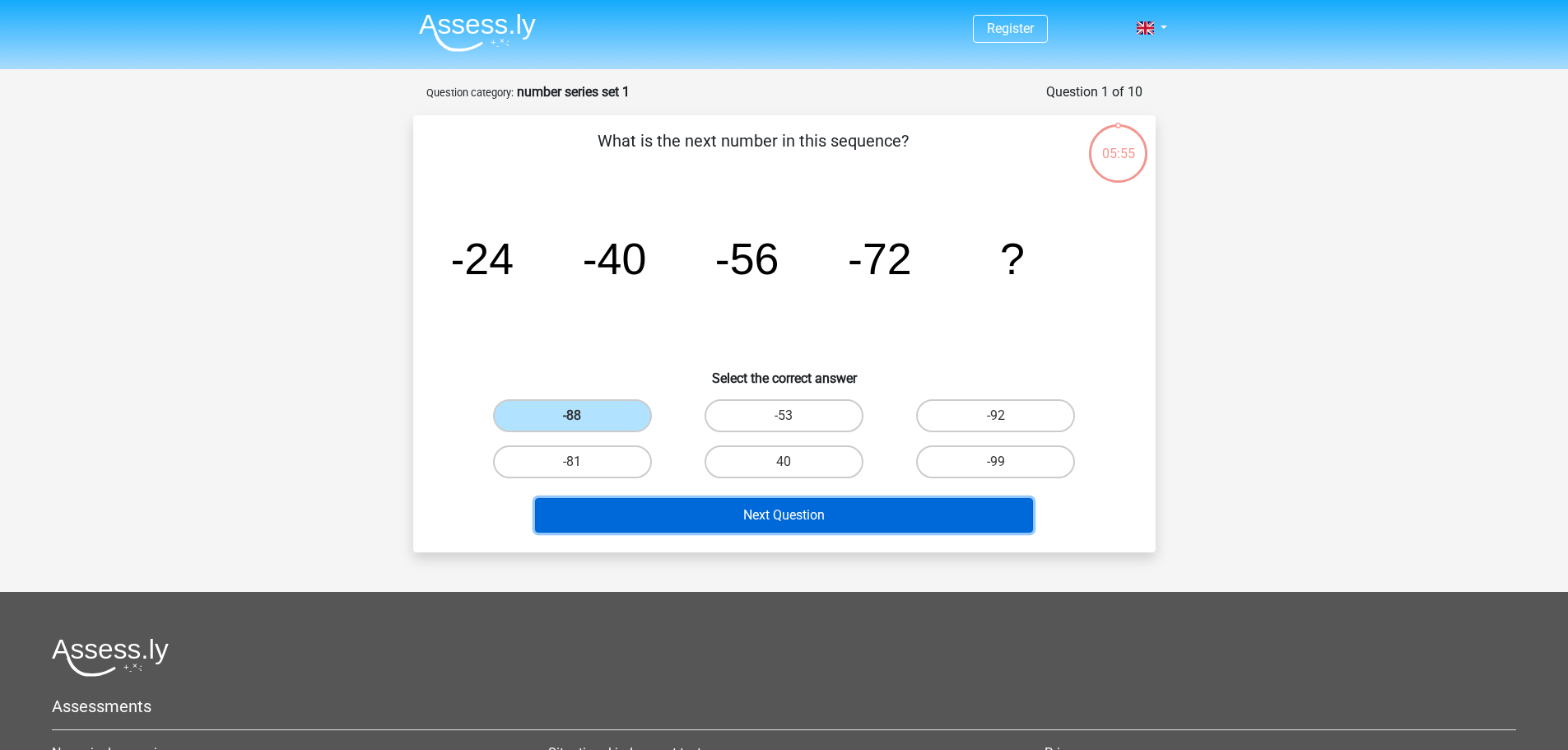
click at [680, 517] on button "Next Question" at bounding box center [784, 515] width 498 height 34
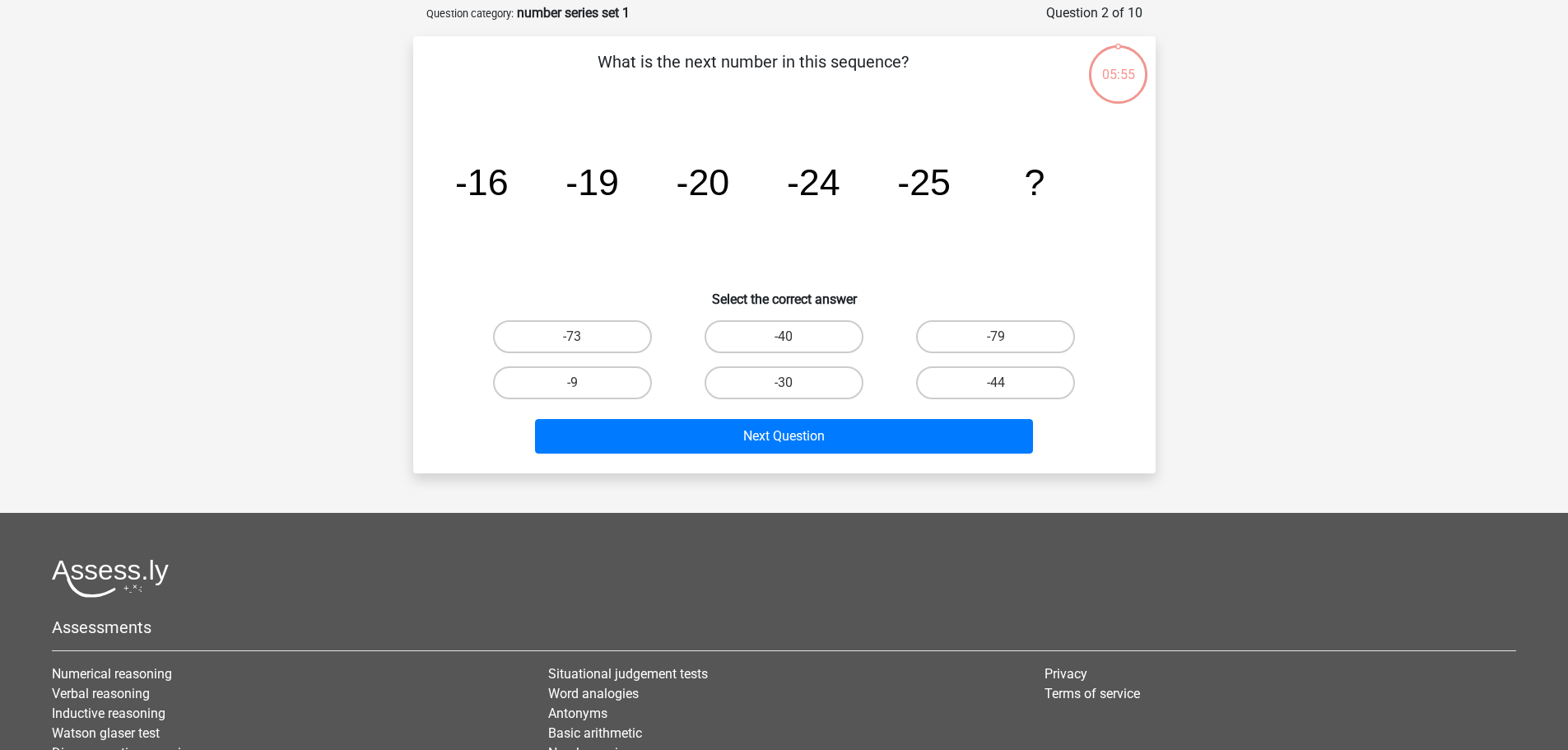
scroll to position [82, 0]
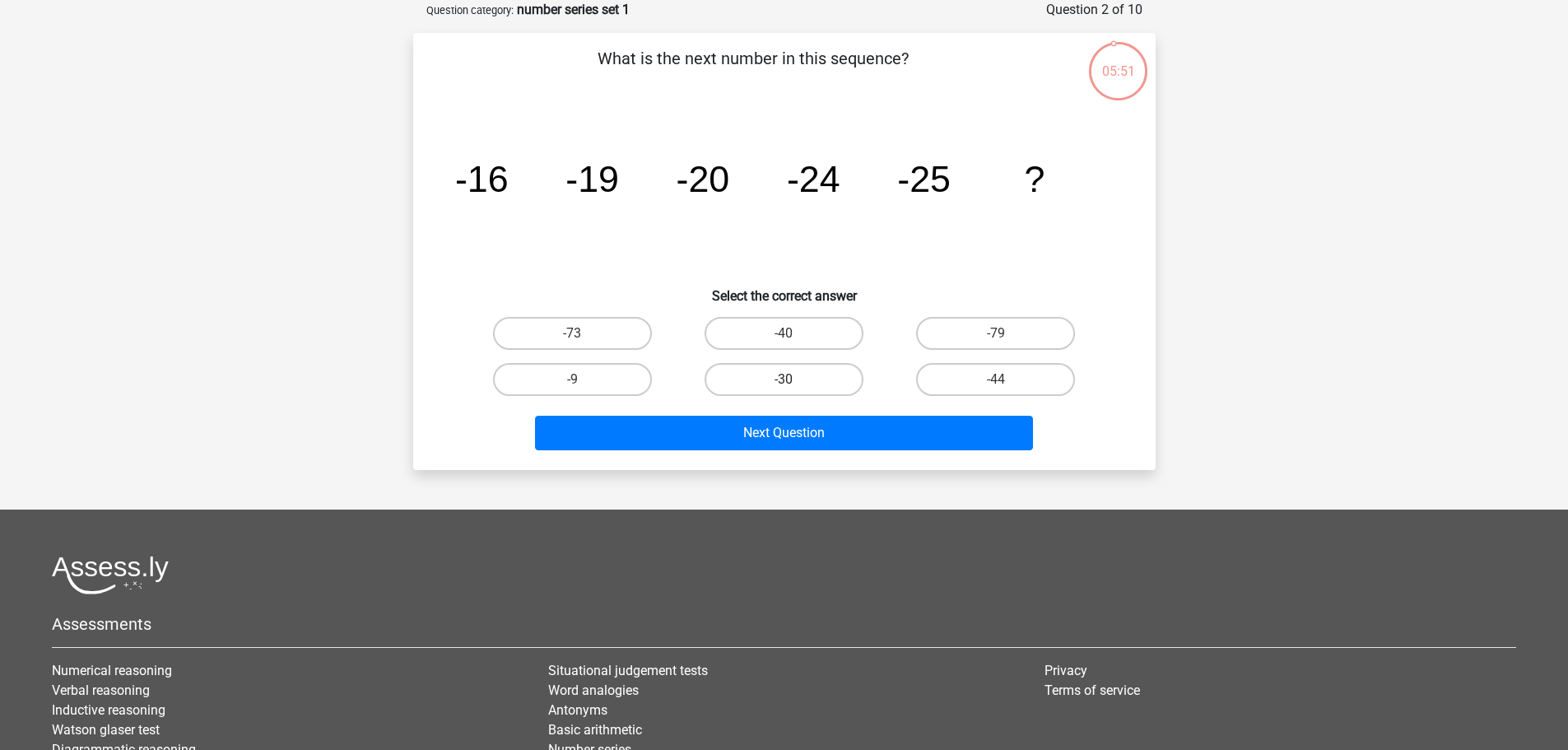
click at [779, 384] on label "-30" at bounding box center [784, 380] width 159 height 33
click at [784, 384] on input "-30" at bounding box center [789, 385] width 11 height 11
radio input "true"
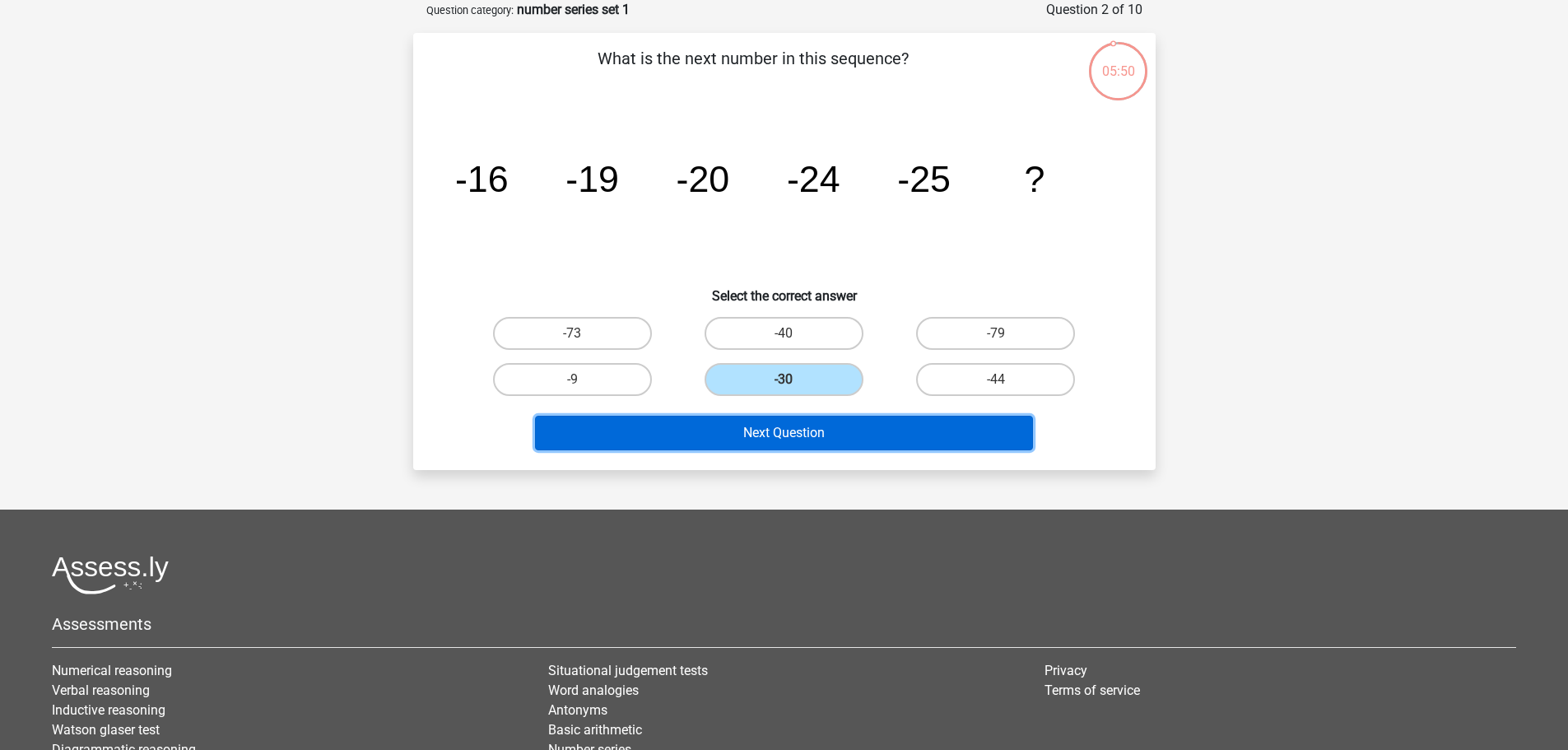
click at [773, 434] on button "Next Question" at bounding box center [784, 433] width 498 height 34
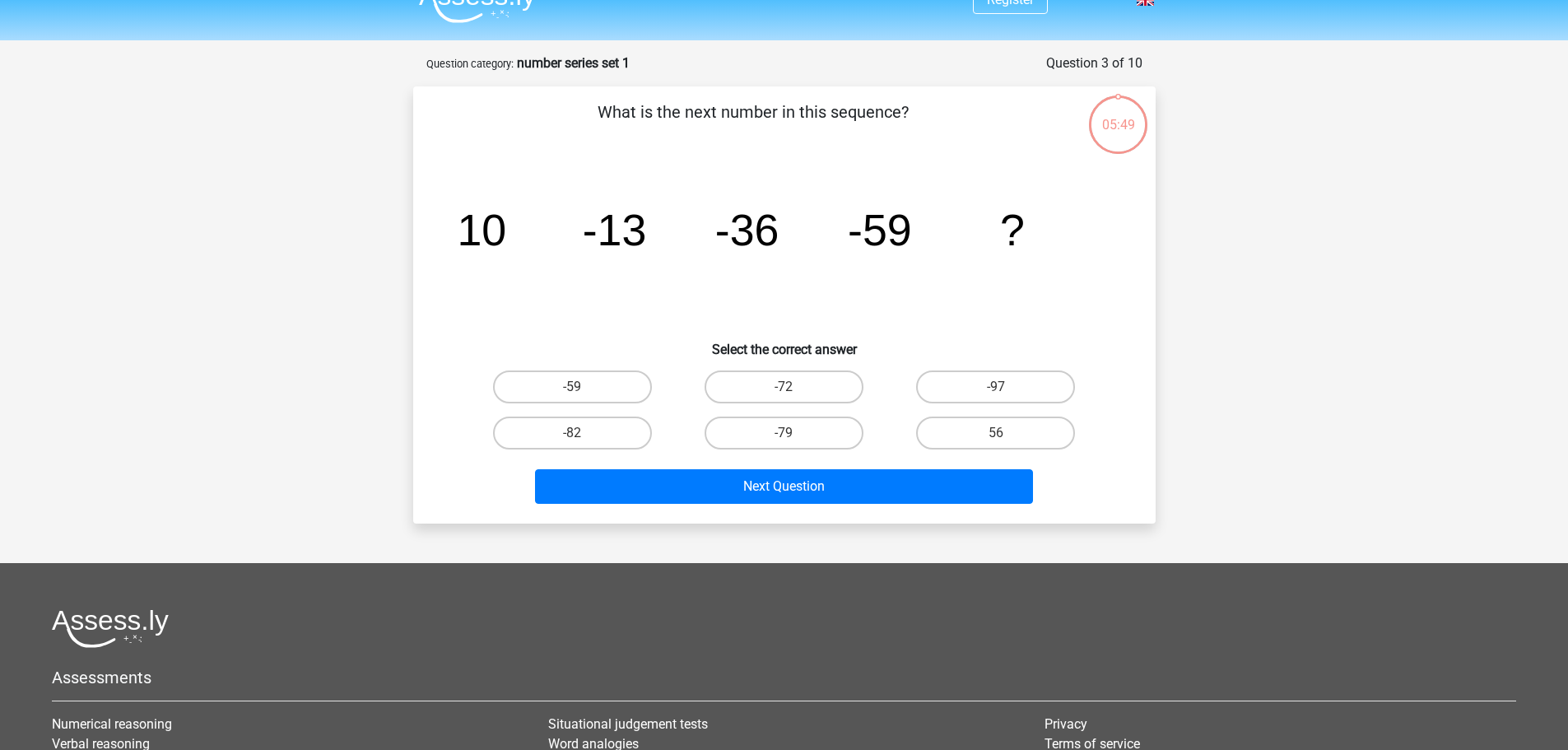
scroll to position [0, 0]
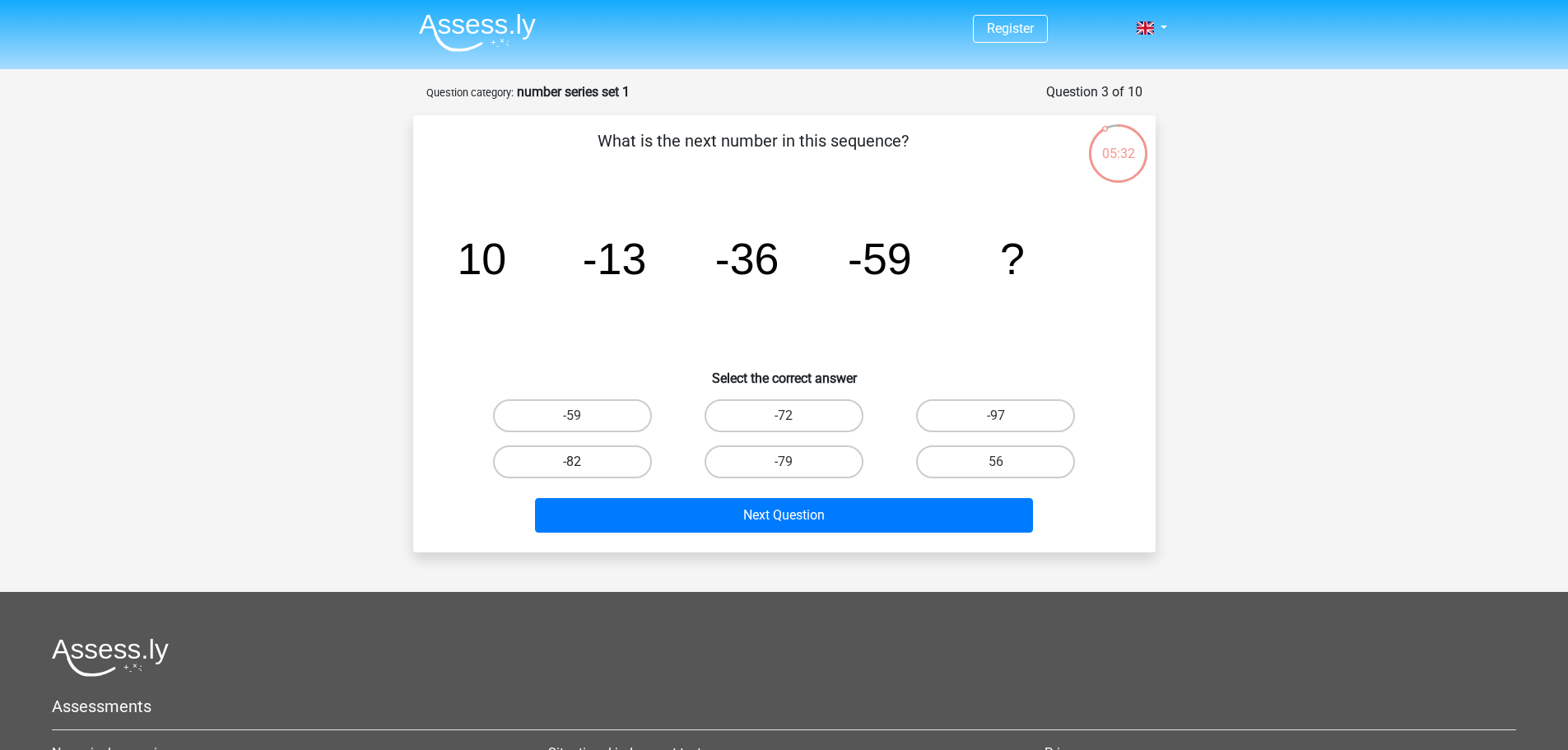
click at [614, 462] on label "-82" at bounding box center [572, 462] width 159 height 33
click at [583, 462] on input "-82" at bounding box center [577, 467] width 11 height 11
radio input "true"
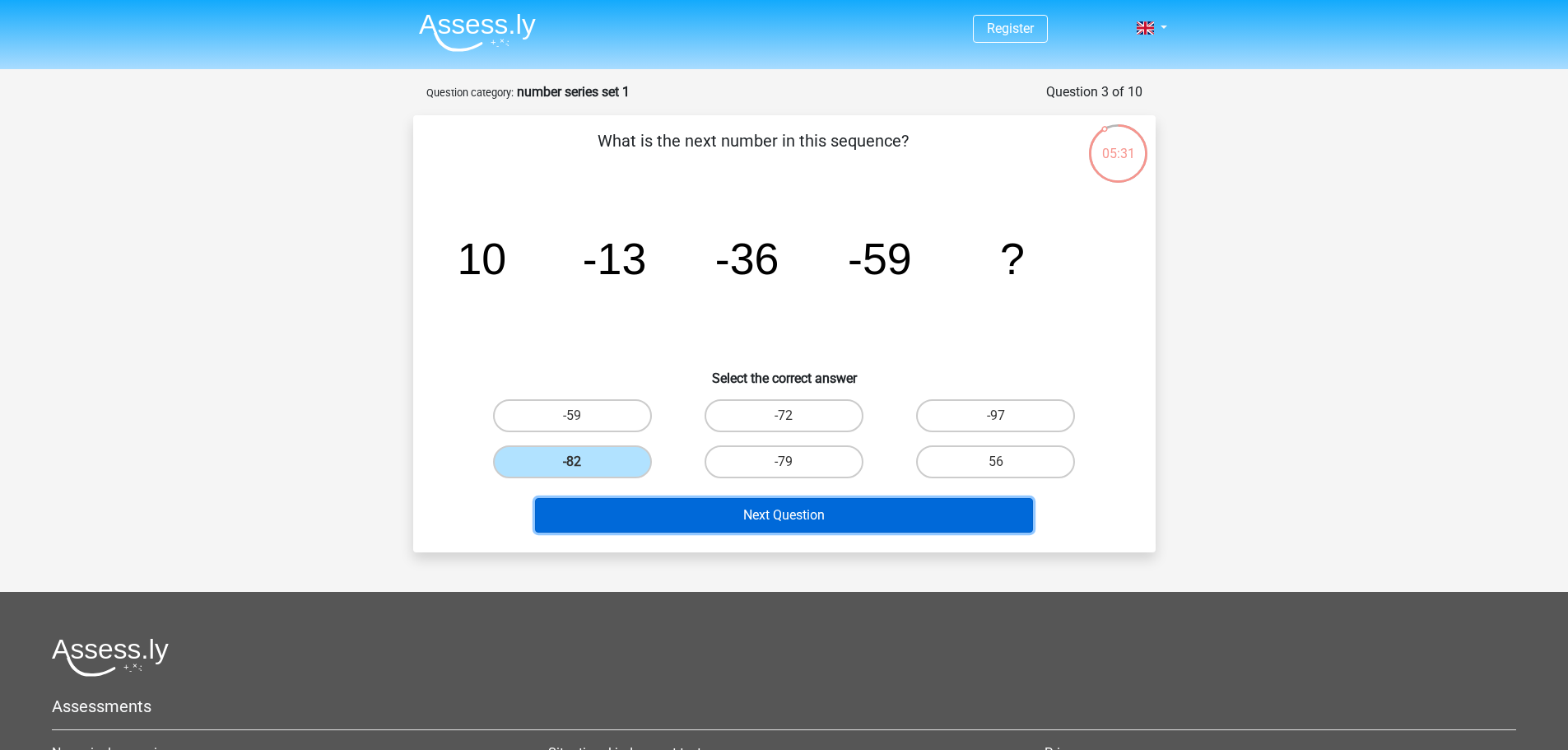
click at [677, 521] on button "Next Question" at bounding box center [784, 515] width 498 height 34
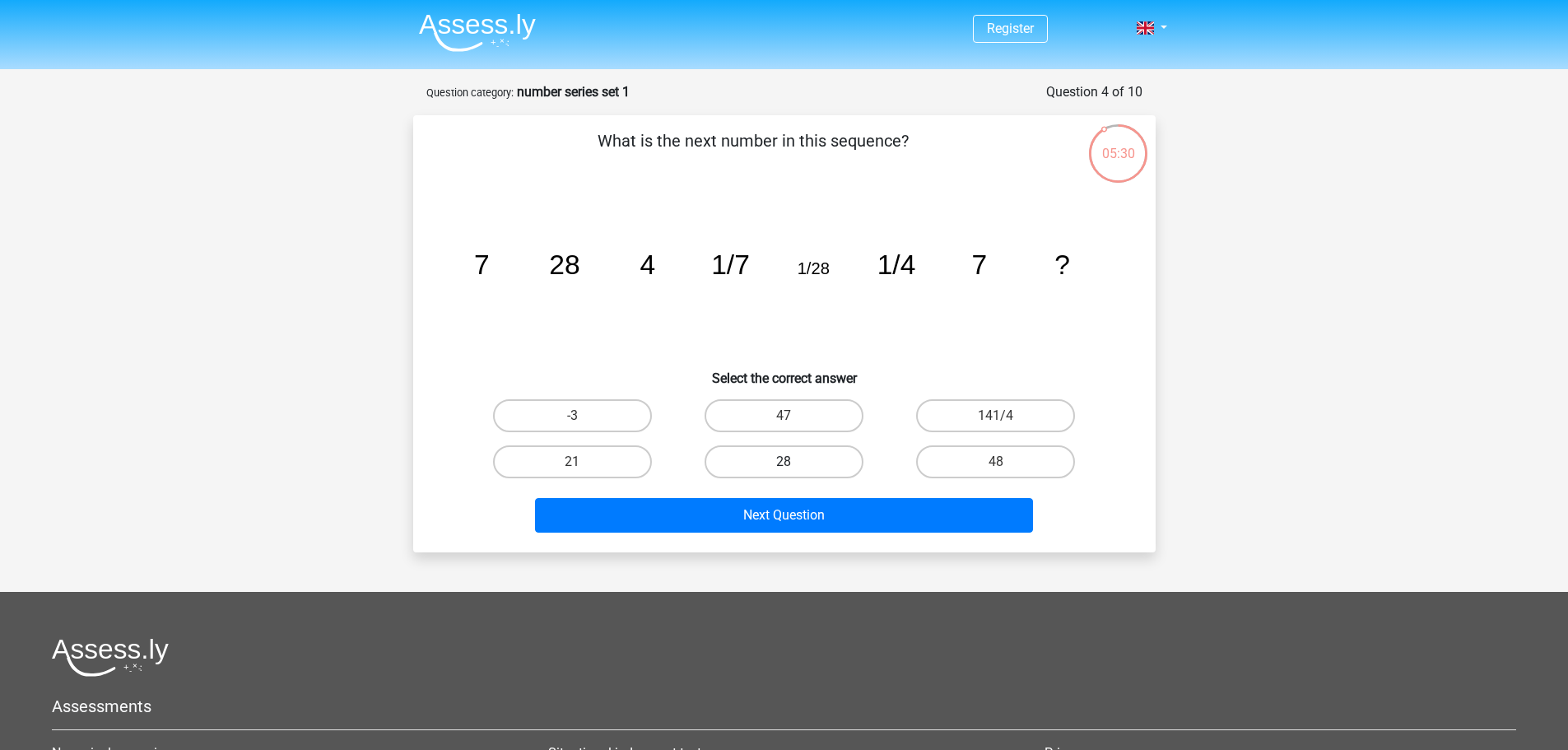
click at [813, 459] on label "28" at bounding box center [784, 462] width 159 height 33
click at [795, 462] on input "28" at bounding box center [789, 467] width 11 height 11
radio input "true"
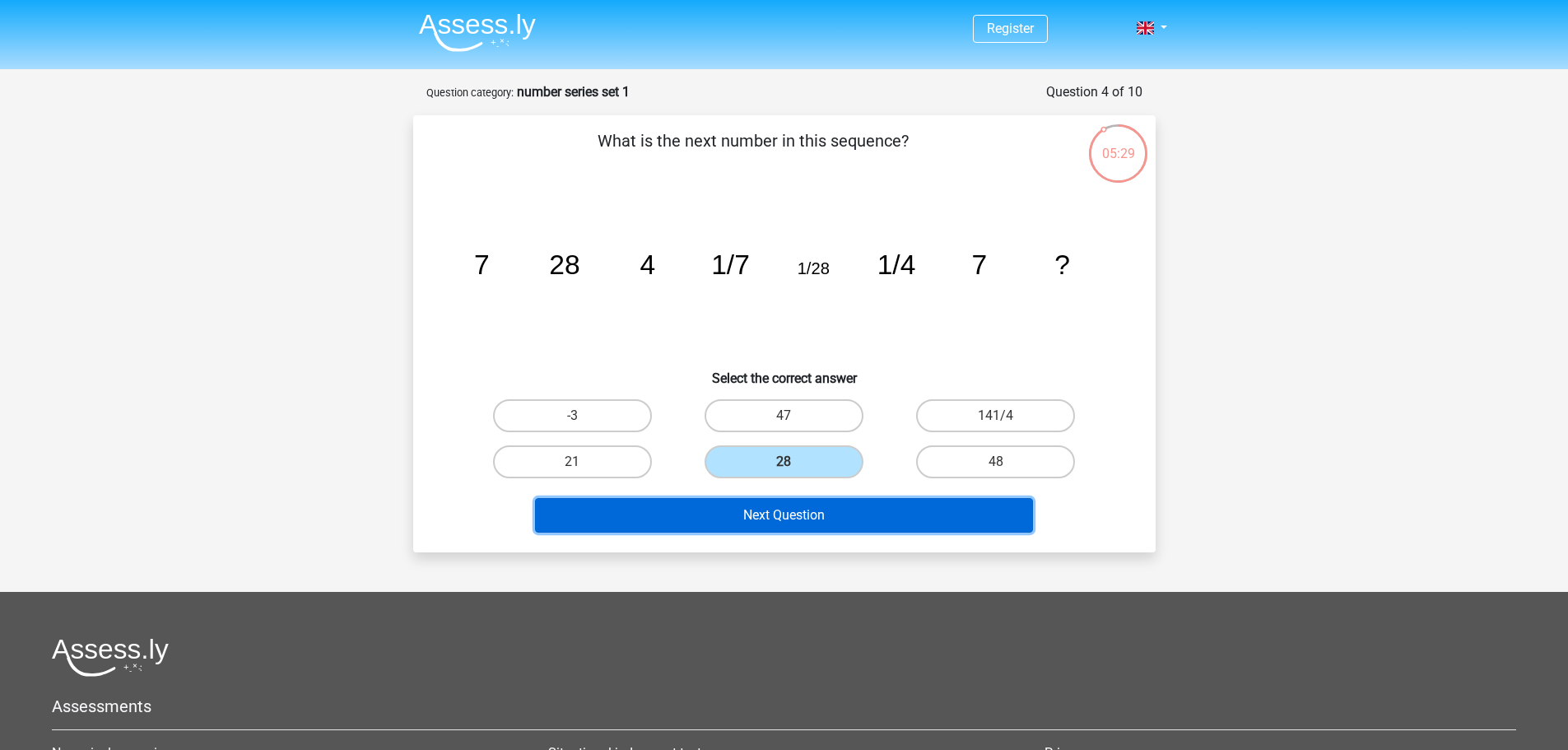
click at [823, 498] on button "Next Question" at bounding box center [784, 515] width 498 height 34
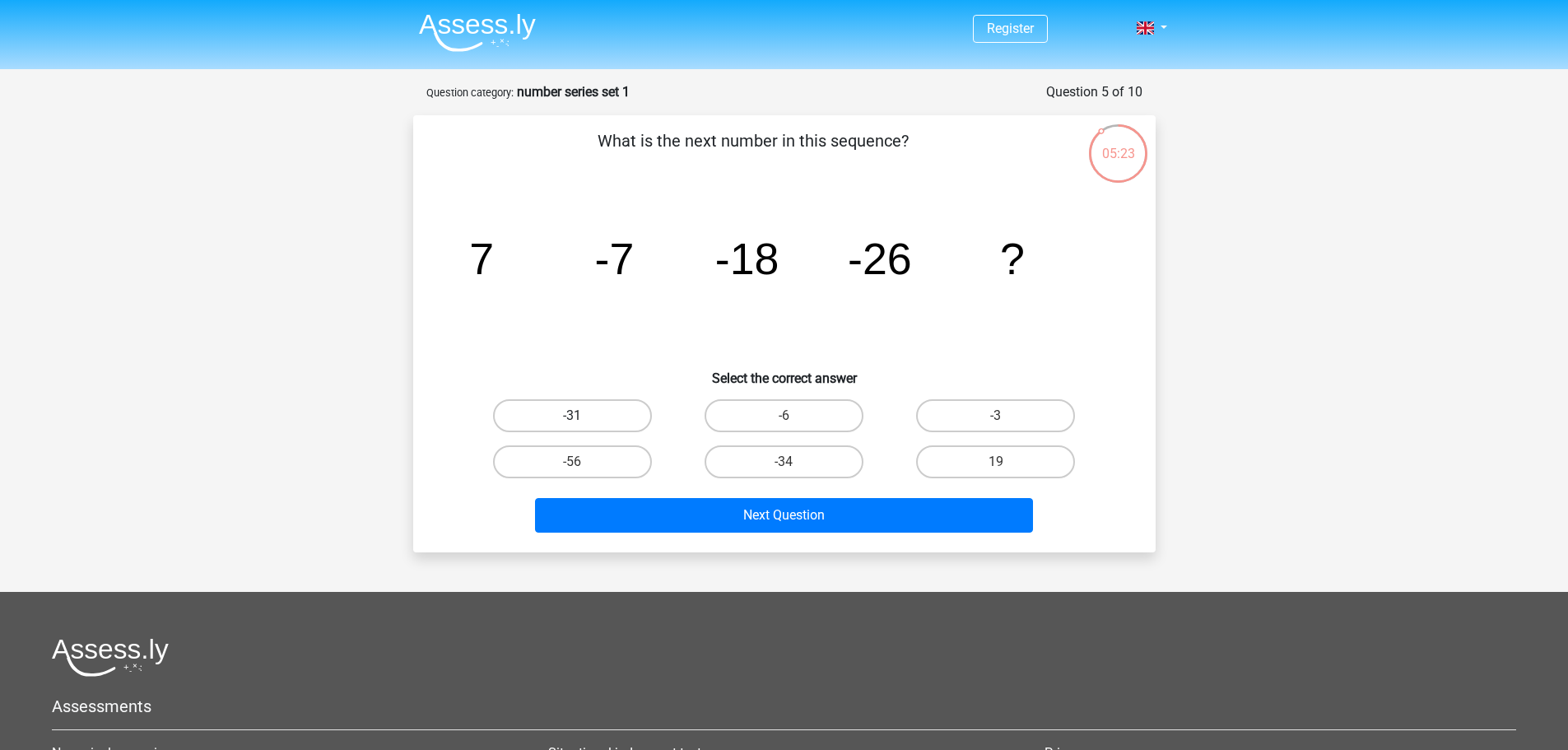
click at [605, 409] on label "-31" at bounding box center [572, 416] width 159 height 33
click at [583, 416] on input "-31" at bounding box center [577, 421] width 11 height 11
radio input "true"
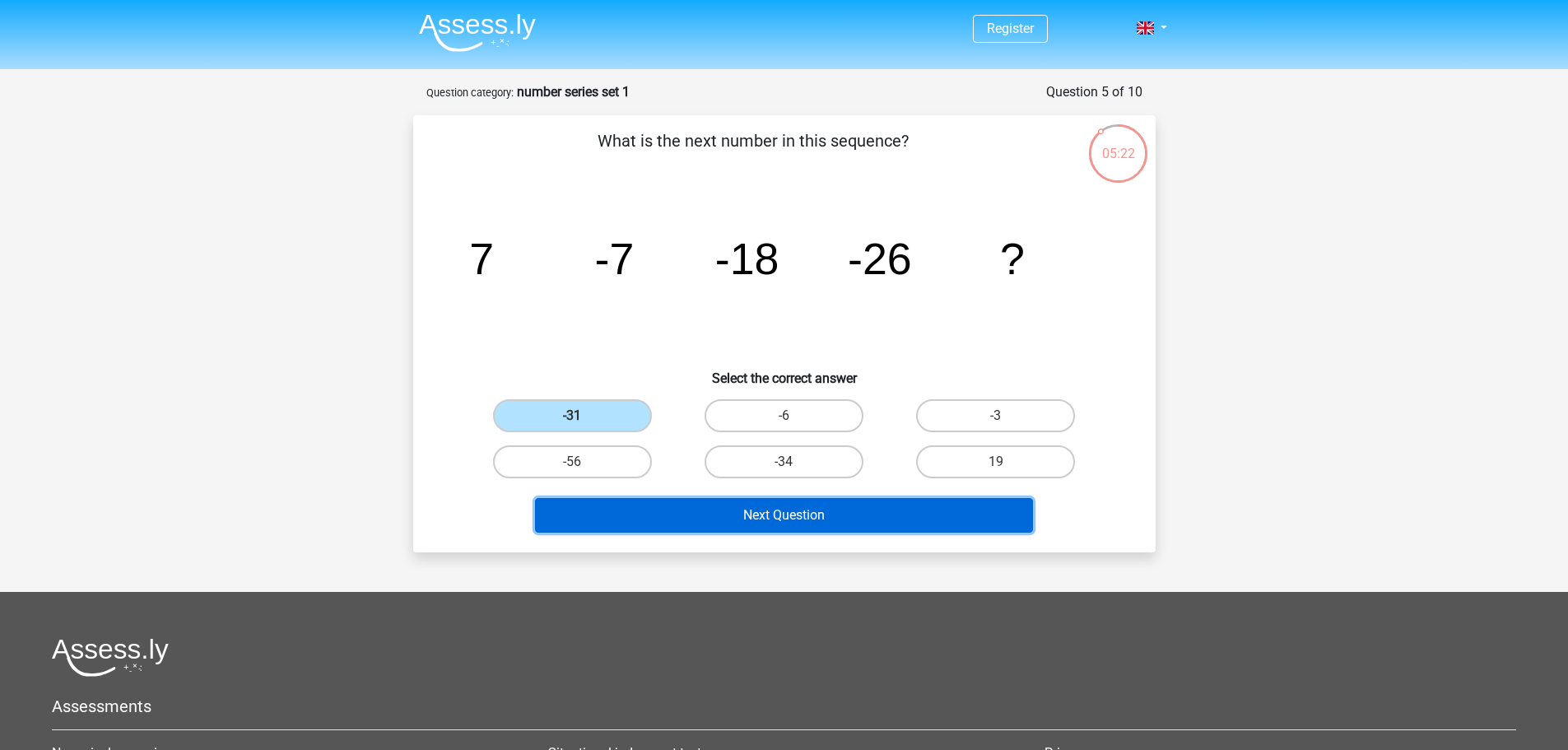
click at [722, 523] on button "Next Question" at bounding box center [784, 515] width 498 height 34
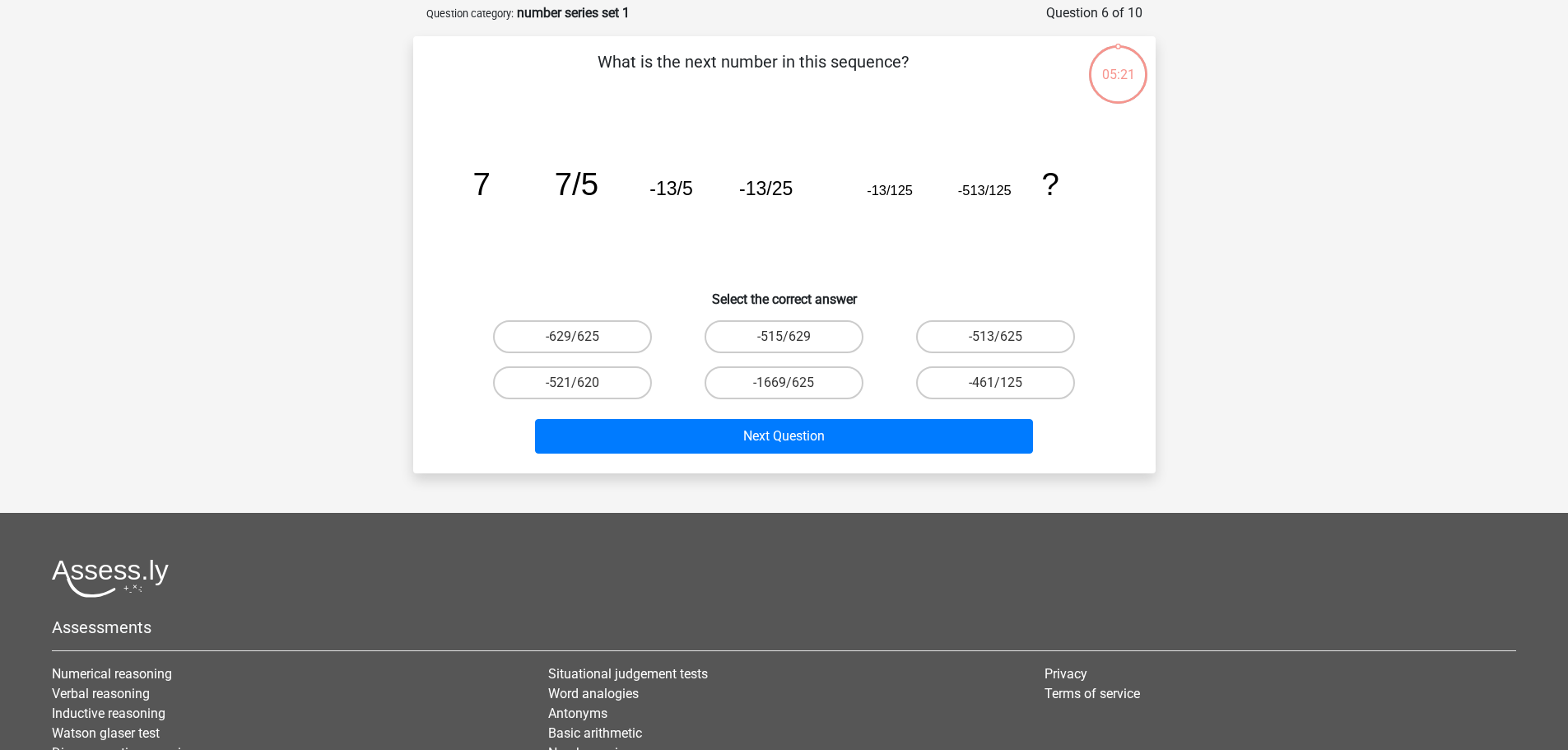
scroll to position [82, 0]
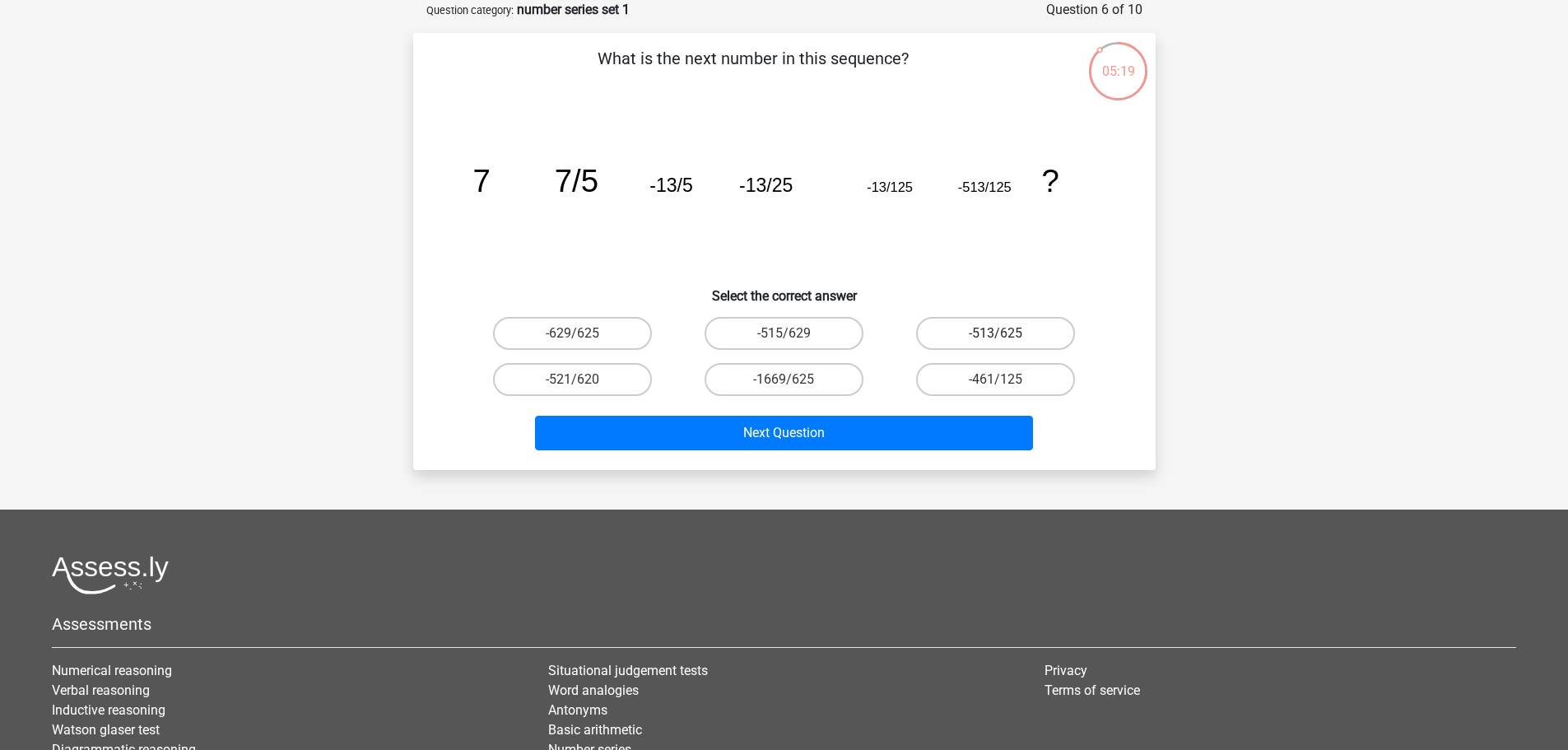
click at [1025, 336] on label "-513/625" at bounding box center [995, 334] width 159 height 33
click at [1007, 336] on input "-513/625" at bounding box center [1001, 338] width 11 height 11
radio input "true"
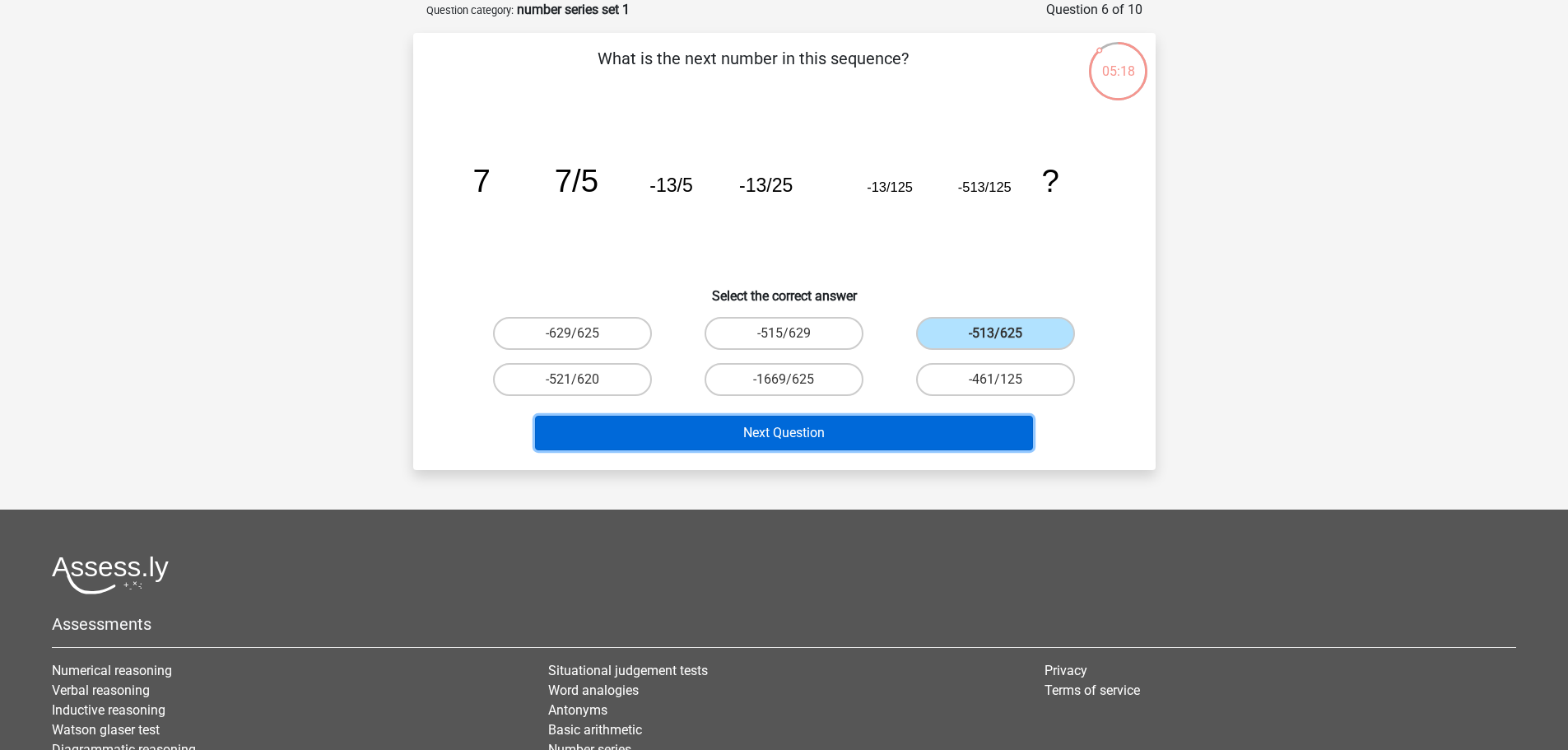
click at [846, 438] on button "Next Question" at bounding box center [784, 433] width 498 height 34
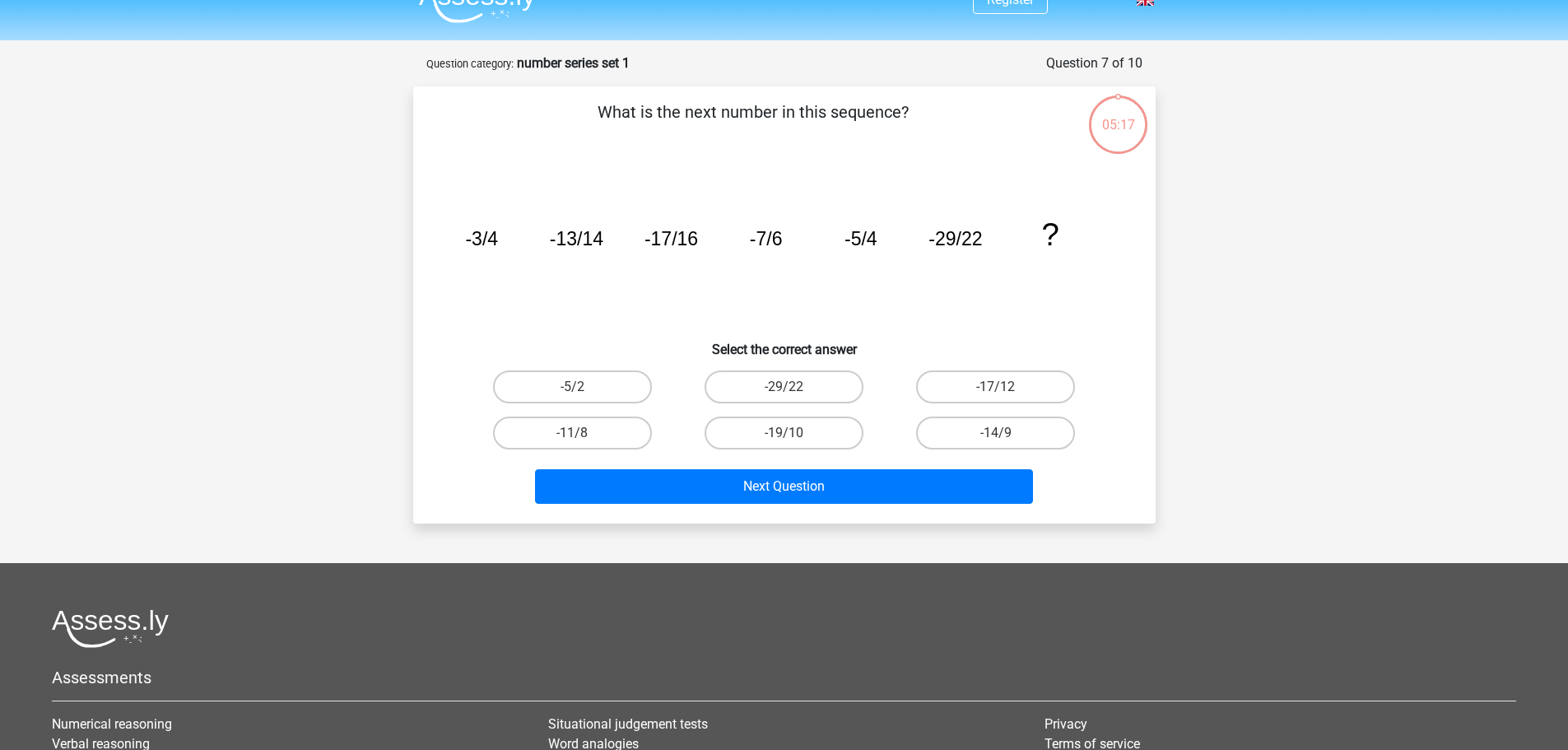
scroll to position [0, 0]
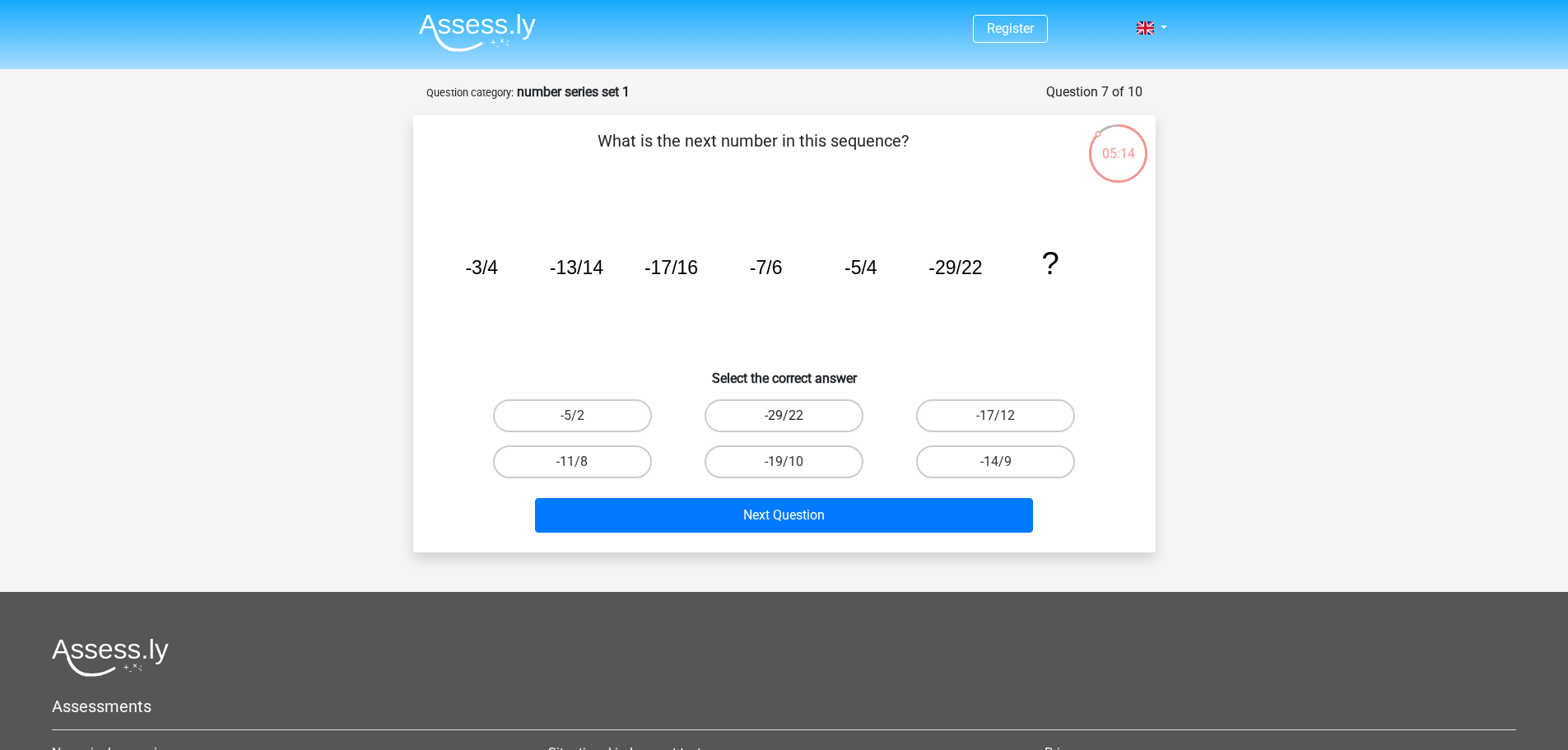
click at [800, 404] on label "-29/22" at bounding box center [784, 416] width 159 height 33
click at [795, 416] on input "-29/22" at bounding box center [789, 421] width 11 height 11
radio input "true"
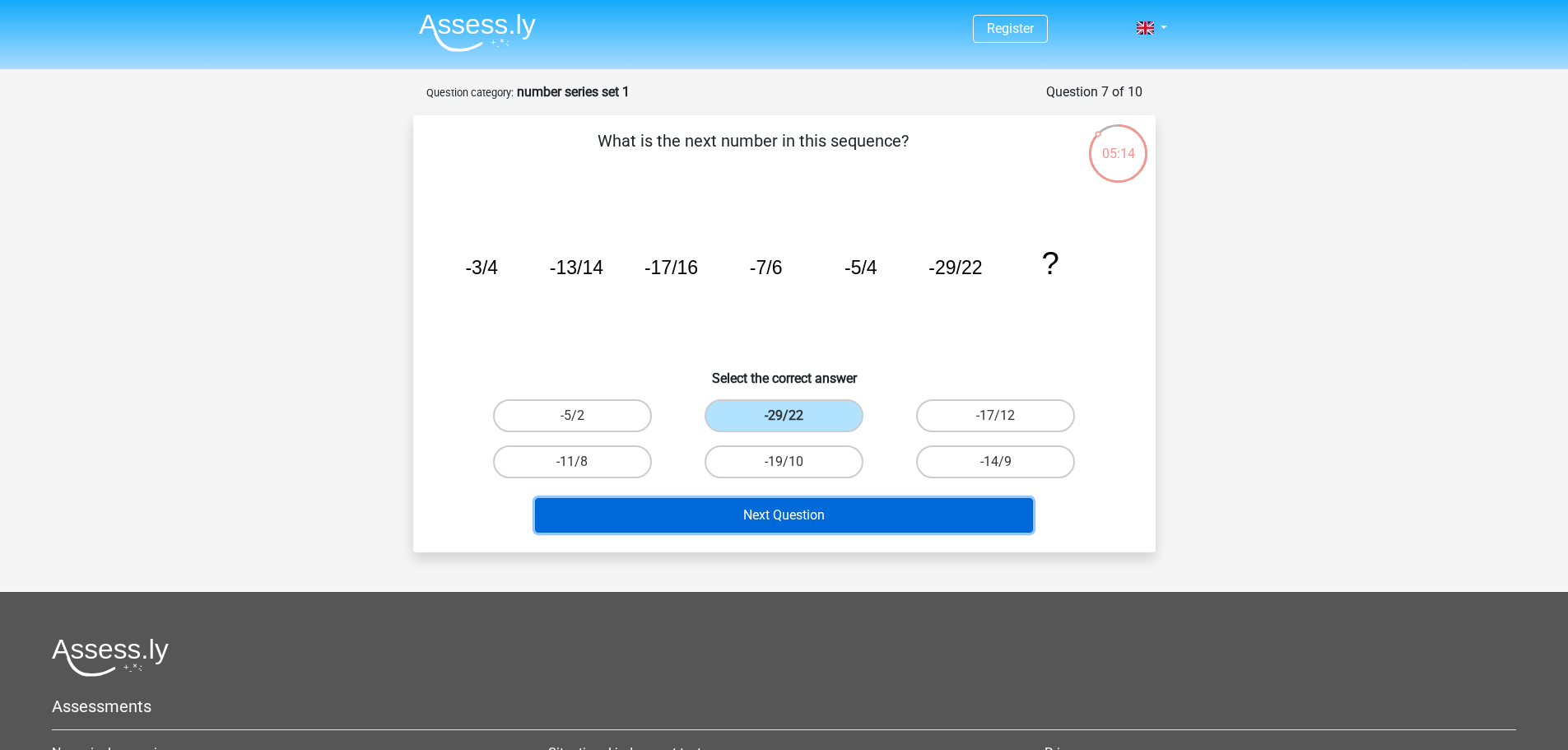
click at [795, 516] on button "Next Question" at bounding box center [784, 515] width 498 height 34
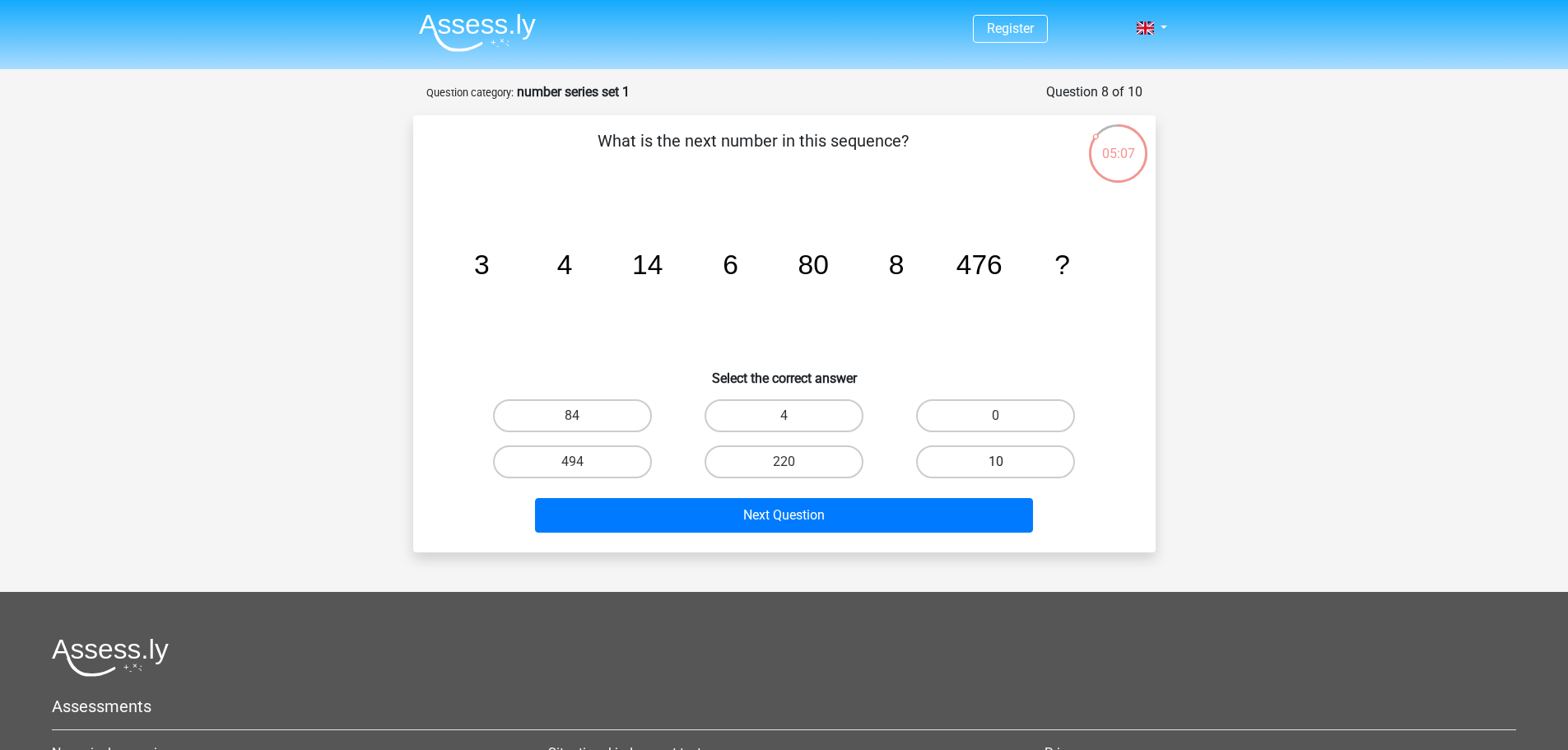
click at [1030, 458] on label "10" at bounding box center [995, 462] width 159 height 33
click at [1007, 462] on input "10" at bounding box center [1001, 467] width 11 height 11
radio input "true"
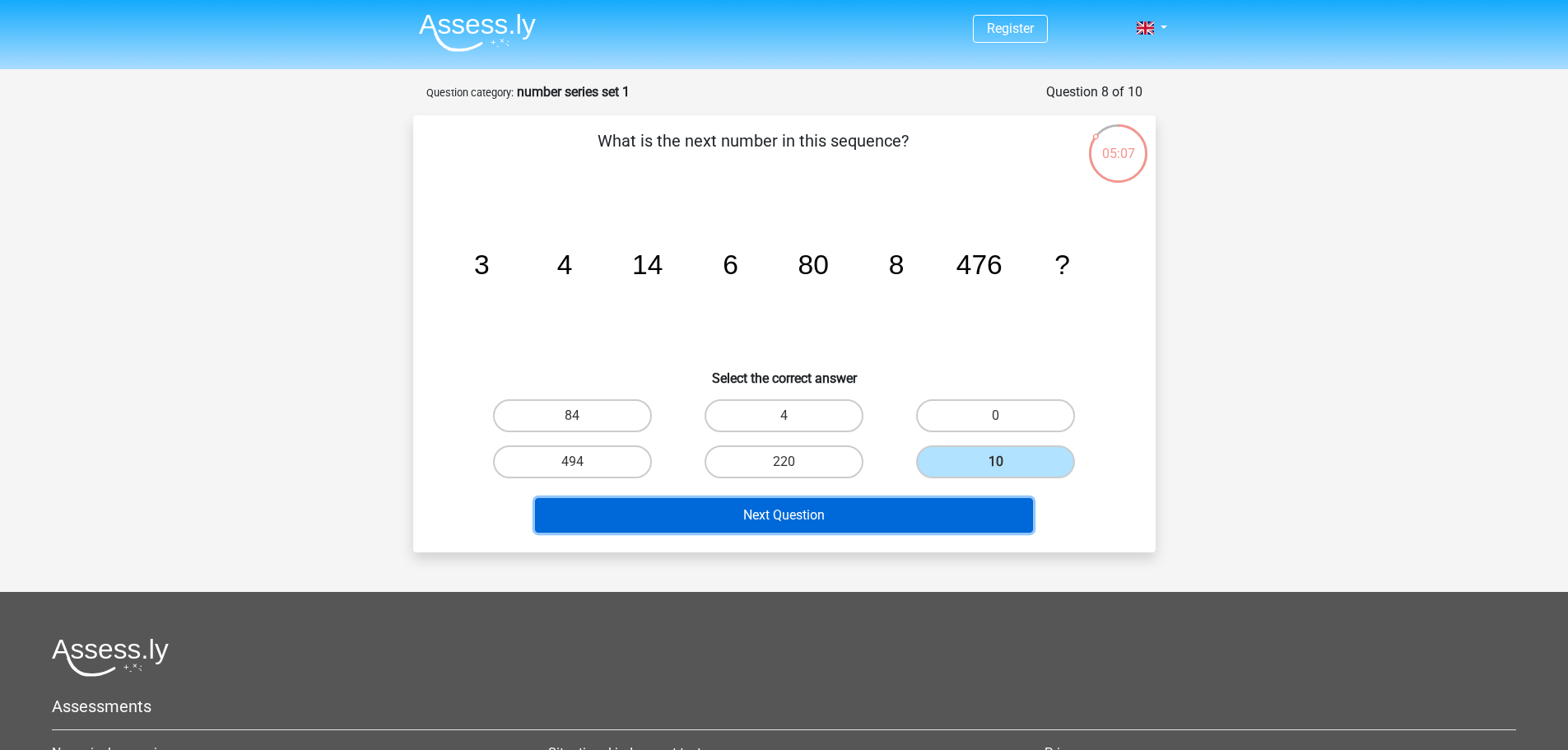
click at [928, 521] on button "Next Question" at bounding box center [784, 515] width 498 height 34
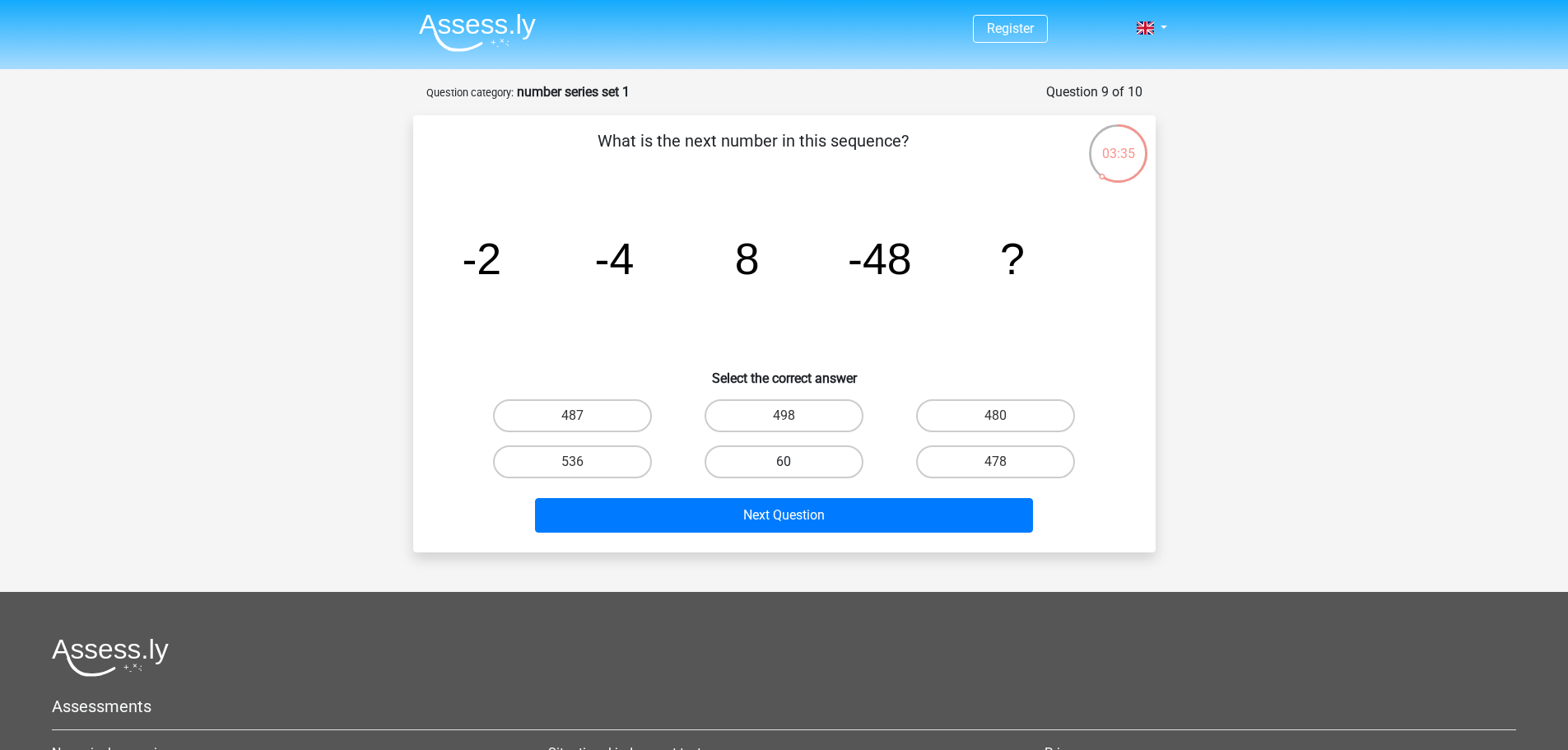
click at [779, 454] on label "60" at bounding box center [784, 462] width 159 height 33
click at [784, 462] on input "60" at bounding box center [789, 467] width 11 height 11
radio input "true"
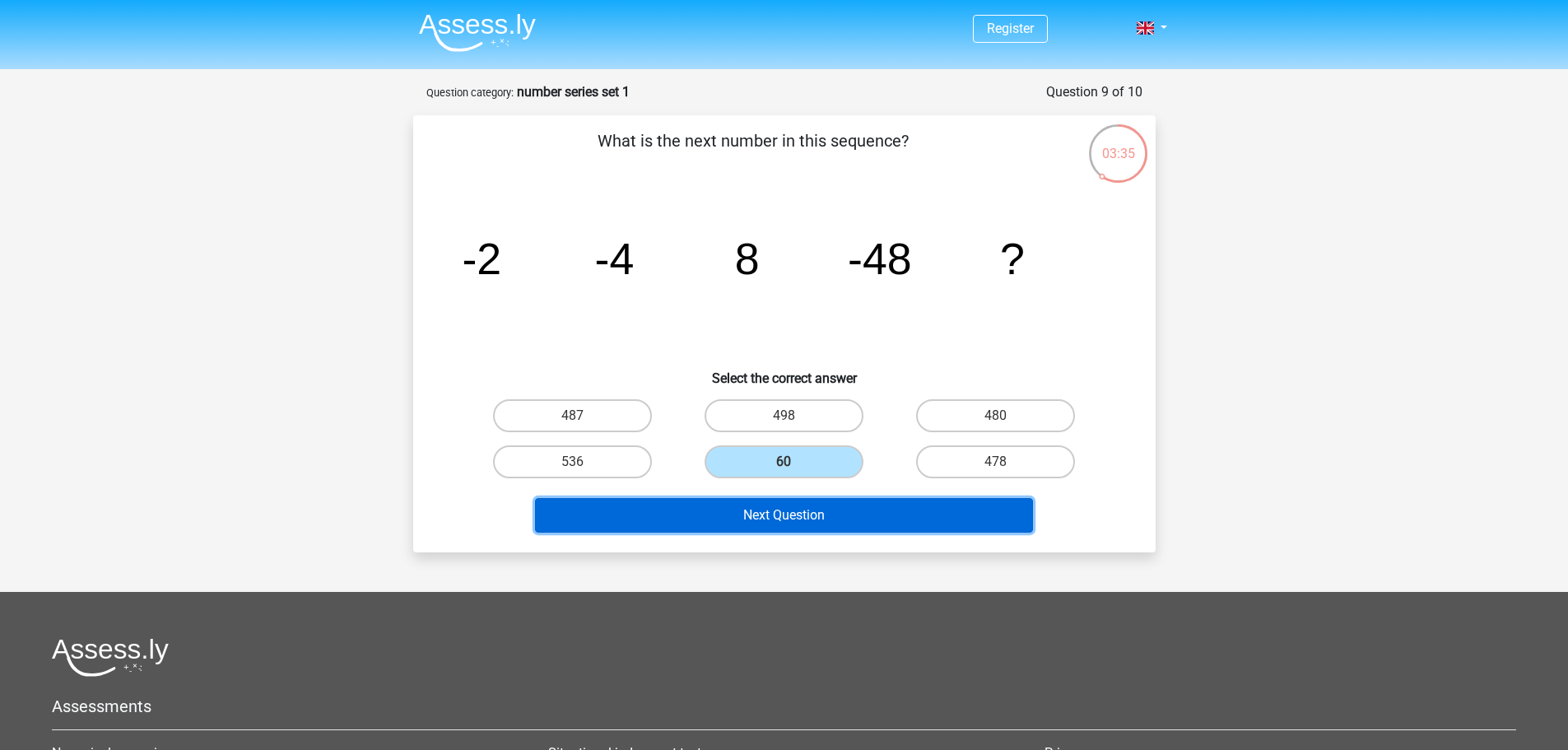
click at [788, 510] on button "Next Question" at bounding box center [784, 515] width 498 height 34
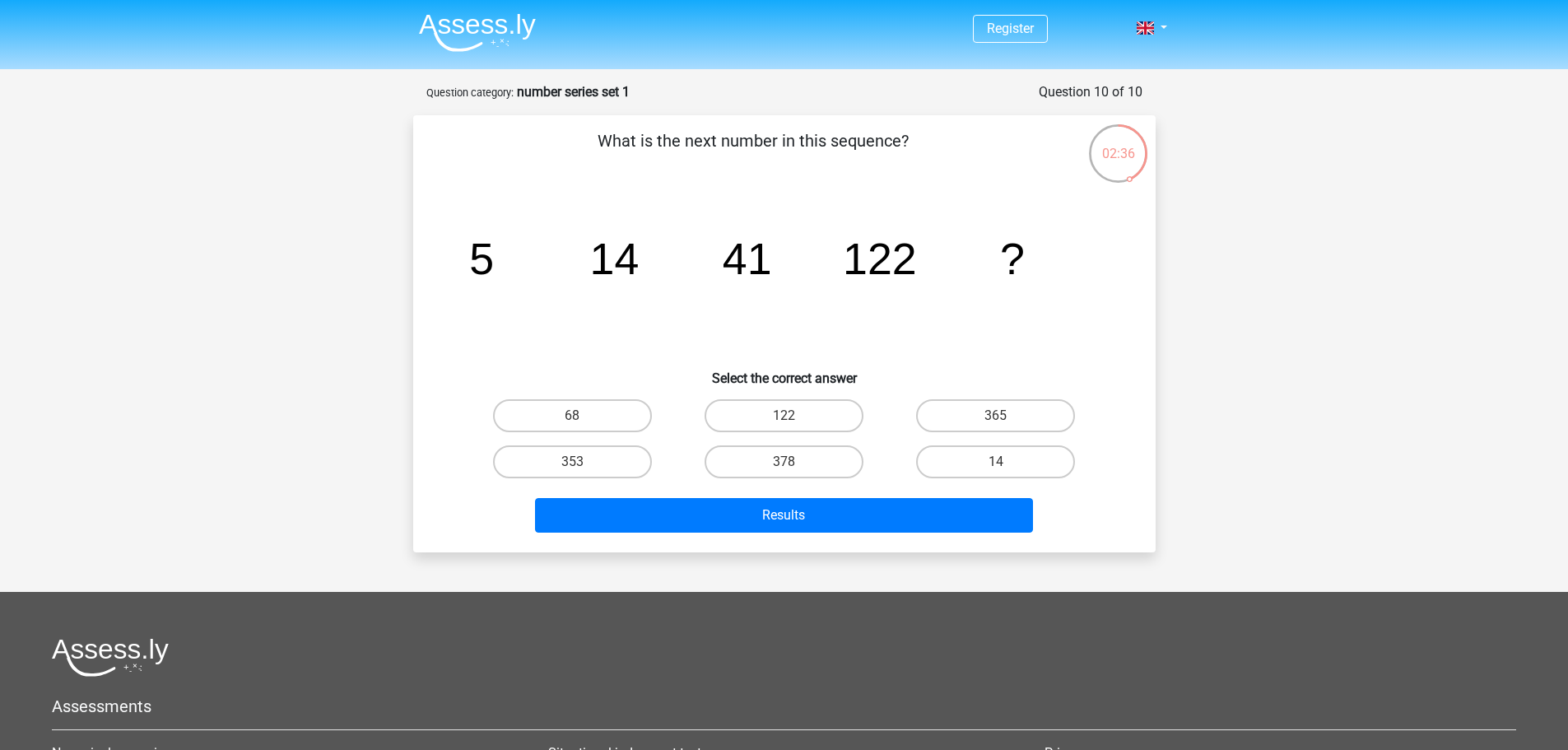
click at [788, 423] on input "122" at bounding box center [789, 421] width 11 height 11
radio input "true"
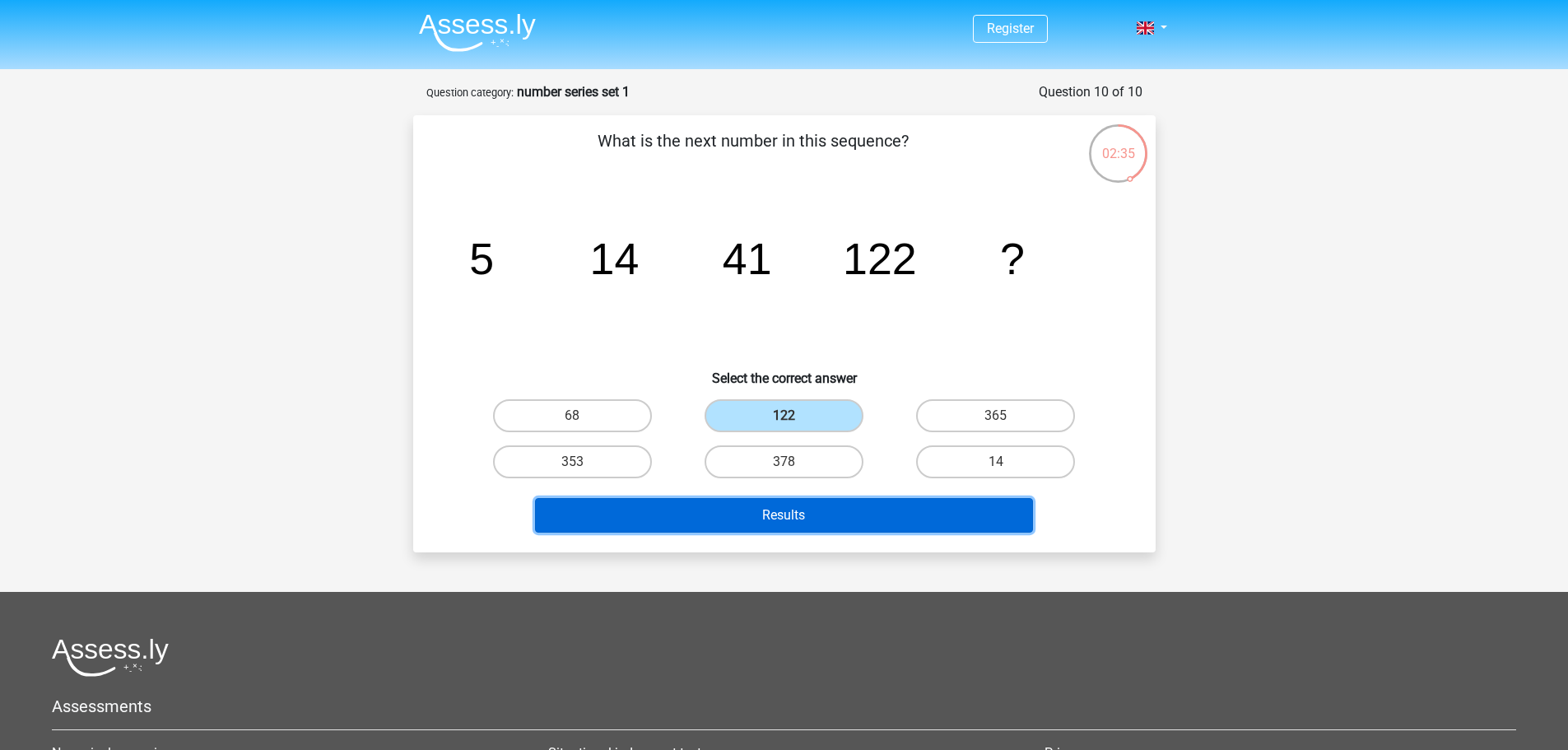
click at [826, 515] on button "Results" at bounding box center [784, 515] width 498 height 34
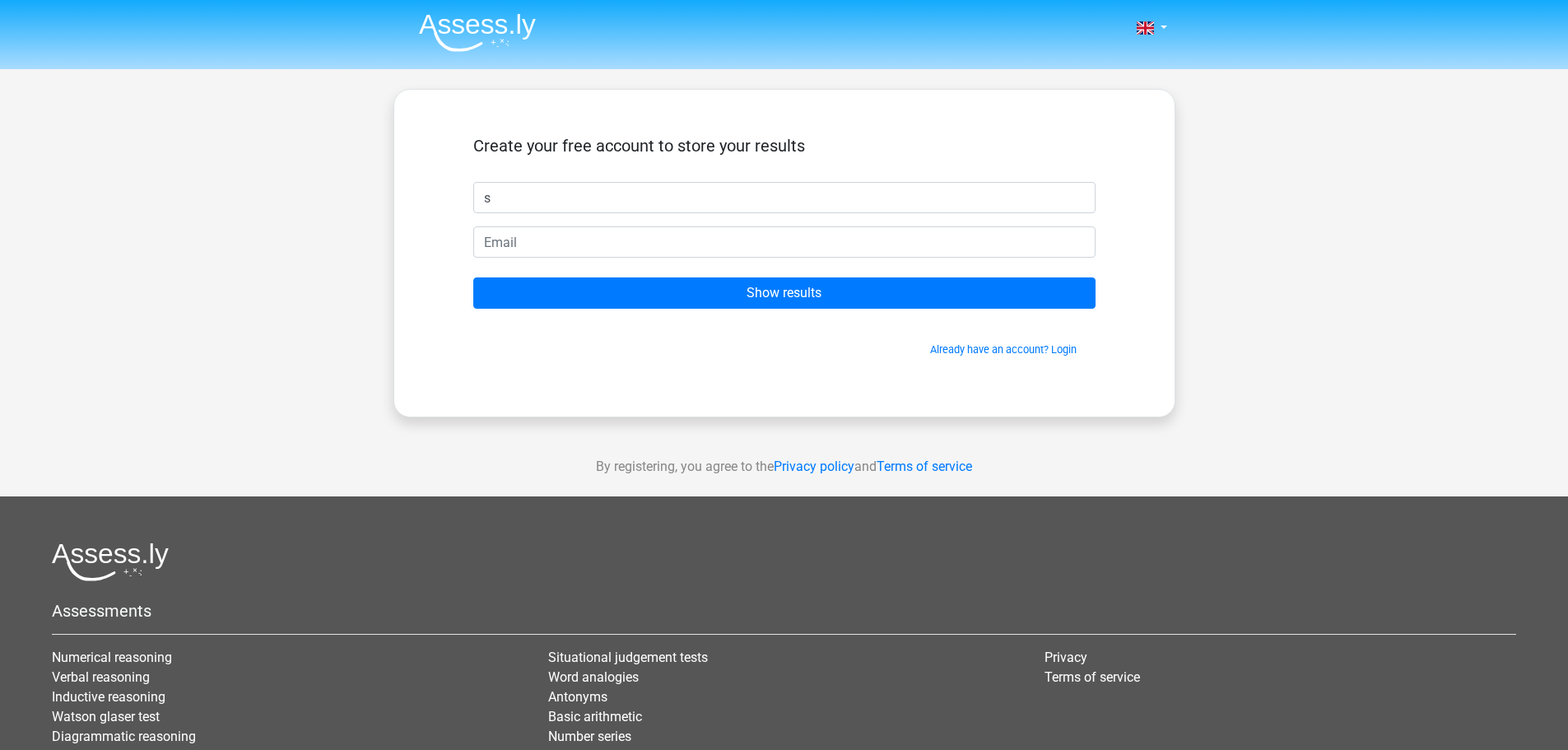
type input "s"
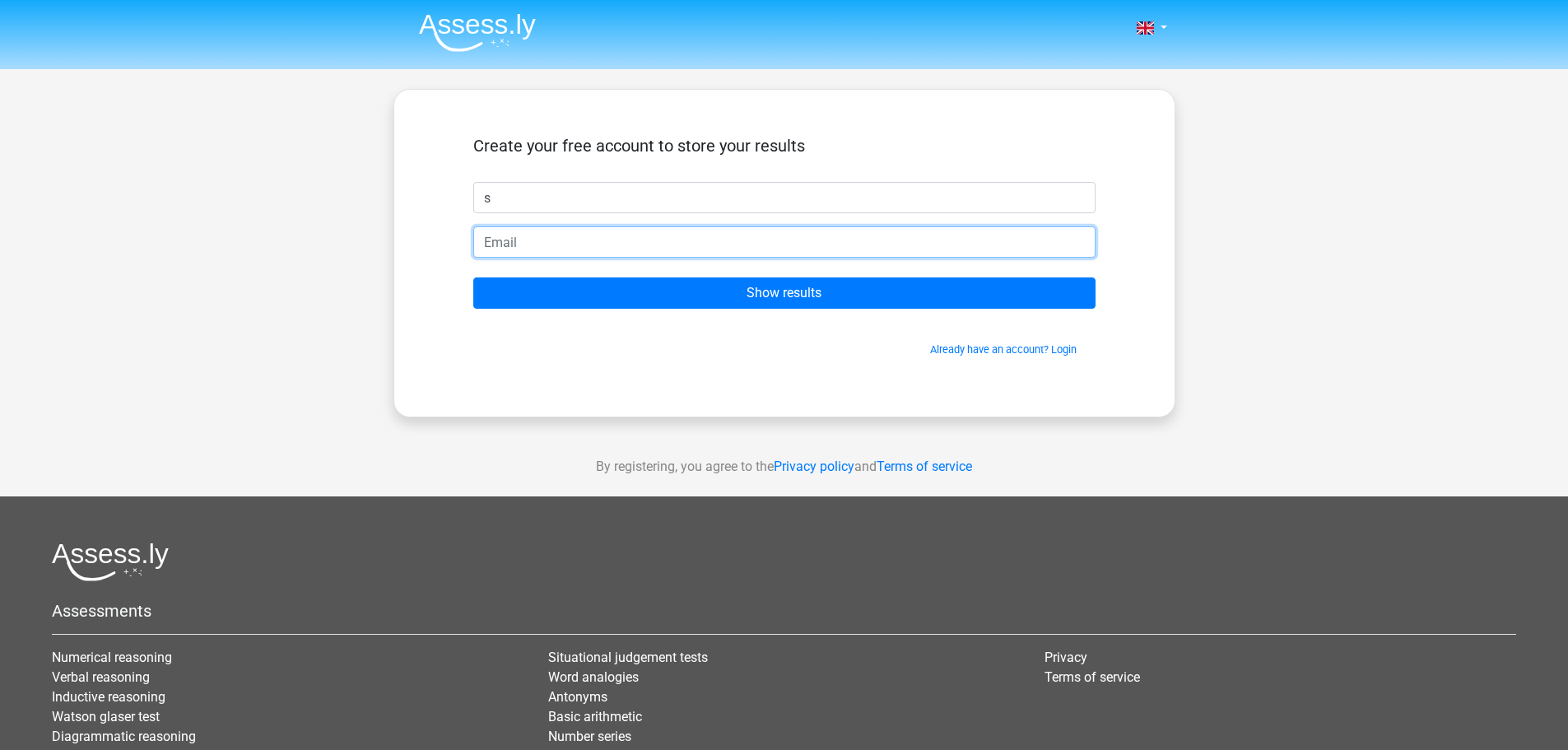
click at [522, 251] on input "email" at bounding box center [784, 242] width 622 height 31
type input "[EMAIL_ADDRESS][DOMAIN_NAME]"
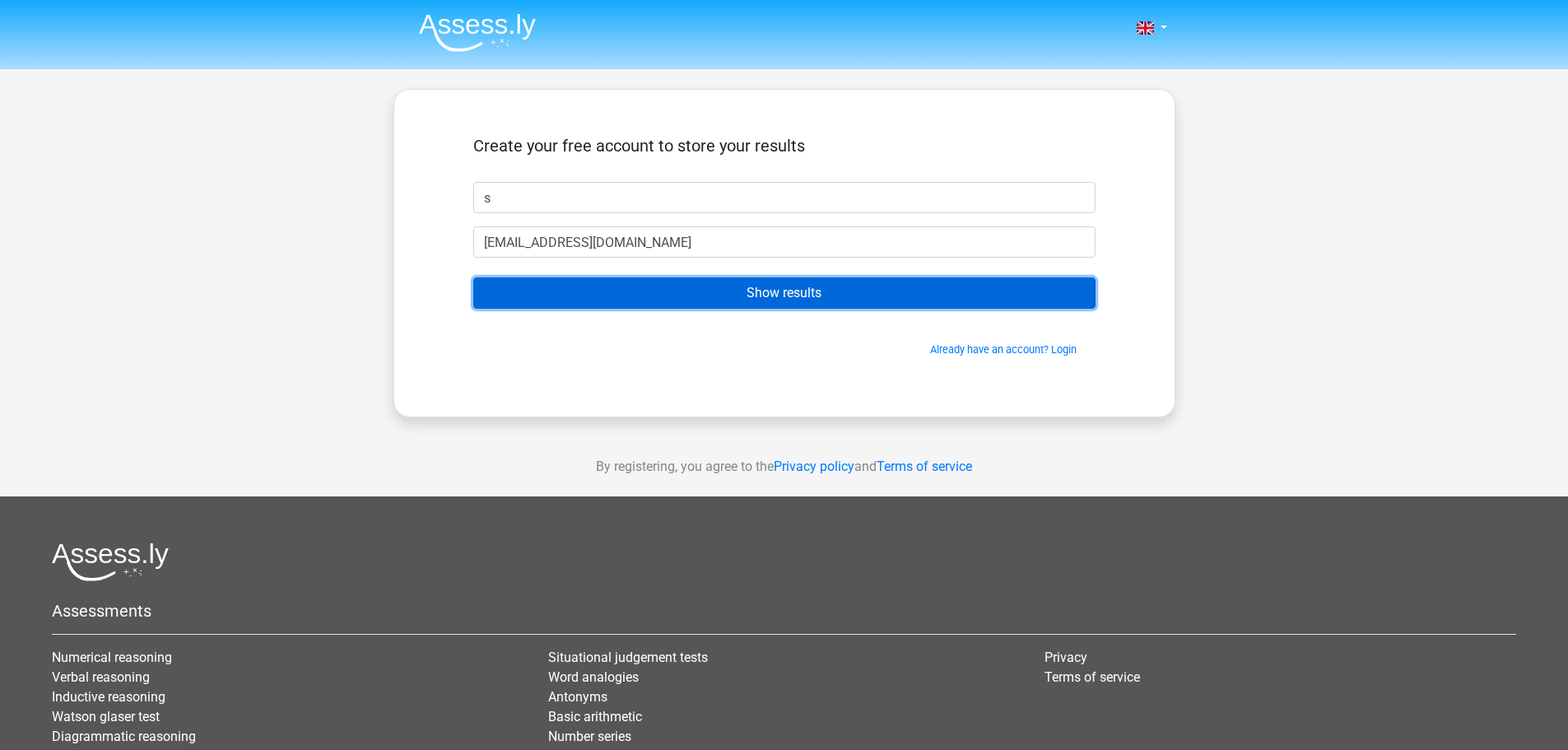
click at [633, 301] on input "Show results" at bounding box center [784, 293] width 622 height 31
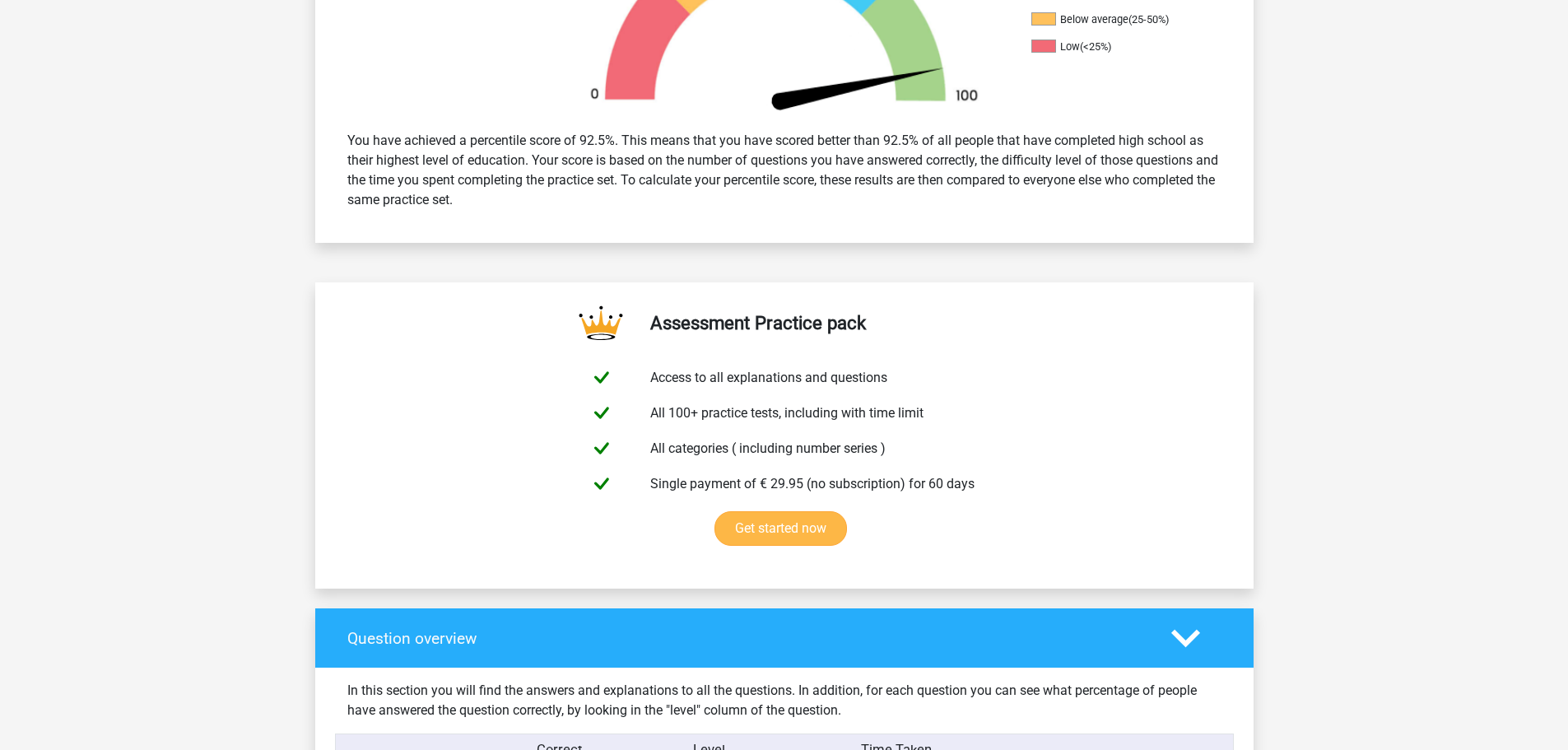
scroll to position [329, 0]
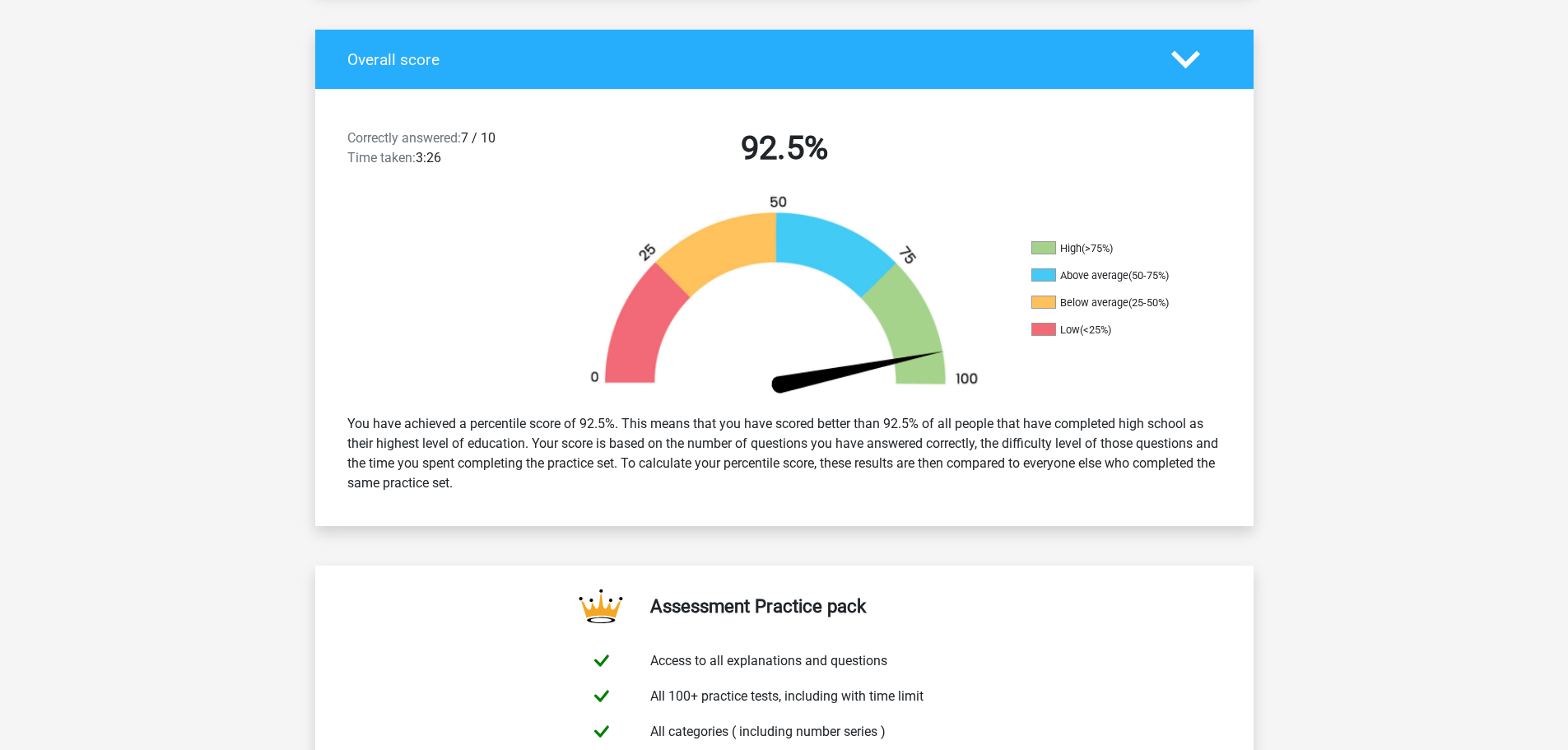
click at [1177, 57] on polygon at bounding box center [1186, 59] width 29 height 19
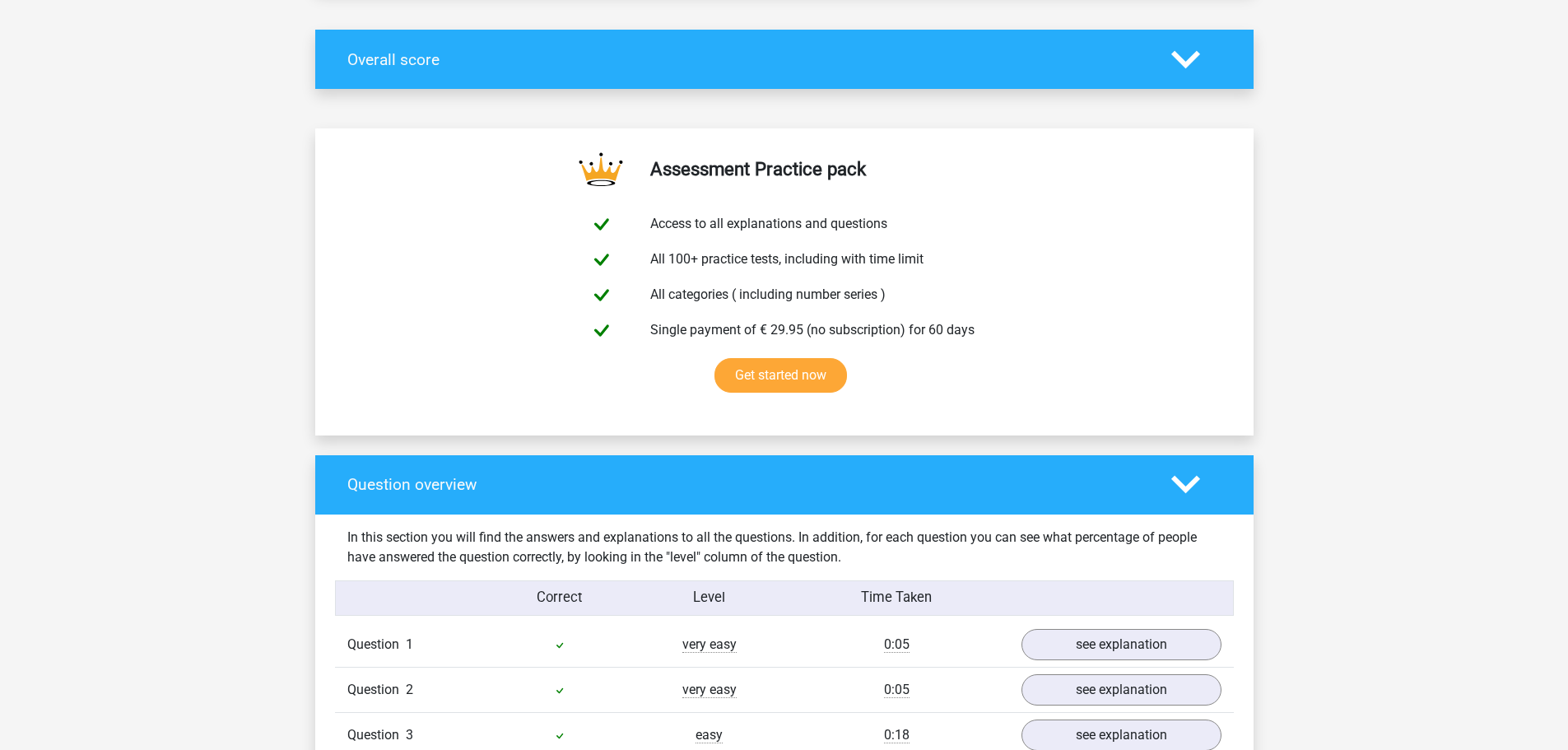
click at [1177, 58] on polygon at bounding box center [1186, 59] width 29 height 19
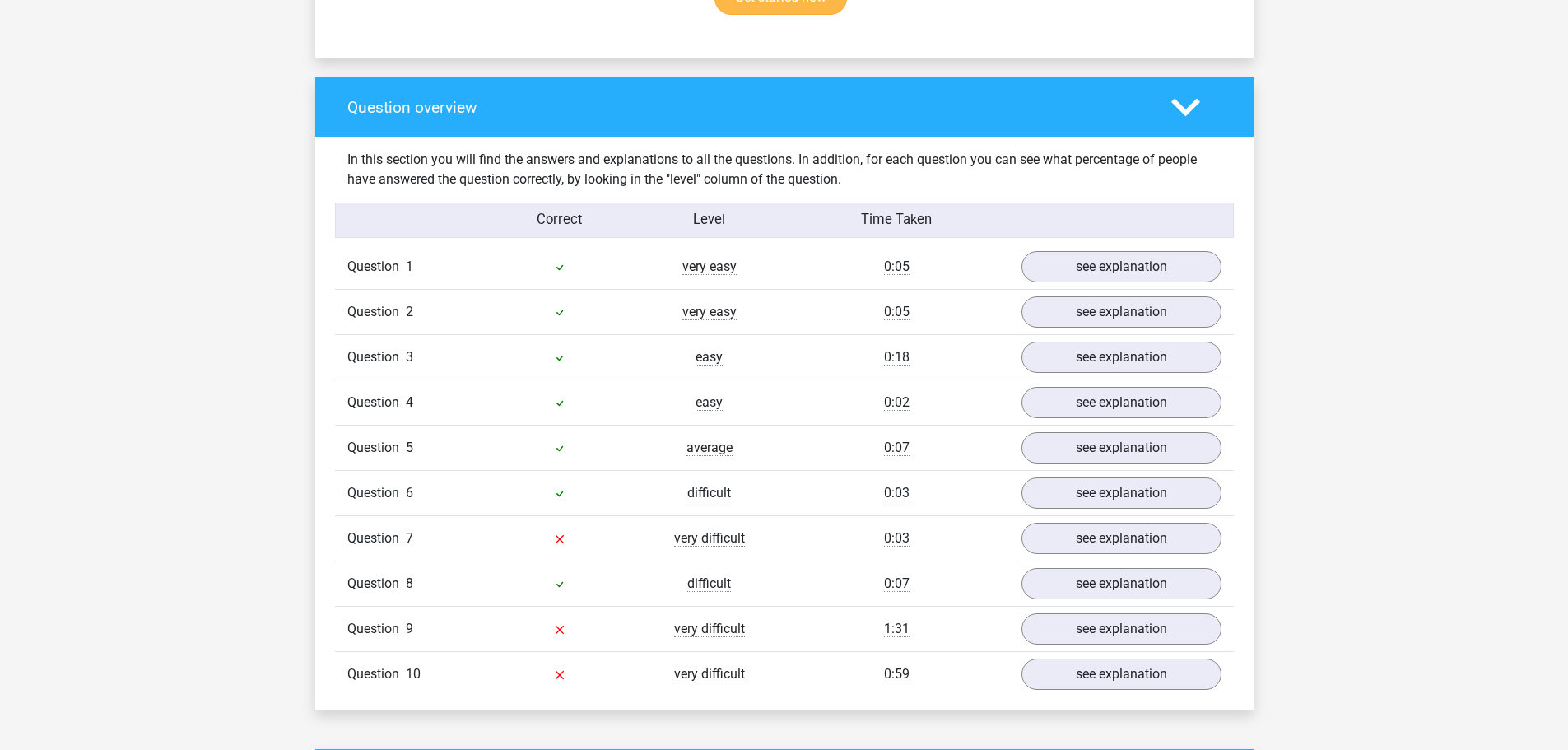
scroll to position [1152, 0]
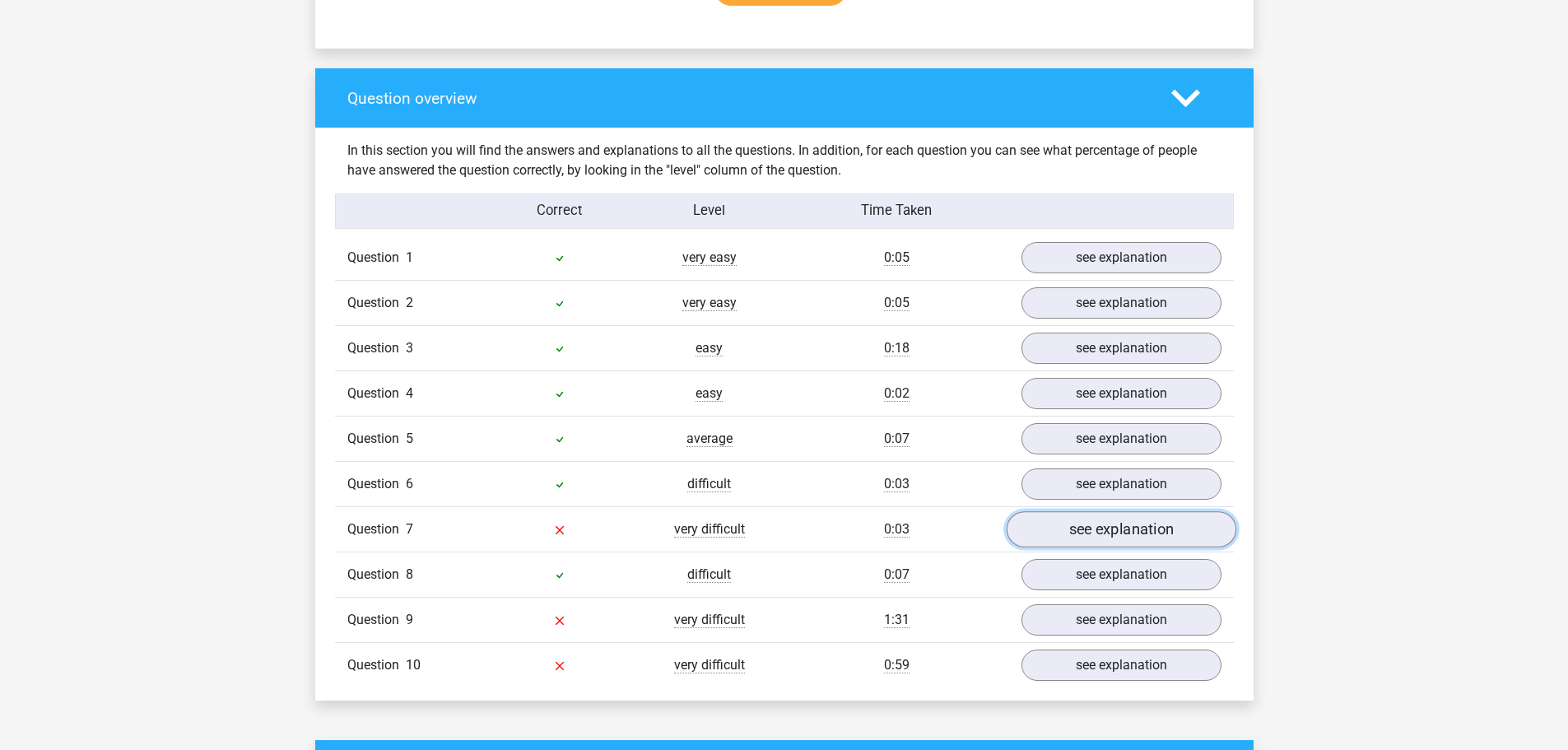
click at [1126, 521] on link "see explanation" at bounding box center [1120, 529] width 229 height 36
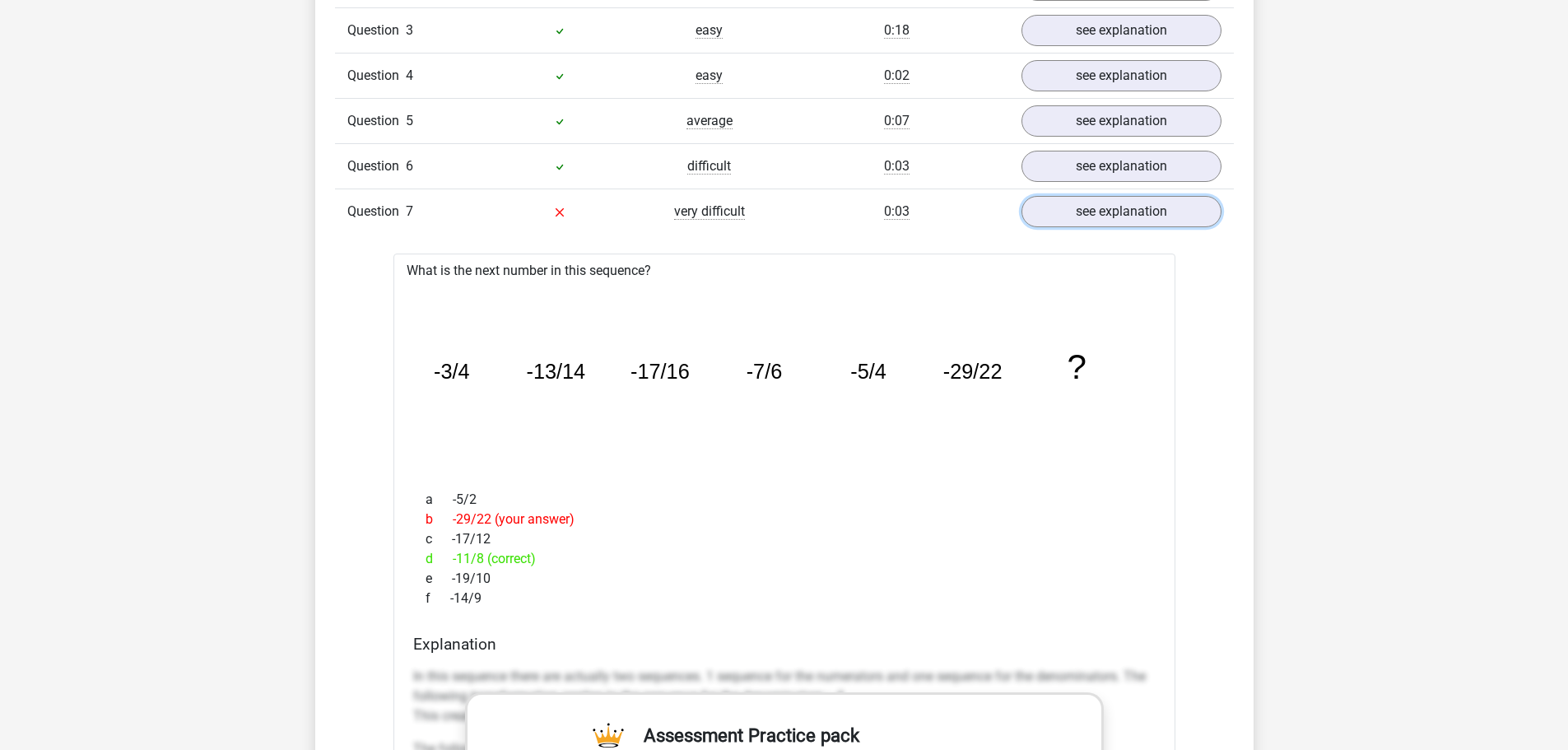
scroll to position [1481, 0]
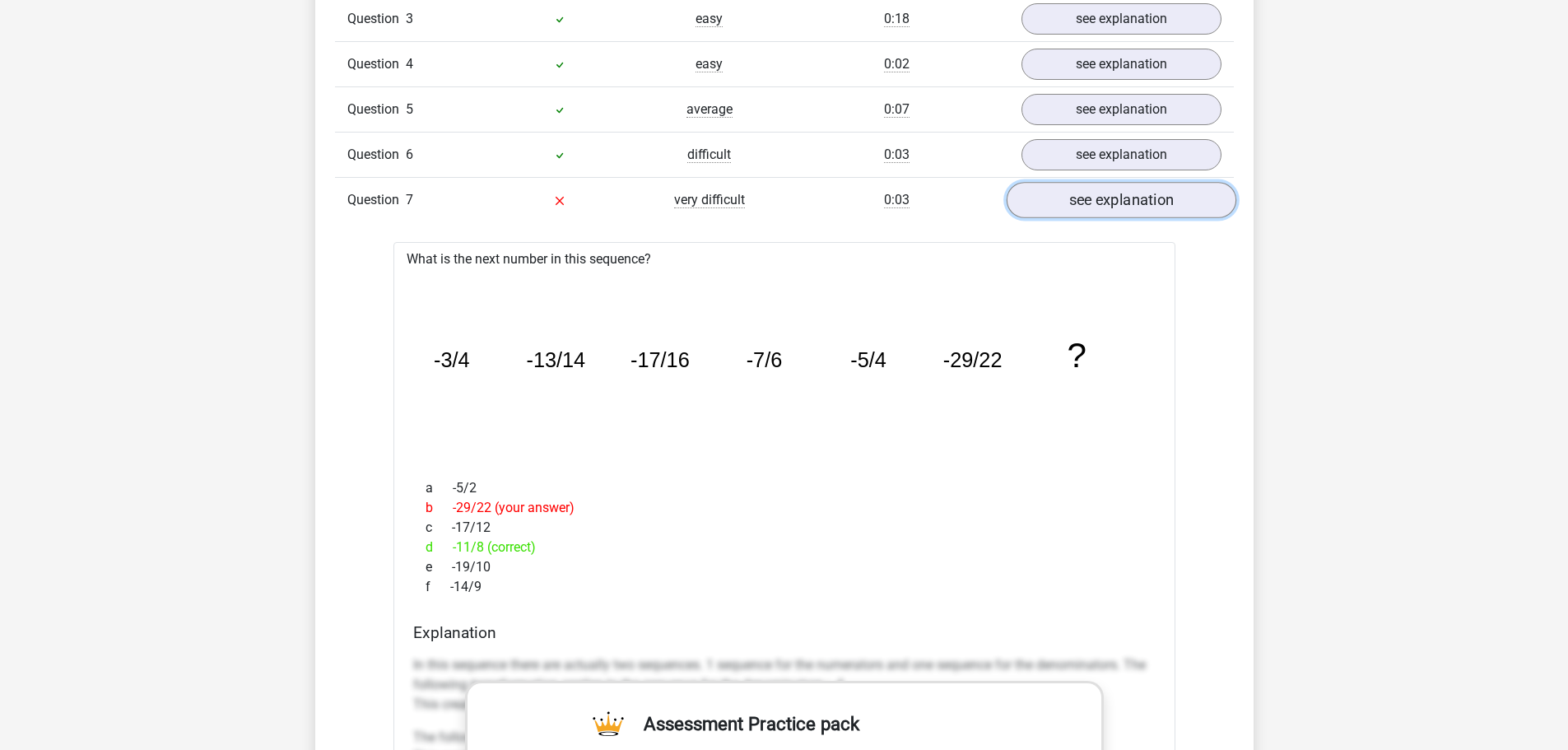
click at [1124, 200] on link "see explanation" at bounding box center [1120, 200] width 229 height 36
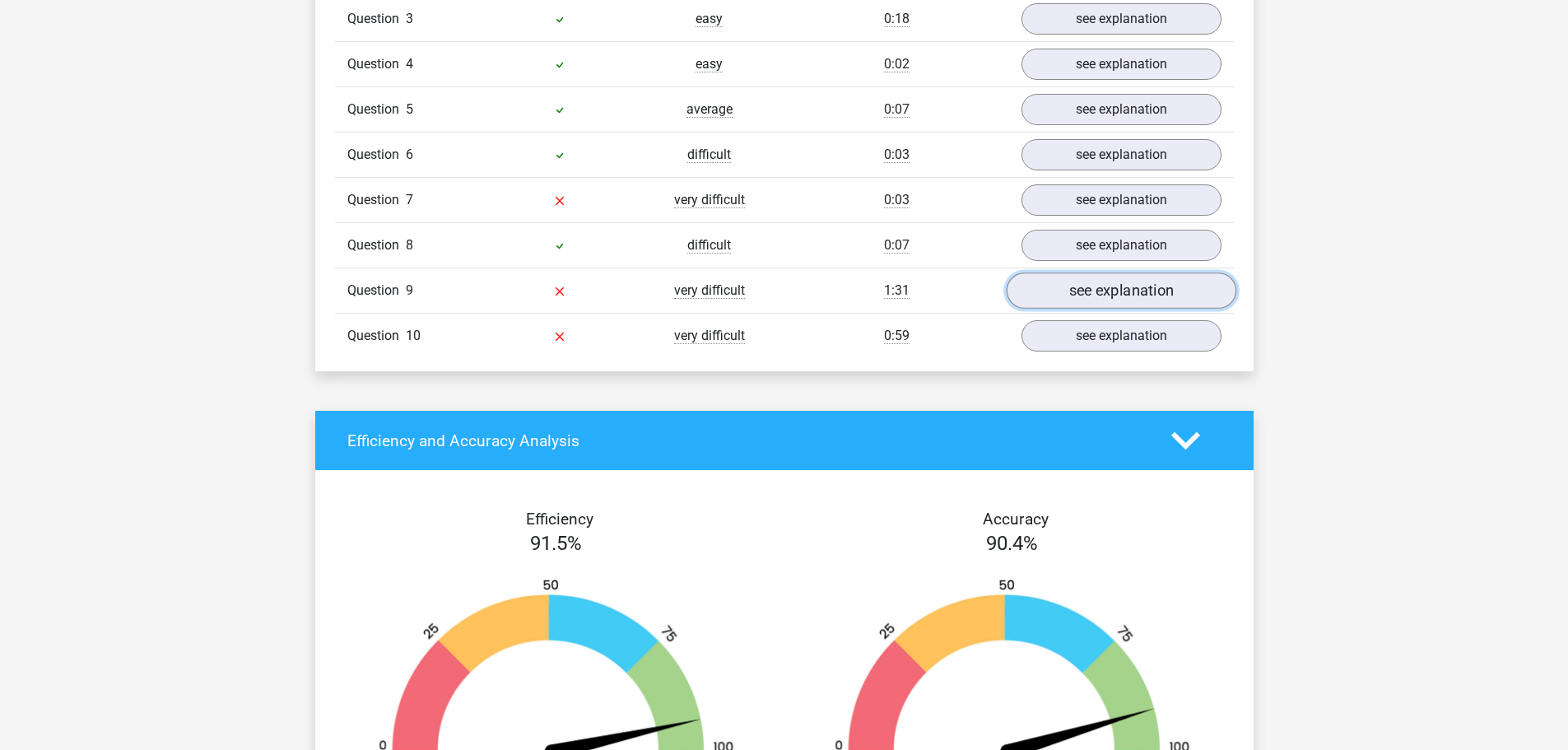
click at [1111, 299] on link "see explanation" at bounding box center [1120, 291] width 229 height 36
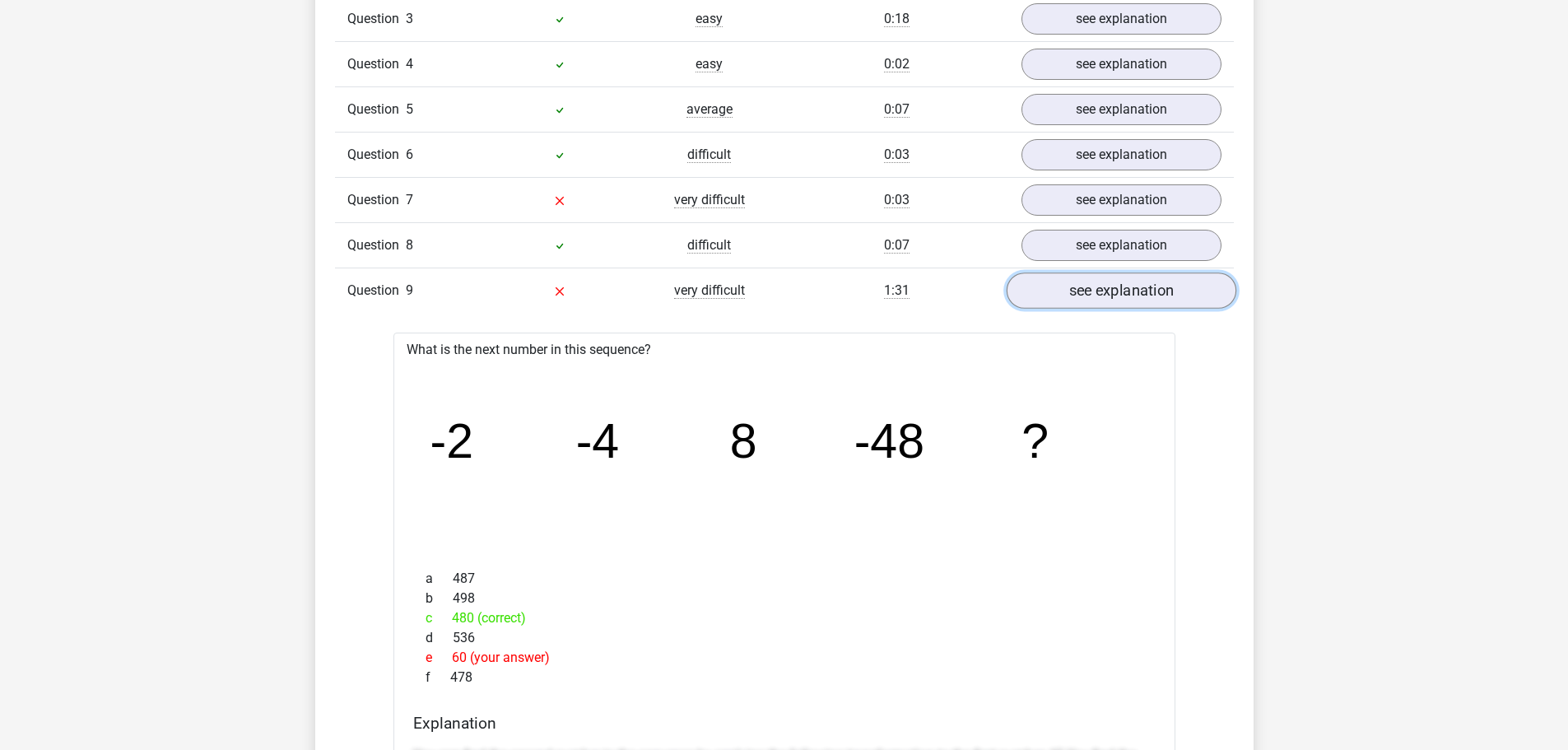
scroll to position [1564, 0]
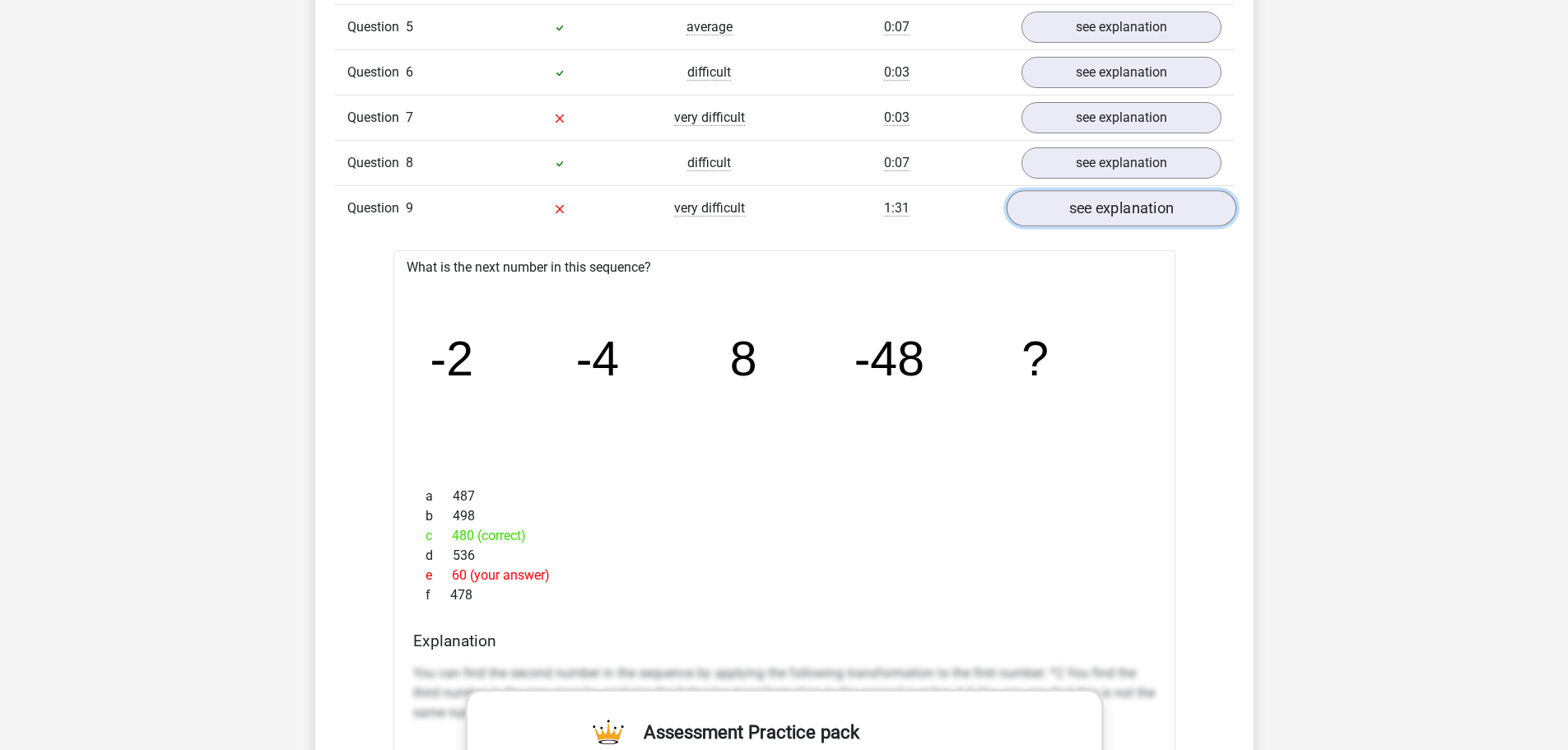
click at [1115, 215] on link "see explanation" at bounding box center [1120, 209] width 229 height 36
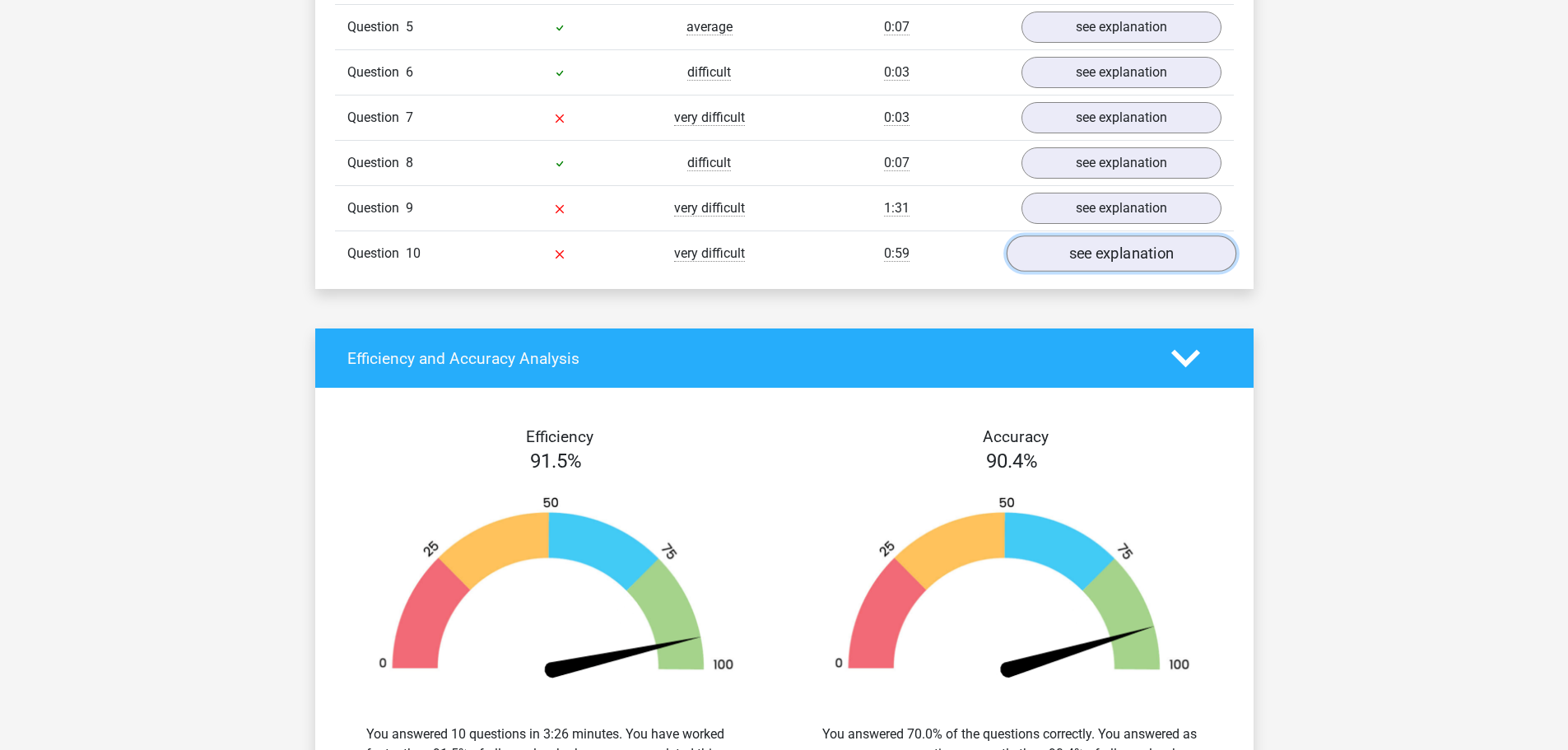
click at [1070, 255] on link "see explanation" at bounding box center [1120, 254] width 229 height 36
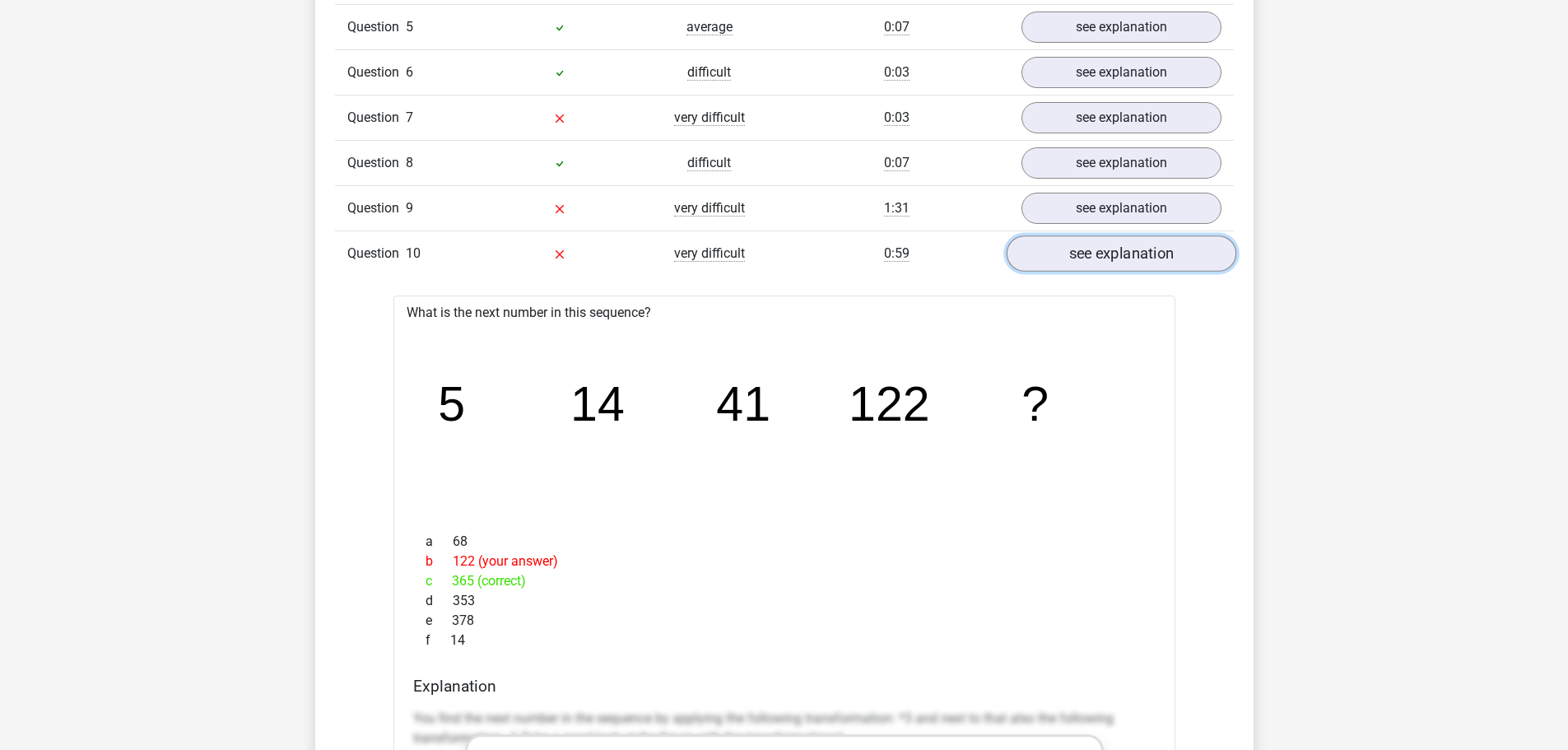
click at [1127, 261] on link "see explanation" at bounding box center [1120, 254] width 229 height 36
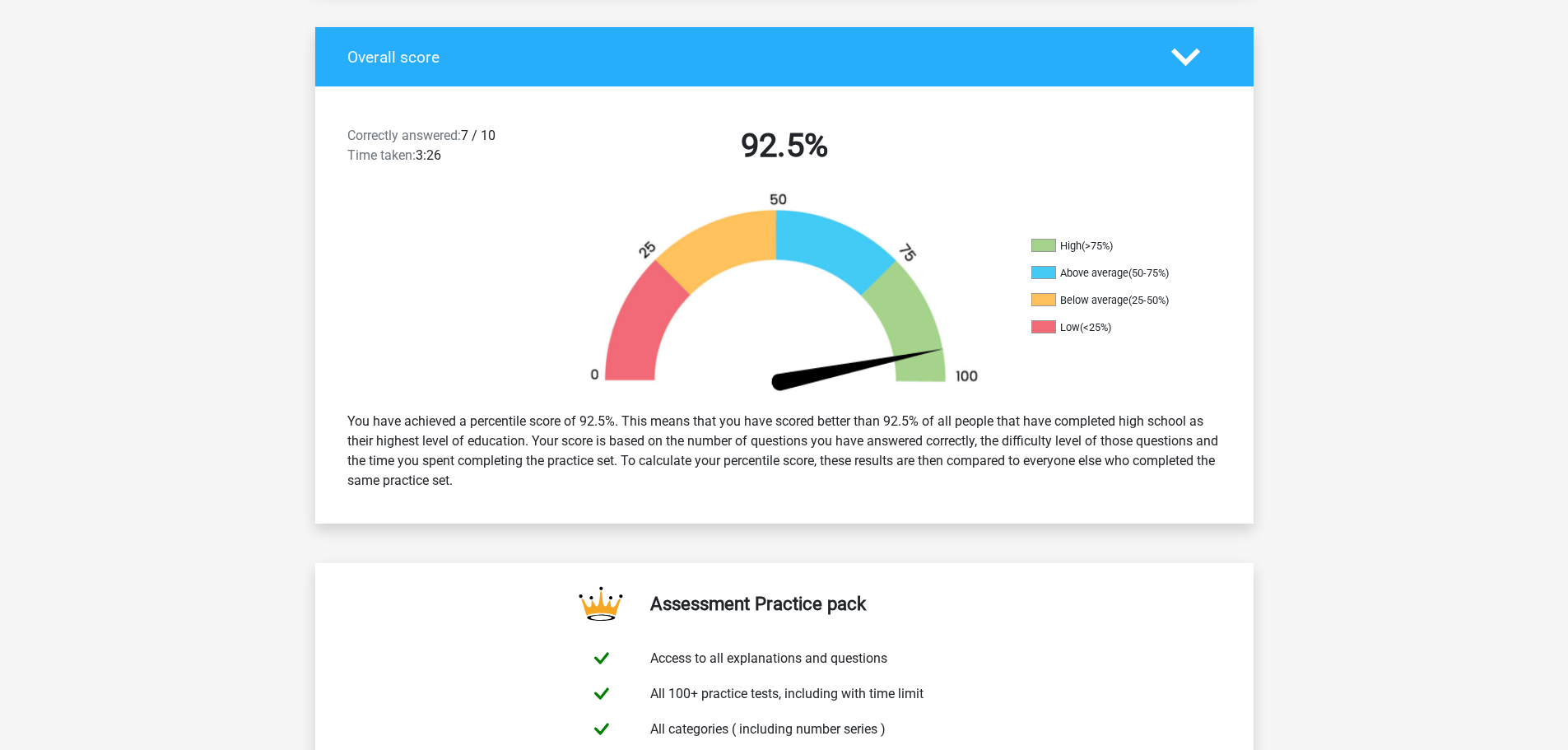
scroll to position [329, 0]
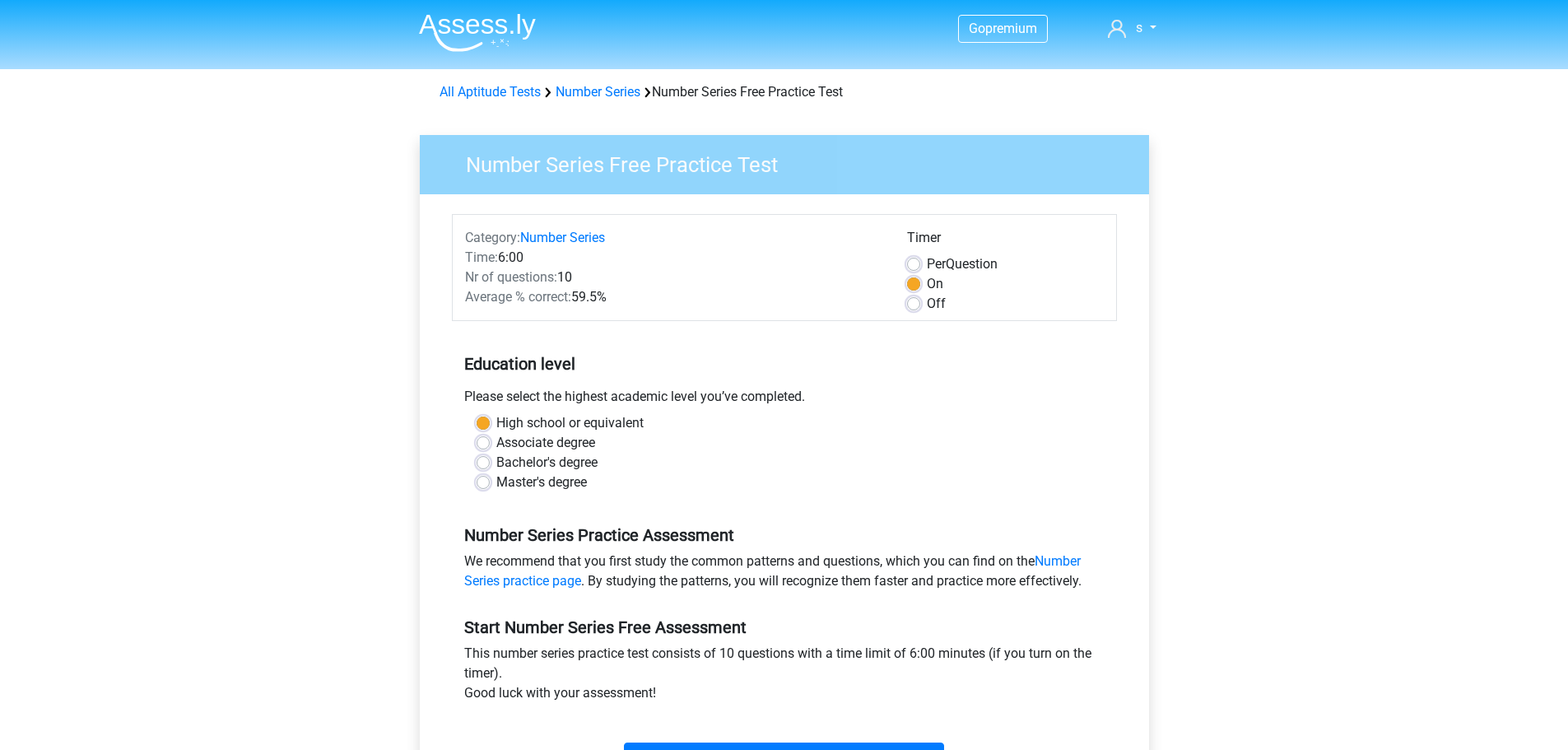
scroll to position [165, 0]
